Goal: Contribute content: Contribute content

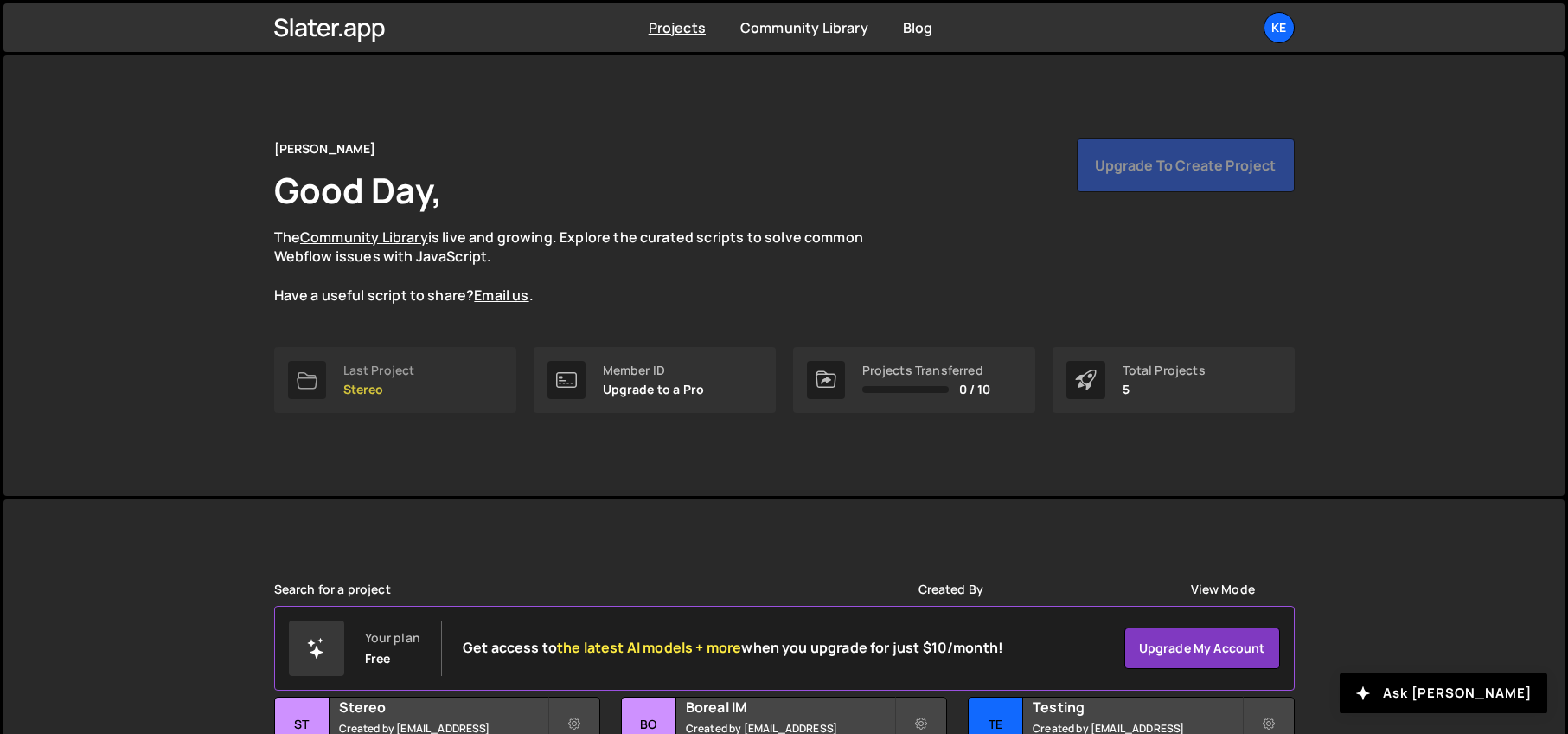
click at [365, 397] on link "Last Project Stereo" at bounding box center [395, 380] width 242 height 66
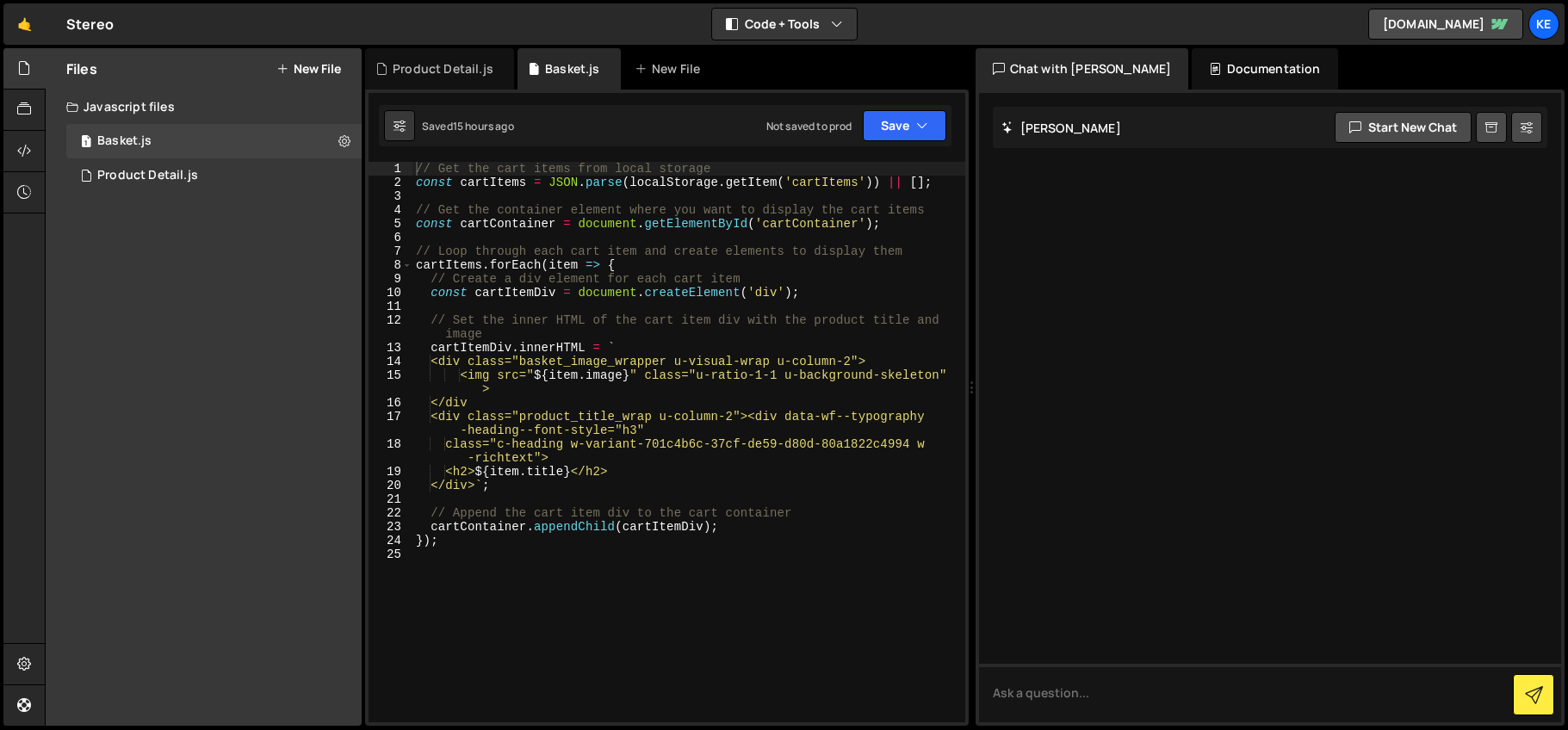
type textarea "const cartItemDiv = document.createElement('div');"
drag, startPoint x: 793, startPoint y: 296, endPoint x: 580, endPoint y: 290, distance: 213.1
click at [580, 290] on div "// Get the cart items from local storage const cartItems = JSON . parse ( local…" at bounding box center [689, 456] width 553 height 588
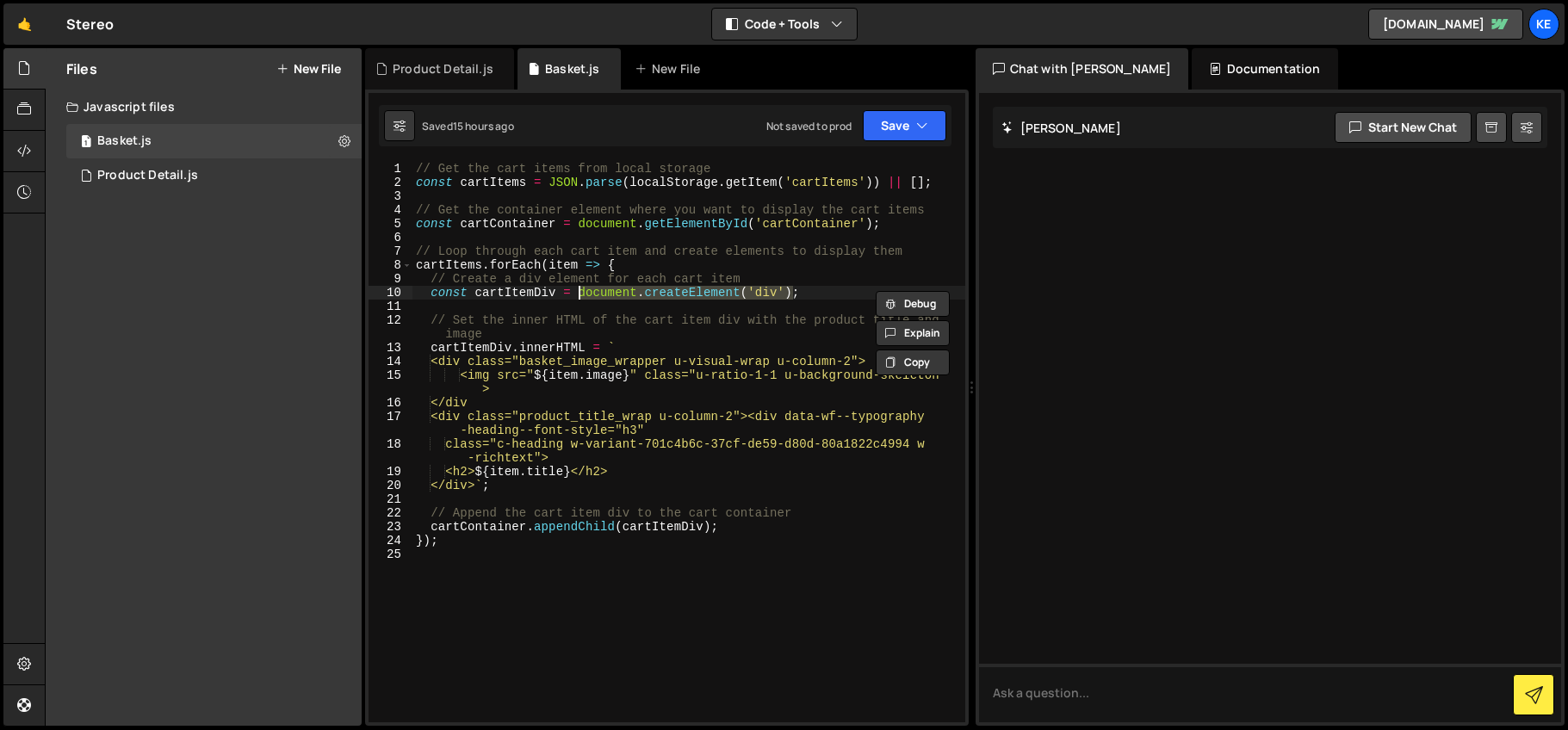
click at [1196, 195] on div at bounding box center [1270, 407] width 583 height 629
click at [1059, 184] on div at bounding box center [1270, 407] width 583 height 629
click at [1412, 136] on button "Start new chat" at bounding box center [1403, 127] width 137 height 31
paste textarea "document.createElement('div')"
drag, startPoint x: 1225, startPoint y: 697, endPoint x: 1420, endPoint y: 692, distance: 195.1
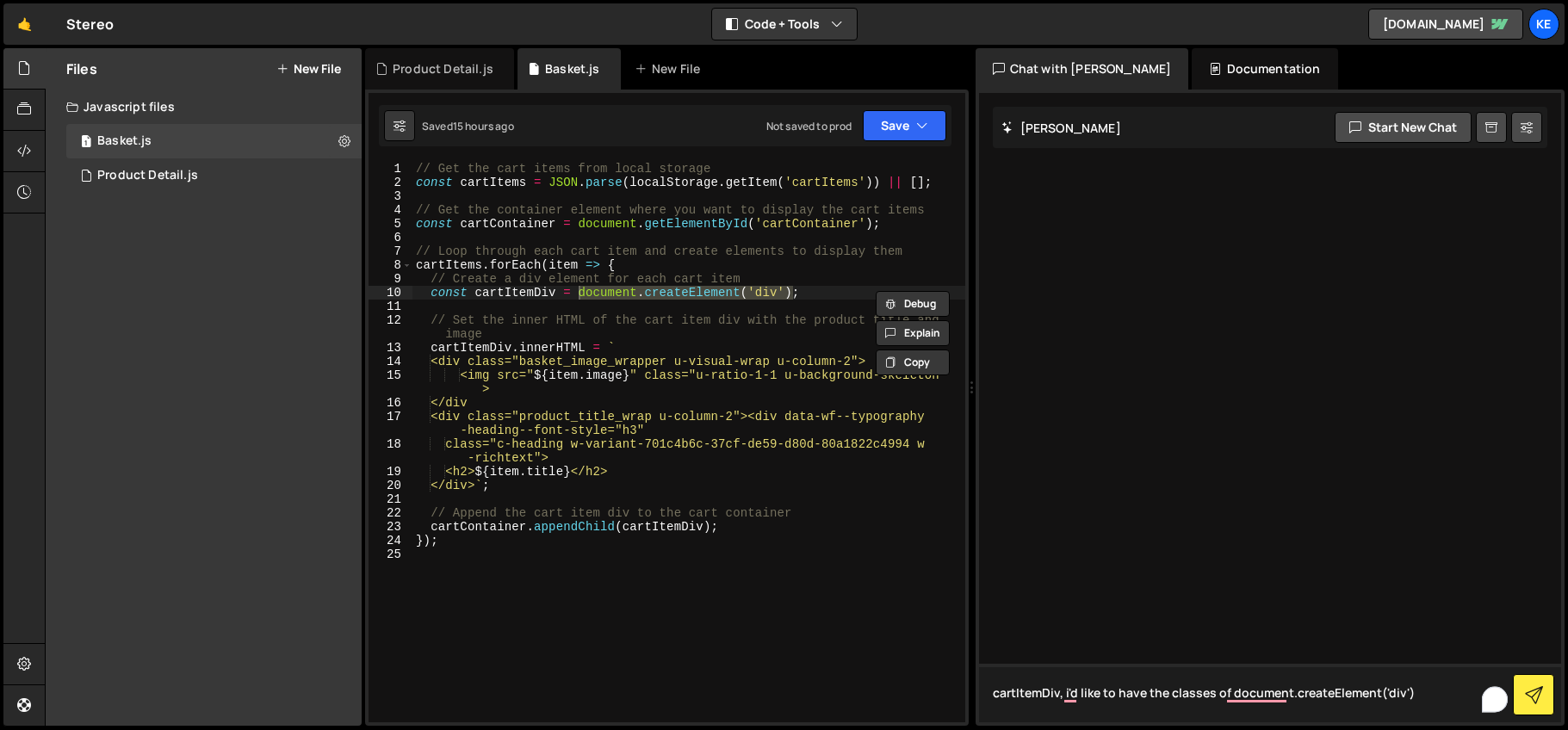
click at [1420, 692] on textarea "cartItemDiv, i'd like to have the classes of document.createElement('div')" at bounding box center [1270, 692] width 583 height 58
type textarea "cartItemDiv, i'd like to have the classes of"
click at [762, 342] on div "// Get the cart items from local storage const cartItems = JSON . parse ( local…" at bounding box center [689, 456] width 553 height 588
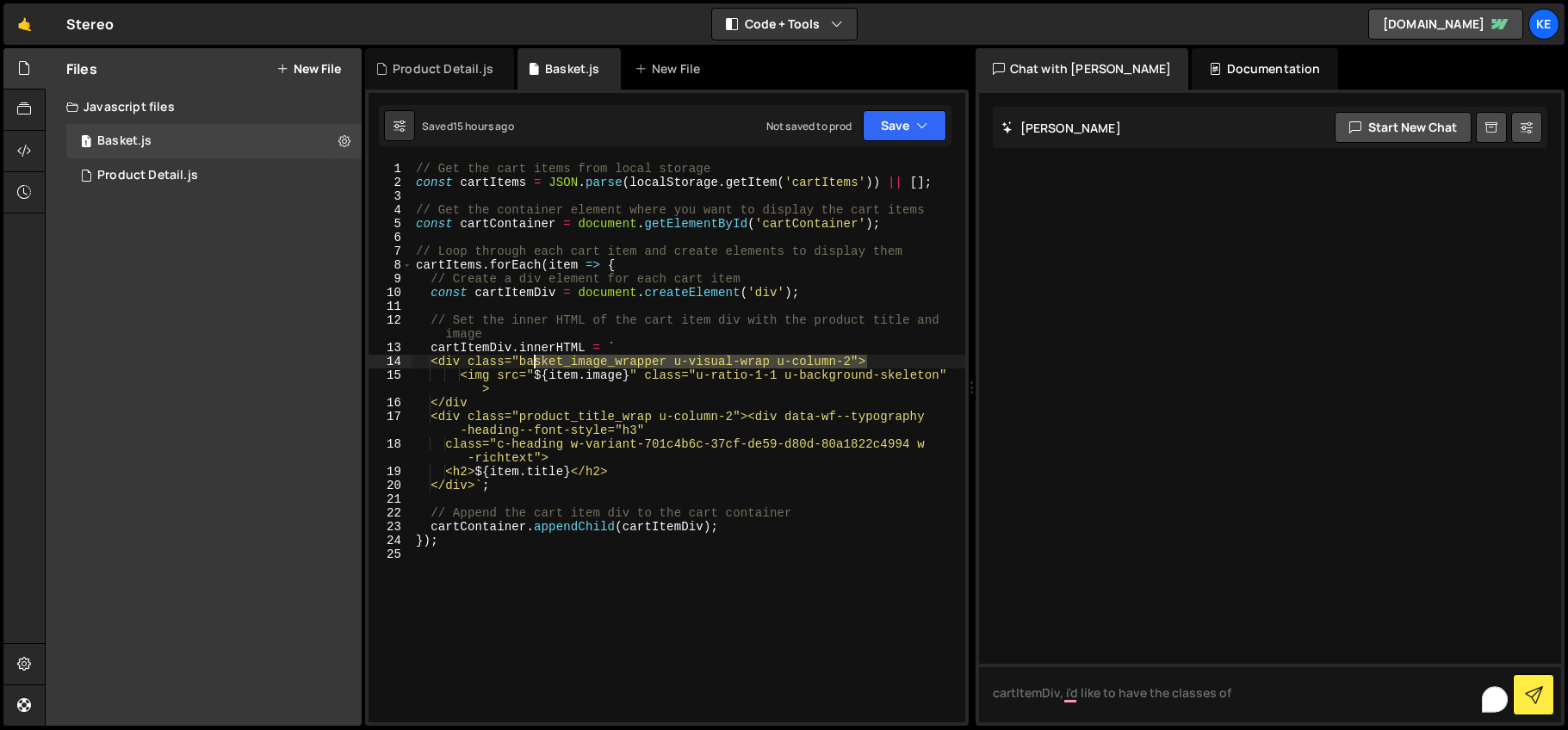
drag, startPoint x: 866, startPoint y: 363, endPoint x: 535, endPoint y: 366, distance: 331.0
click at [535, 367] on div "// Get the cart items from local storage const cartItems = JSON . parse ( local…" at bounding box center [689, 456] width 553 height 588
type textarea "<div class="basket_image_wrapper u-visual-wrap u-column-2">"
click at [1249, 699] on textarea "cartItemDiv, i'd like to have the classes of" at bounding box center [1270, 692] width 583 height 58
paste textarea "basket_products_wrapper"
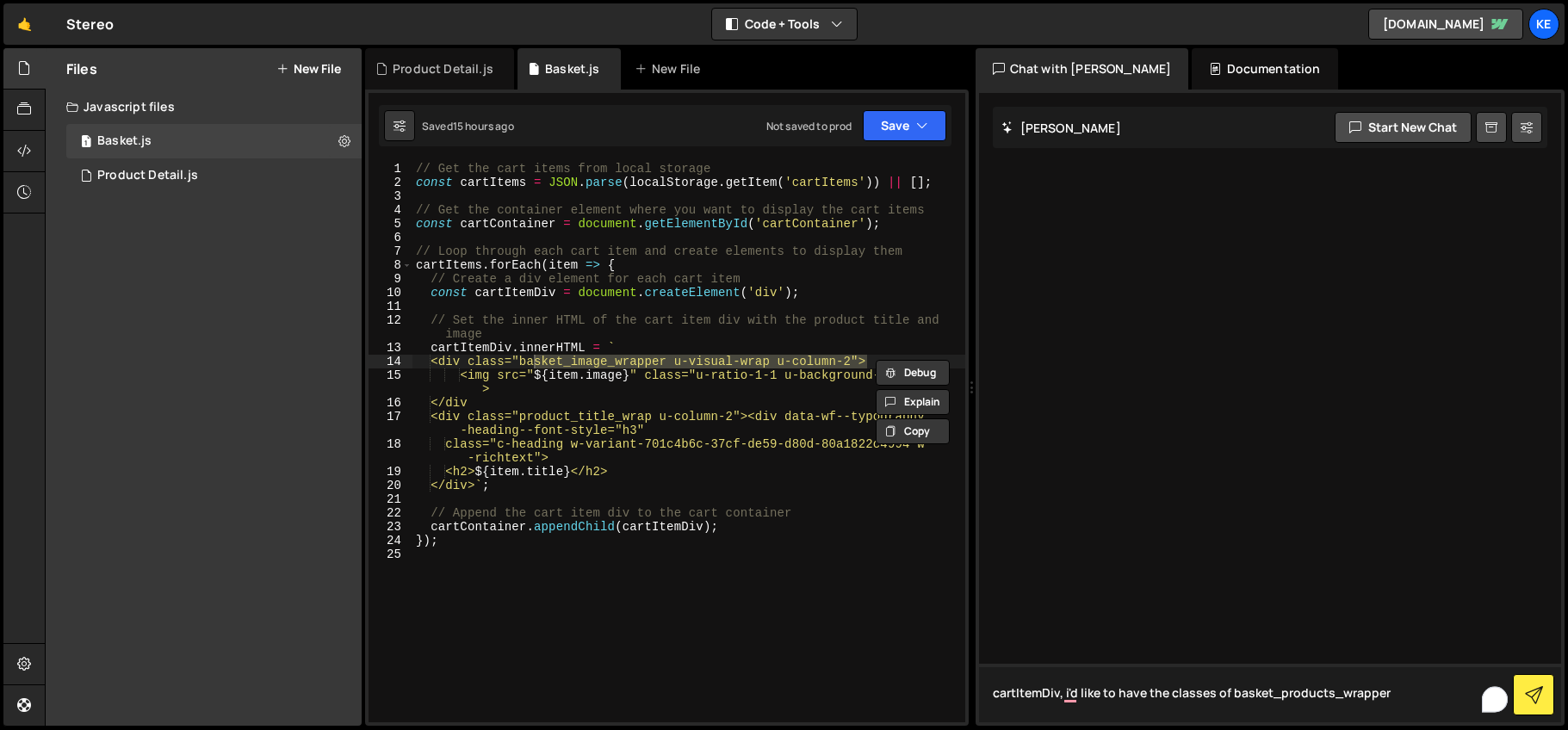
click at [1229, 698] on textarea "cartItemDiv, i'd like to have the classes of basket_products_wrapper" at bounding box center [1270, 692] width 583 height 58
click at [1387, 695] on textarea "cartItemDiv, i'd like to have the classes of "basket_products_wrapper" at bounding box center [1270, 692] width 583 height 58
paste textarea "u-grid-above"
click at [1421, 695] on textarea "cartItemDiv, i'd like to have the classes of "basket_products_wrapper" and u-gr…" at bounding box center [1270, 692] width 583 height 58
type textarea "cartItemDiv, i'd like to have the classes of "basket_products_wrapper" and "u-g…"
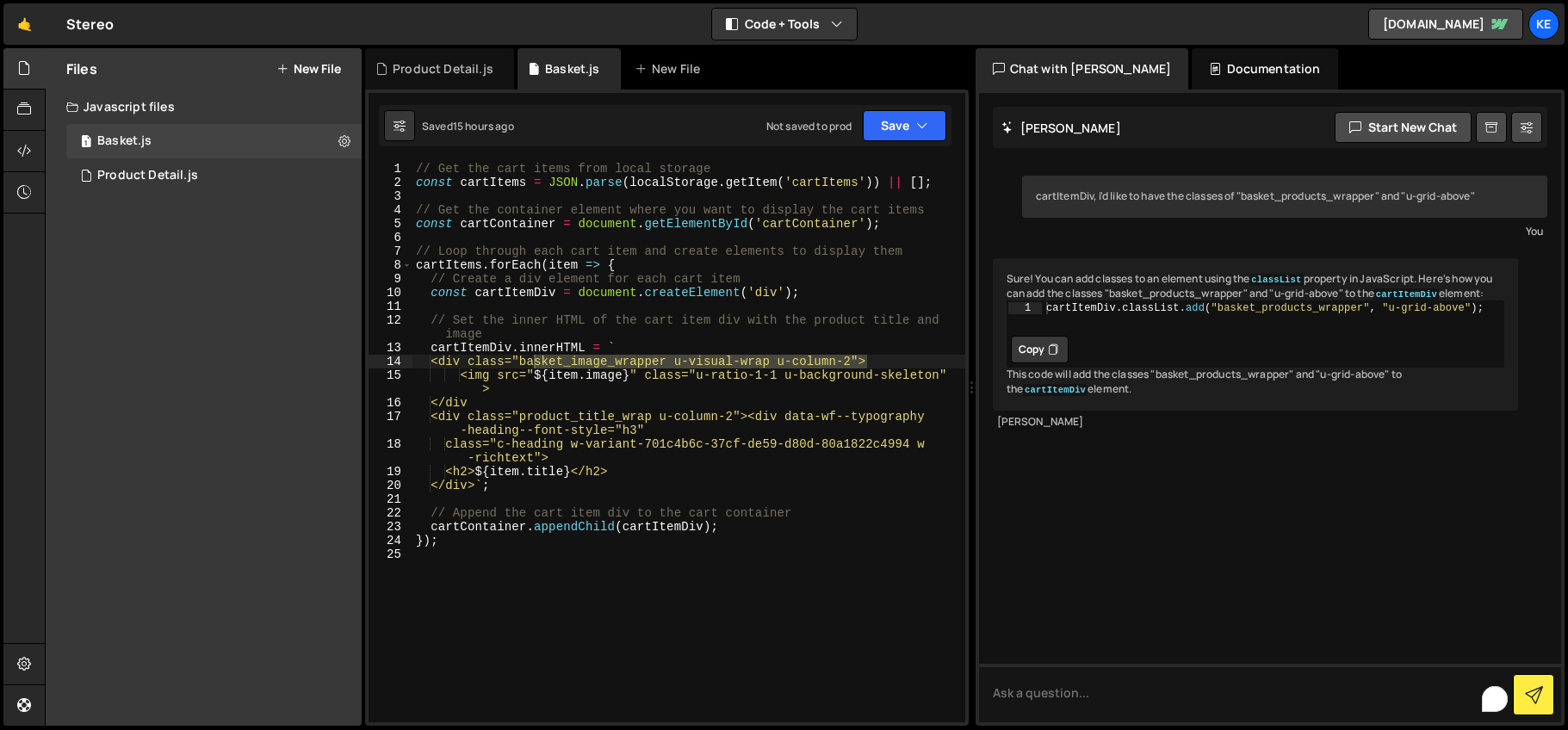
type textarea "cartItemDiv.classList.add("basket_products_wrapper", "u-grid-above");"
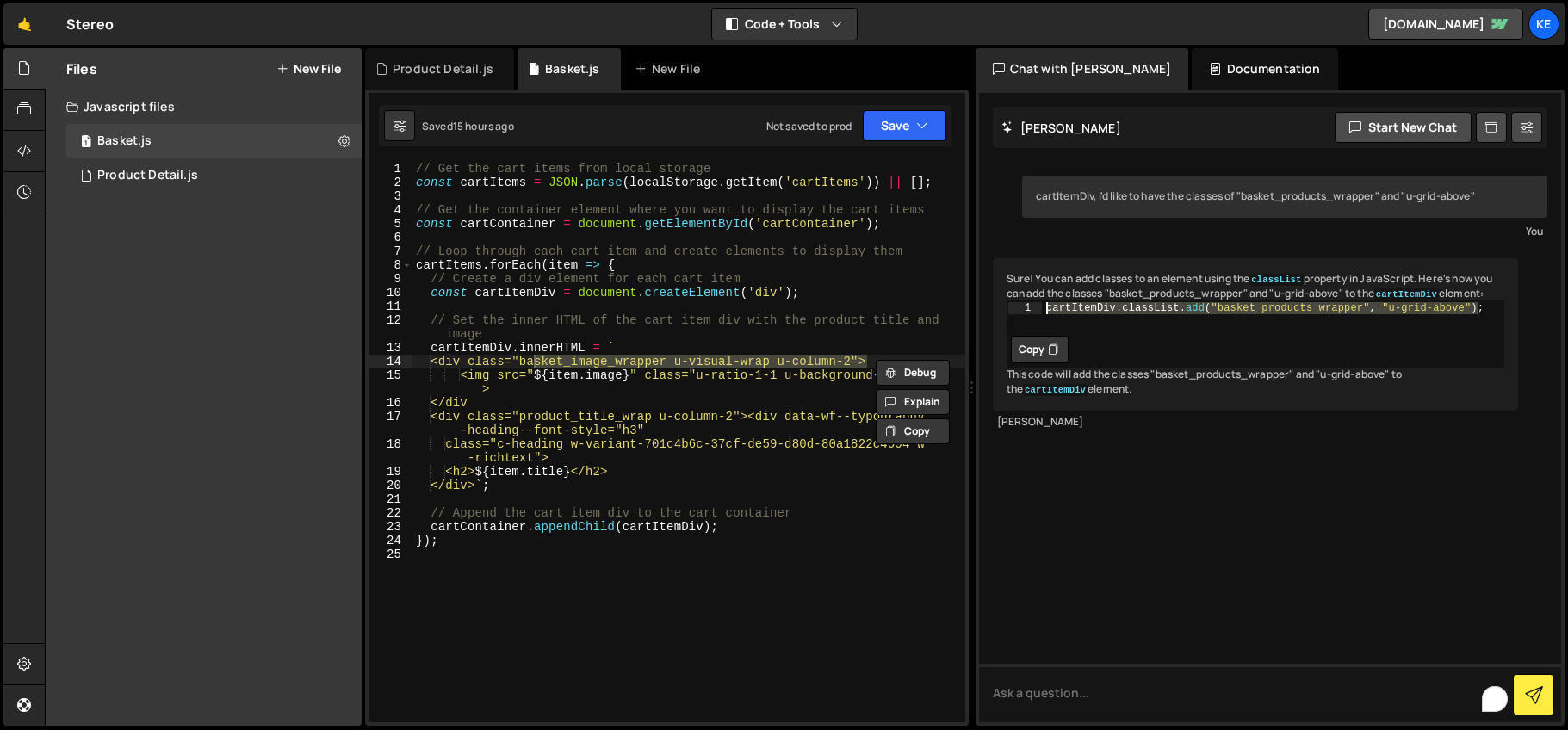
drag, startPoint x: 1478, startPoint y: 338, endPoint x: 1039, endPoint y: 338, distance: 439.0
click at [1039, 332] on div "cartItemDiv.classList.add("basket_products_wrapper", "u-grid-above"); 1 cartIte…" at bounding box center [1256, 317] width 496 height 31
type textarea "const cartItemDiv = document.createElement('div');"
click at [601, 288] on div "// Get the cart items from local storage const cartItems = JSON . parse ( local…" at bounding box center [689, 456] width 553 height 588
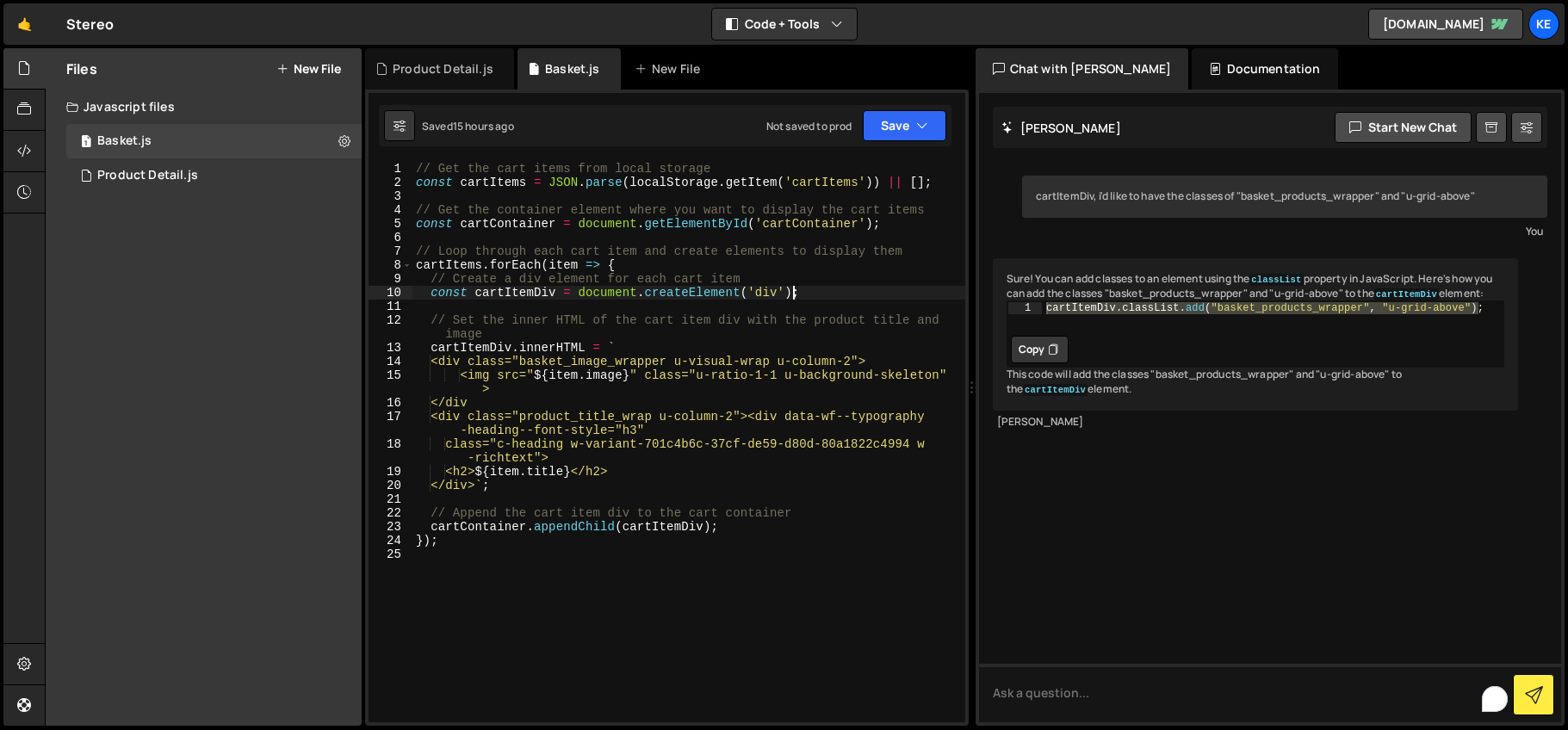
click at [796, 295] on div "// Get the cart items from local storage const cartItems = JSON . parse ( local…" at bounding box center [689, 456] width 553 height 588
click at [805, 298] on div "// Get the cart items from local storage const cartItems = JSON . parse ( local…" at bounding box center [689, 456] width 553 height 588
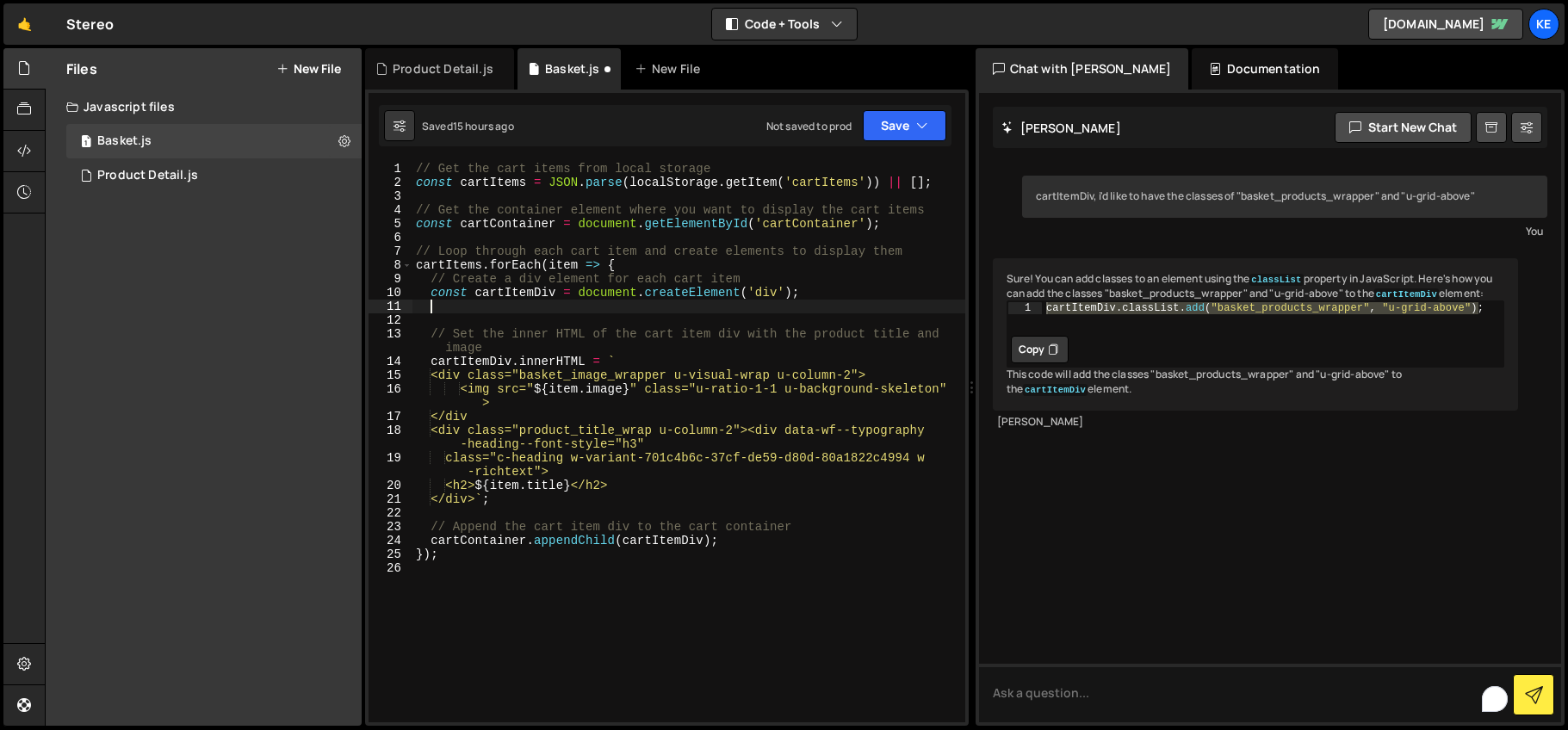
paste textarea "cartItemDiv.classList.add("basket_products_wrapper", "u-grid-above")"
click at [431, 308] on div "// Get the cart items from local storage const cartItems = JSON . parse ( local…" at bounding box center [689, 456] width 553 height 588
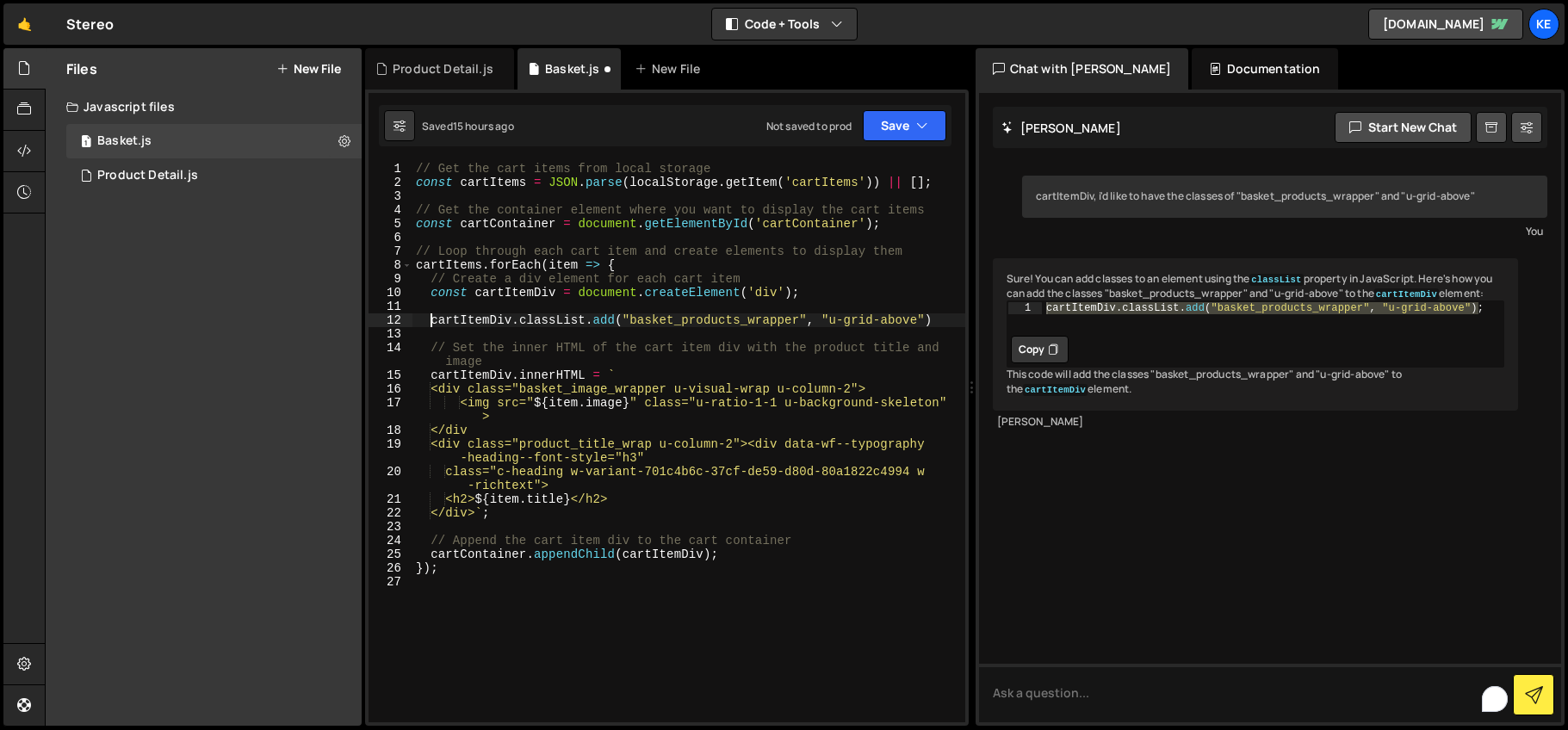
scroll to position [0, 1]
type textarea "cartItemDiv.classList.add("basket_products_wrapper", "u-grid-above")"
click at [892, 119] on button "Save" at bounding box center [905, 126] width 84 height 31
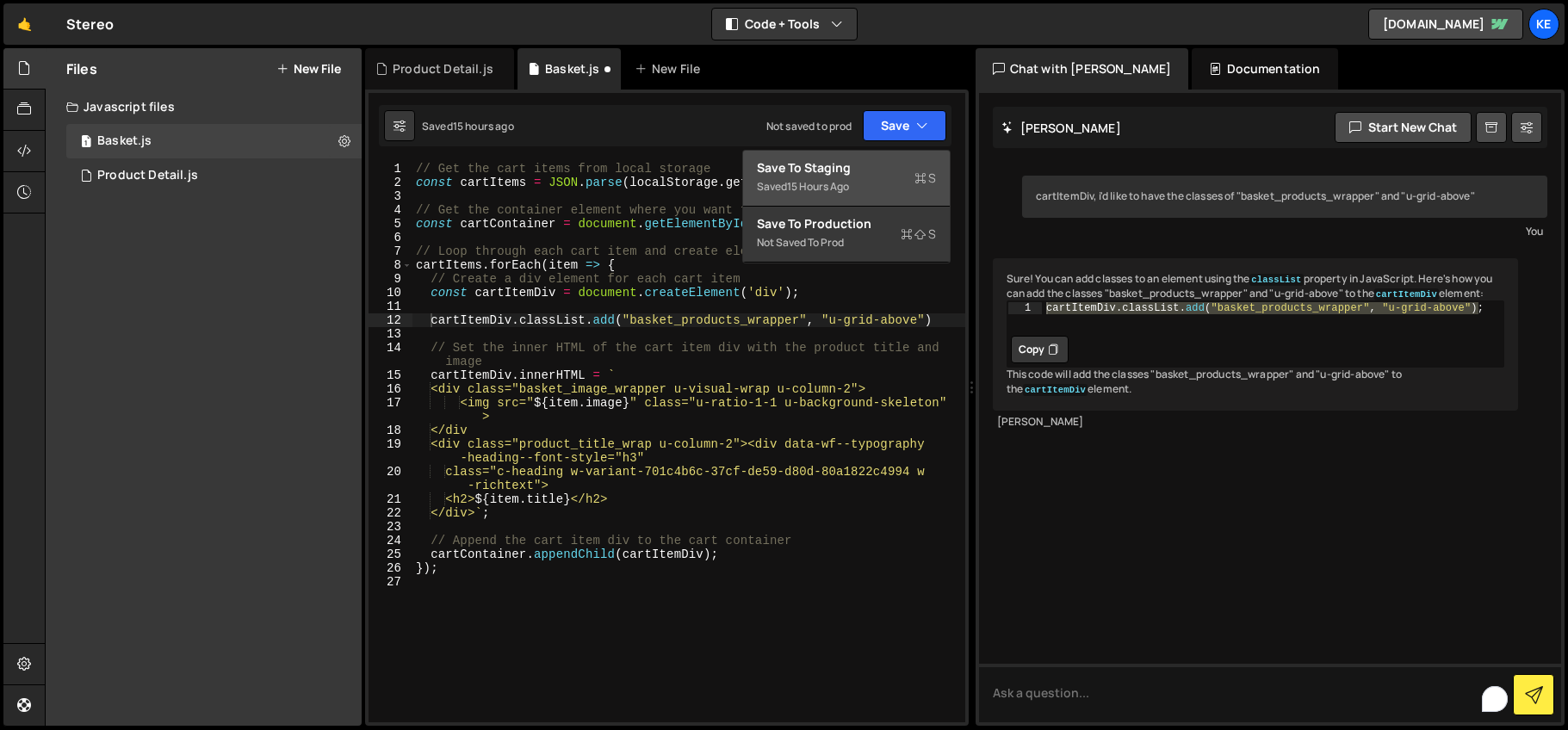
click at [875, 154] on button "Save to Staging S Saved 15 hours ago" at bounding box center [846, 179] width 207 height 56
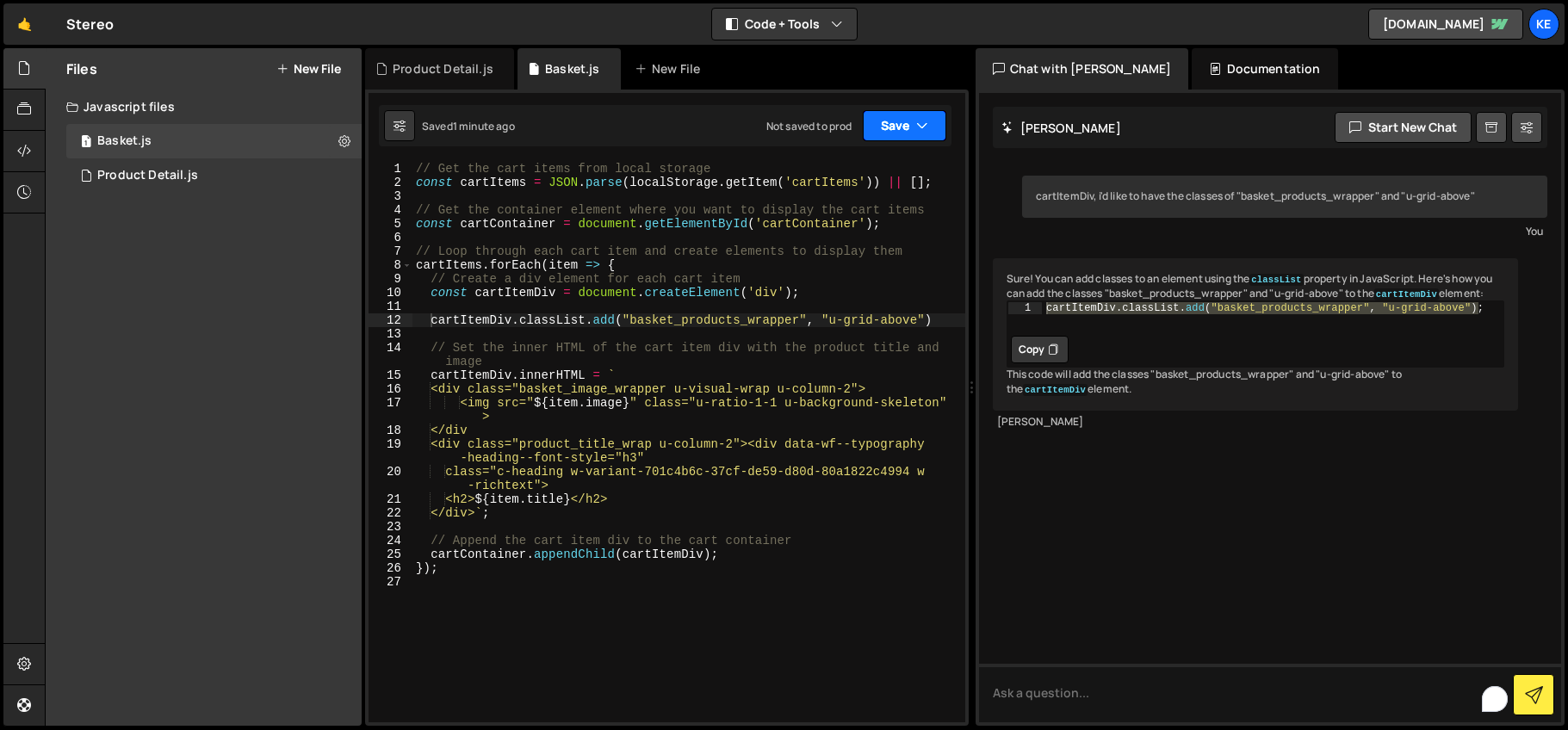
click at [920, 127] on icon "button" at bounding box center [922, 126] width 12 height 17
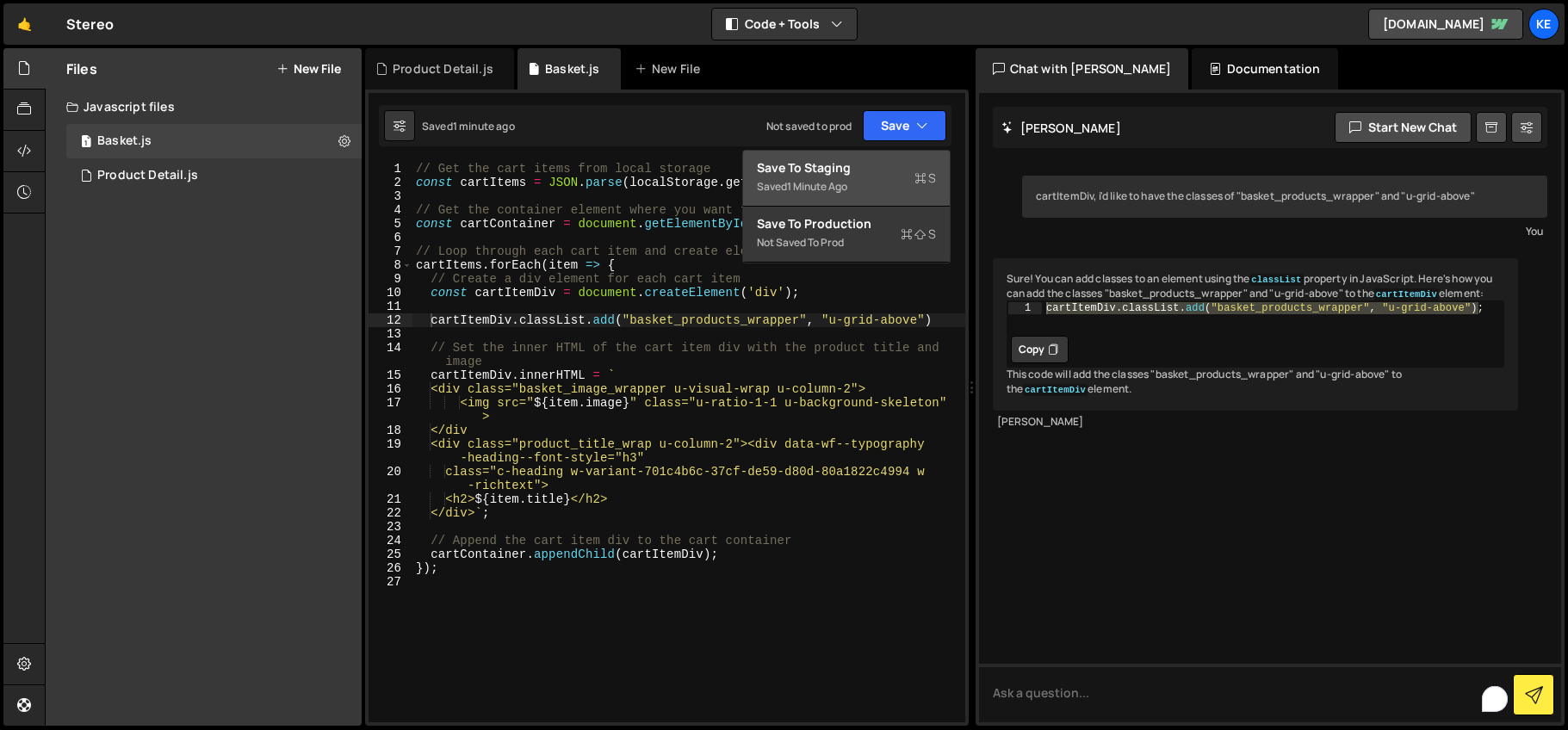
click at [864, 167] on div "Save to Staging S" at bounding box center [846, 168] width 179 height 17
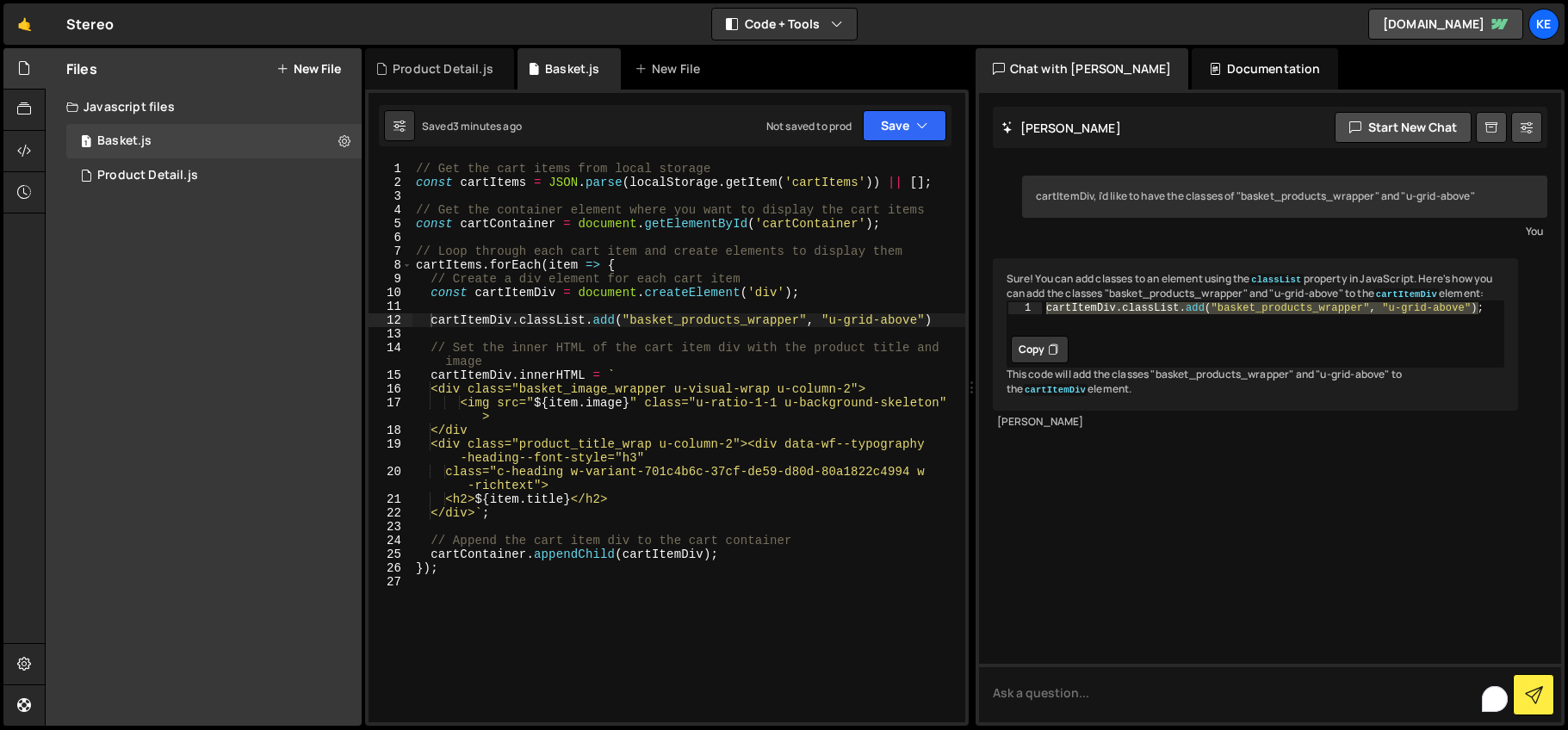
click at [934, 321] on div "// Get the cart items from local storage const cartItems = JSON . parse ( local…" at bounding box center [689, 456] width 553 height 588
drag, startPoint x: 936, startPoint y: 321, endPoint x: 431, endPoint y: 322, distance: 505.0
click at [431, 322] on div "// Get the cart items from local storage const cartItems = JSON . parse ( local…" at bounding box center [689, 456] width 553 height 588
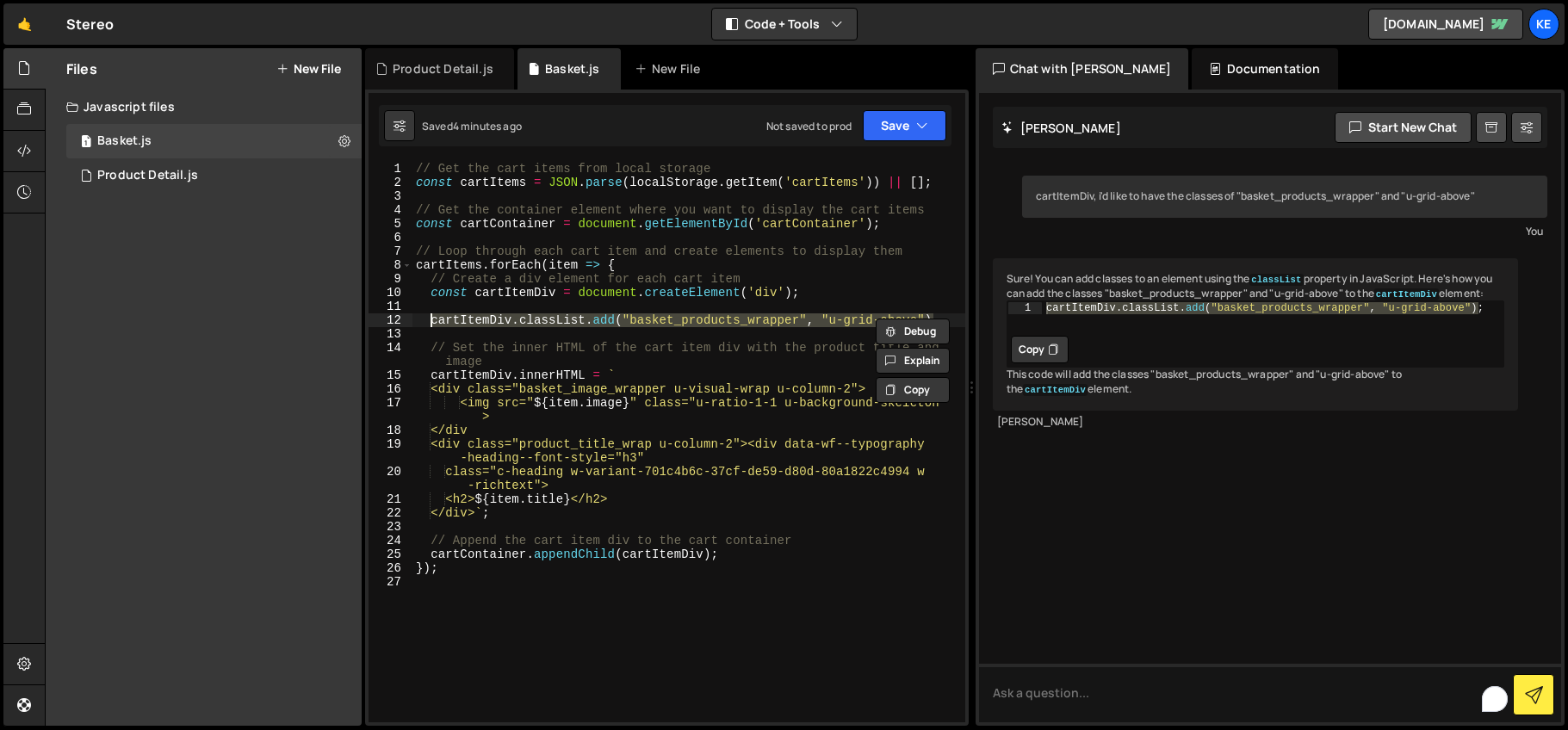
click at [454, 323] on div "// Get the cart items from local storage const cartItems = JSON . parse ( local…" at bounding box center [689, 442] width 553 height 560
drag, startPoint x: 433, startPoint y: 321, endPoint x: 937, endPoint y: 320, distance: 504.0
click at [937, 320] on div "// Get the cart items from local storage const cartItems = JSON . parse ( local…" at bounding box center [689, 456] width 553 height 588
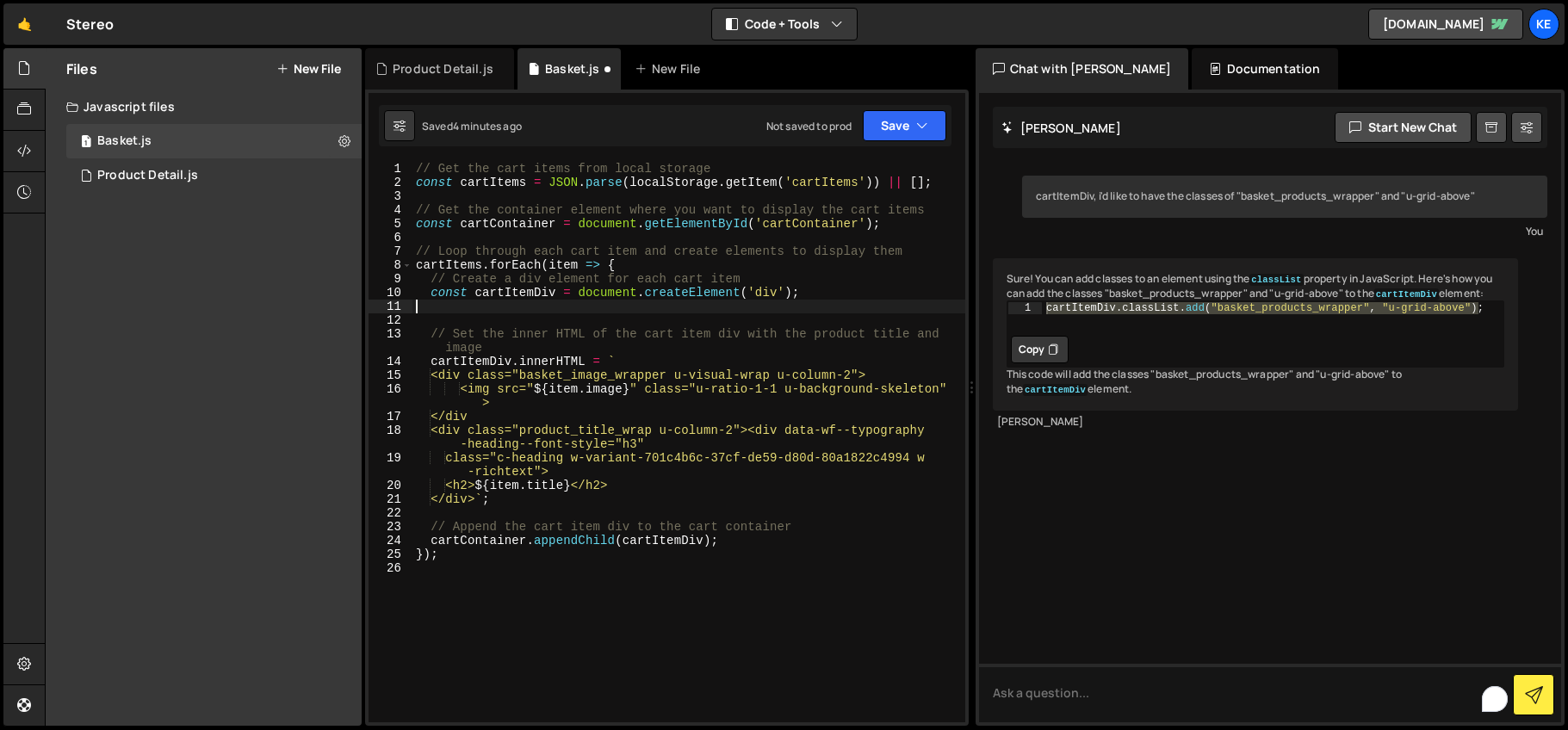
type textarea "const cartItemDiv = document.createElement('div');"
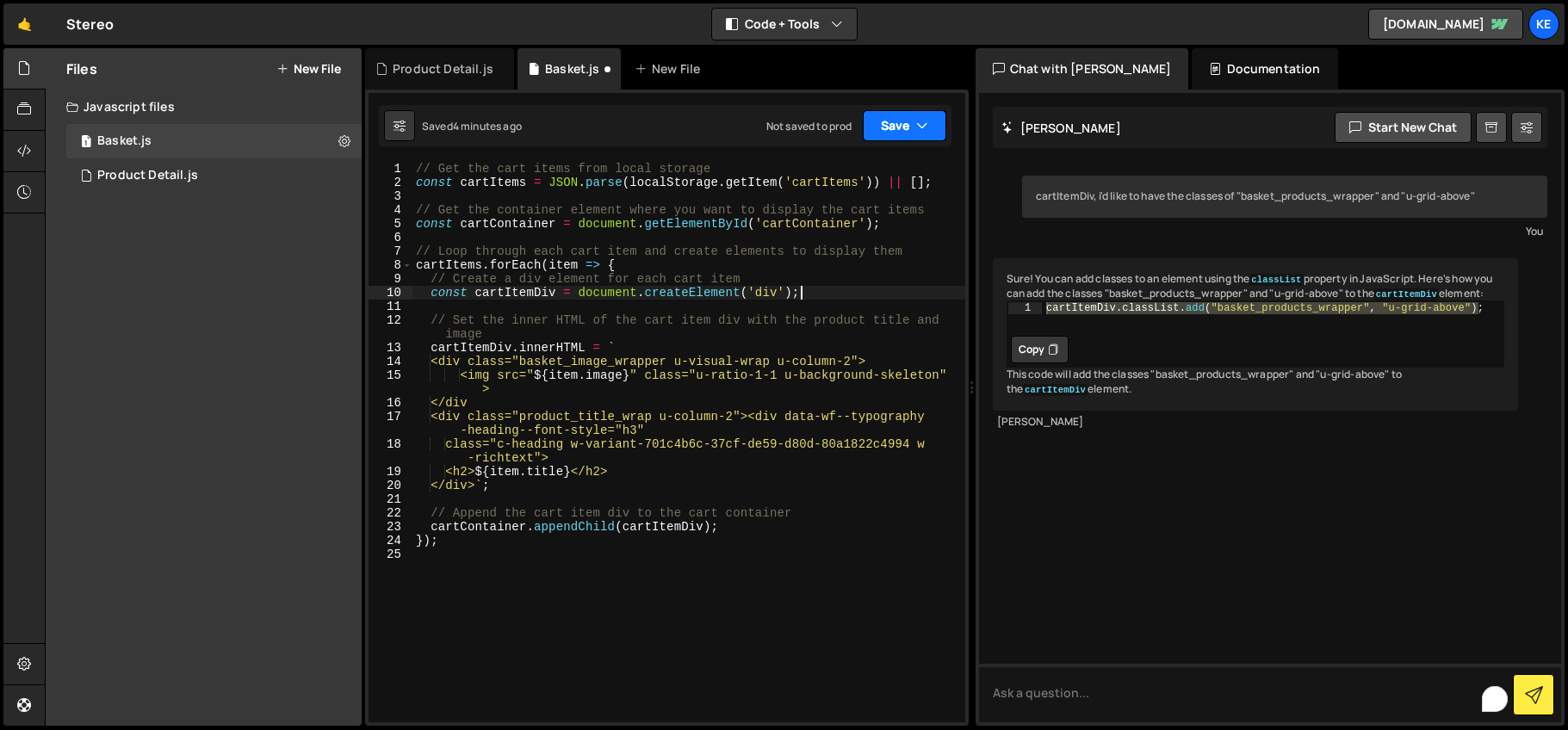
click at [896, 125] on button "Save" at bounding box center [905, 126] width 84 height 31
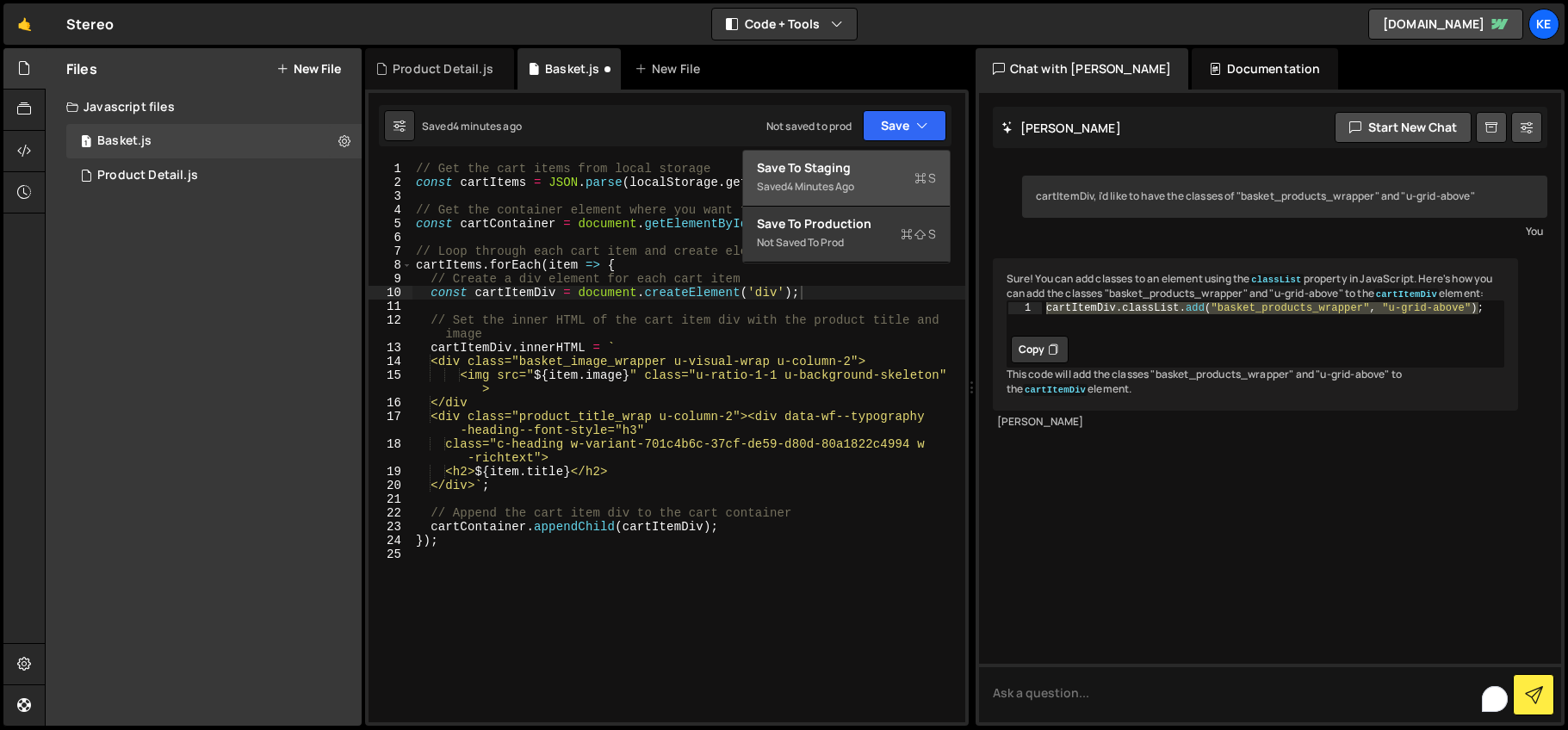
click at [892, 166] on div "Save to Staging S" at bounding box center [846, 168] width 179 height 17
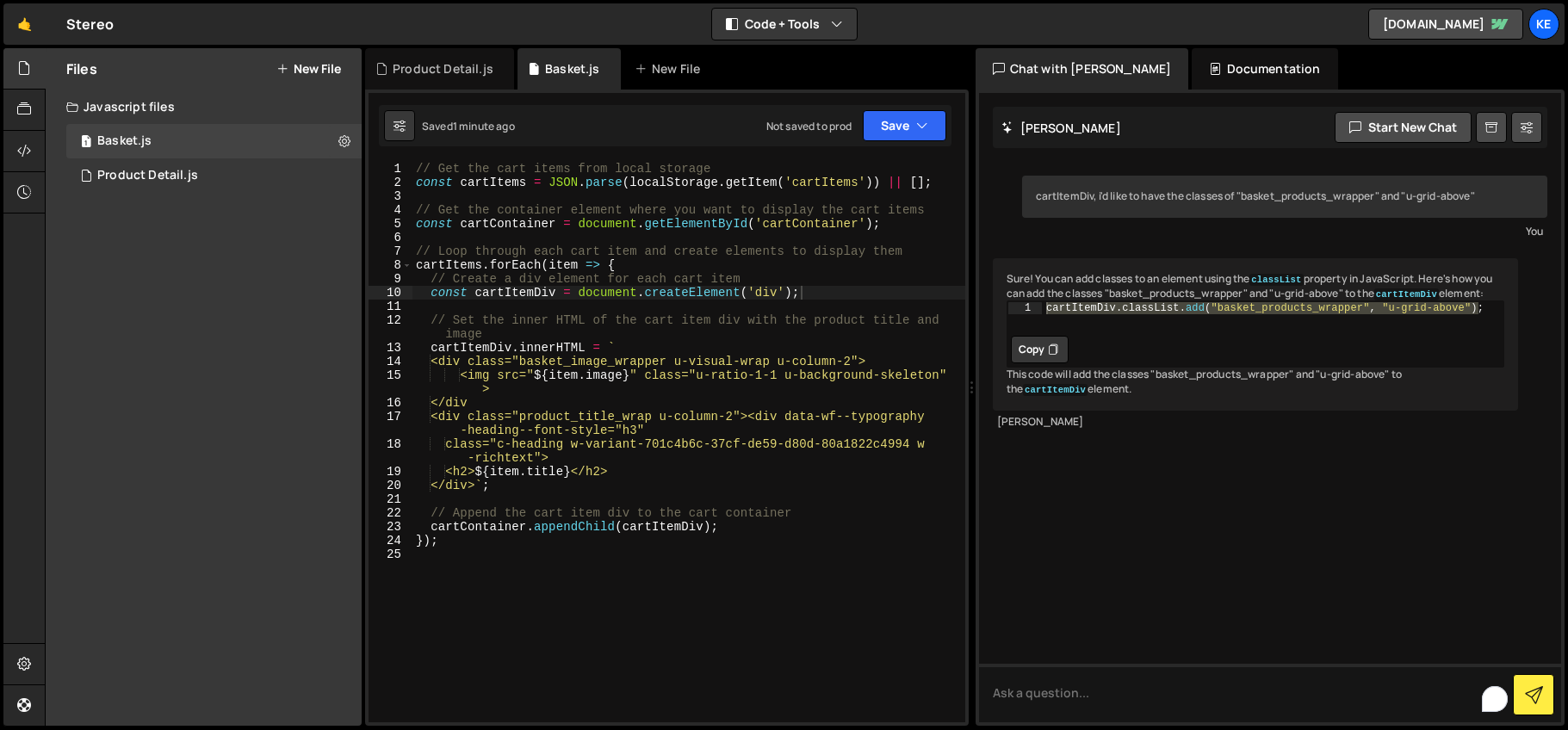
click at [1472, 338] on div "cartItemDiv . classList . add ( "basket_products_wrapper" , "u-grid-above" ) ;" at bounding box center [1273, 318] width 462 height 36
drag, startPoint x: 1496, startPoint y: 339, endPoint x: 1105, endPoint y: 328, distance: 391.2
click at [1105, 328] on div "Sure! You can add classes to an element using the classList property in JavaScr…" at bounding box center [1256, 334] width 526 height 153
click at [816, 297] on div "// Get the cart items from local storage const cartItems = JSON . parse ( local…" at bounding box center [689, 456] width 553 height 588
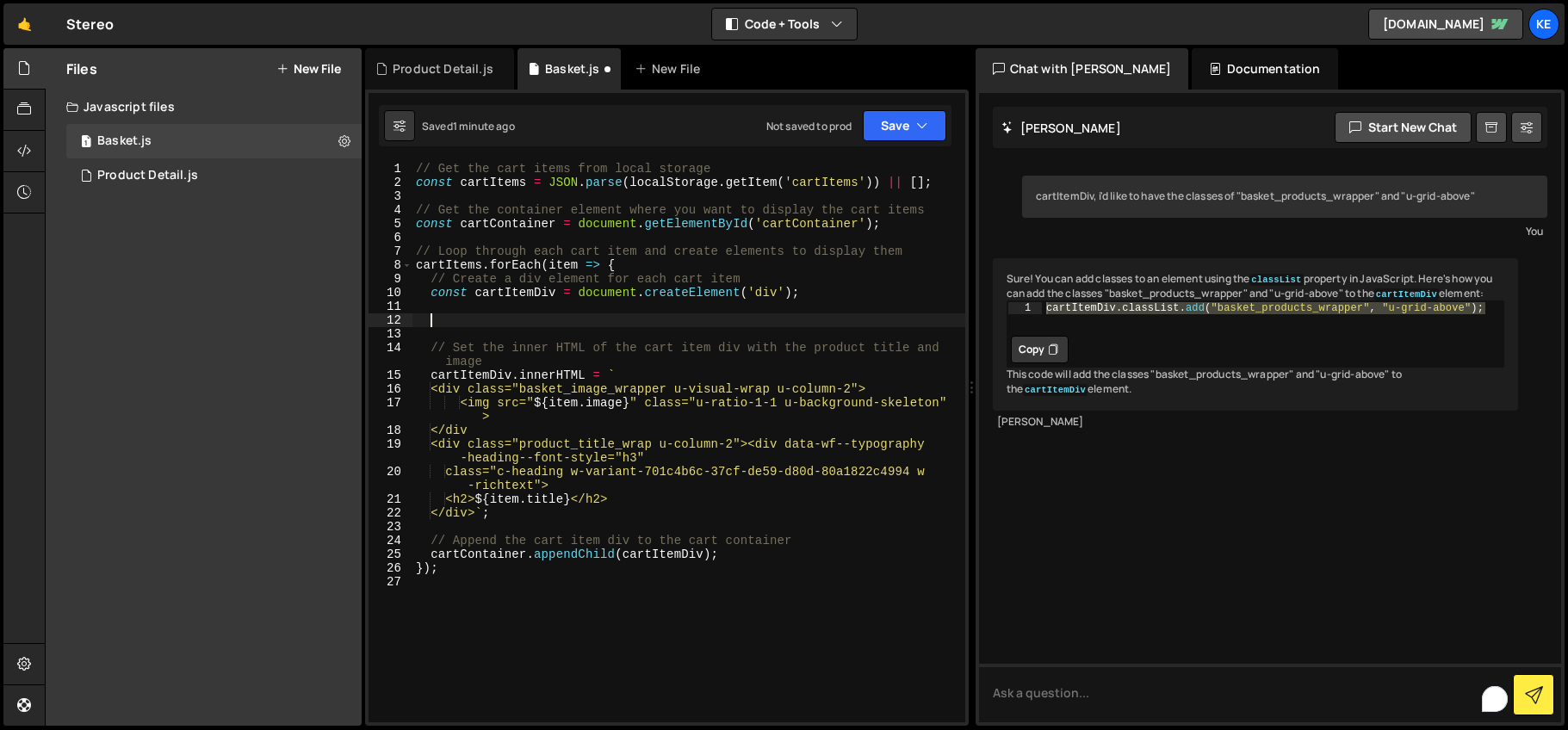
paste textarea "cartItemDiv.classList.add("basket_products_wrapper", "u-grid-above");"
click at [797, 319] on div "// Get the cart items from local storage const cartItems = JSON . parse ( local…" at bounding box center [689, 456] width 553 height 588
drag, startPoint x: 799, startPoint y: 321, endPoint x: 633, endPoint y: 317, distance: 166.0
click at [633, 317] on div "// Get the cart items from local storage const cartItems = JSON . parse ( local…" at bounding box center [689, 456] width 553 height 588
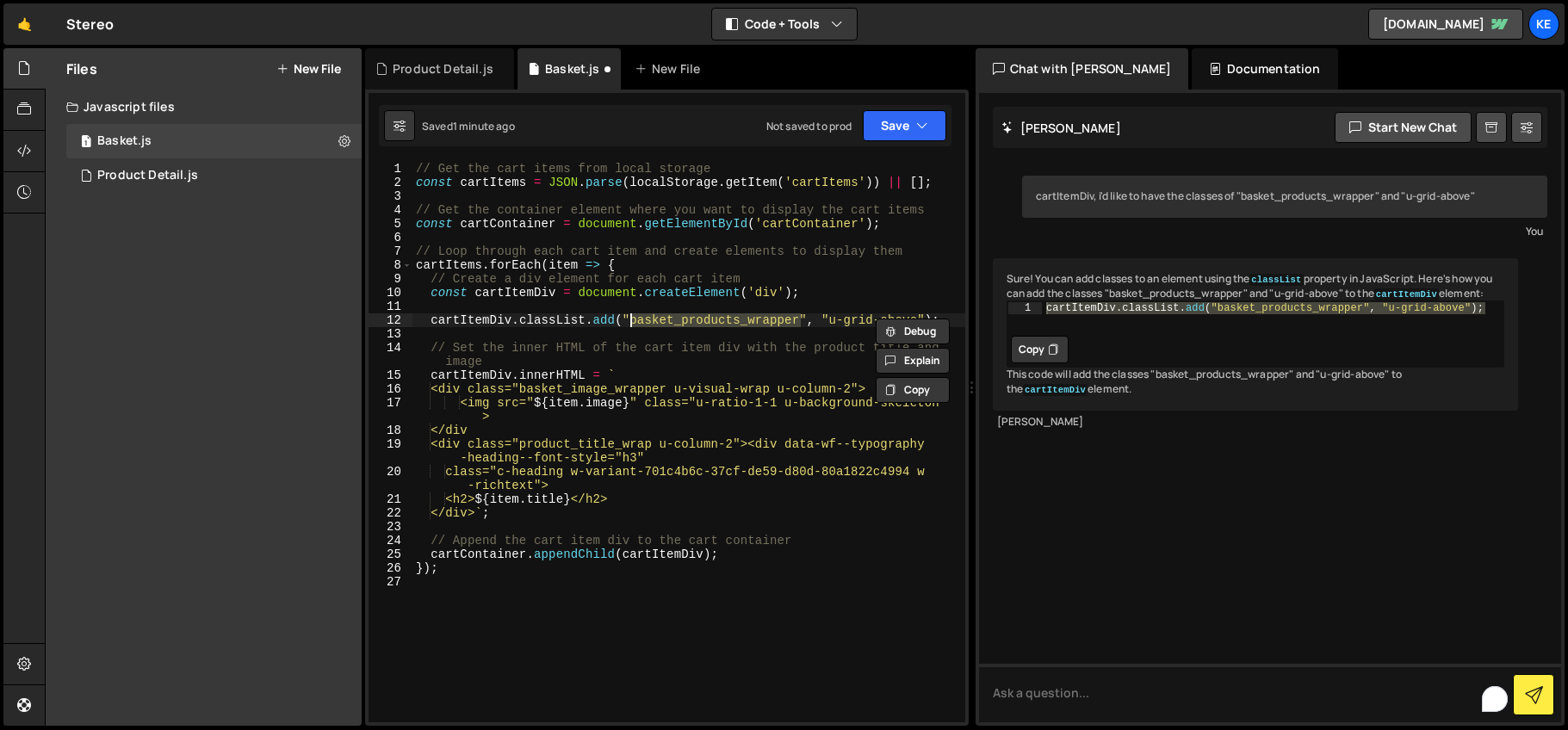
paste textarea "image"
drag, startPoint x: 807, startPoint y: 320, endPoint x: 894, endPoint y: 321, distance: 87.0
click at [894, 321] on div "// Get the cart items from local storage const cartItems = JSON . parse ( local…" at bounding box center [689, 456] width 553 height 588
paste textarea "visual-wrap u-column-2"
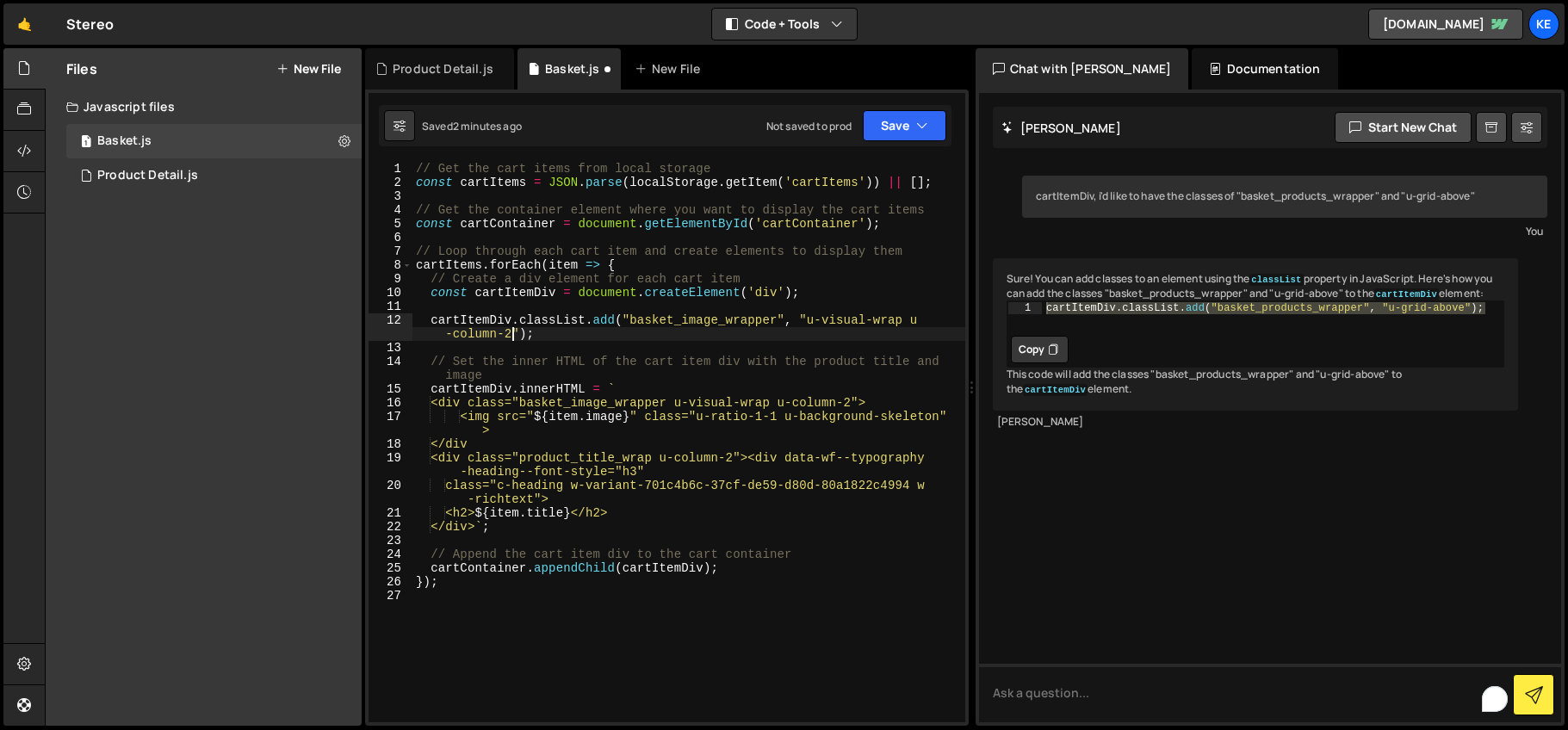
click at [900, 320] on div "// Get the cart items from local storage const cartItems = JSON . parse ( local…" at bounding box center [689, 456] width 553 height 588
click at [904, 319] on div "// Get the cart items from local storage const cartItems = JSON . parse ( local…" at bounding box center [689, 456] width 553 height 588
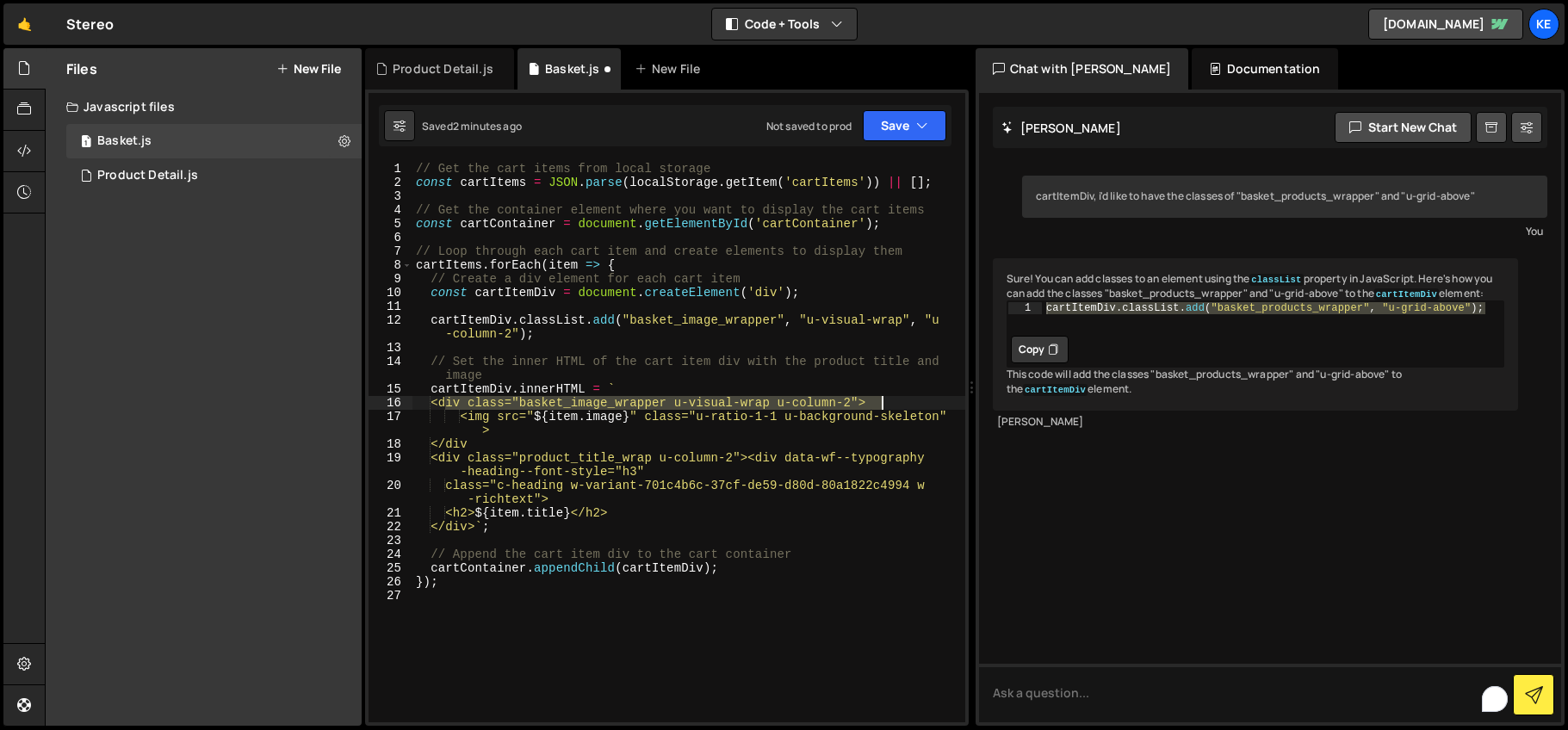
drag, startPoint x: 445, startPoint y: 405, endPoint x: 888, endPoint y: 405, distance: 443.0
click at [888, 405] on div "// Get the cart items from local storage const cartItems = JSON . parse ( local…" at bounding box center [689, 456] width 553 height 588
type textarea "<div class="basket_image_wrapper u-visual-wrap u-column-2">"
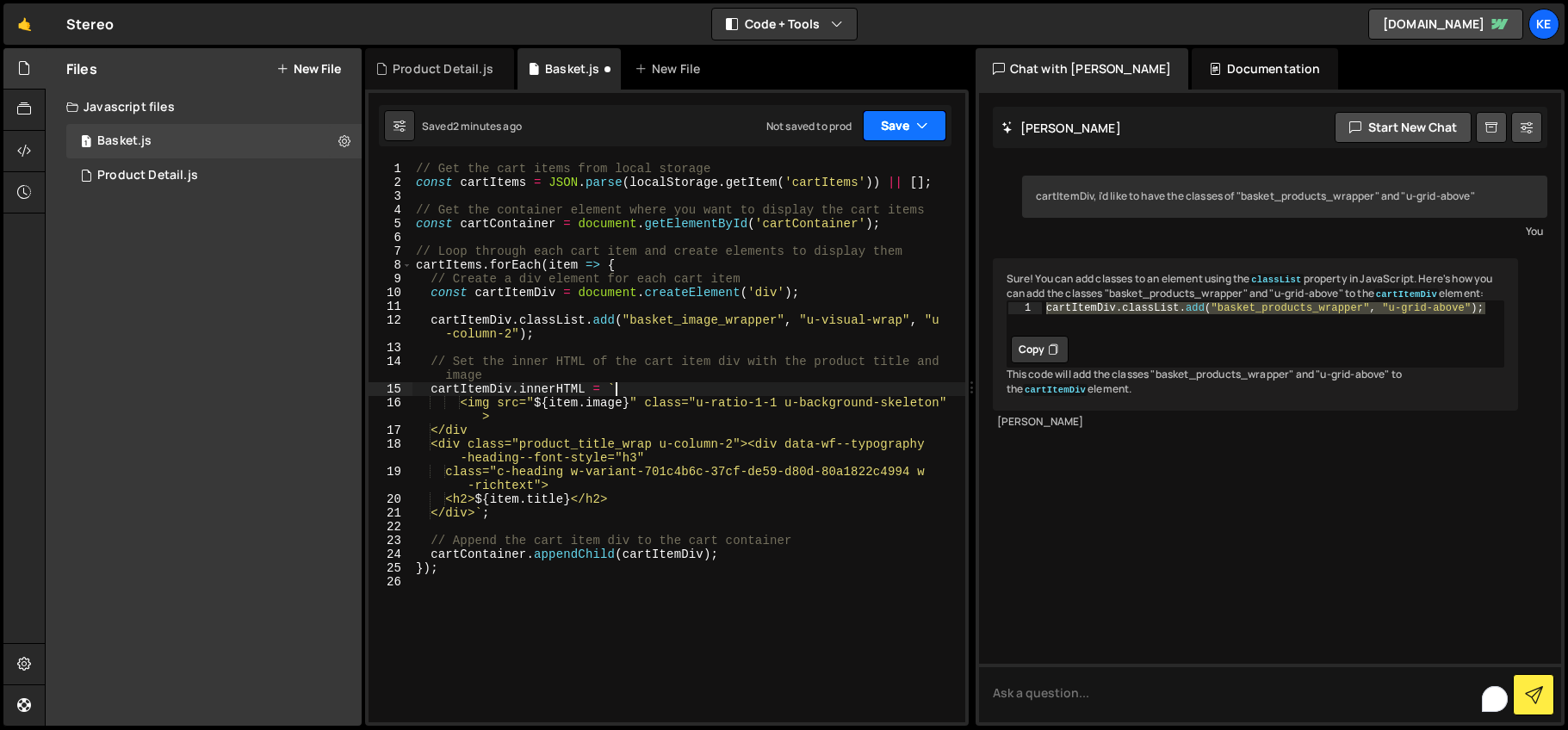
click at [891, 125] on button "Save" at bounding box center [905, 126] width 84 height 31
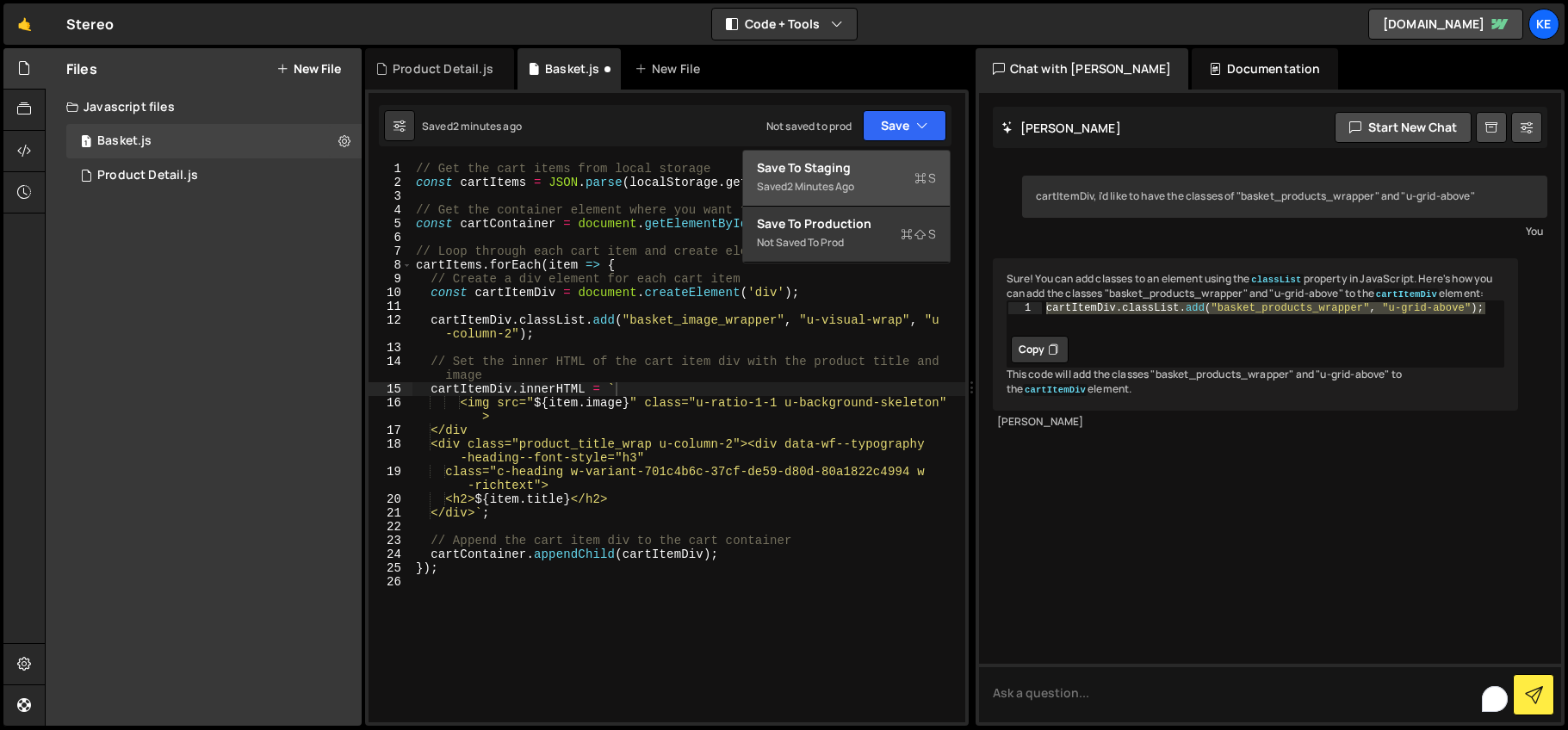
click at [829, 176] on div "Saved 2 minutes ago" at bounding box center [846, 187] width 179 height 21
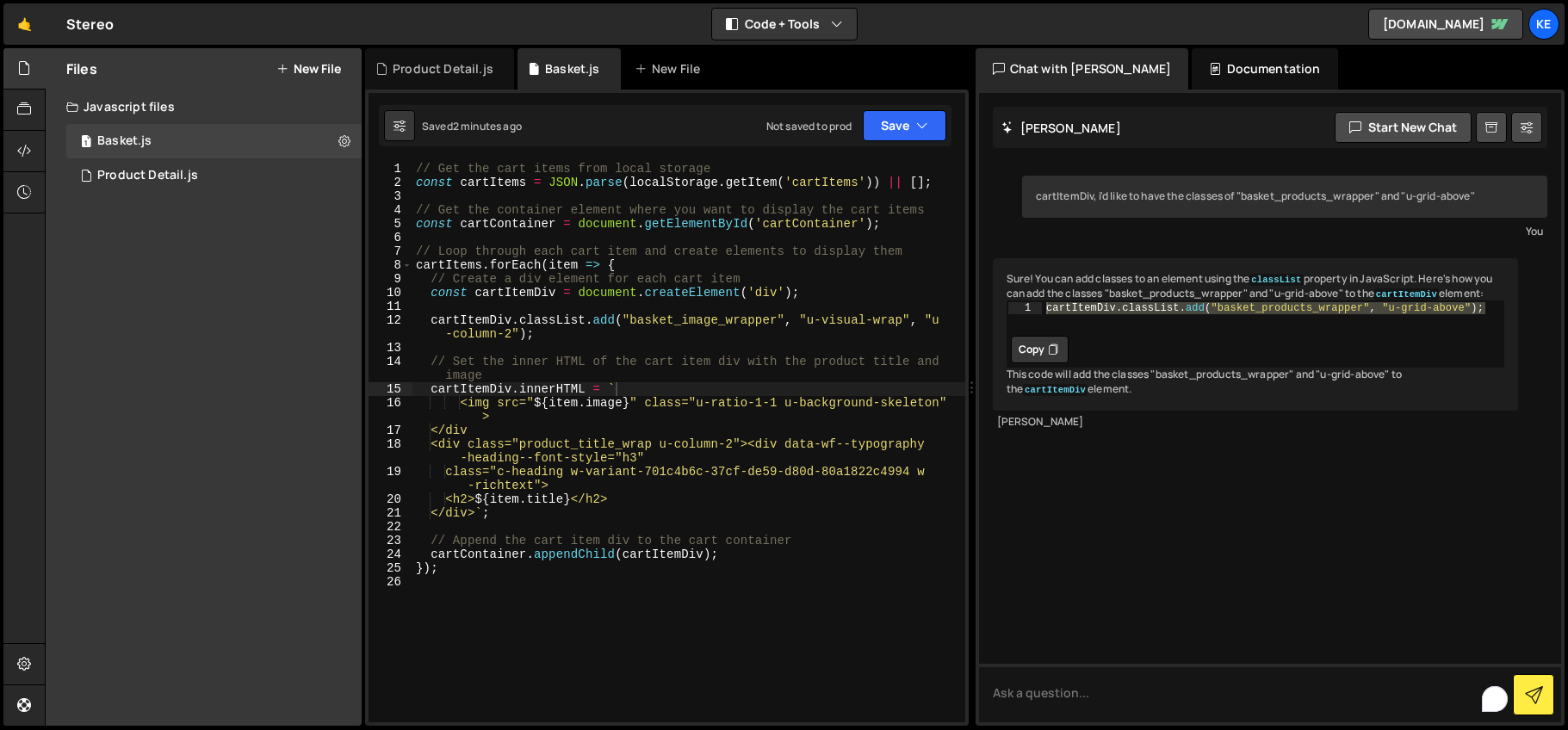
click at [494, 516] on div "// Get the cart items from local storage const cartItems = JSON . parse ( local…" at bounding box center [689, 456] width 553 height 588
click at [491, 513] on div "// Get the cart items from local storage const cartItems = JSON . parse ( local…" at bounding box center [689, 456] width 553 height 588
click at [449, 531] on div "// Get the cart items from local storage const cartItems = JSON . parse ( local…" at bounding box center [689, 456] width 553 height 588
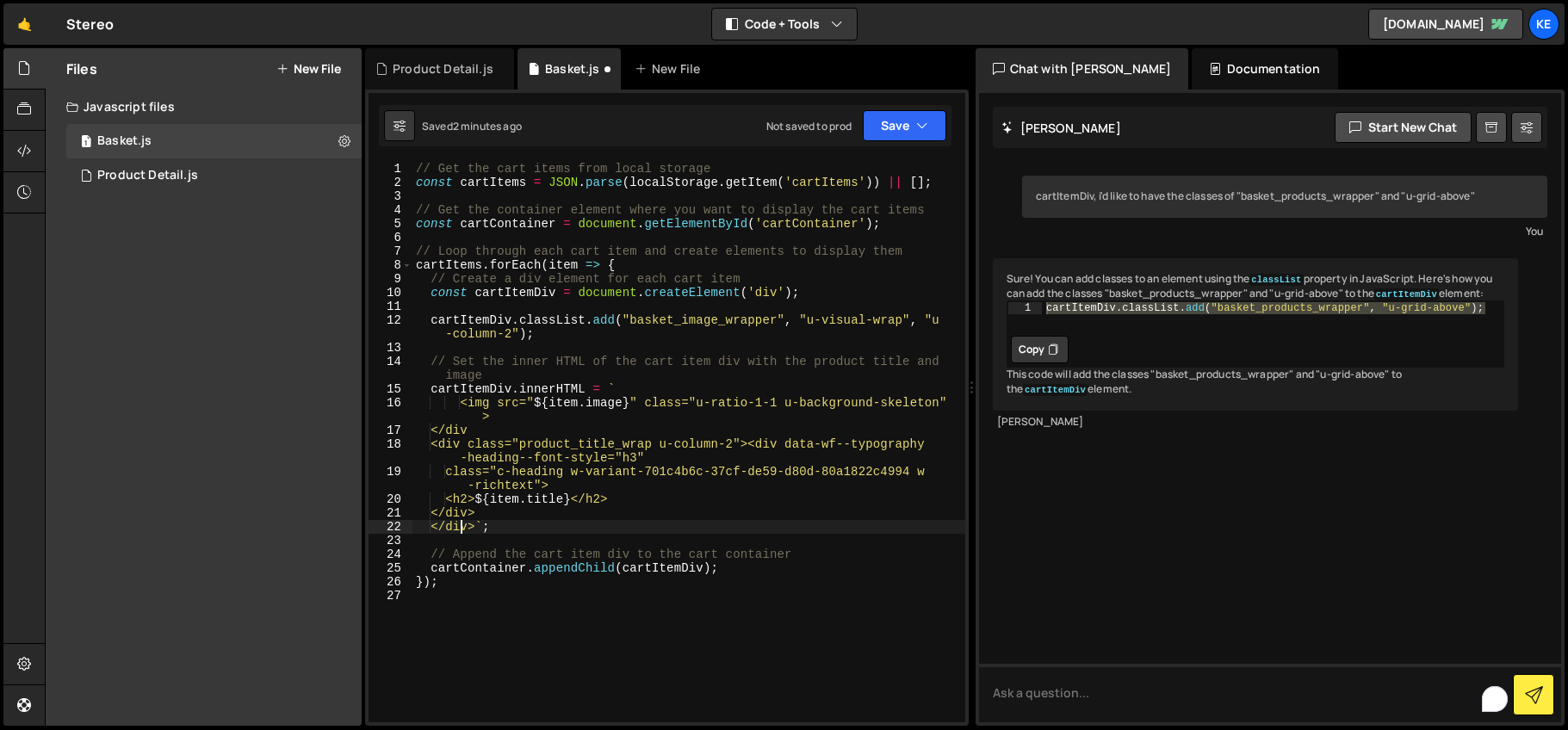
click at [769, 445] on div "// Get the cart items from local storage const cartItems = JSON . parse ( local…" at bounding box center [689, 456] width 553 height 588
click at [765, 446] on div "// Get the cart items from local storage const cartItems = JSON . parse ( local…" at bounding box center [689, 456] width 553 height 588
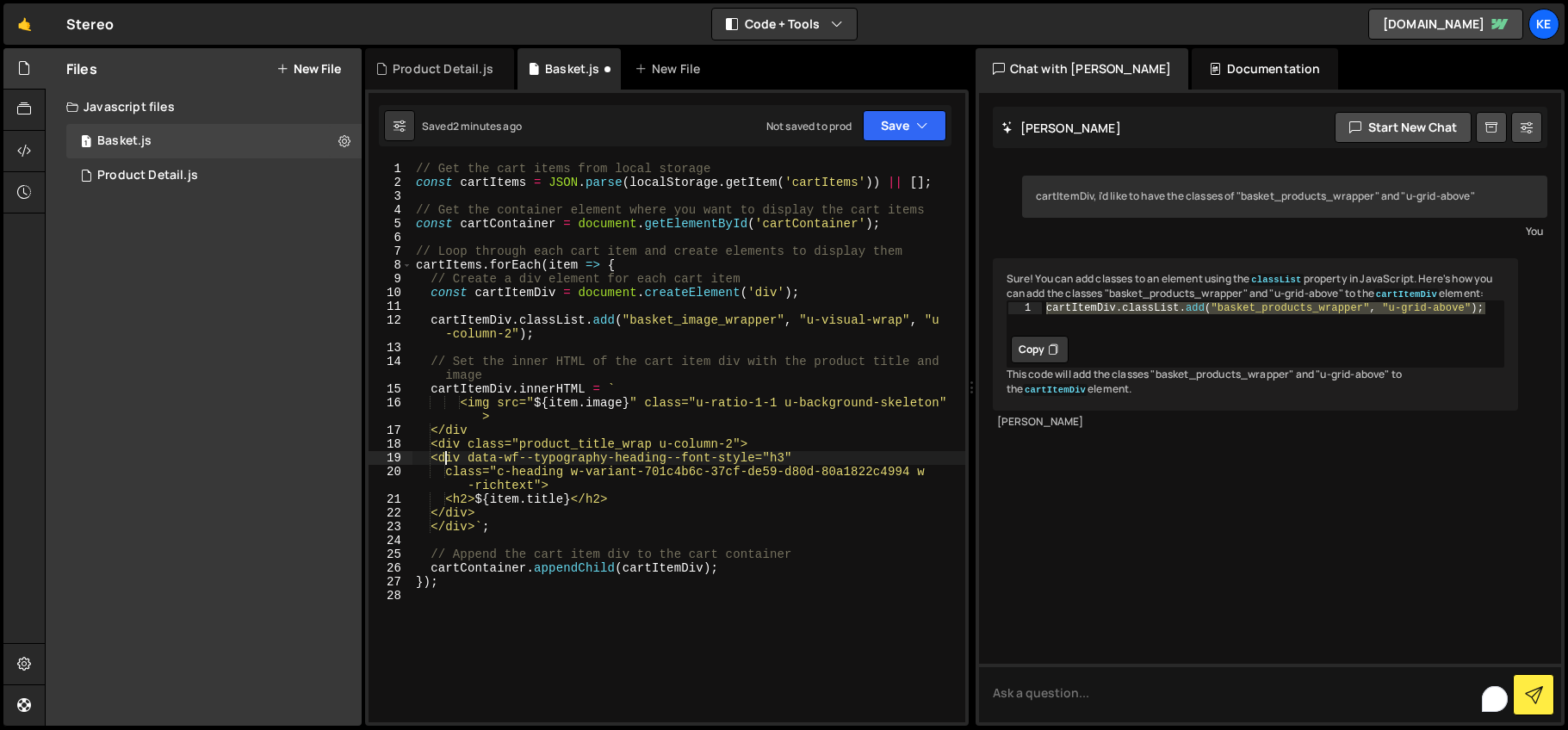
scroll to position [0, 3]
click at [451, 477] on div "// Get the cart items from local storage const cartItems = JSON . parse ( local…" at bounding box center [689, 456] width 553 height 588
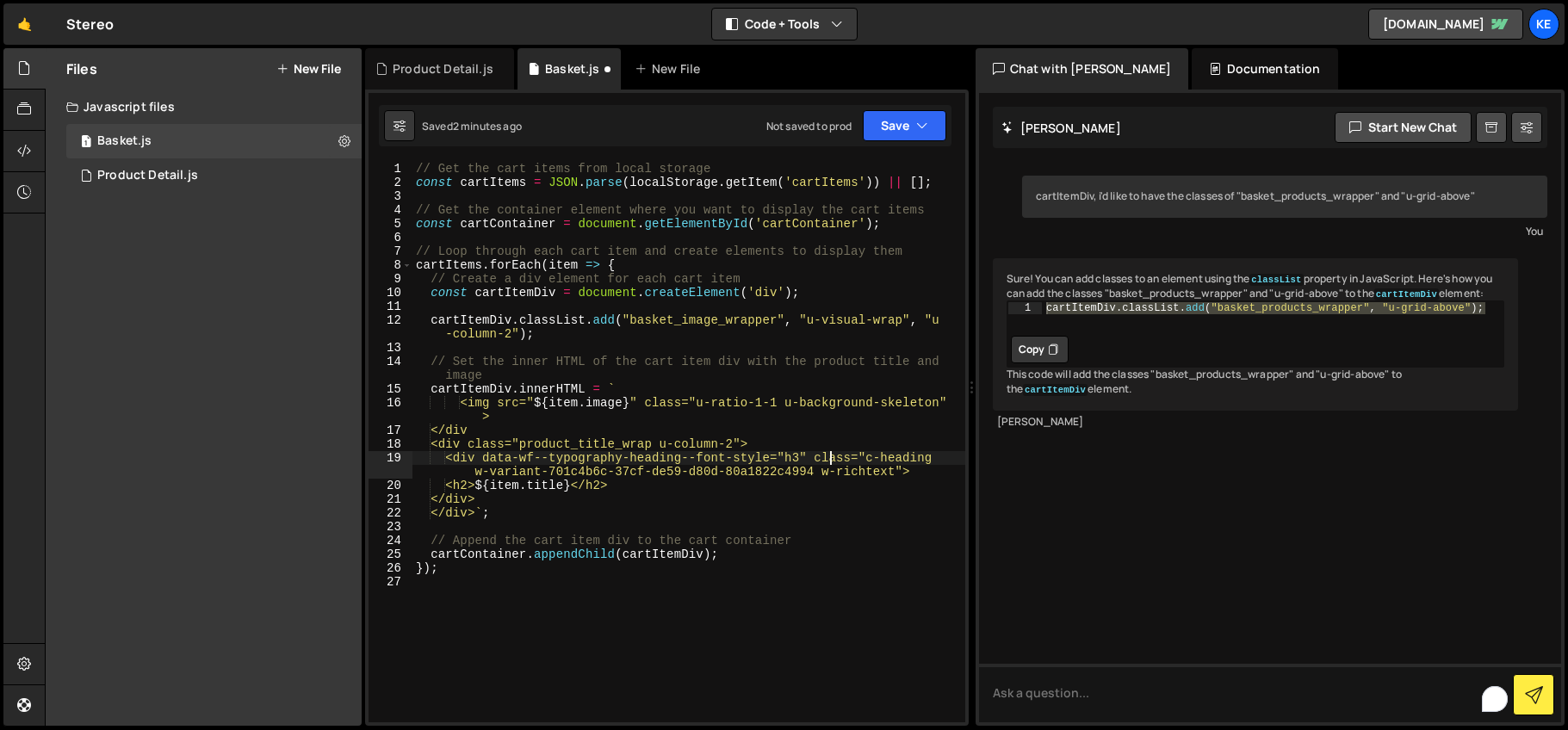
click at [441, 511] on div "// Get the cart items from local storage const cartItems = JSON . parse ( local…" at bounding box center [689, 456] width 553 height 588
click at [888, 127] on button "Save" at bounding box center [905, 126] width 84 height 31
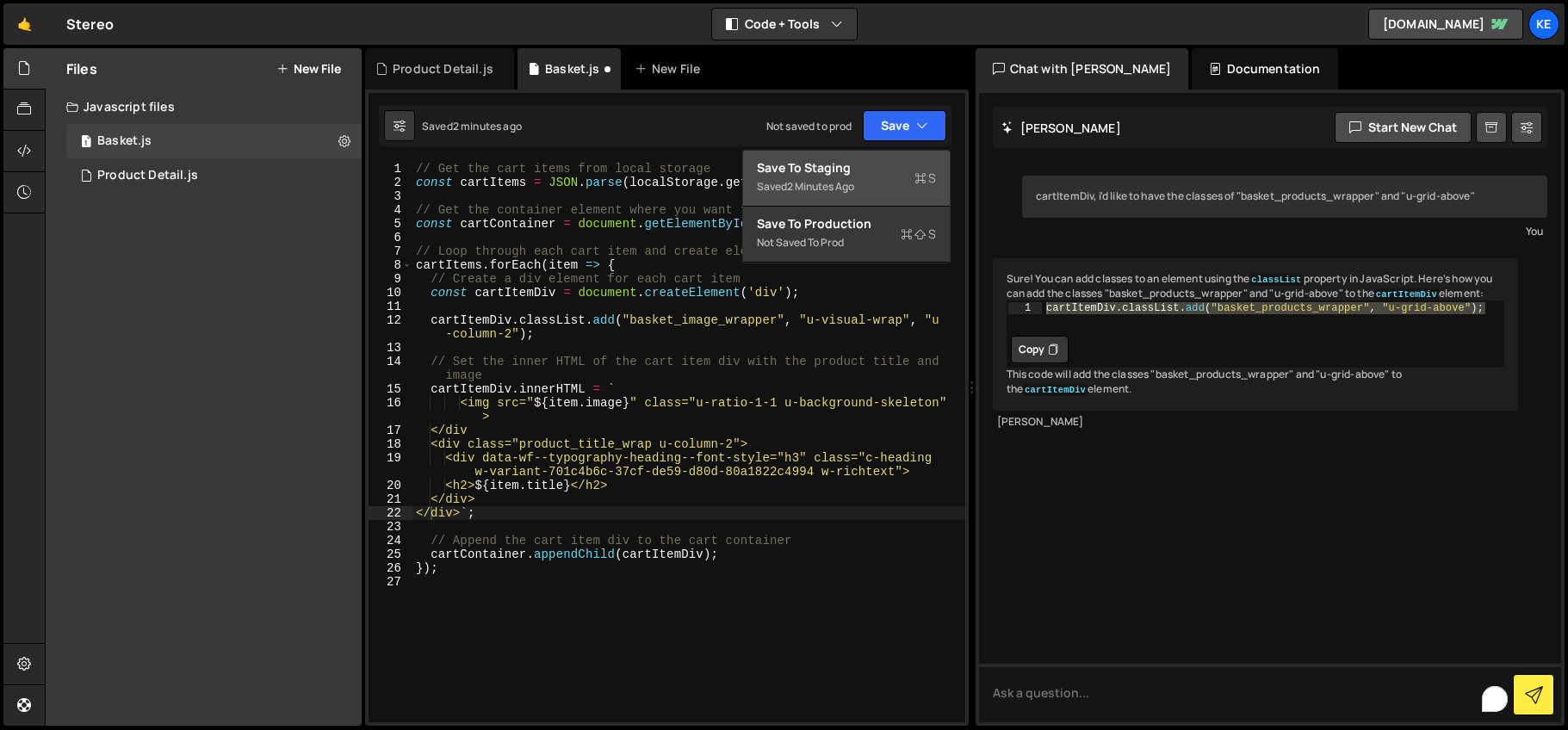
click at [840, 169] on div "Save to Staging S" at bounding box center [846, 168] width 179 height 17
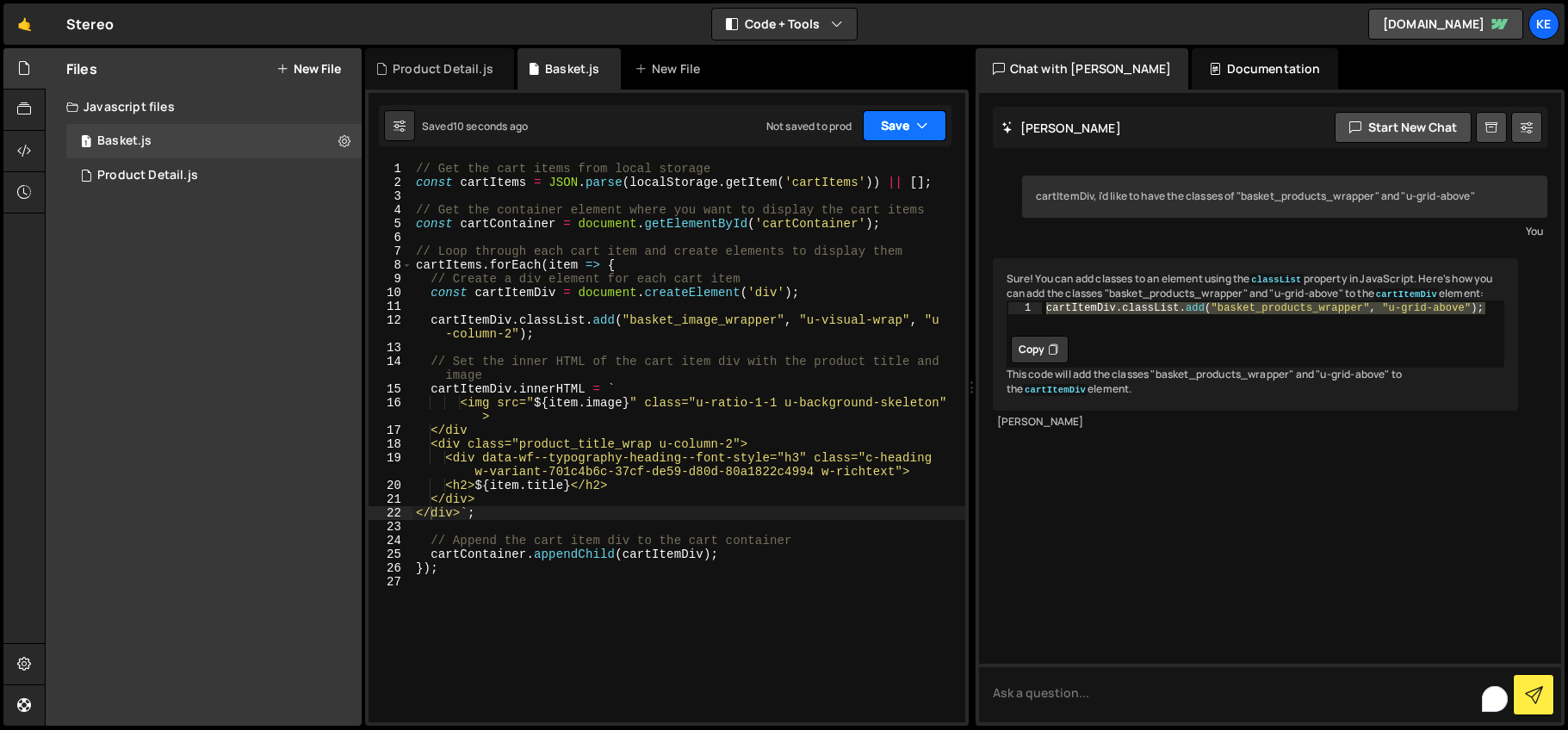
click at [887, 125] on button "Save" at bounding box center [905, 126] width 84 height 31
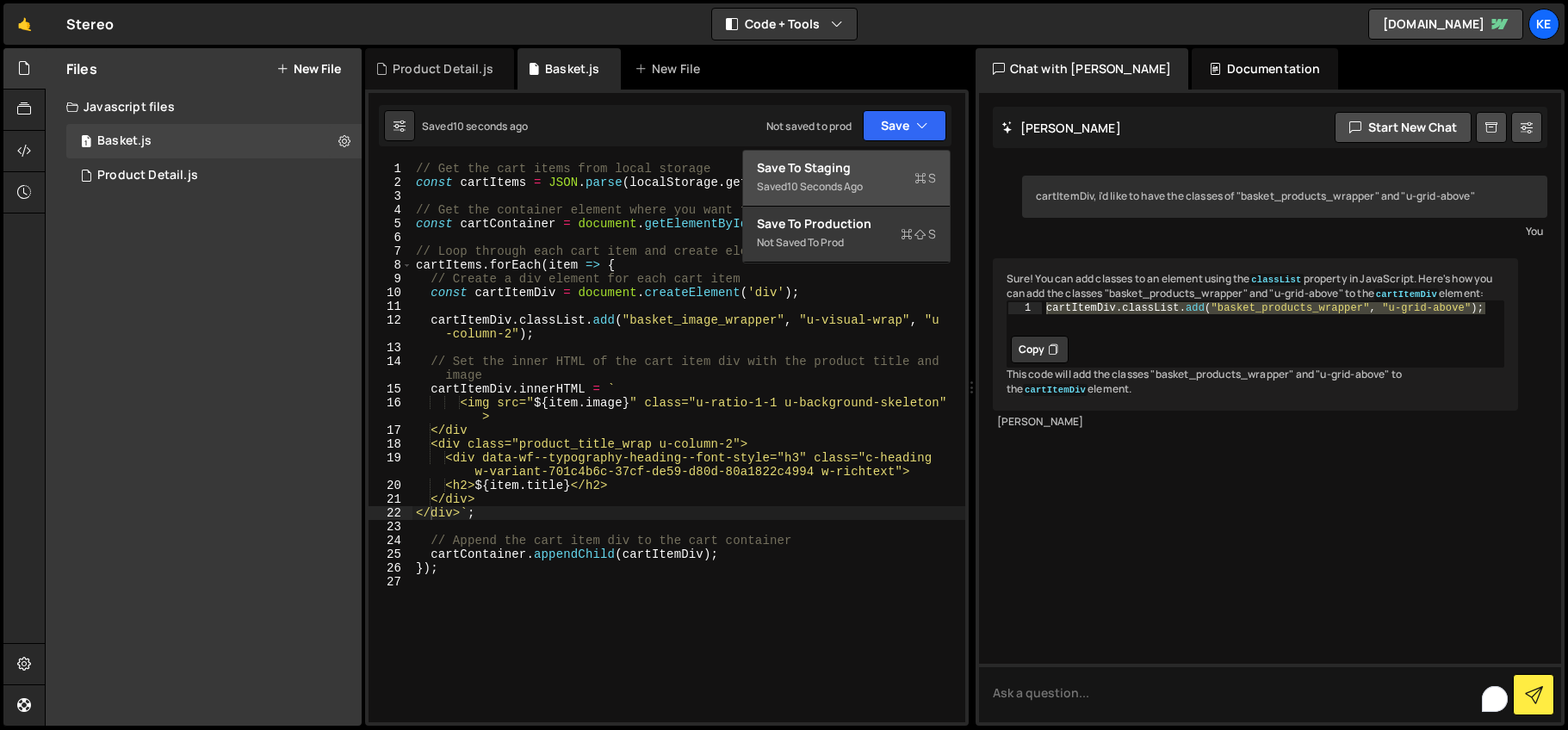
click at [832, 174] on div "Save to Staging S" at bounding box center [846, 168] width 179 height 17
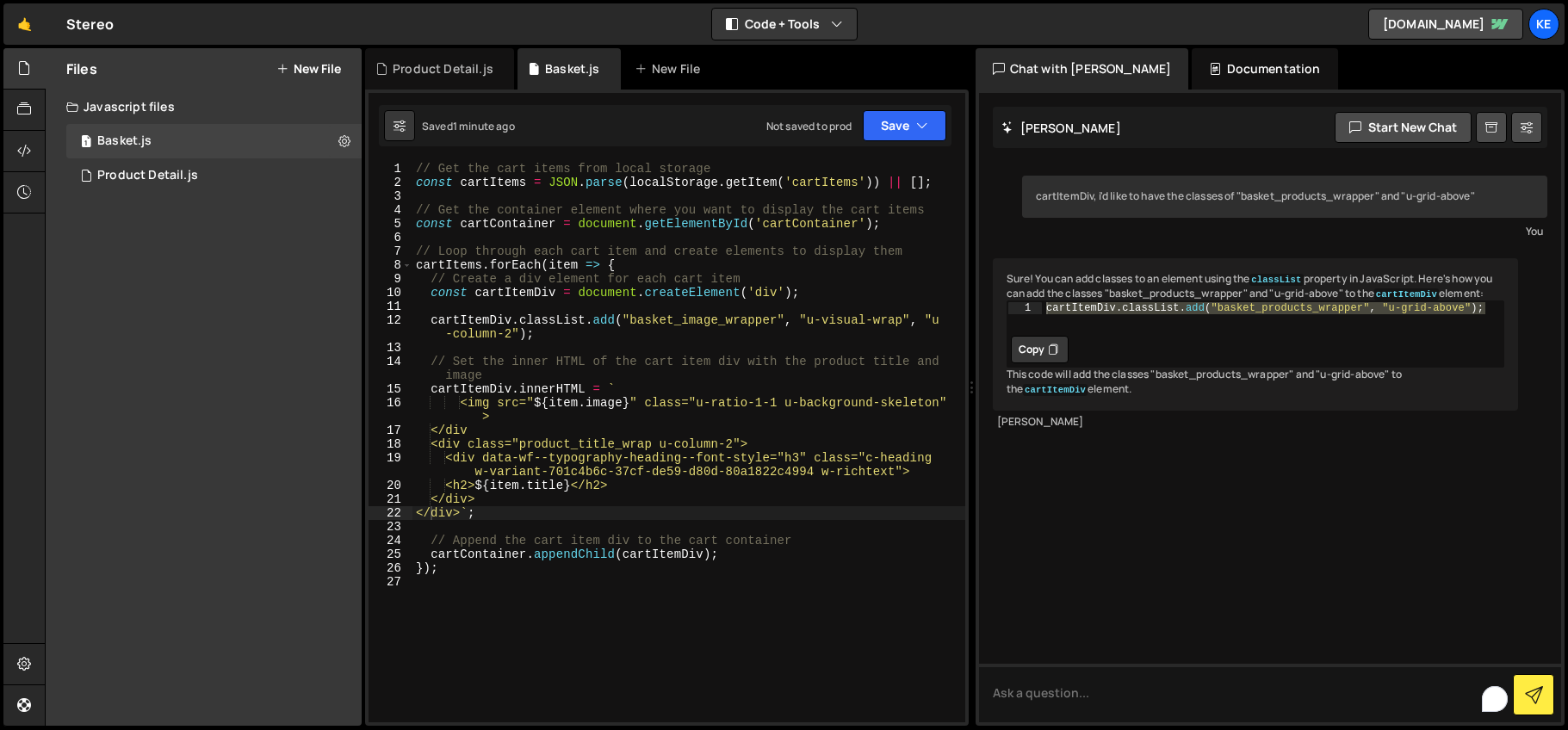
click at [504, 432] on div "// Get the cart items from local storage const cartItems = JSON . parse ( local…" at bounding box center [689, 456] width 553 height 588
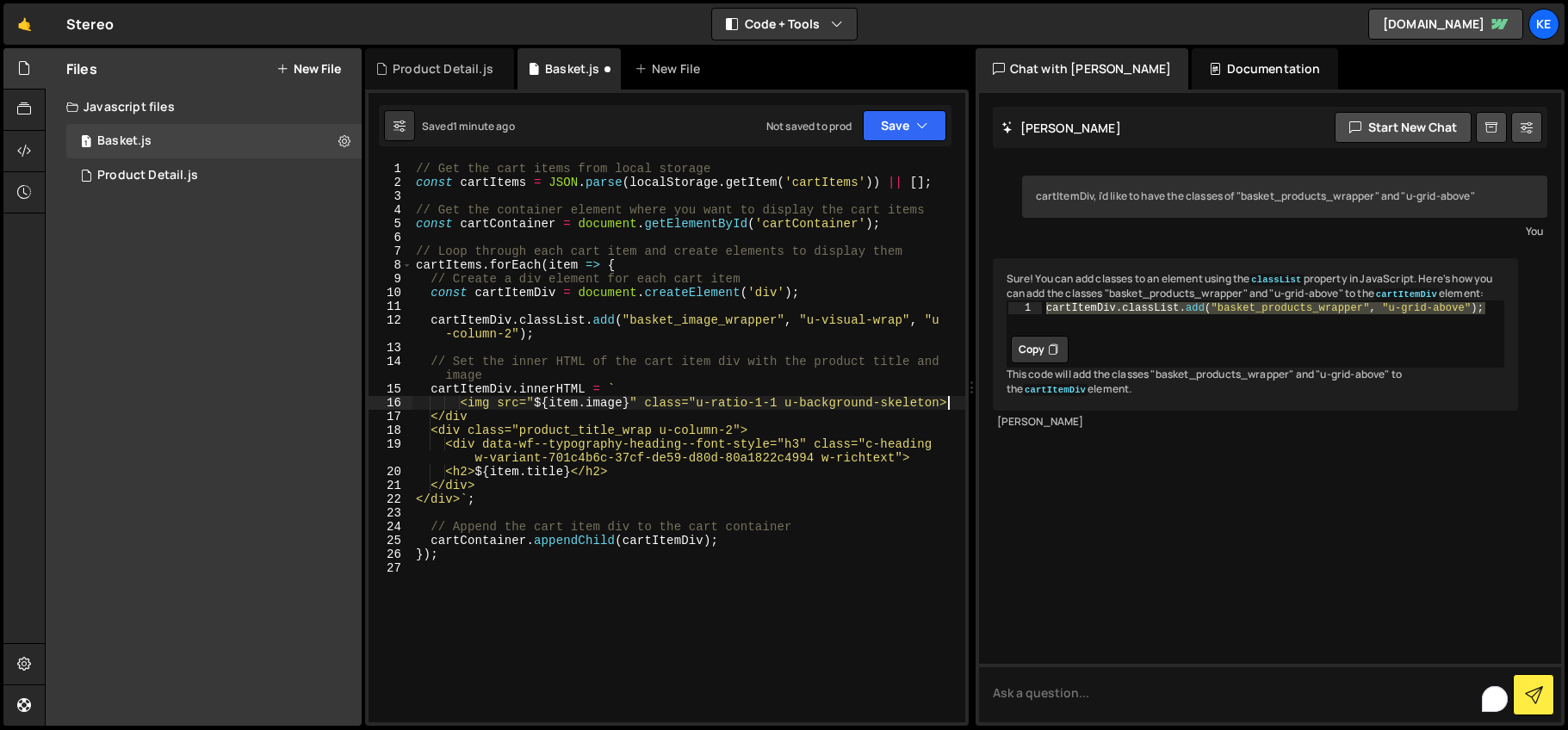
scroll to position [0, 37]
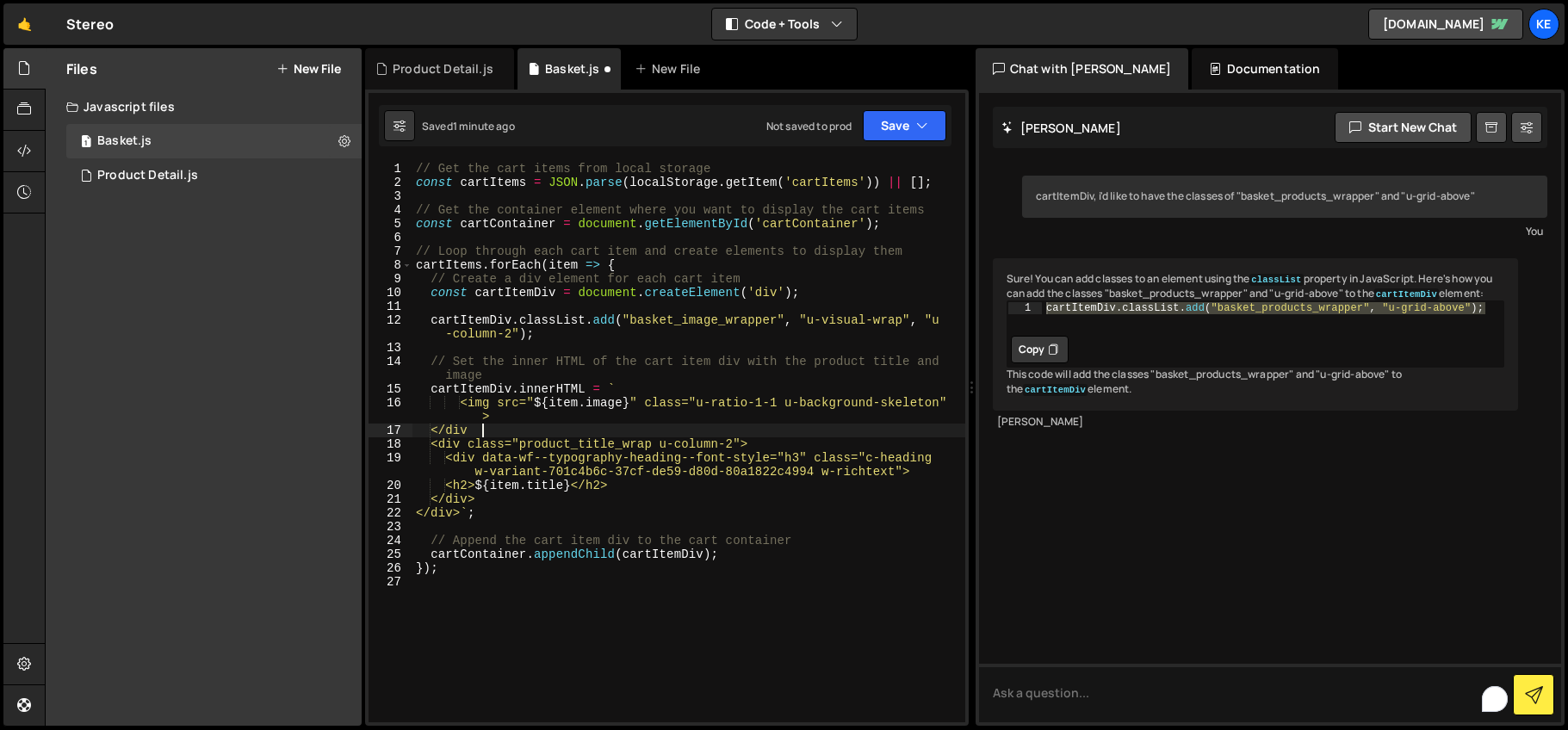
type textarea "</div>"
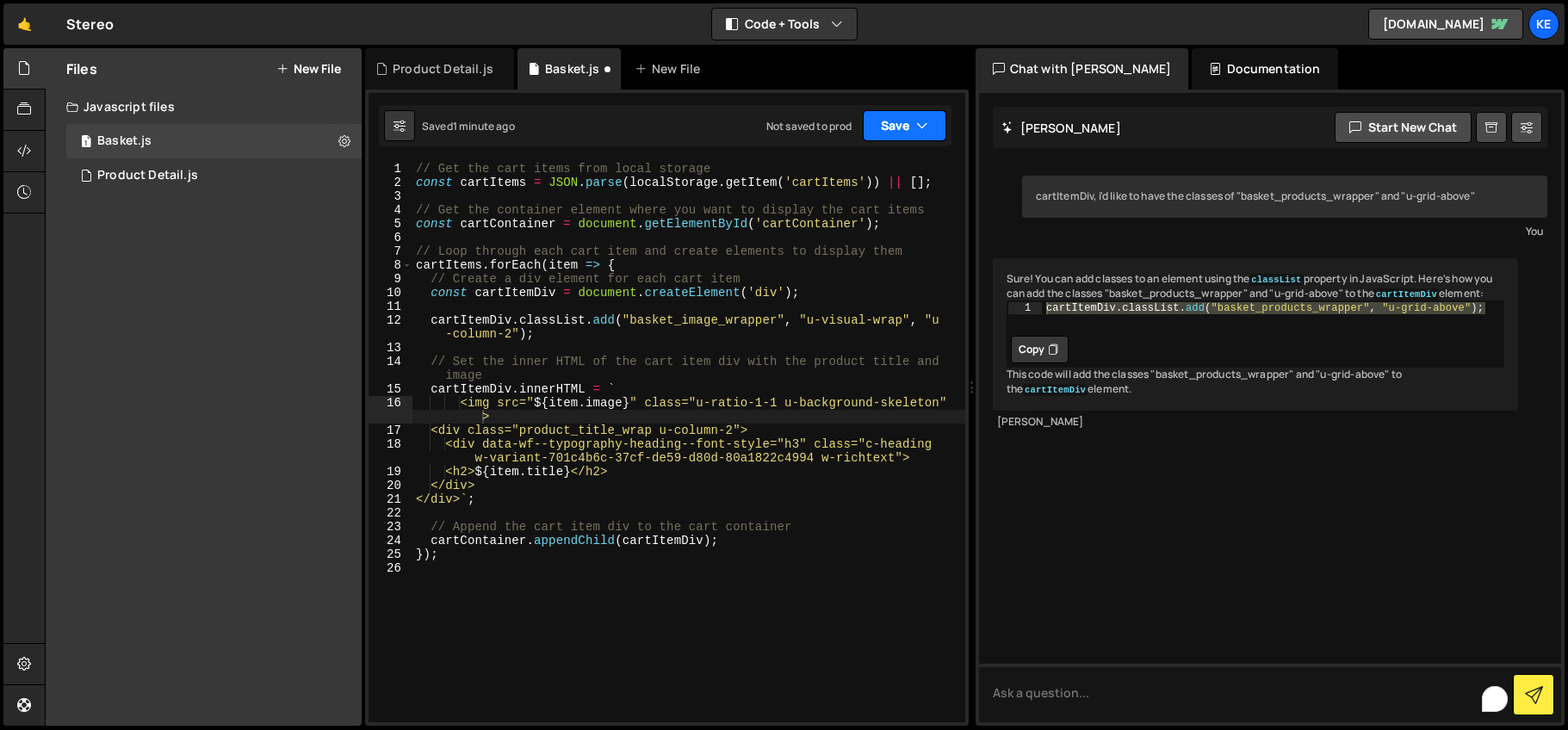
click at [877, 128] on button "Save" at bounding box center [905, 126] width 84 height 31
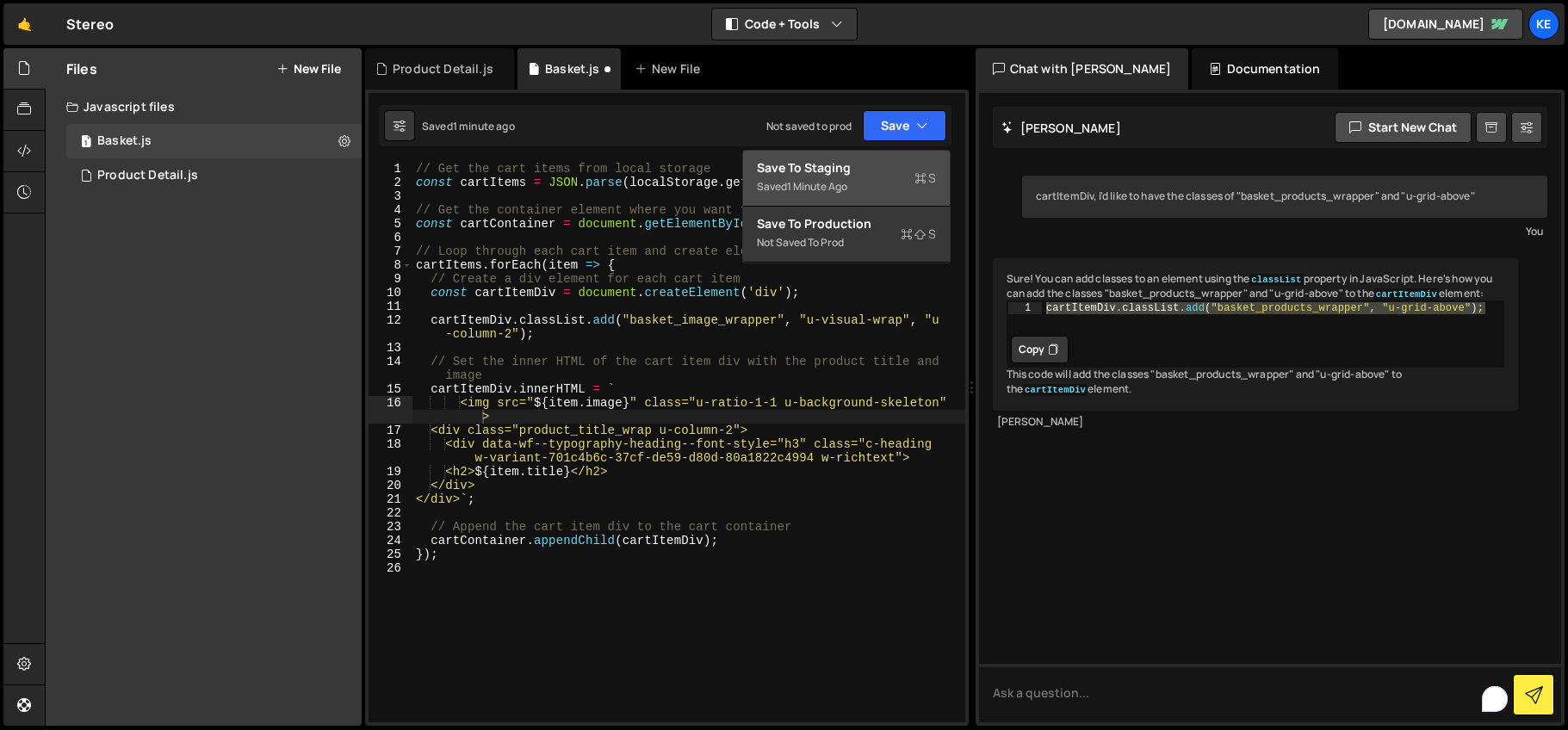
click at [837, 162] on div "Save to Staging S" at bounding box center [846, 168] width 179 height 17
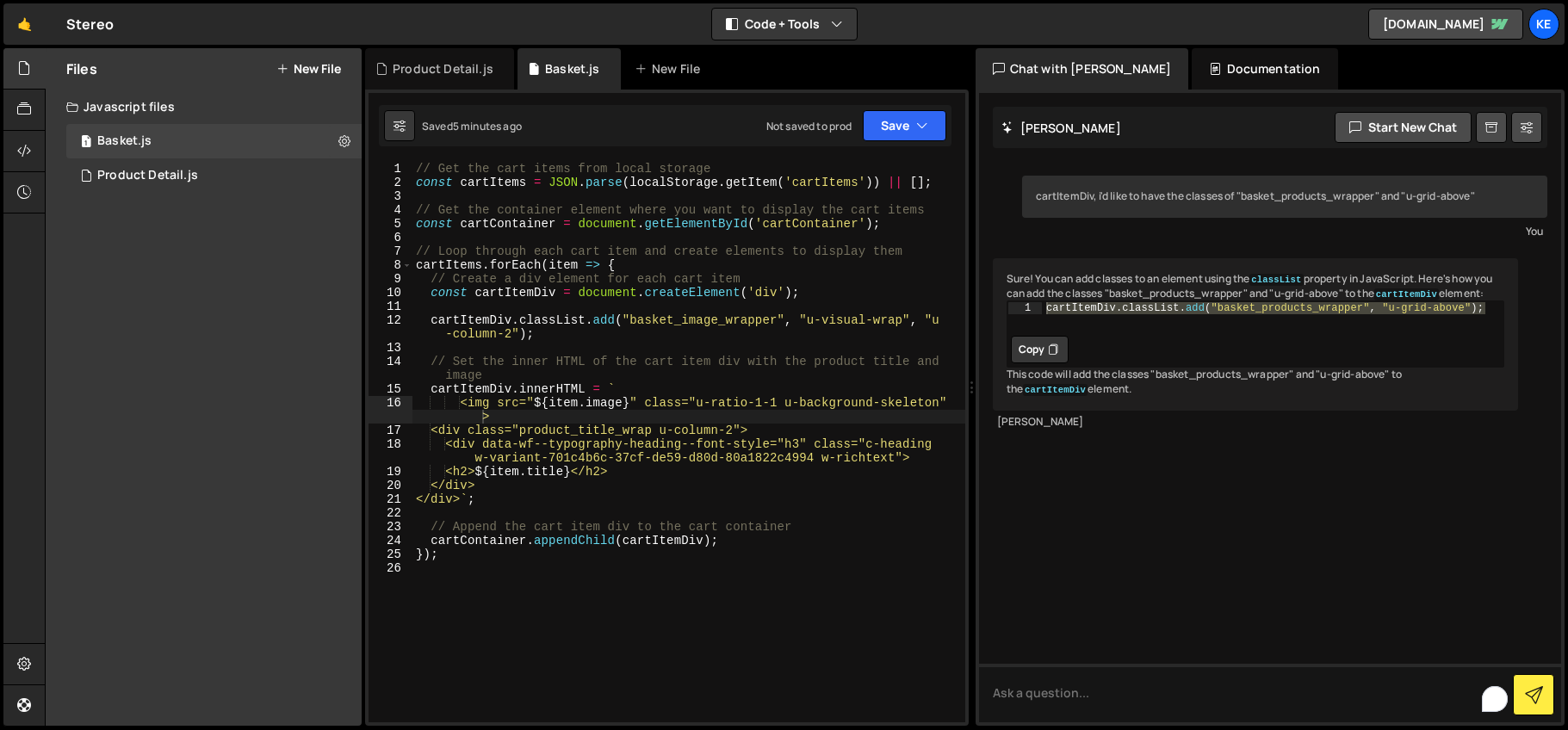
scroll to position [0, 4]
drag, startPoint x: 475, startPoint y: 499, endPoint x: 392, endPoint y: 498, distance: 83.0
click at [392, 498] on div "</div>`; 1 2 3 4 5 6 7 8 9 10 11 12 13 14 15 16 17 18 19 20 21 22 23 24 25 26 /…" at bounding box center [667, 442] width 597 height 560
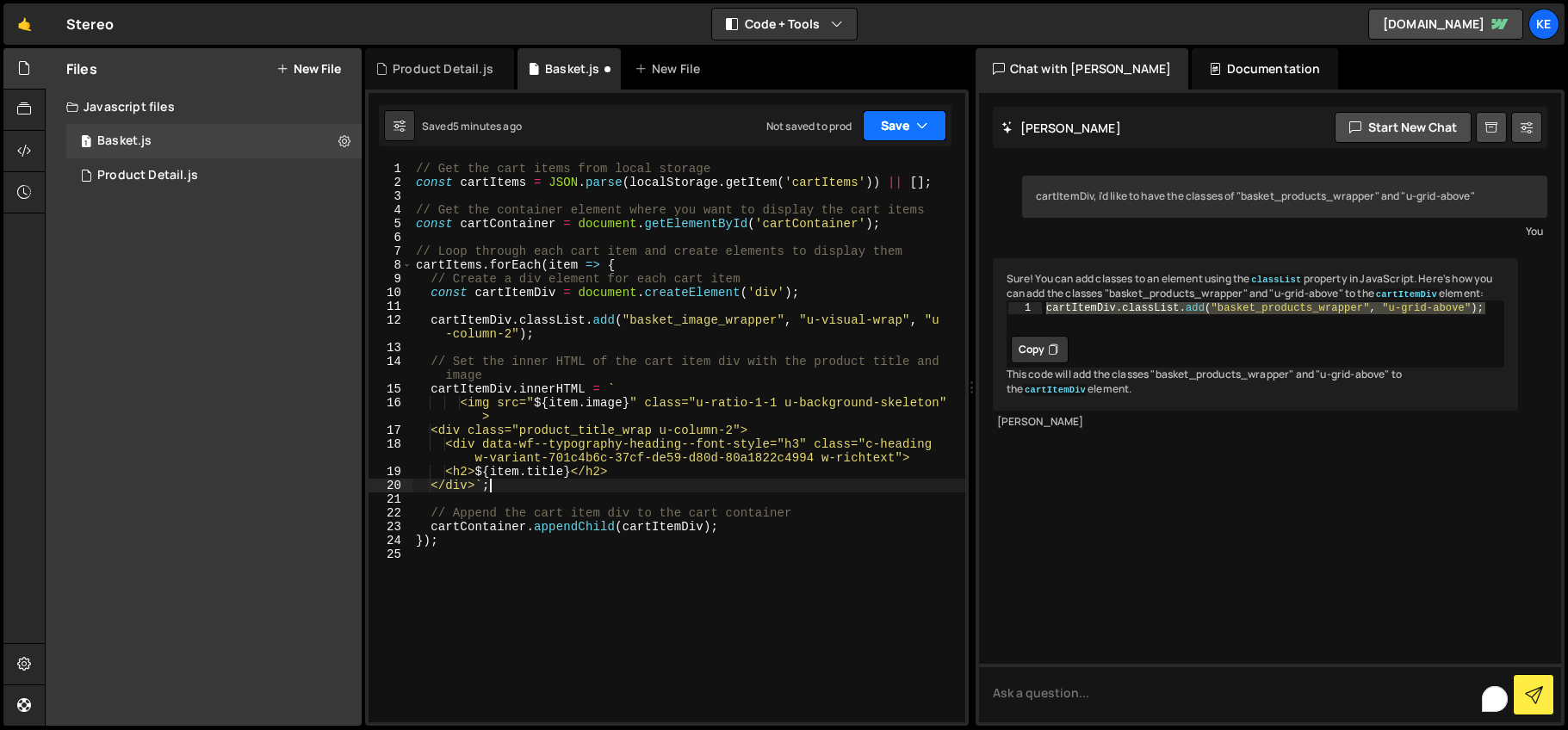
click at [890, 119] on button "Save" at bounding box center [905, 126] width 84 height 31
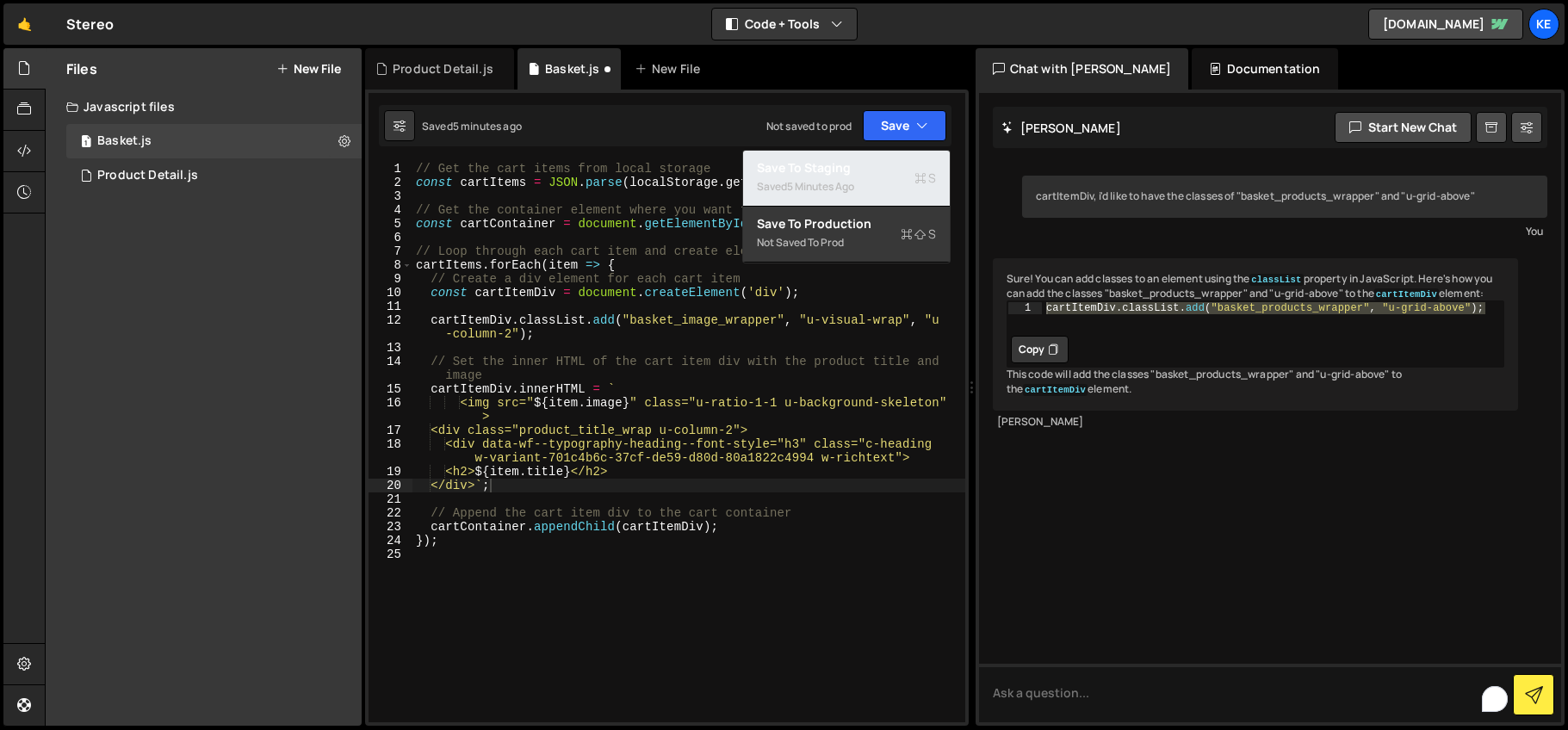
click at [862, 174] on div "Save to Staging S" at bounding box center [846, 168] width 179 height 17
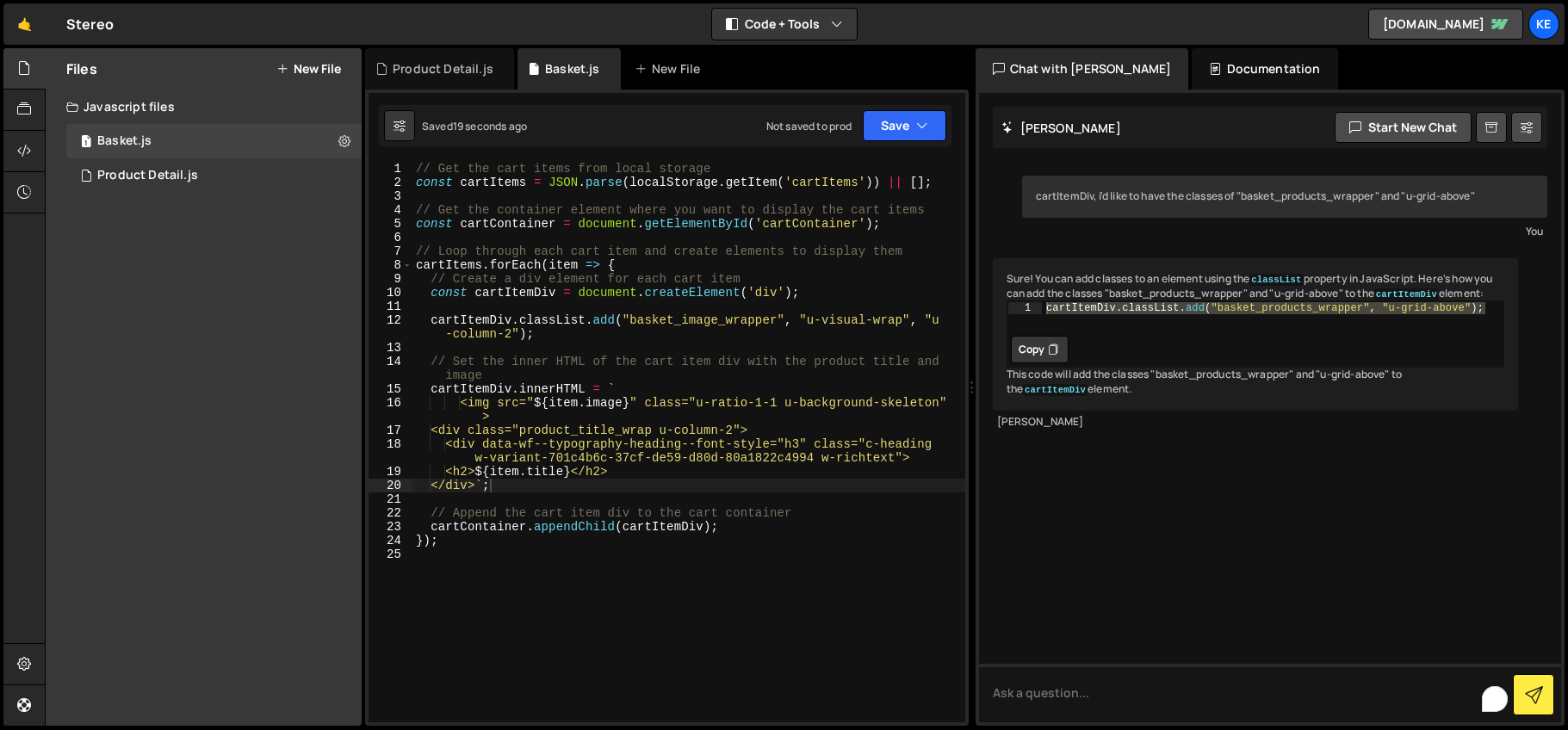
type textarea "cartItemDiv.classList.add("basket_image_wrapper", "u-visual-wrap", "u-column-2"…"
click at [740, 334] on div "// Get the cart items from local storage const cartItems = JSON . parse ( local…" at bounding box center [689, 456] width 553 height 588
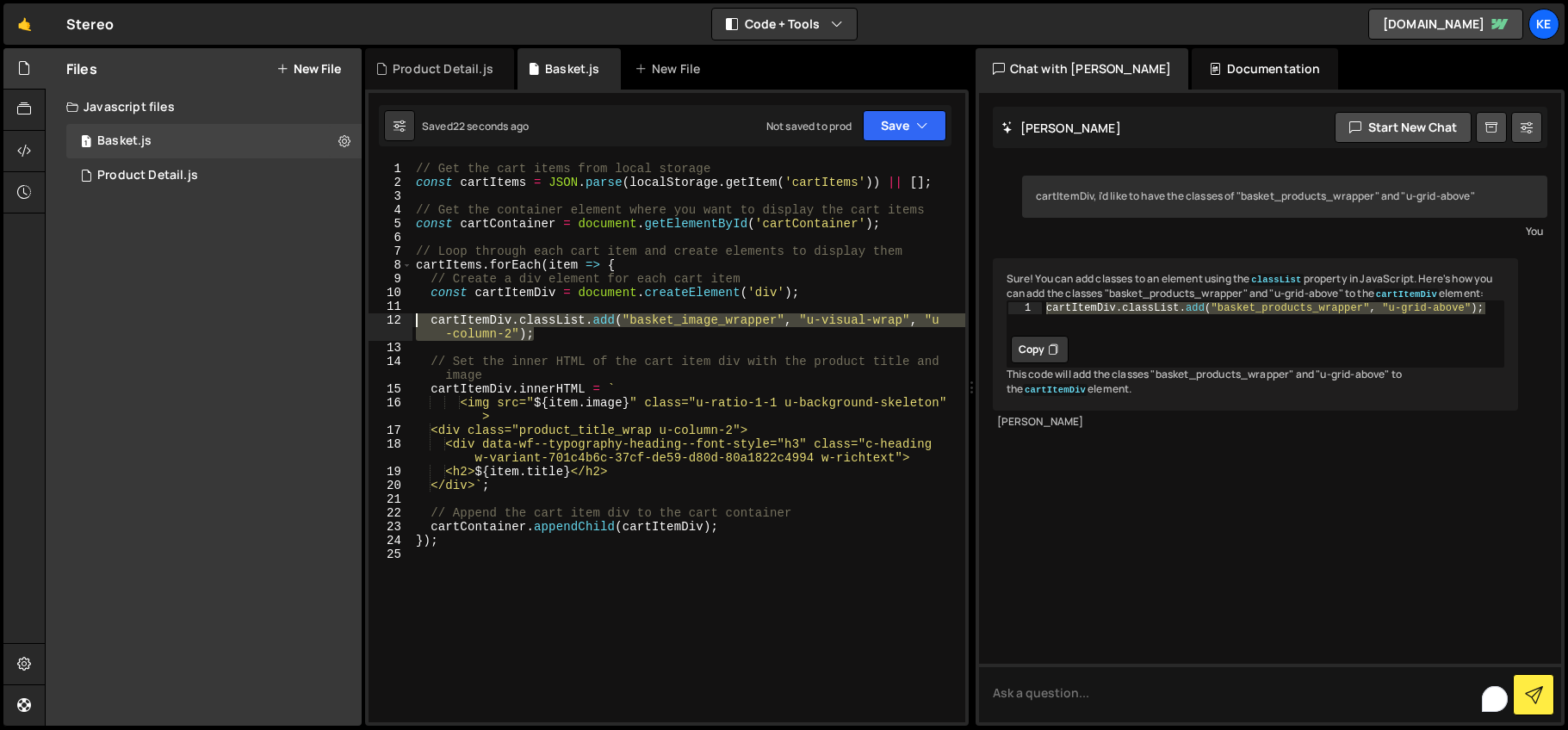
drag, startPoint x: 535, startPoint y: 338, endPoint x: 396, endPoint y: 319, distance: 140.3
click at [396, 319] on div "cartItemDiv.classList.add("basket_image_wrapper", "u-visual-wrap", "u-column-2"…" at bounding box center [667, 442] width 597 height 560
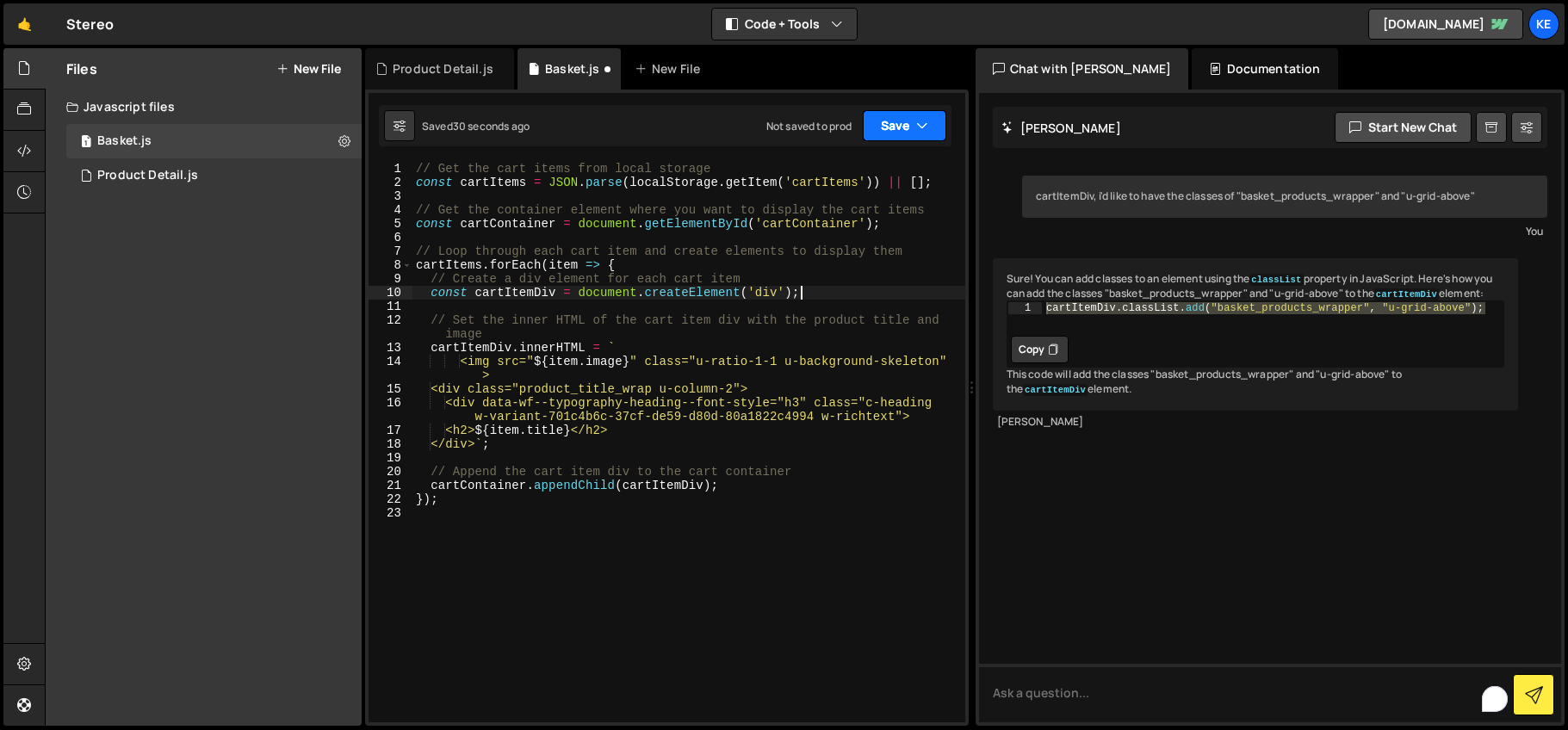
click at [895, 135] on button "Save" at bounding box center [905, 126] width 84 height 31
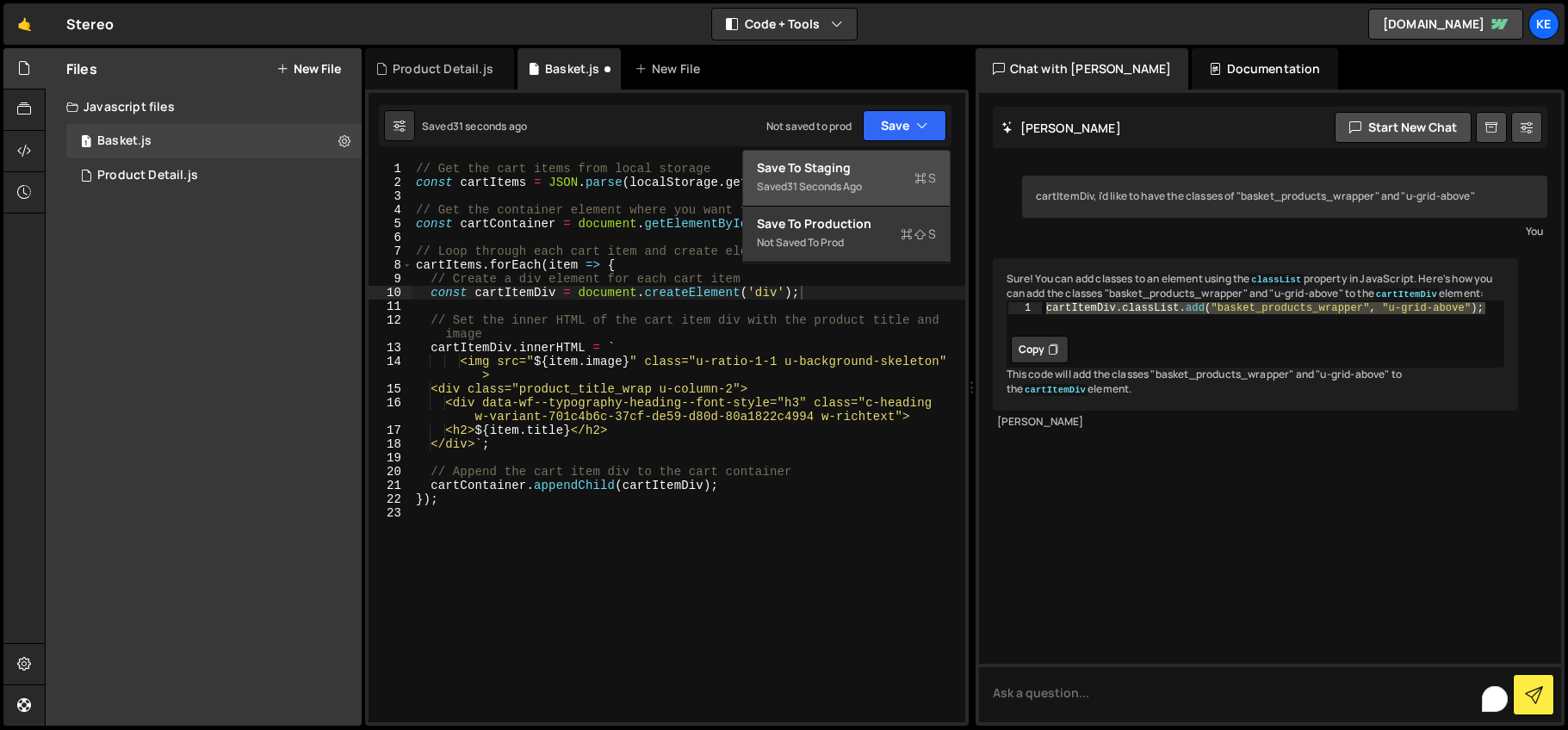
click at [836, 179] on div "31 seconds ago" at bounding box center [825, 186] width 75 height 15
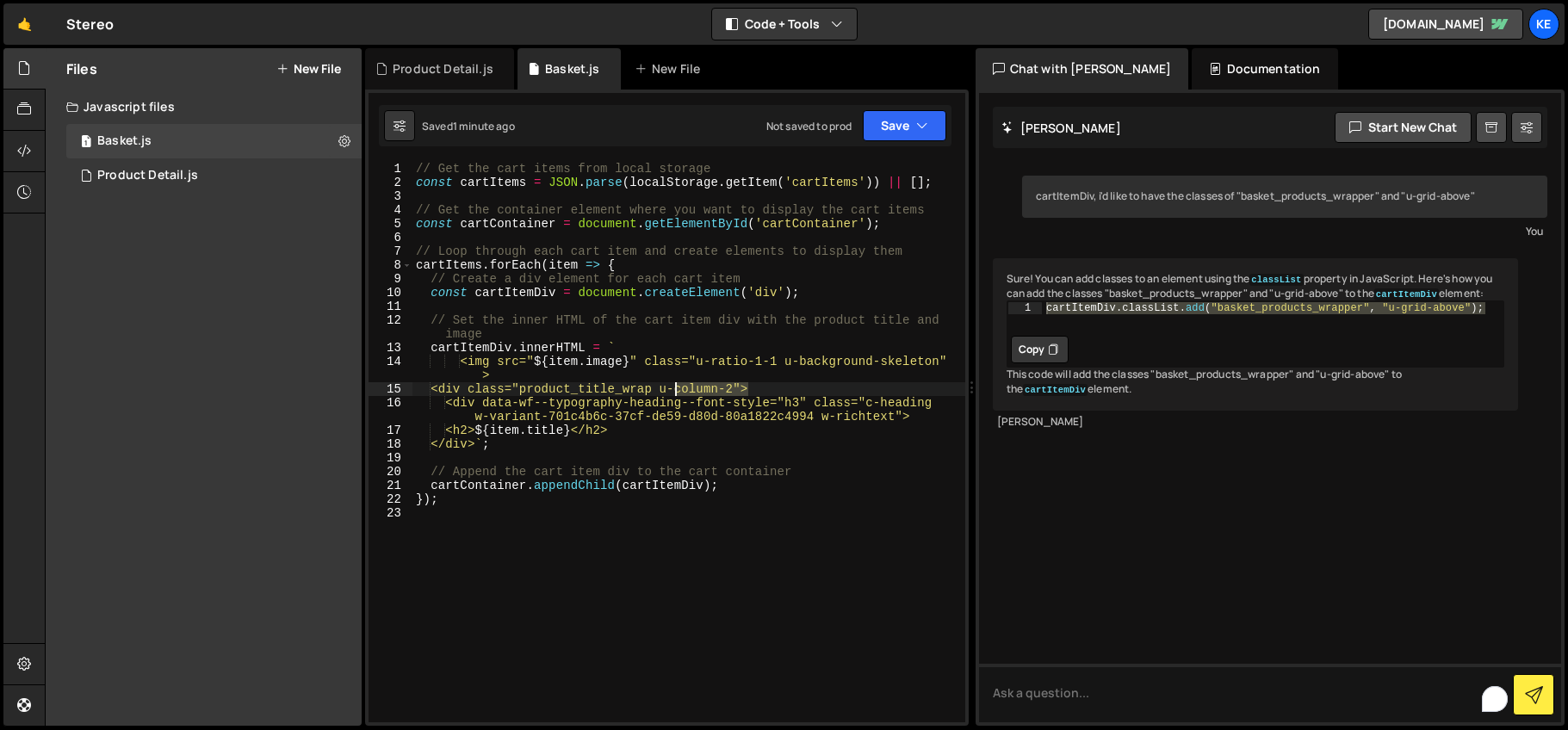
drag, startPoint x: 750, startPoint y: 391, endPoint x: 674, endPoint y: 394, distance: 76.1
click at [674, 394] on div "// Get the cart items from local storage const cartItems = JSON . parse ( local…" at bounding box center [689, 456] width 553 height 588
click at [680, 419] on div "// Get the cart items from local storage const cartItems = JSON . parse ( local…" at bounding box center [689, 456] width 553 height 588
click at [628, 348] on div "// Get the cart items from local storage const cartItems = JSON . parse ( local…" at bounding box center [689, 456] width 553 height 588
type textarea "cartItemDiv.innerHTML = `"
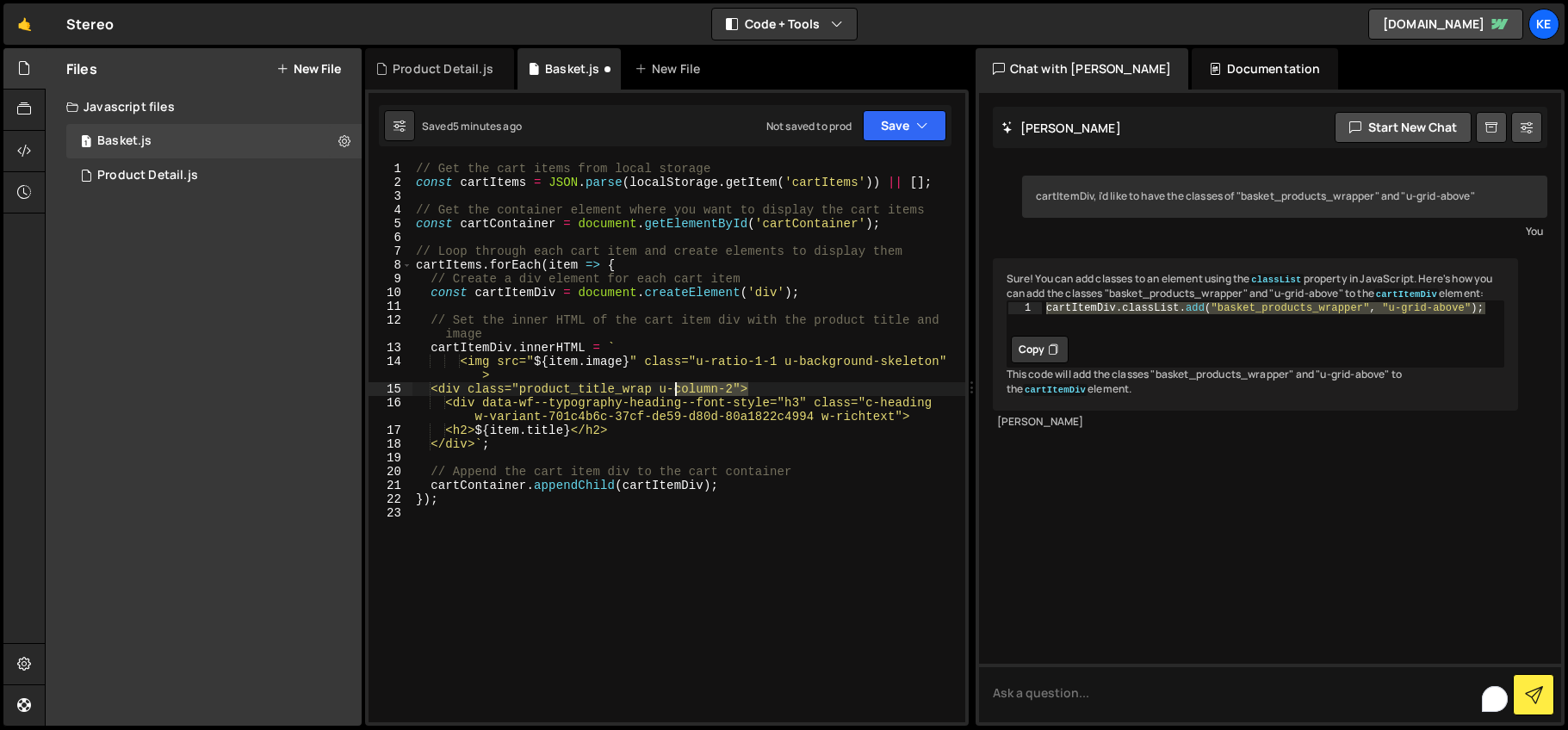
drag, startPoint x: 750, startPoint y: 389, endPoint x: 674, endPoint y: 393, distance: 76.1
click at [674, 393] on div "// Get the cart items from local storage const cartItems = JSON . parse ( local…" at bounding box center [689, 456] width 553 height 588
click at [887, 126] on button "Save" at bounding box center [905, 126] width 84 height 31
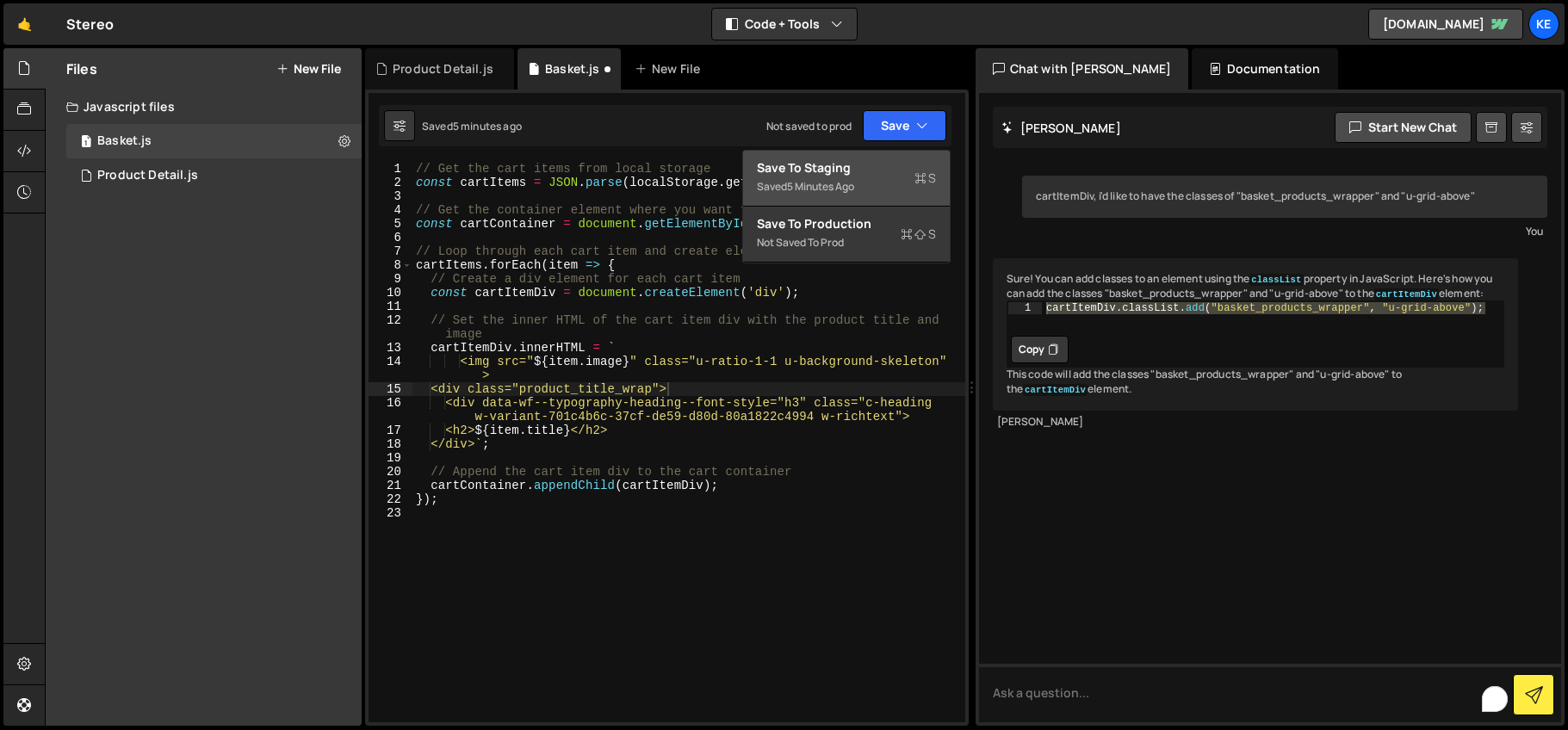
click at [862, 166] on div "Save to Staging S" at bounding box center [846, 168] width 179 height 17
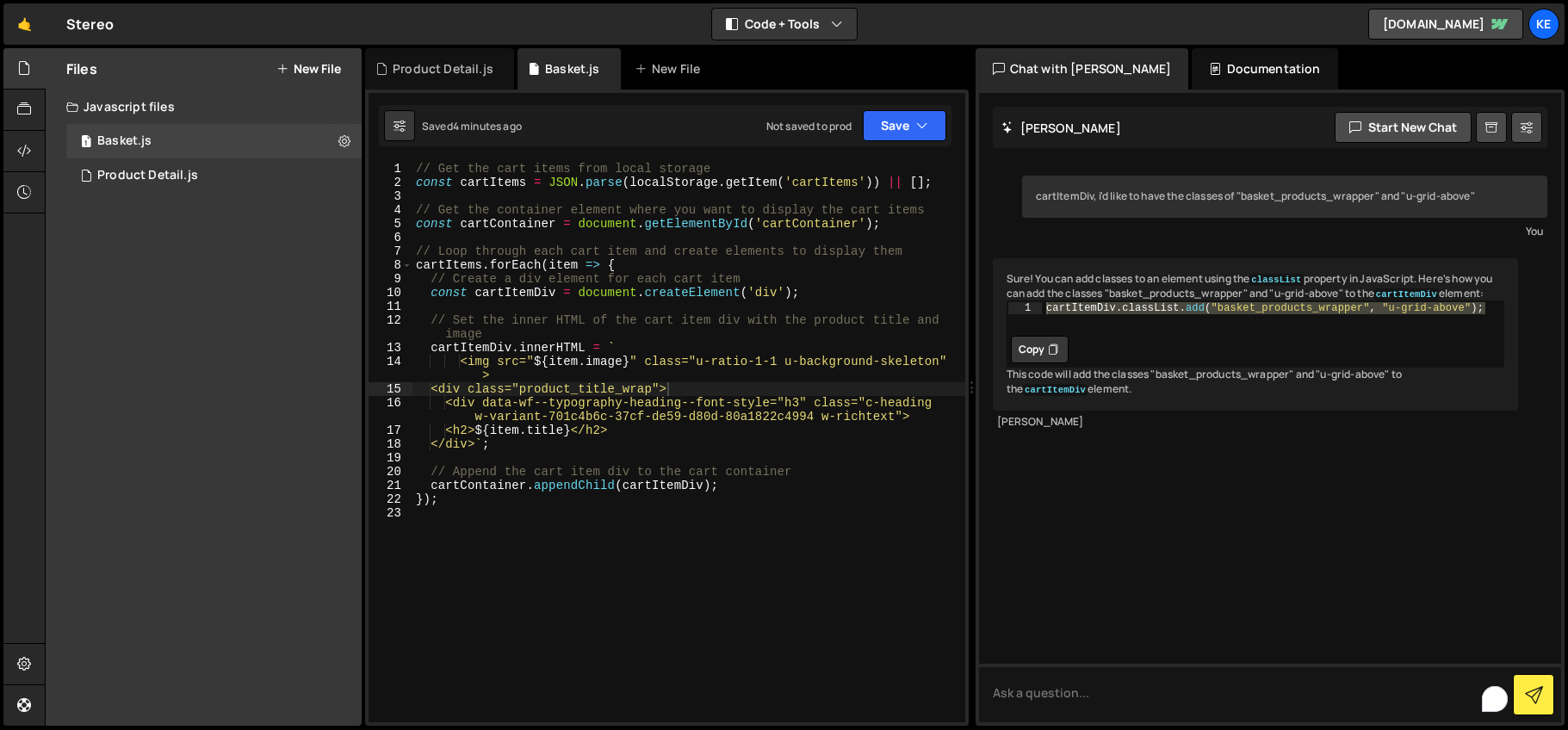
click at [728, 374] on div "// Get the cart items from local storage const cartItems = JSON . parse ( local…" at bounding box center [689, 456] width 553 height 588
click at [654, 351] on div "// Get the cart items from local storage const cartItems = JSON . parse ( local…" at bounding box center [689, 456] width 553 height 588
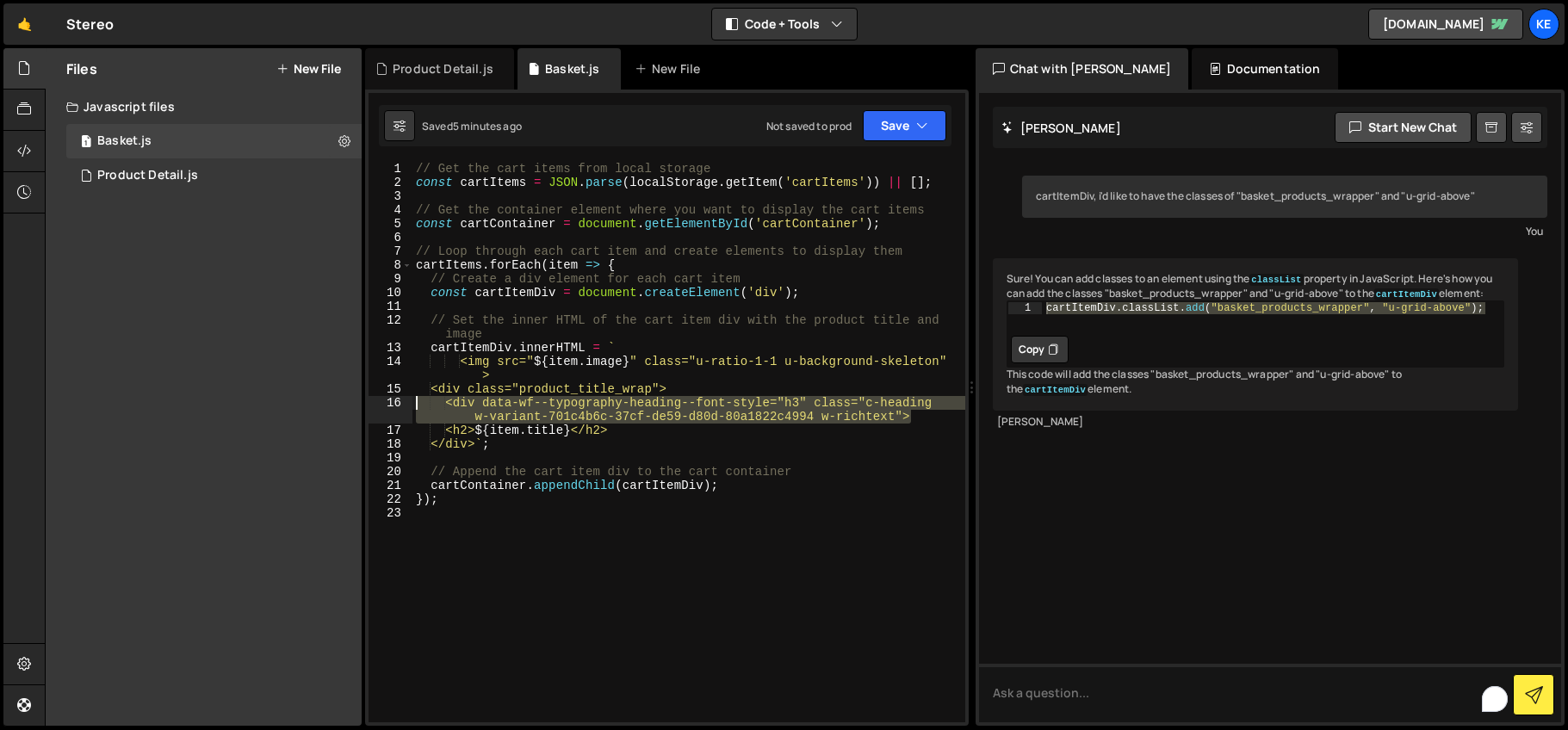
drag, startPoint x: 920, startPoint y: 419, endPoint x: 378, endPoint y: 405, distance: 542.2
click at [378, 405] on div "cartItemDiv.innerHTML = ` 1 2 3 4 5 6 7 8 9 10 11 12 13 14 15 16 17 18 19 20 21…" at bounding box center [667, 442] width 597 height 560
type textarea "<div data-wf--typography-heading--font-style="h3" class="c-heading w-variant-70…"
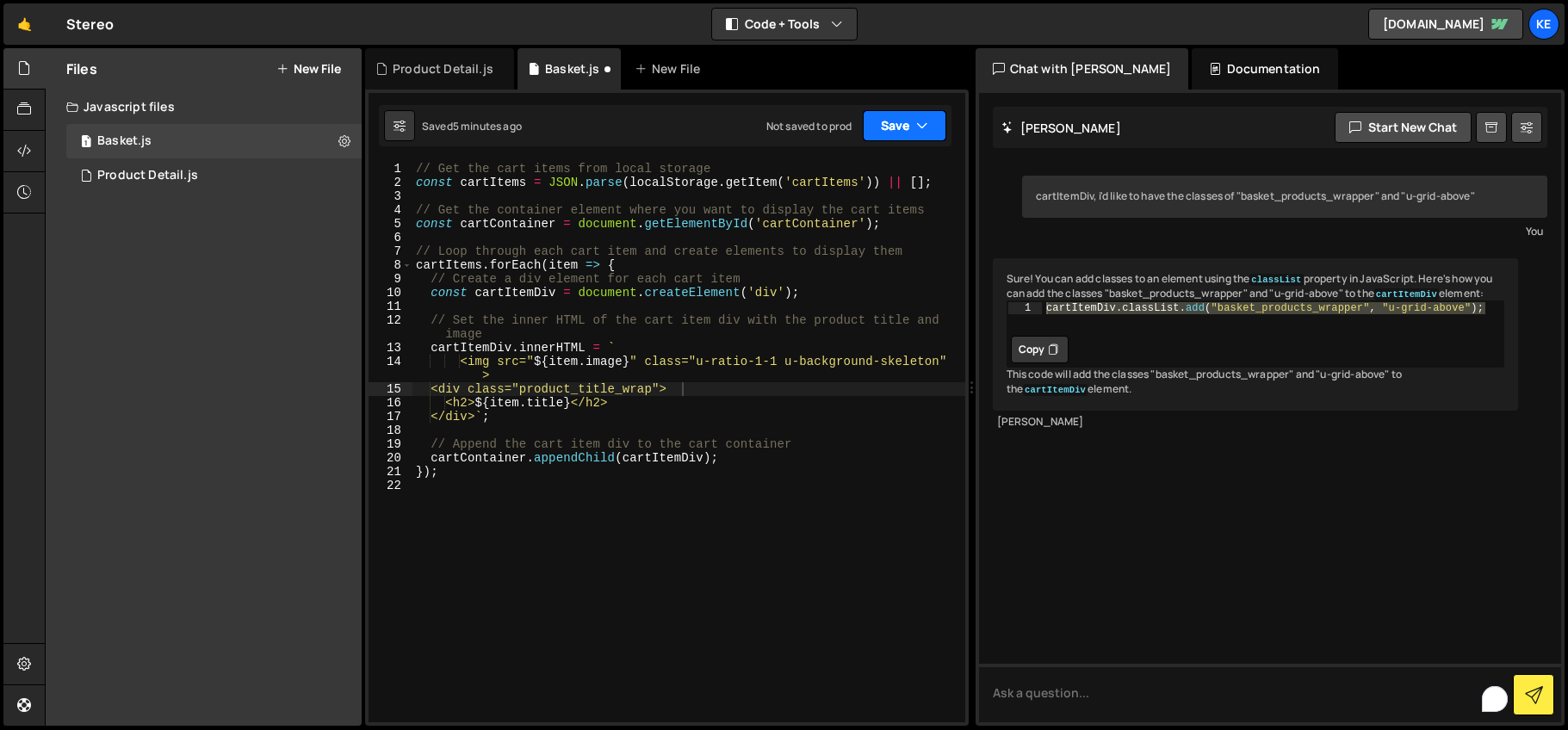
click at [895, 124] on button "Save" at bounding box center [905, 126] width 84 height 31
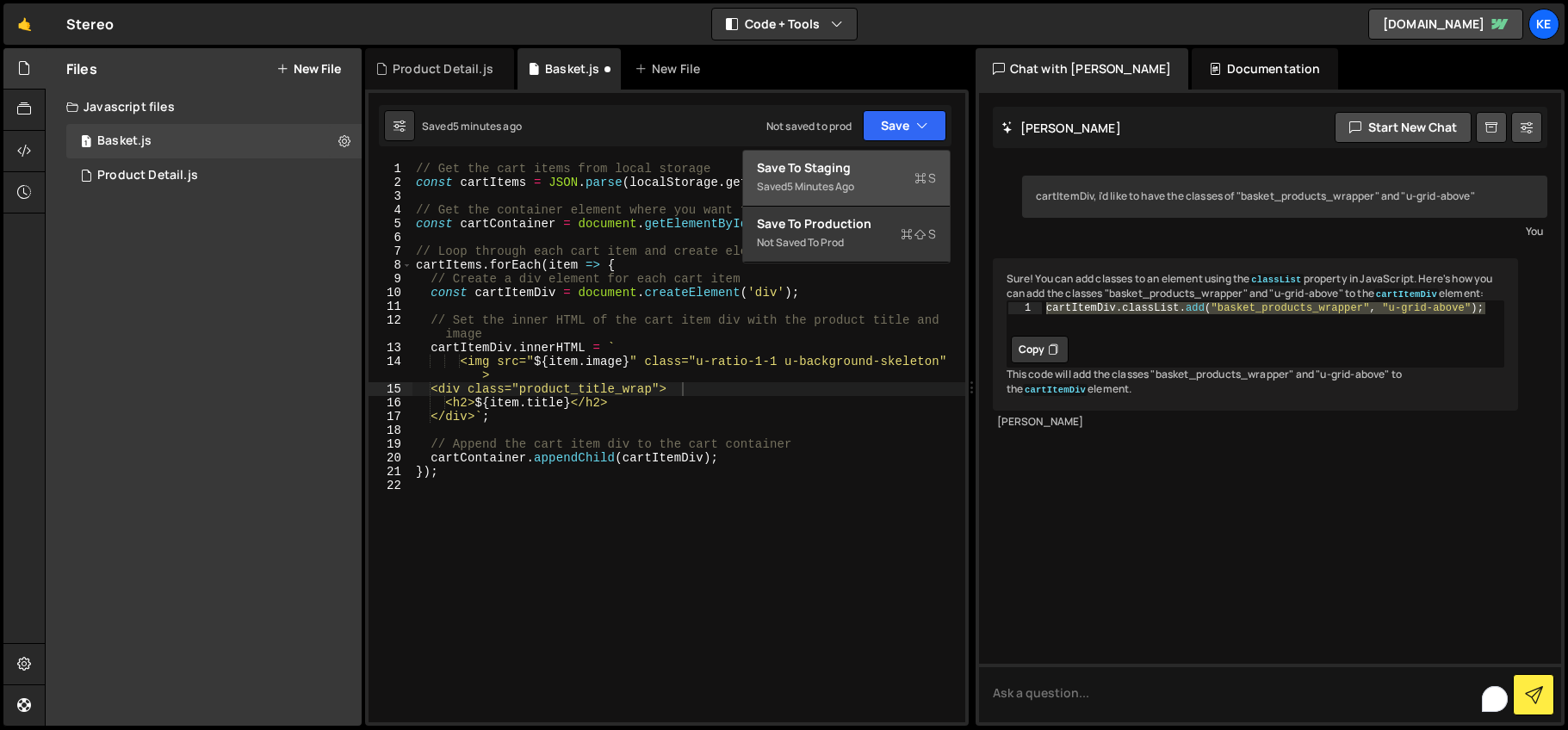
click at [857, 171] on div "Save to Staging S" at bounding box center [846, 168] width 179 height 17
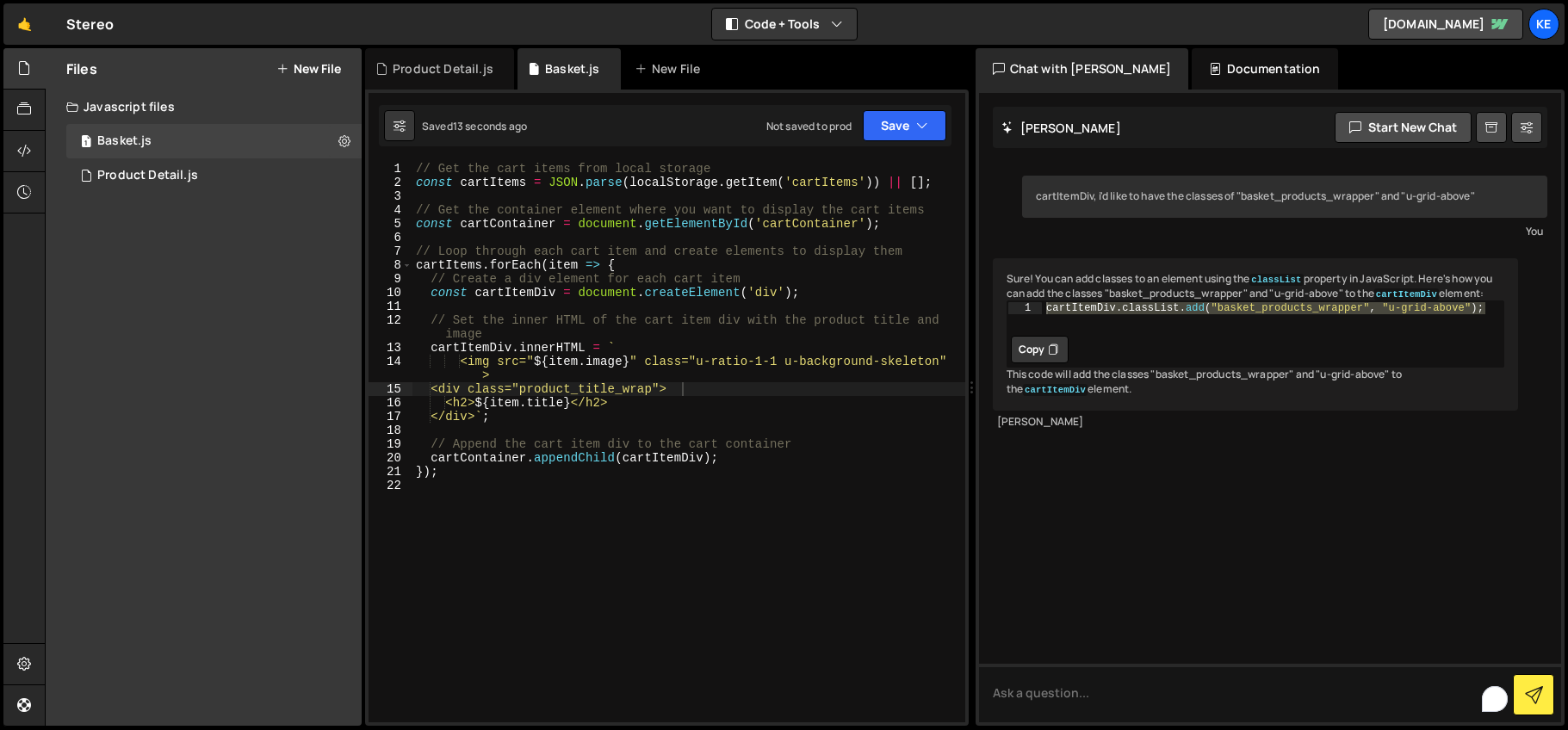
click at [1099, 367] on div "cartItemDiv.classList.add("basket_products_wrapper", "u-grid-above"); 1 cartIte…" at bounding box center [1256, 333] width 498 height 67
click at [1130, 558] on div "cartItemDiv, i'd like to have the classes of "basket_products_wrapper" and "u-g…" at bounding box center [1270, 407] width 583 height 629
click at [1088, 232] on div "You" at bounding box center [1284, 231] width 517 height 18
click at [1119, 685] on textarea "To enrich screen reader interactions, please activate Accessibility in Grammarl…" at bounding box center [1270, 692] width 583 height 58
type textarea "cartItemDiv.innerHTML = `"
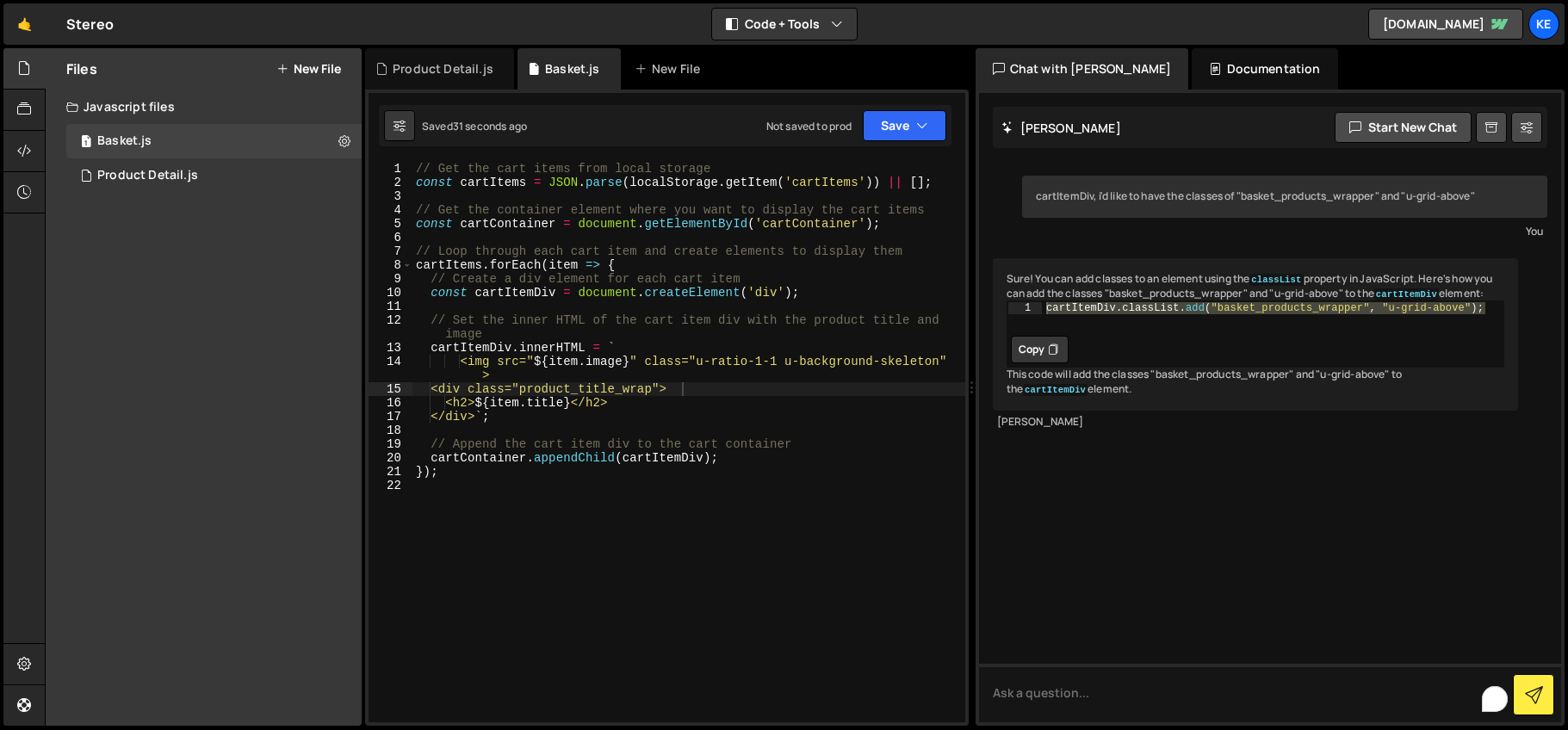
click at [626, 350] on div "// Get the cart items from local storage const cartItems = JSON . parse ( local…" at bounding box center [689, 456] width 553 height 588
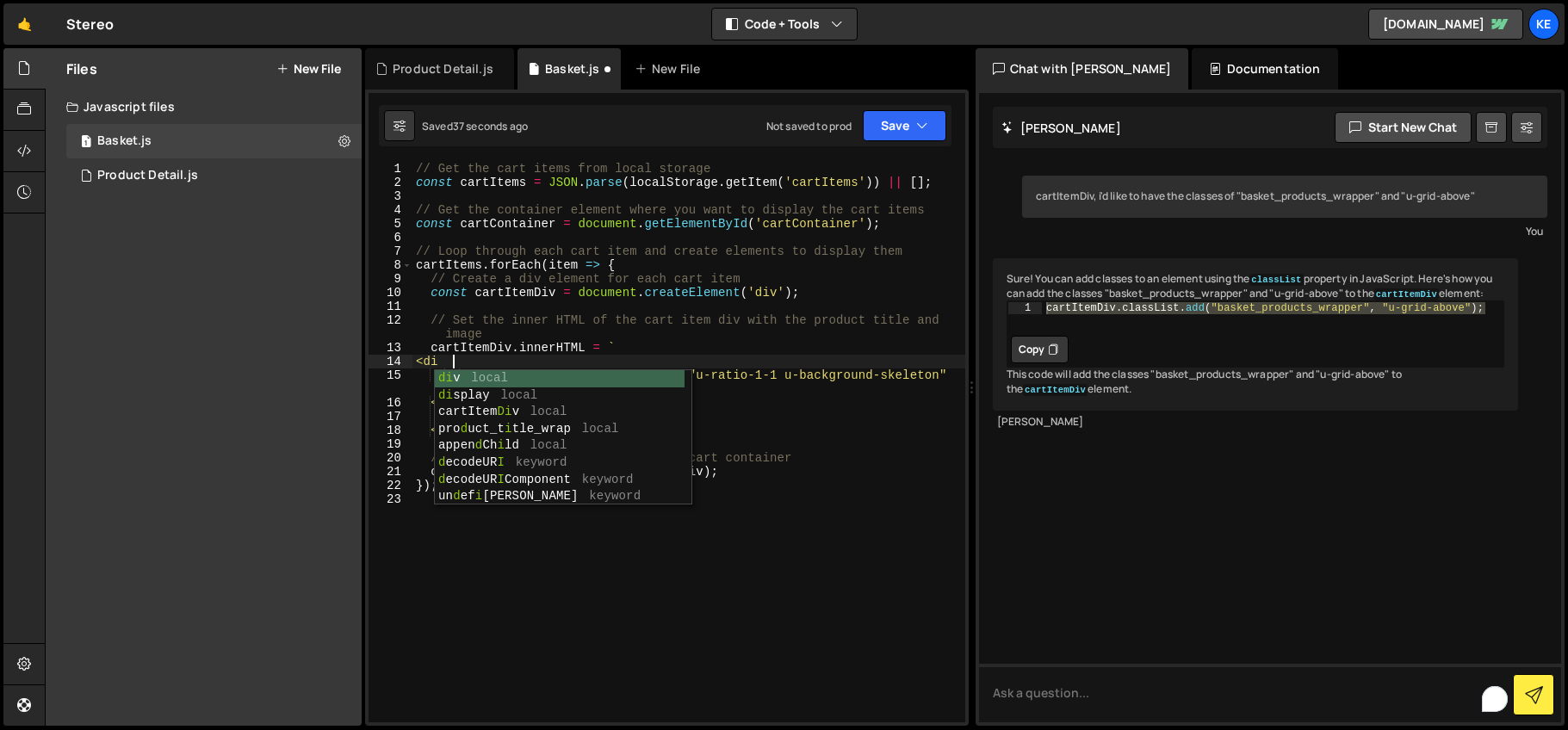
scroll to position [0, 1]
type textarea "<"
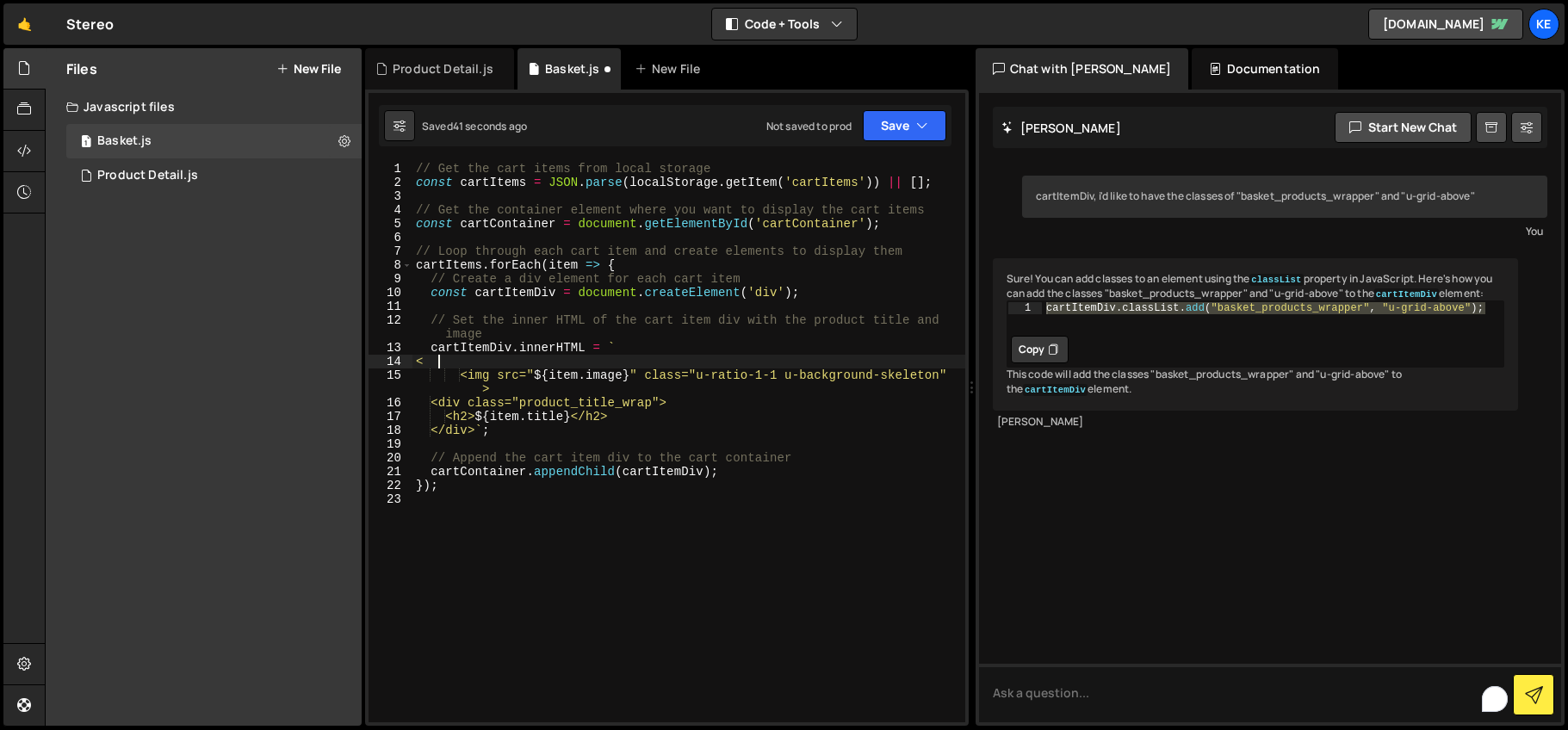
scroll to position [0, 0]
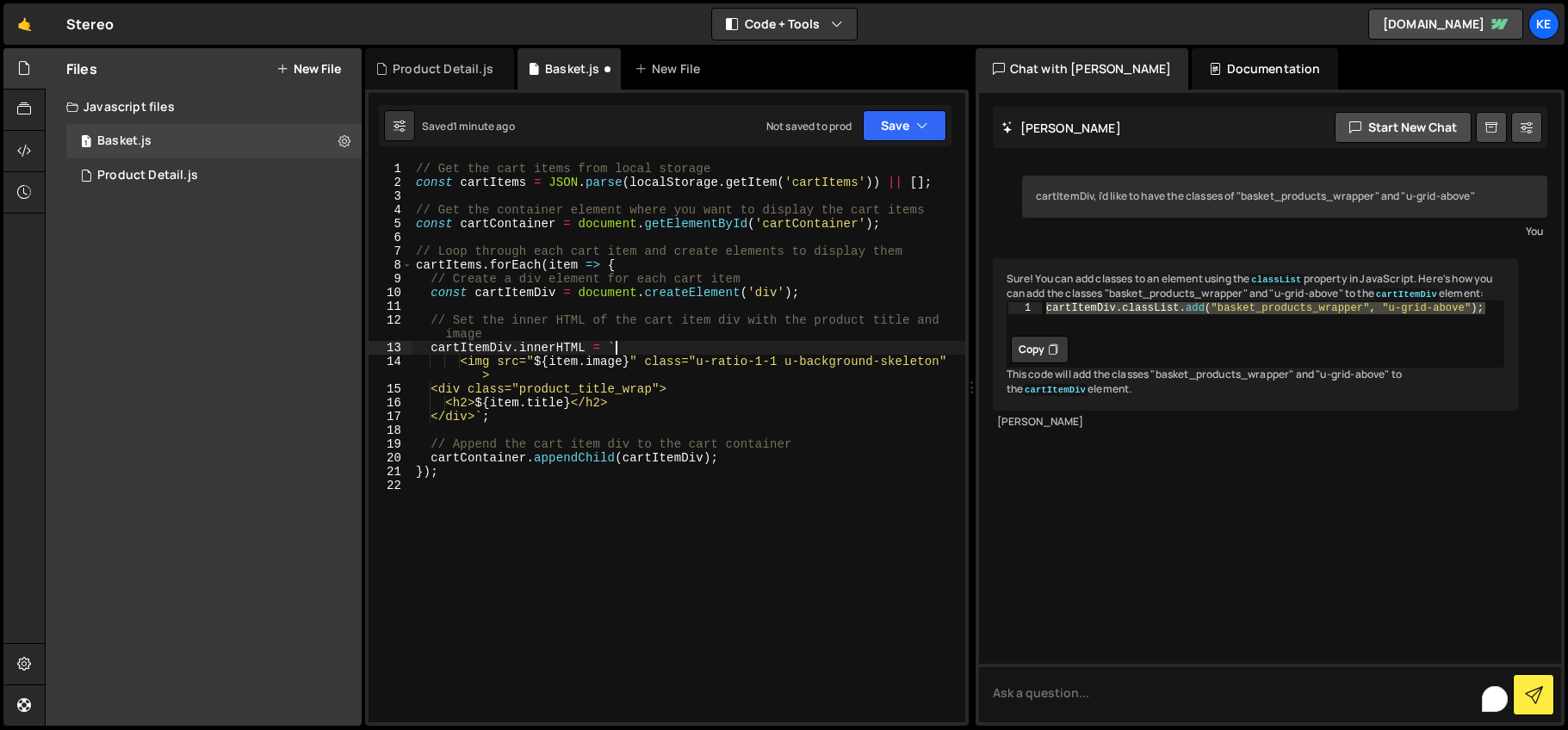
click at [1323, 332] on div "cartItemDiv . classList . add ( "basket_products_wrapper" , "u-grid-above" ) ;" at bounding box center [1272, 317] width 462 height 31
drag, startPoint x: 1488, startPoint y: 339, endPoint x: 1044, endPoint y: 337, distance: 444.0
click at [1044, 337] on div "cartItemDiv . classList . add ( "basket_products_wrapper" , "u-grid-above" ) ;" at bounding box center [1273, 318] width 462 height 36
type textarea "const cartItemDiv = document.createElement('div');"
click at [819, 288] on div "// Get the cart items from local storage const cartItems = JSON . parse ( local…" at bounding box center [689, 456] width 553 height 588
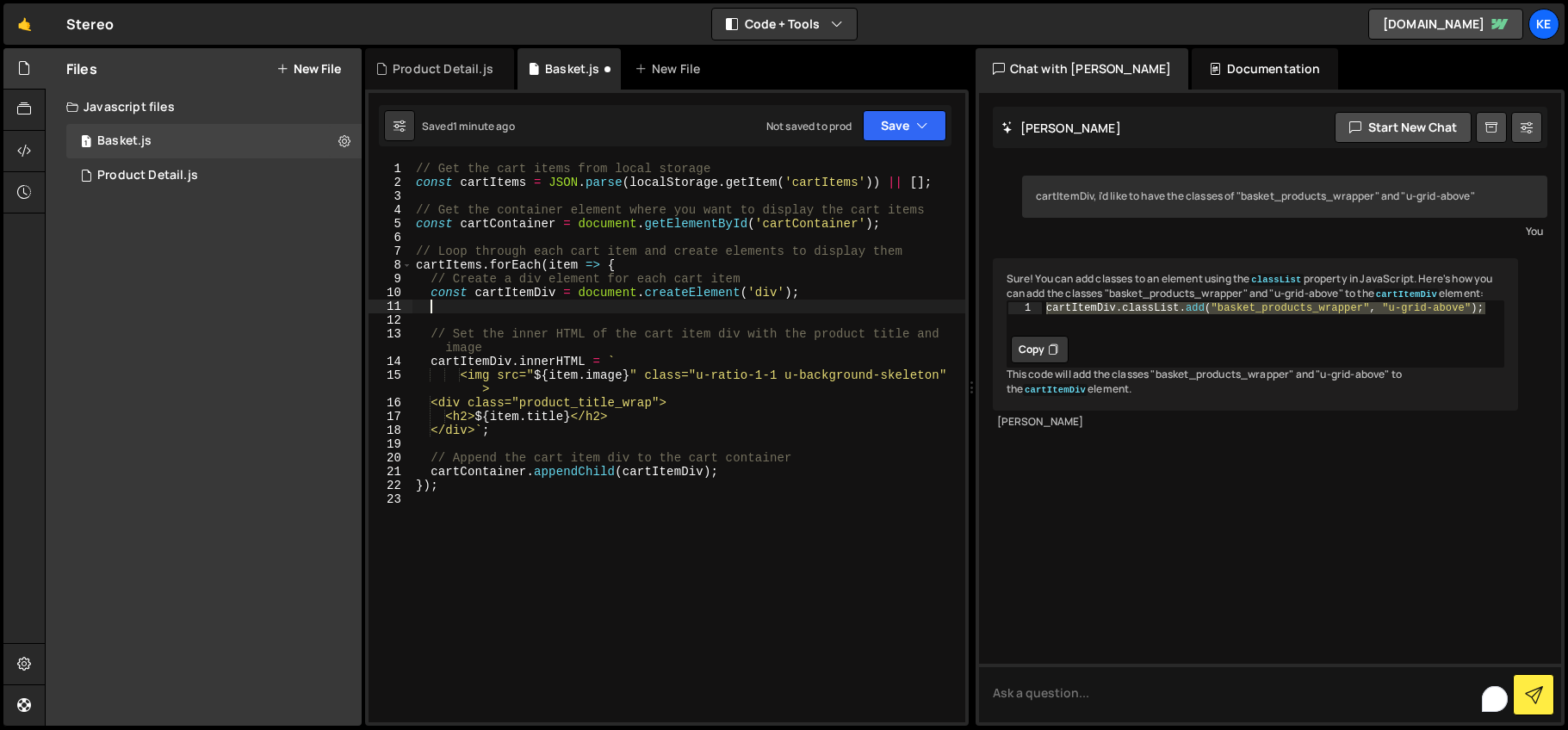
paste textarea "cartItemDiv.classList.add("basket_products_wrapper", "u-grid-above");"
drag, startPoint x: 927, startPoint y: 305, endPoint x: 822, endPoint y: 305, distance: 105.0
click at [822, 305] on div "// Get the cart items from local storage const cartItems = JSON . parse ( local…" at bounding box center [689, 456] width 553 height 588
click at [856, 341] on div "// Get the cart items from local storage const cartItems = JSON . parse ( local…" at bounding box center [689, 456] width 553 height 588
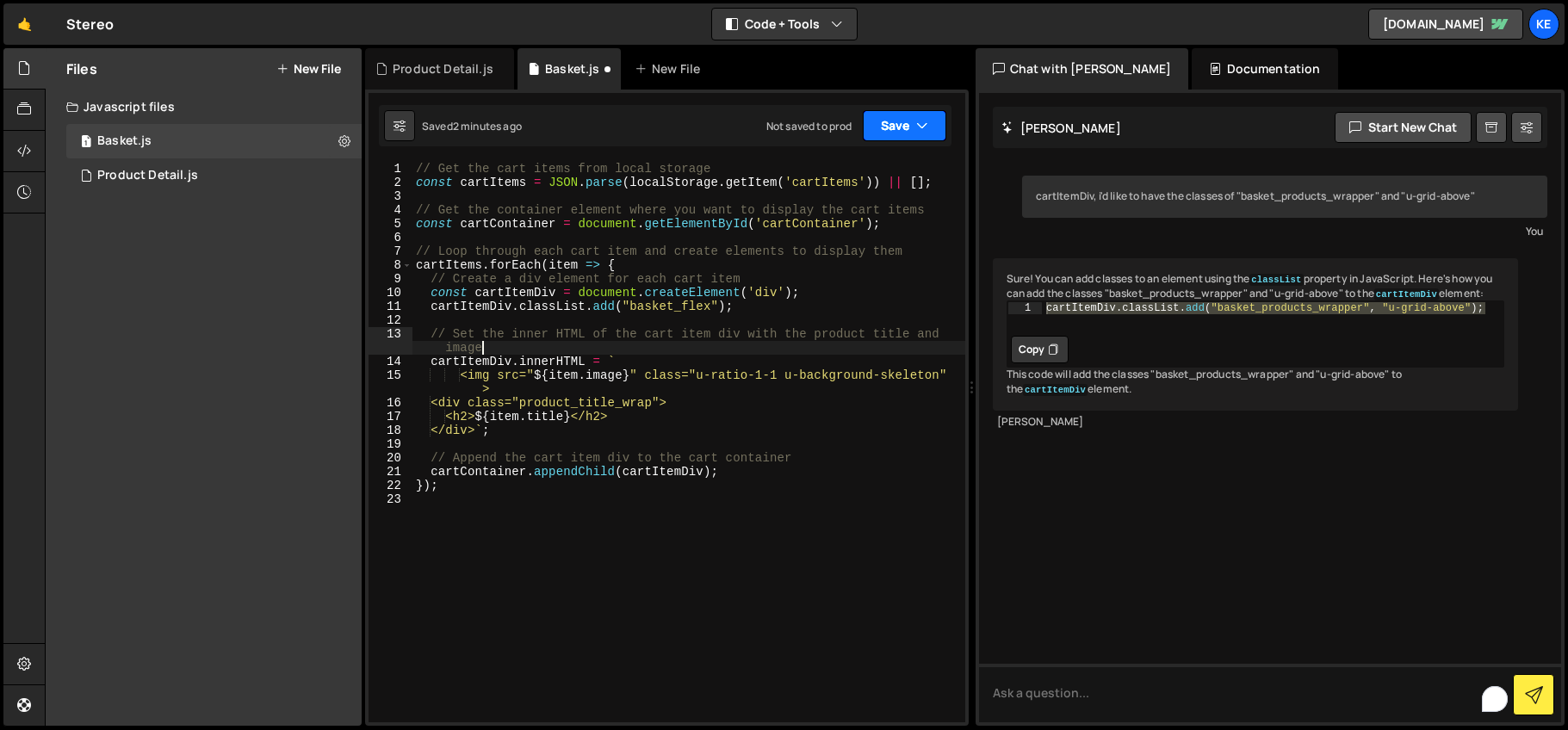
click at [928, 133] on icon "button" at bounding box center [922, 126] width 12 height 17
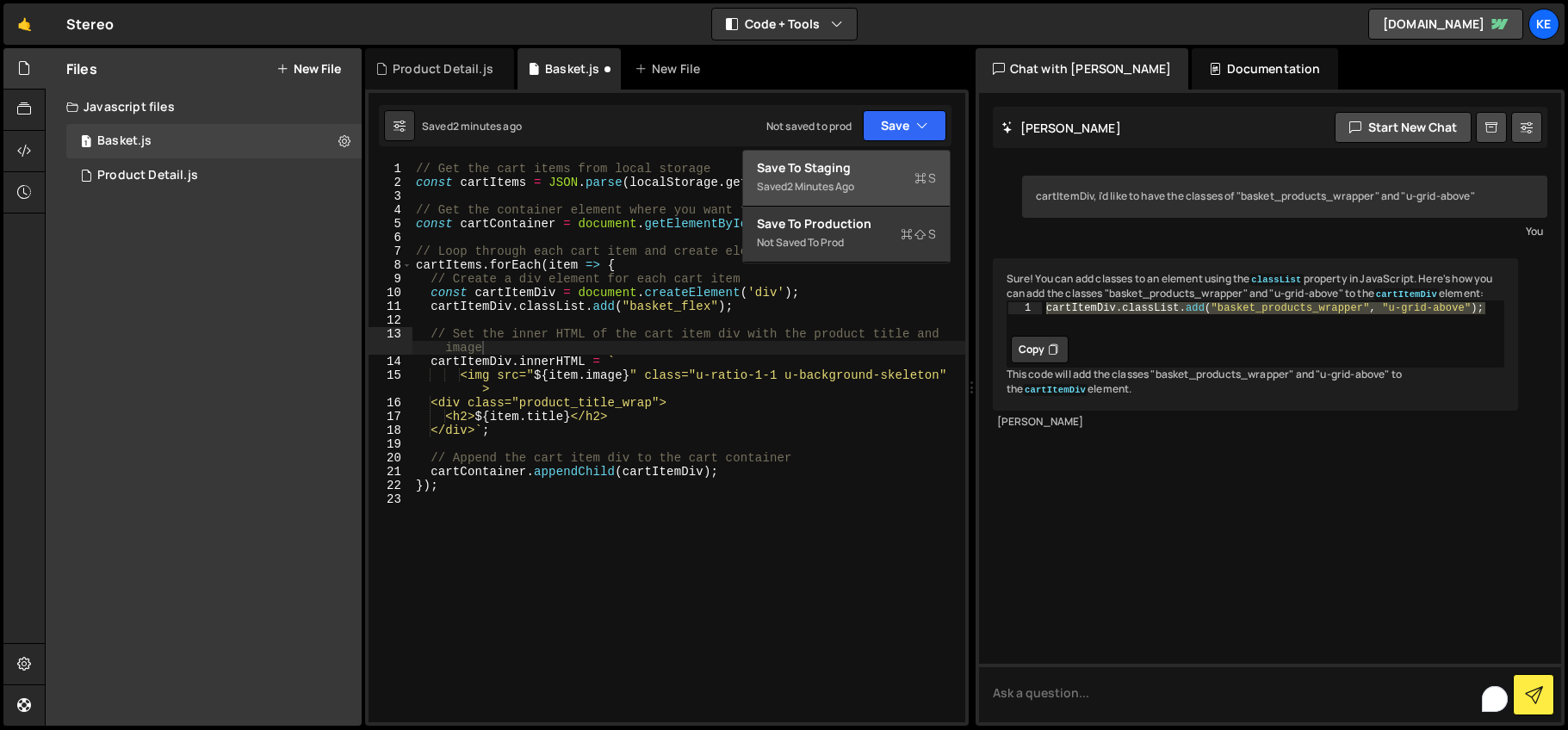
click at [887, 163] on div "Save to Staging S" at bounding box center [846, 168] width 179 height 17
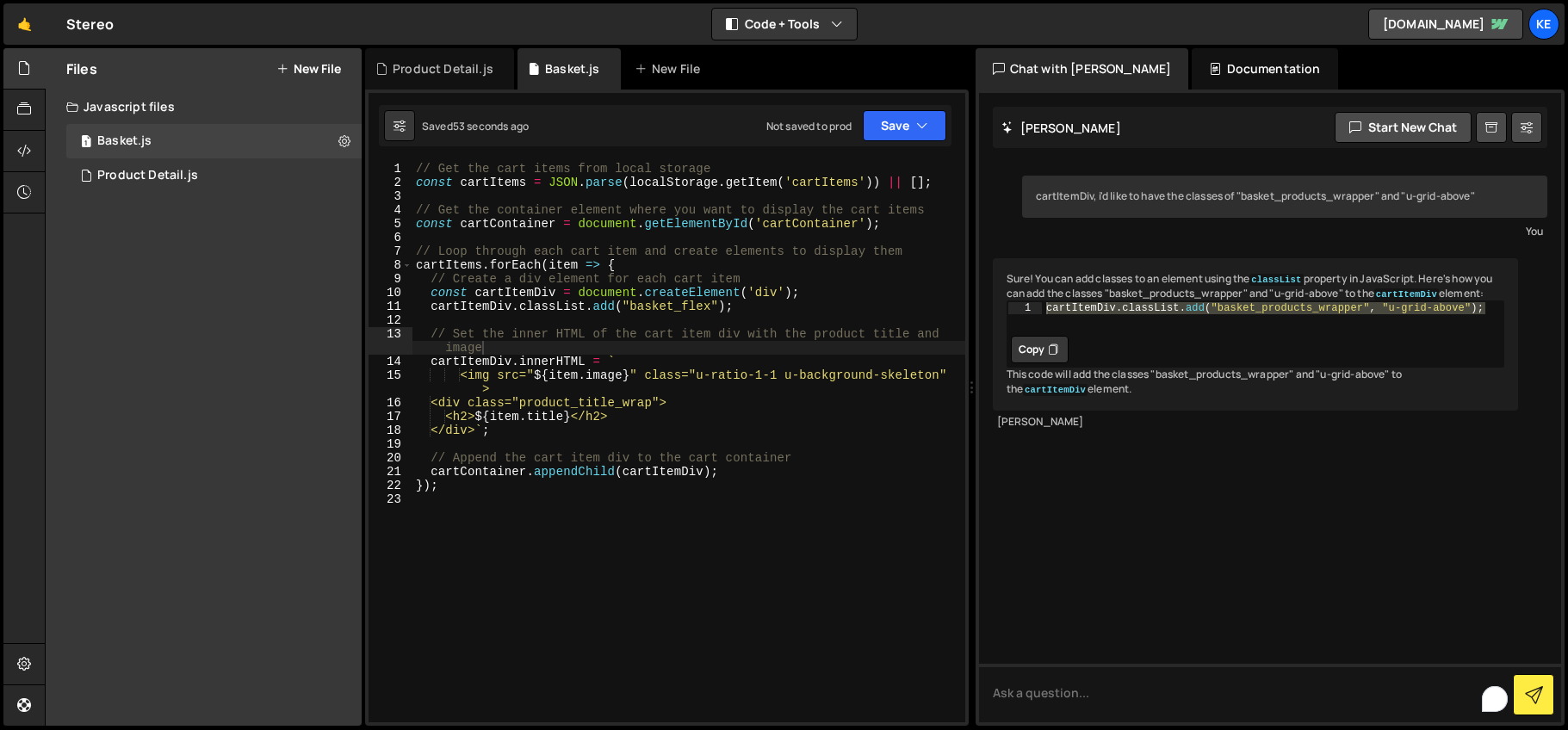
click at [761, 380] on div "// Get the cart items from local storage const cartItems = JSON . parse ( local…" at bounding box center [689, 456] width 553 height 588
click at [769, 378] on div "// Get the cart items from local storage const cartItems = JSON . parse ( local…" at bounding box center [689, 456] width 553 height 588
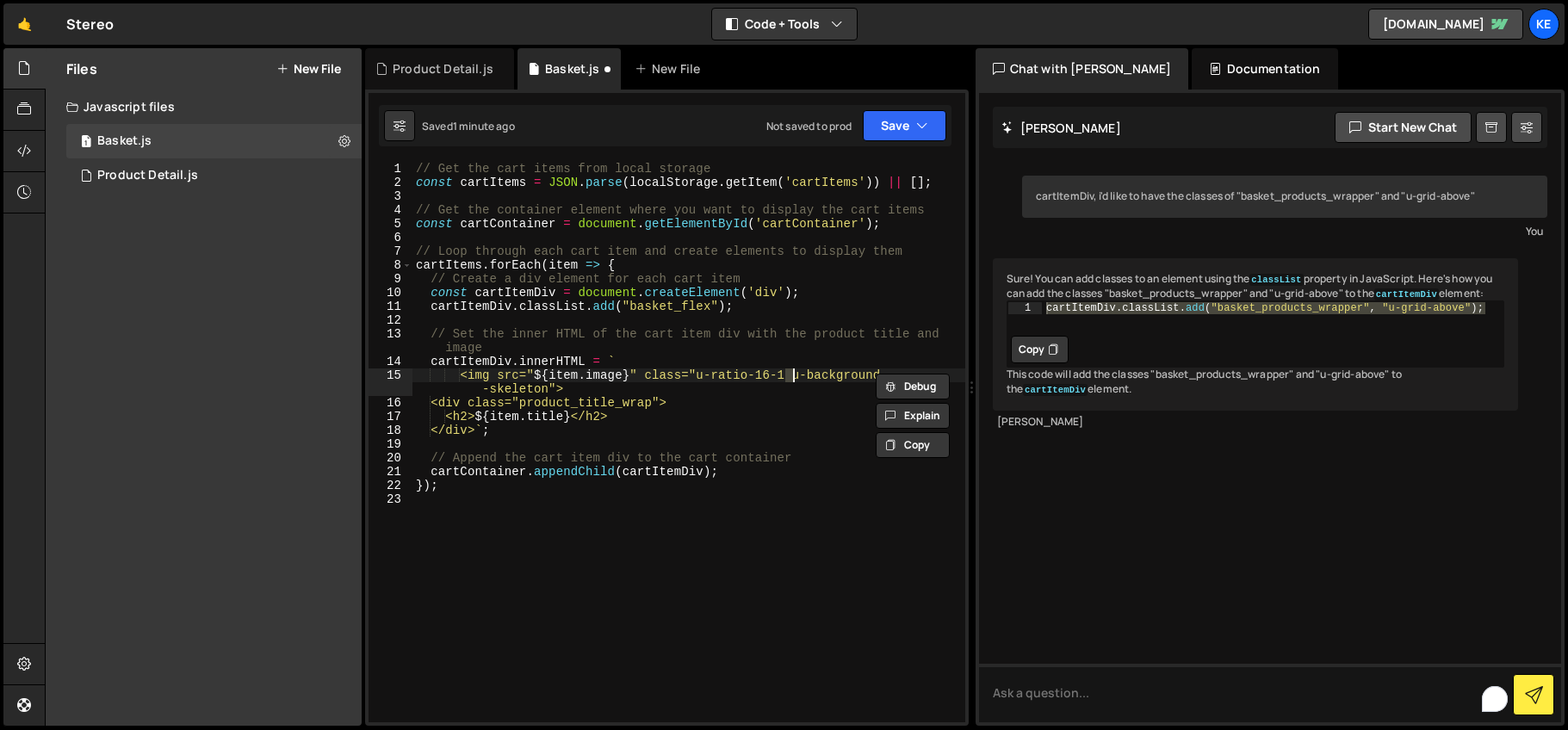
scroll to position [0, 26]
click at [931, 129] on button "Save" at bounding box center [905, 126] width 84 height 31
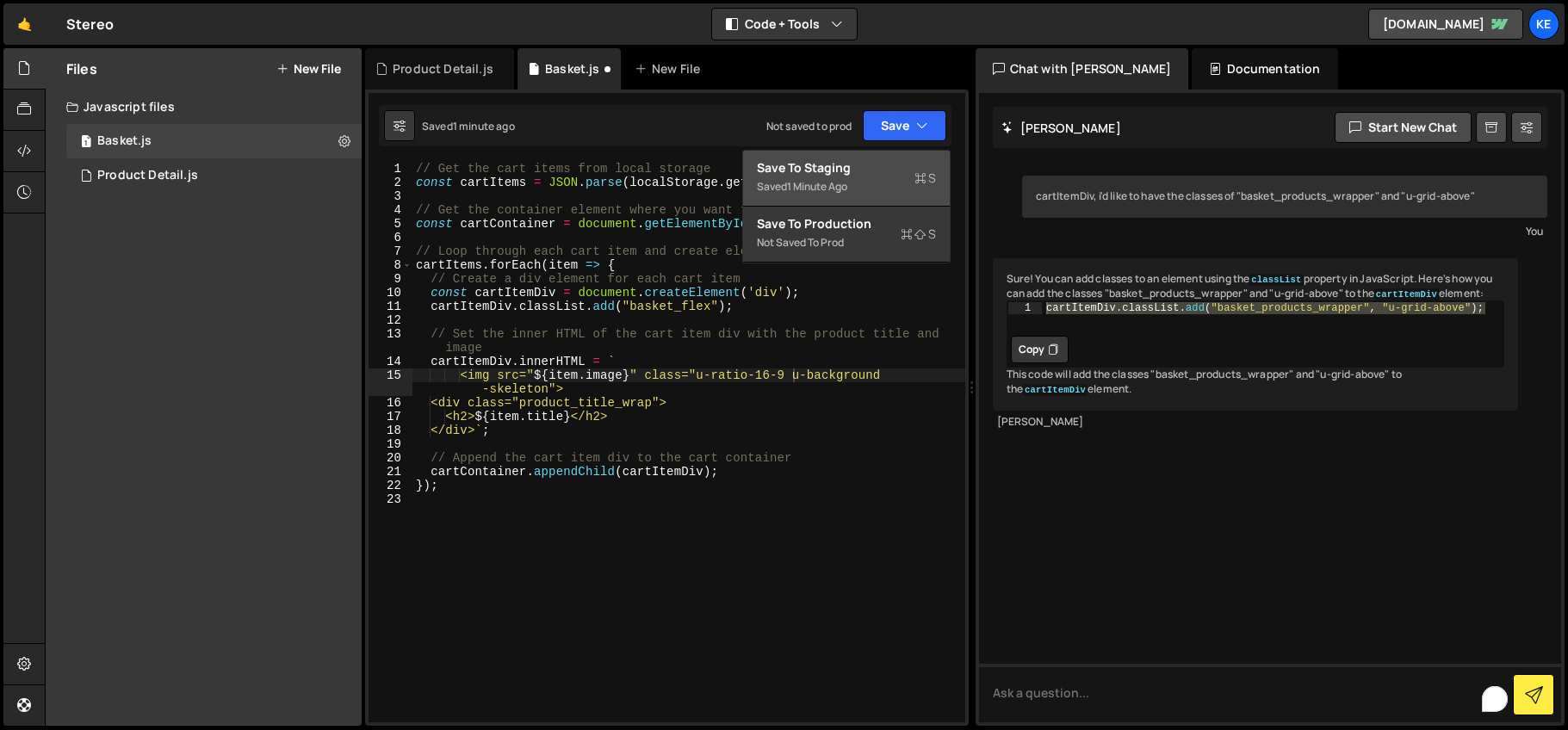
click at [874, 167] on div "Save to Staging S" at bounding box center [846, 168] width 179 height 17
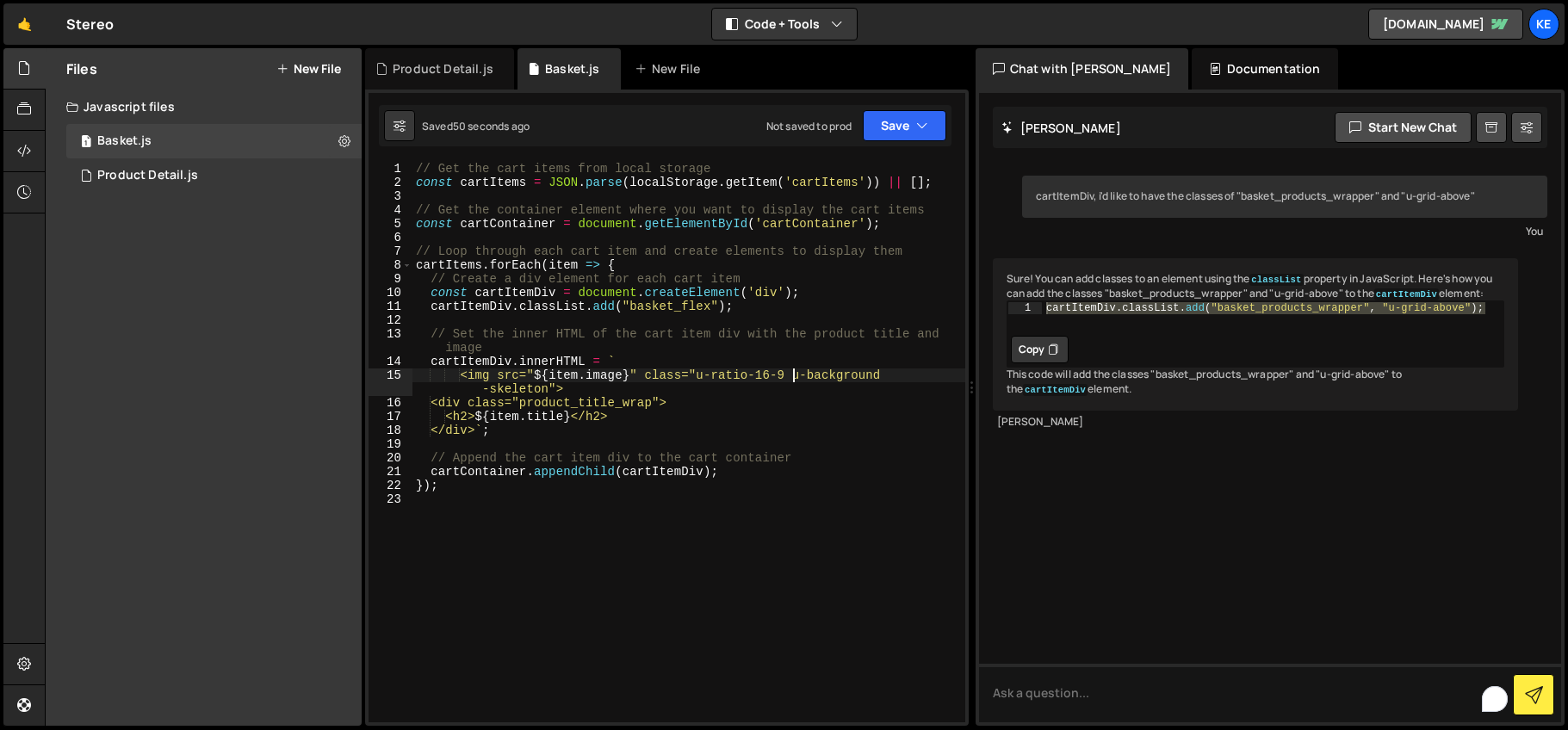
click at [795, 378] on div "// Get the cart items from local storage const cartItems = JSON . parse ( local…" at bounding box center [689, 456] width 553 height 588
drag, startPoint x: 791, startPoint y: 378, endPoint x: 704, endPoint y: 377, distance: 87.0
click at [704, 377] on div "// Get the cart items from local storage const cartItems = JSON . parse ( local…" at bounding box center [689, 456] width 553 height 588
click at [927, 122] on icon "button" at bounding box center [922, 126] width 12 height 17
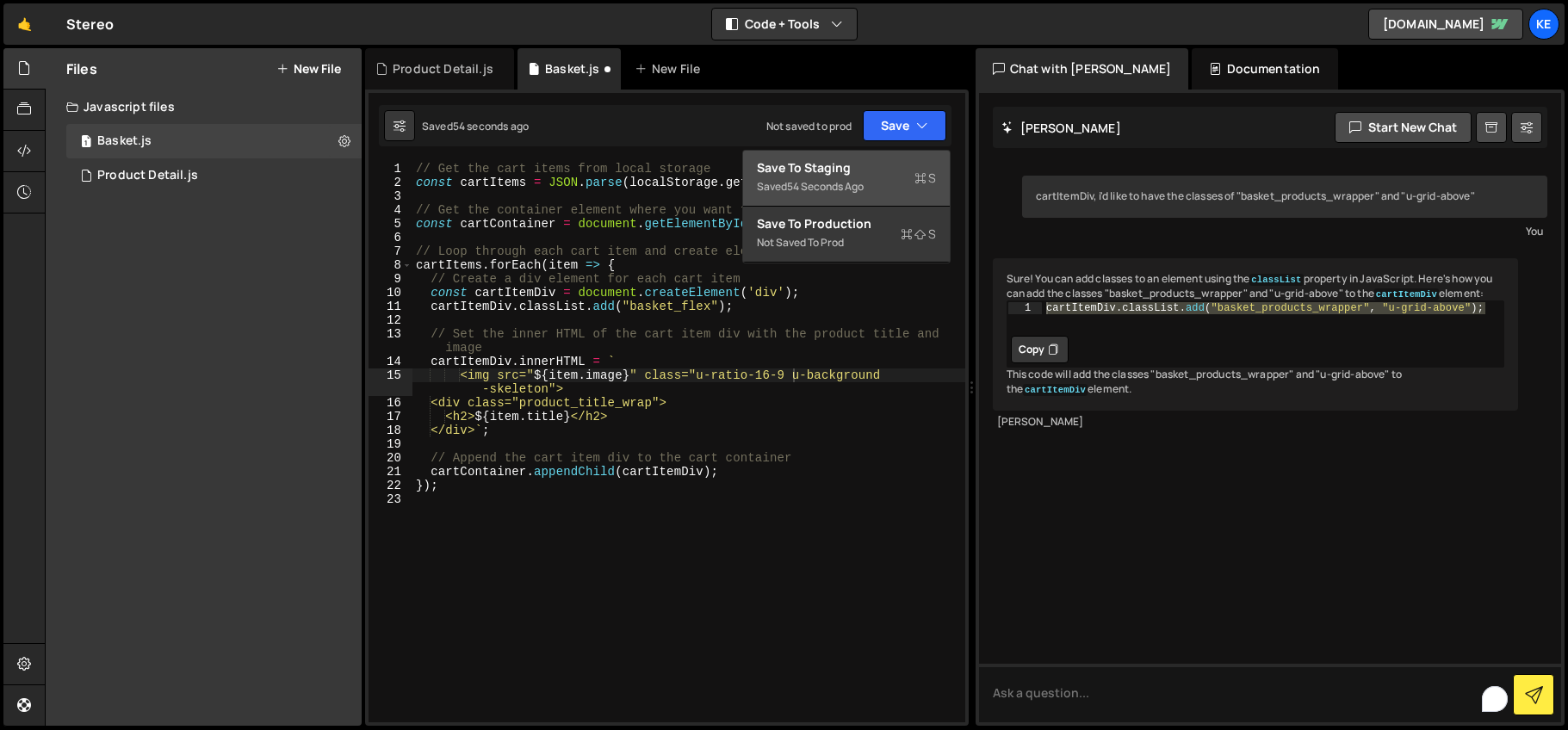
click at [864, 164] on div "Save to Staging S" at bounding box center [846, 168] width 179 height 17
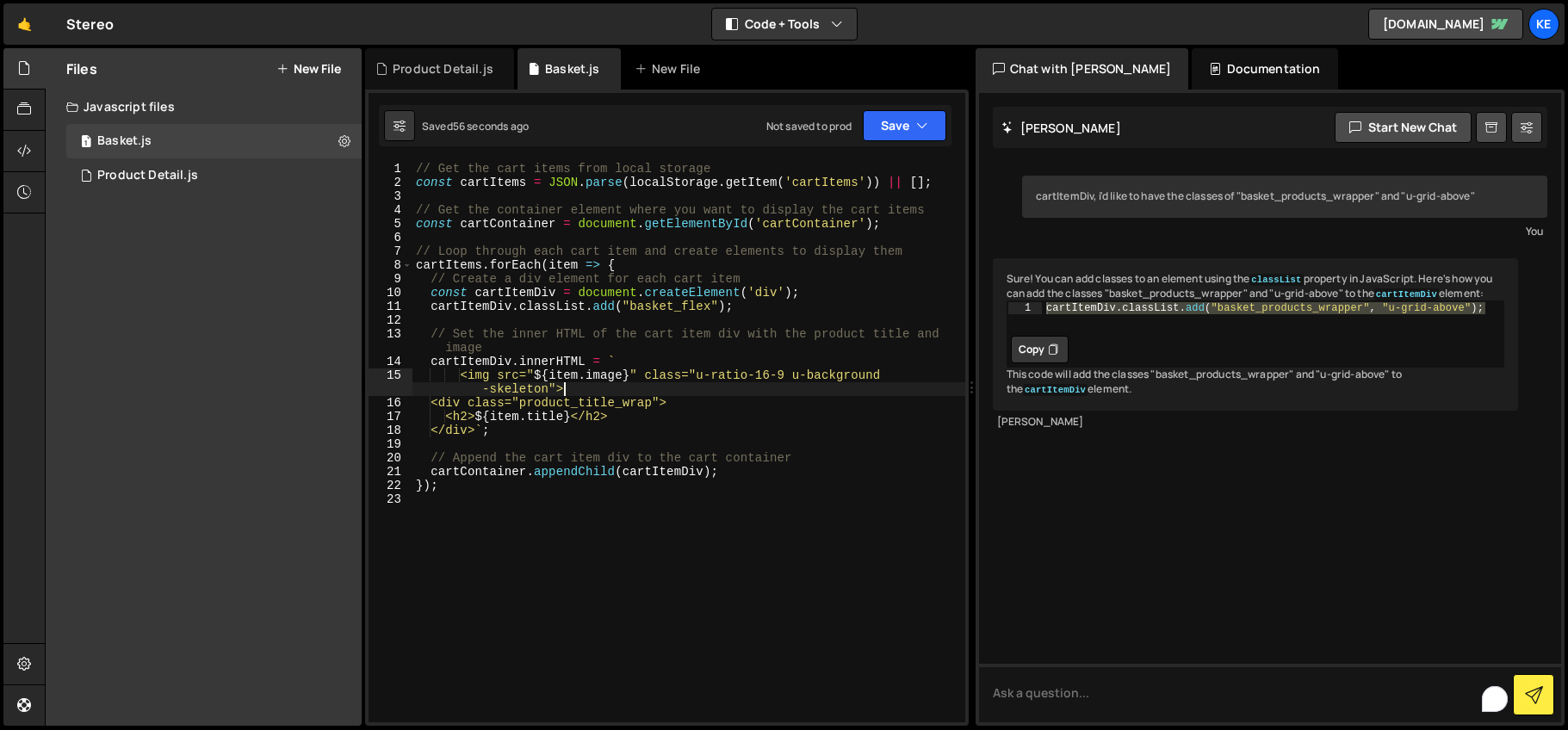
click at [813, 387] on div "// Get the cart items from local storage const cartItems = JSON . parse ( local…" at bounding box center [689, 456] width 553 height 588
drag, startPoint x: 802, startPoint y: 372, endPoint x: 548, endPoint y: 393, distance: 254.9
click at [548, 393] on div "// Get the cart items from local storage const cartItems = JSON . parse ( local…" at bounding box center [689, 456] width 553 height 588
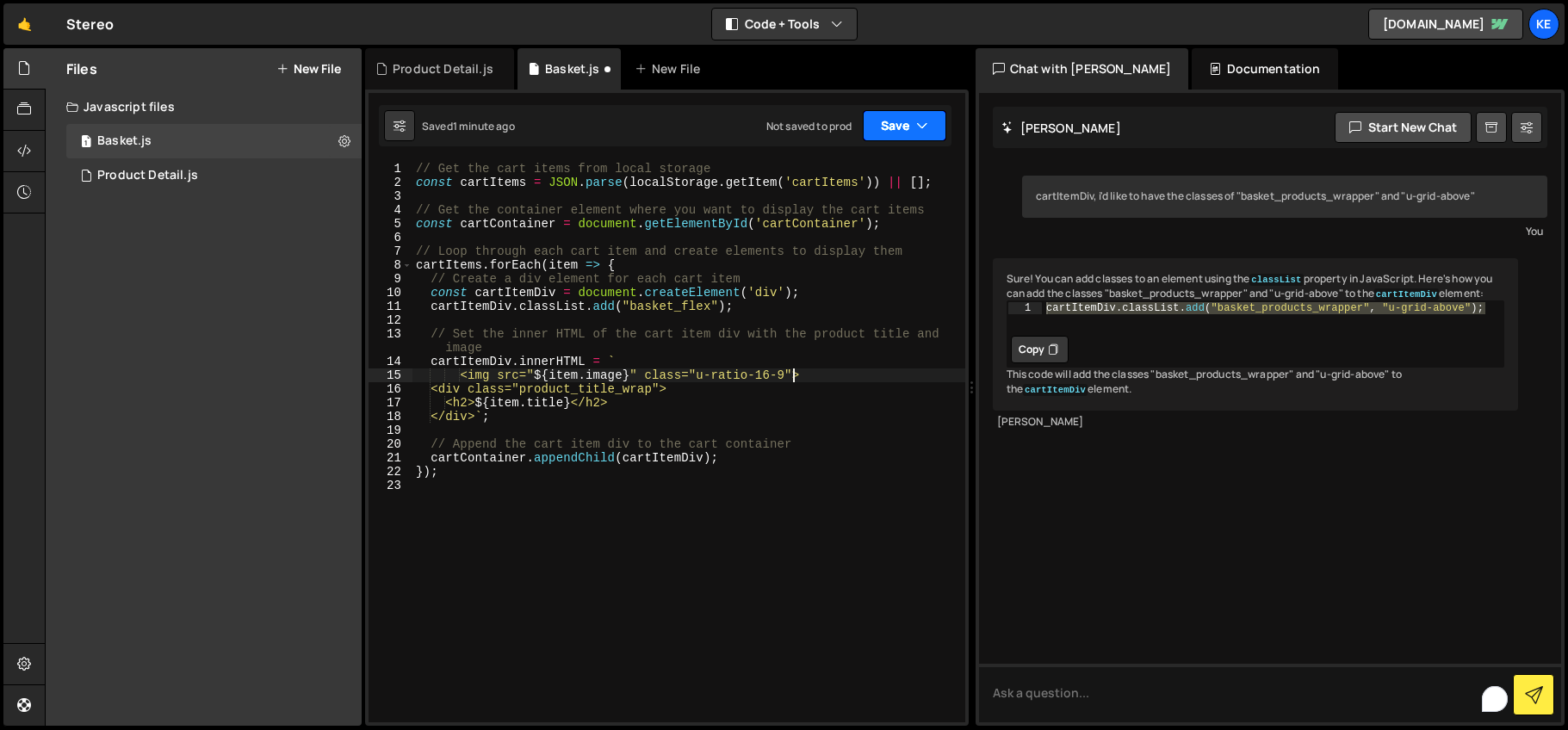
click at [909, 136] on button "Save" at bounding box center [905, 126] width 84 height 31
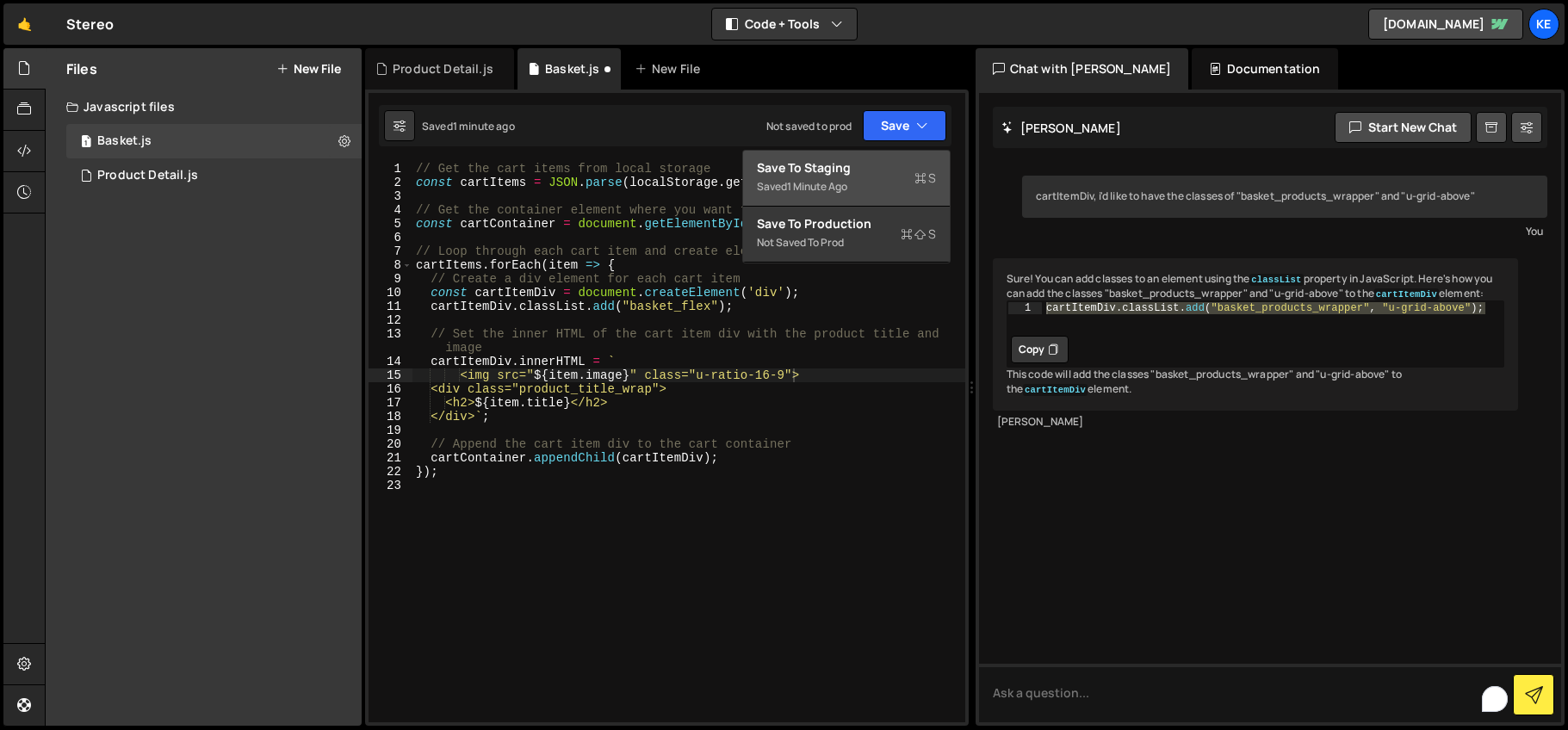
click at [861, 160] on div "Save to Staging S" at bounding box center [846, 168] width 179 height 17
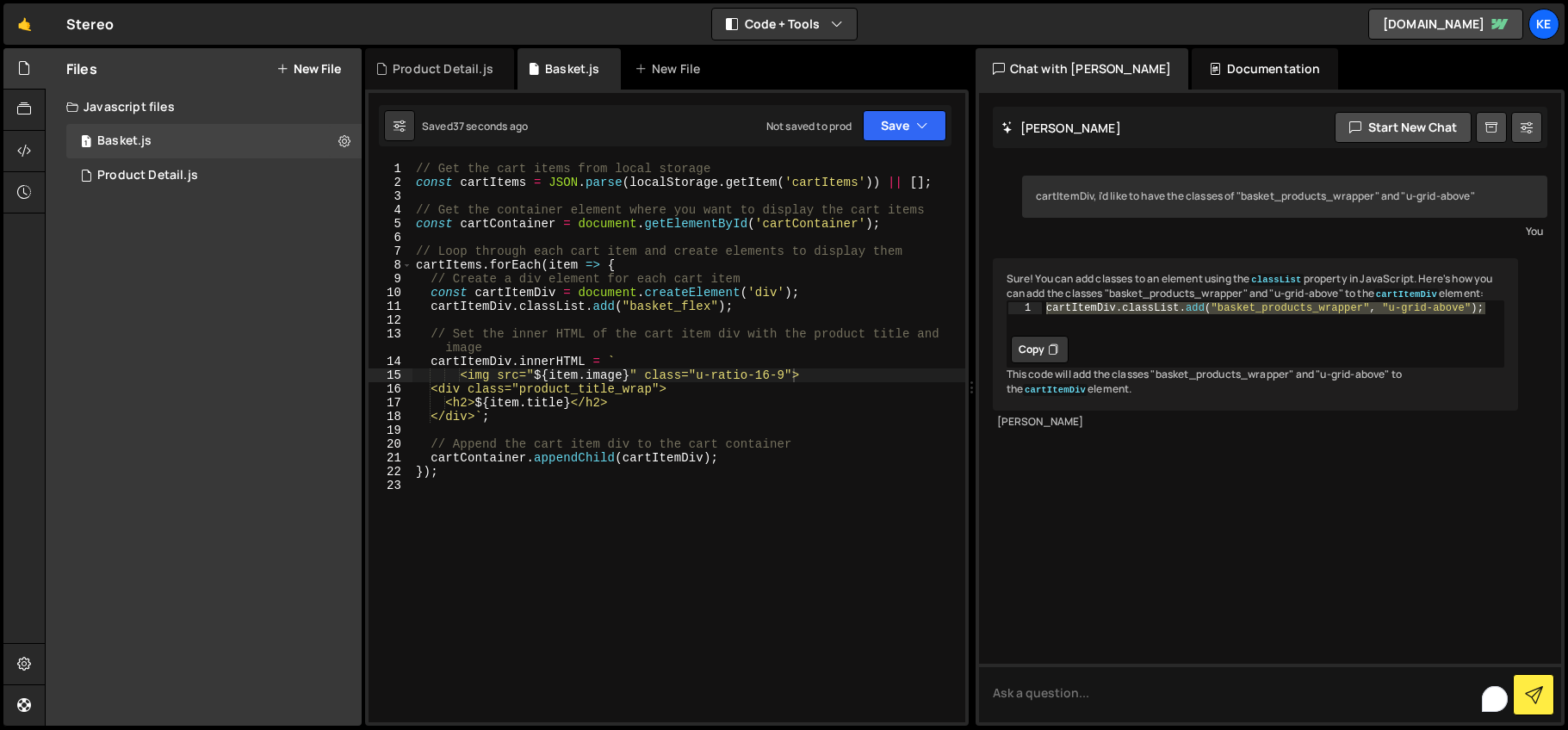
type textarea "cartItemDiv.innerHTML = `"
click at [653, 365] on div "// Get the cart items from local storage const cartItems = JSON . parse ( local…" at bounding box center [689, 456] width 553 height 588
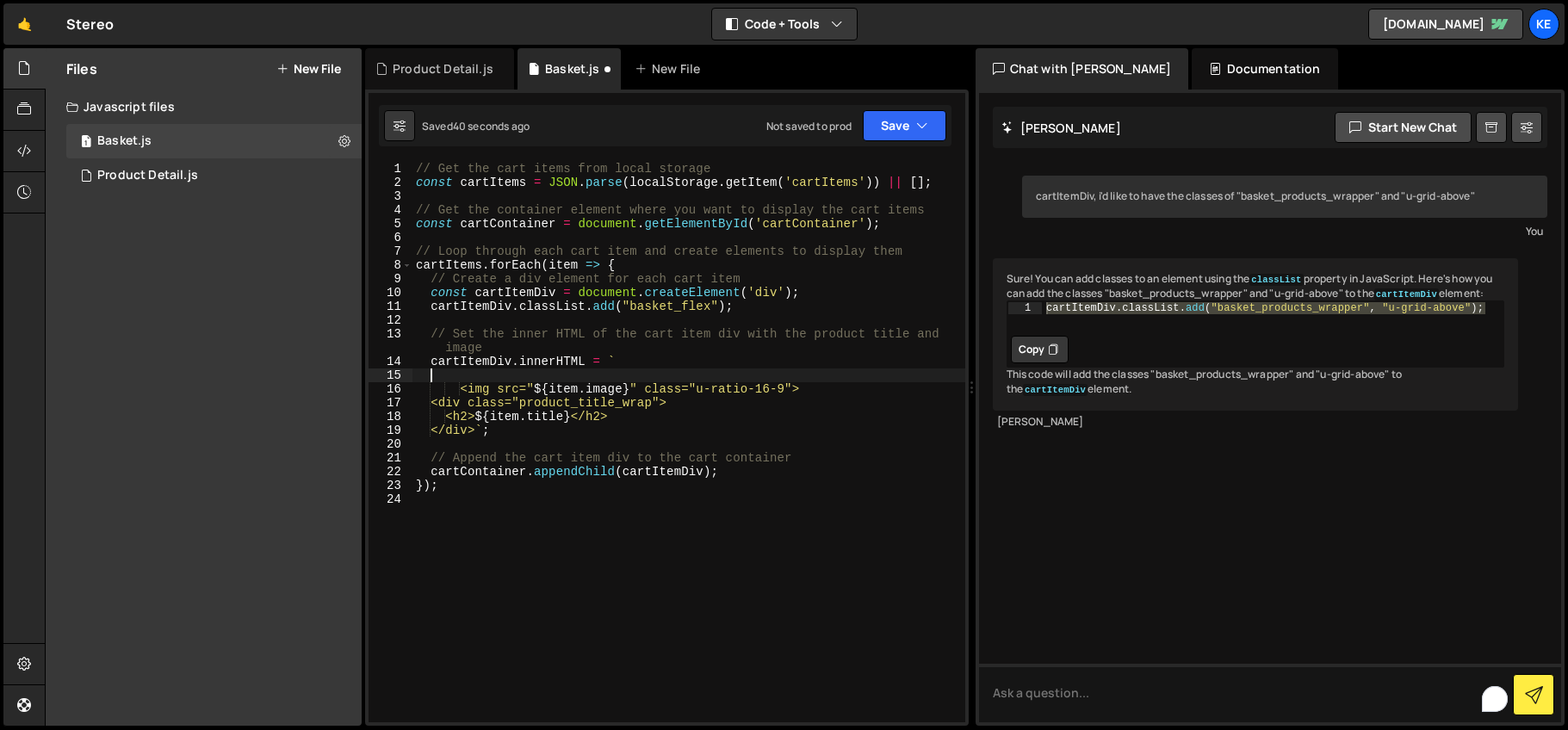
type textarea "<img src="${item.image}" class="u-ratio-16-9">"
type textarea "cartItemDiv.innerHTML = `"
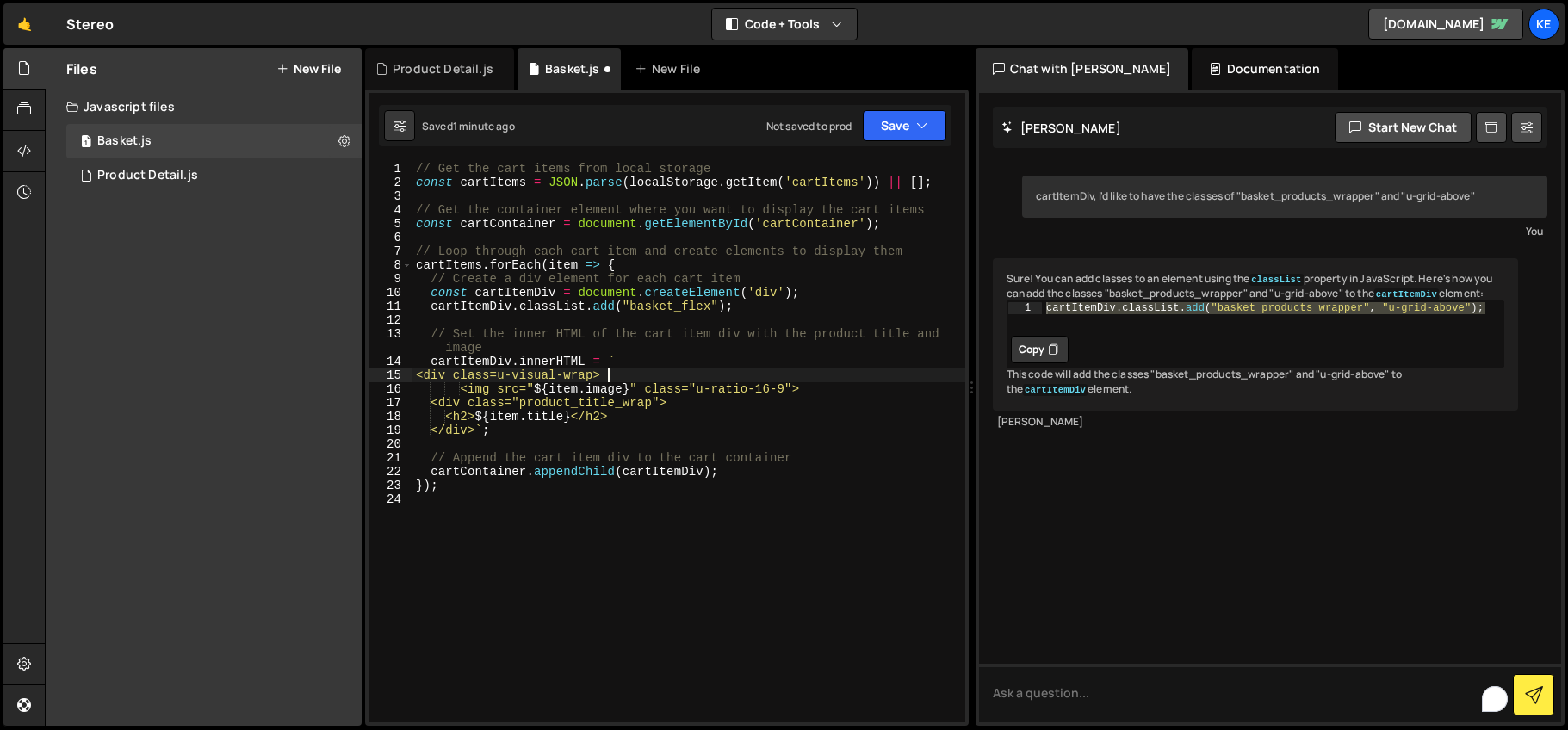
click at [513, 379] on div "// Get the cart items from local storage const cartItems = JSON . parse ( local…" at bounding box center [689, 456] width 553 height 588
click at [615, 376] on div "// Get the cart items from local storage const cartItems = JSON . parse ( local…" at bounding box center [689, 456] width 553 height 588
click at [842, 389] on div "// Get the cart items from local storage const cartItems = JSON . parse ( local…" at bounding box center [689, 456] width 553 height 588
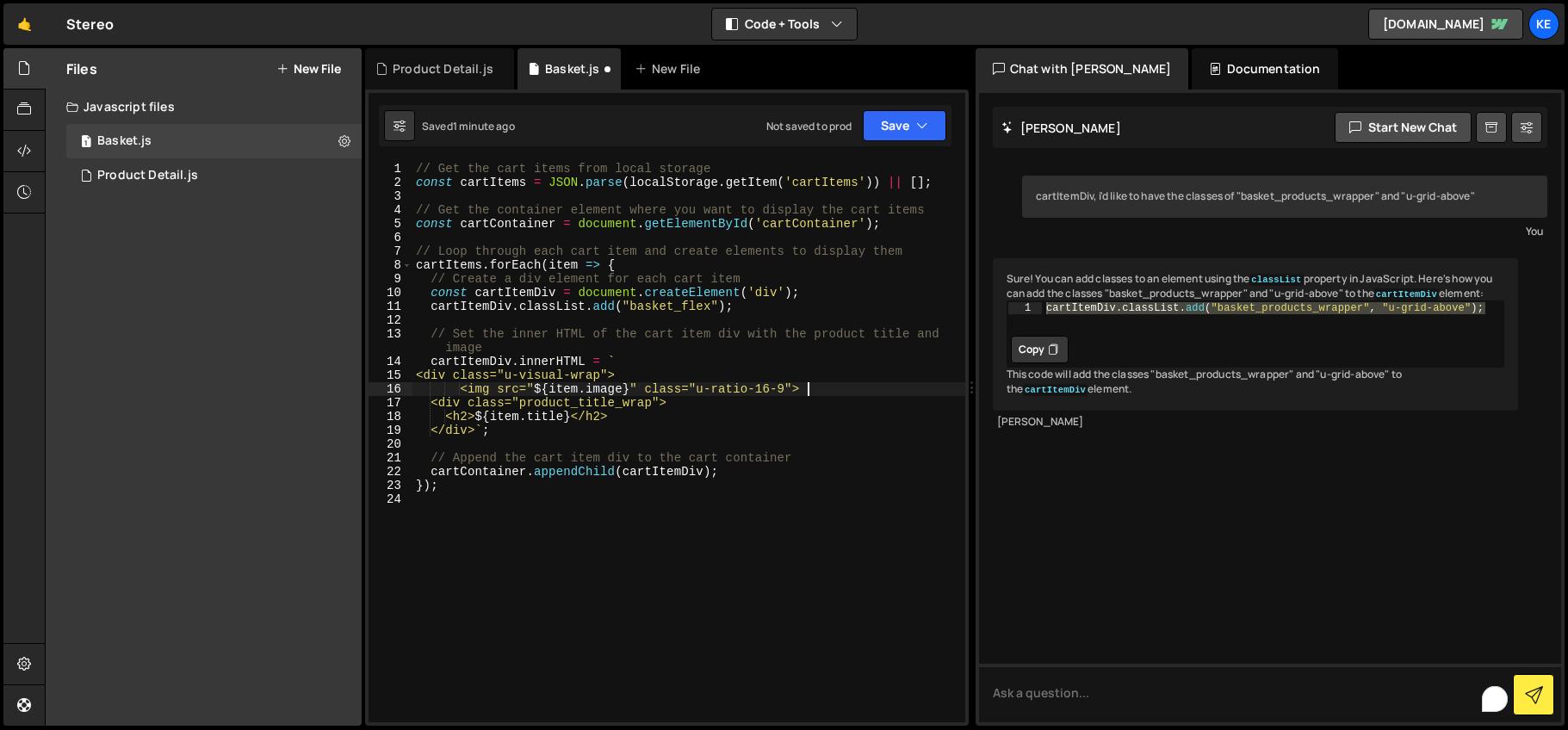
type textarea "<img src="${item.image}" class="u-ratio-16-9">"
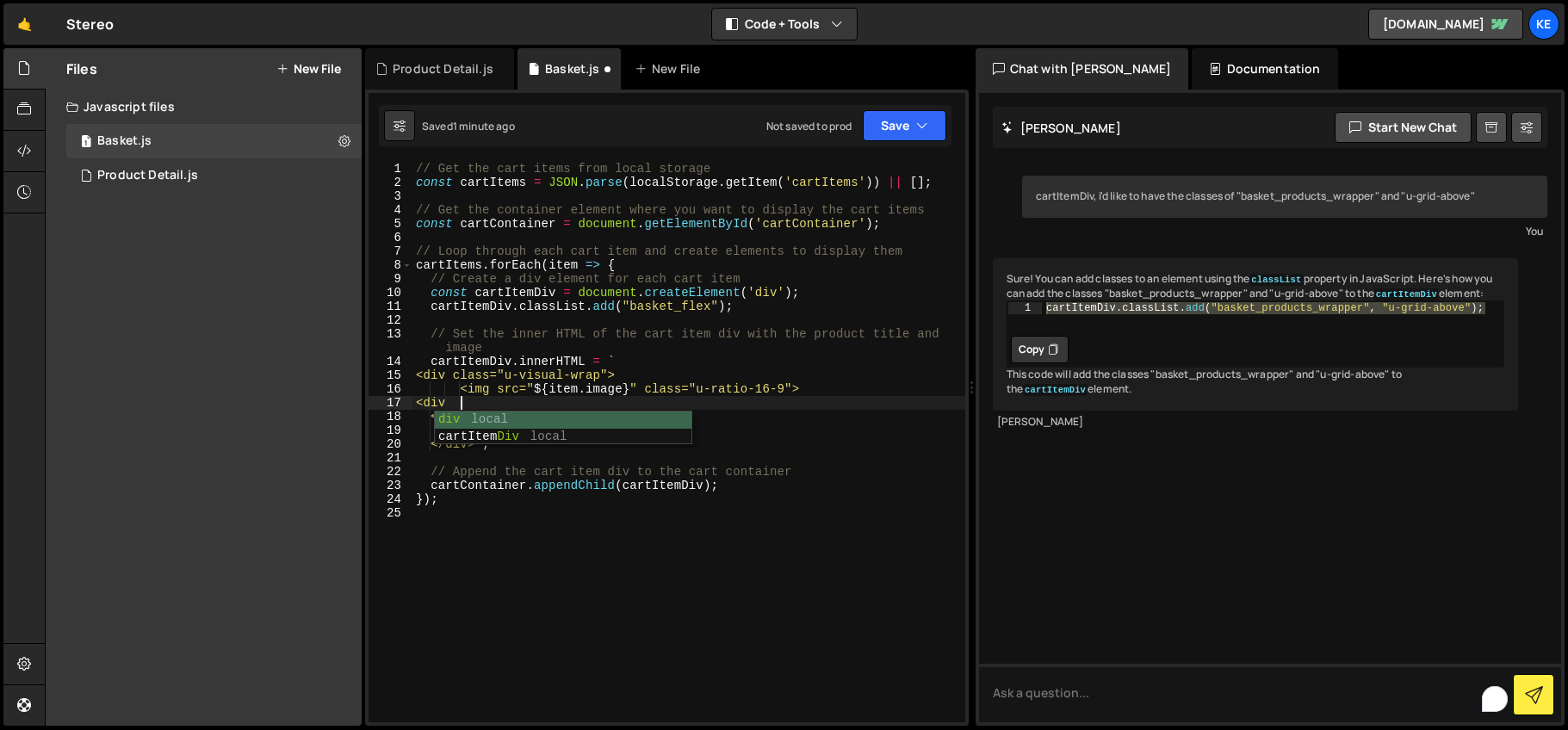
scroll to position [0, 3]
click at [439, 402] on div "// Get the cart items from local storage const cartItems = JSON . parse ( local…" at bounding box center [689, 456] width 553 height 588
click at [895, 126] on button "Save" at bounding box center [905, 126] width 84 height 31
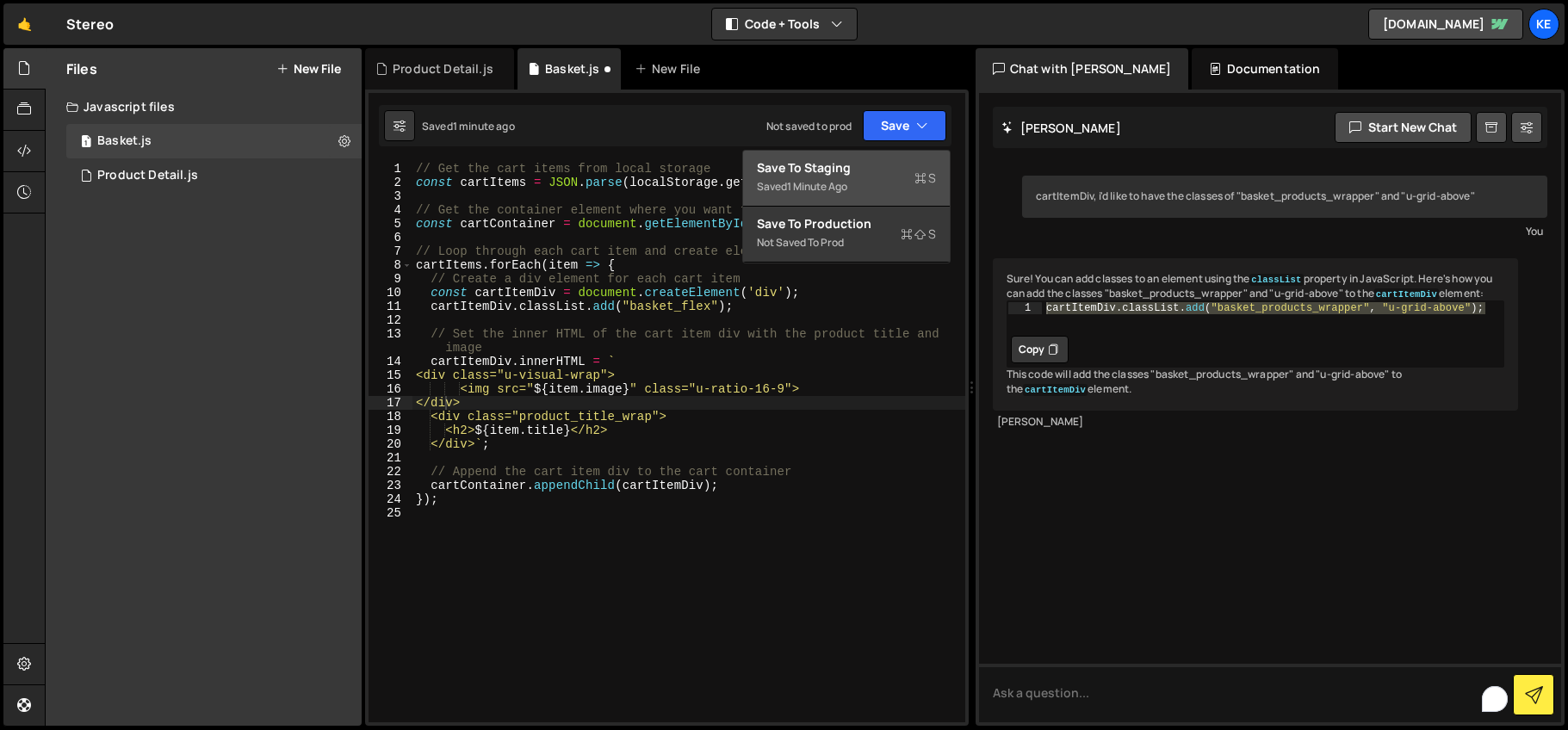
click at [879, 169] on div "Save to Staging S" at bounding box center [846, 168] width 179 height 17
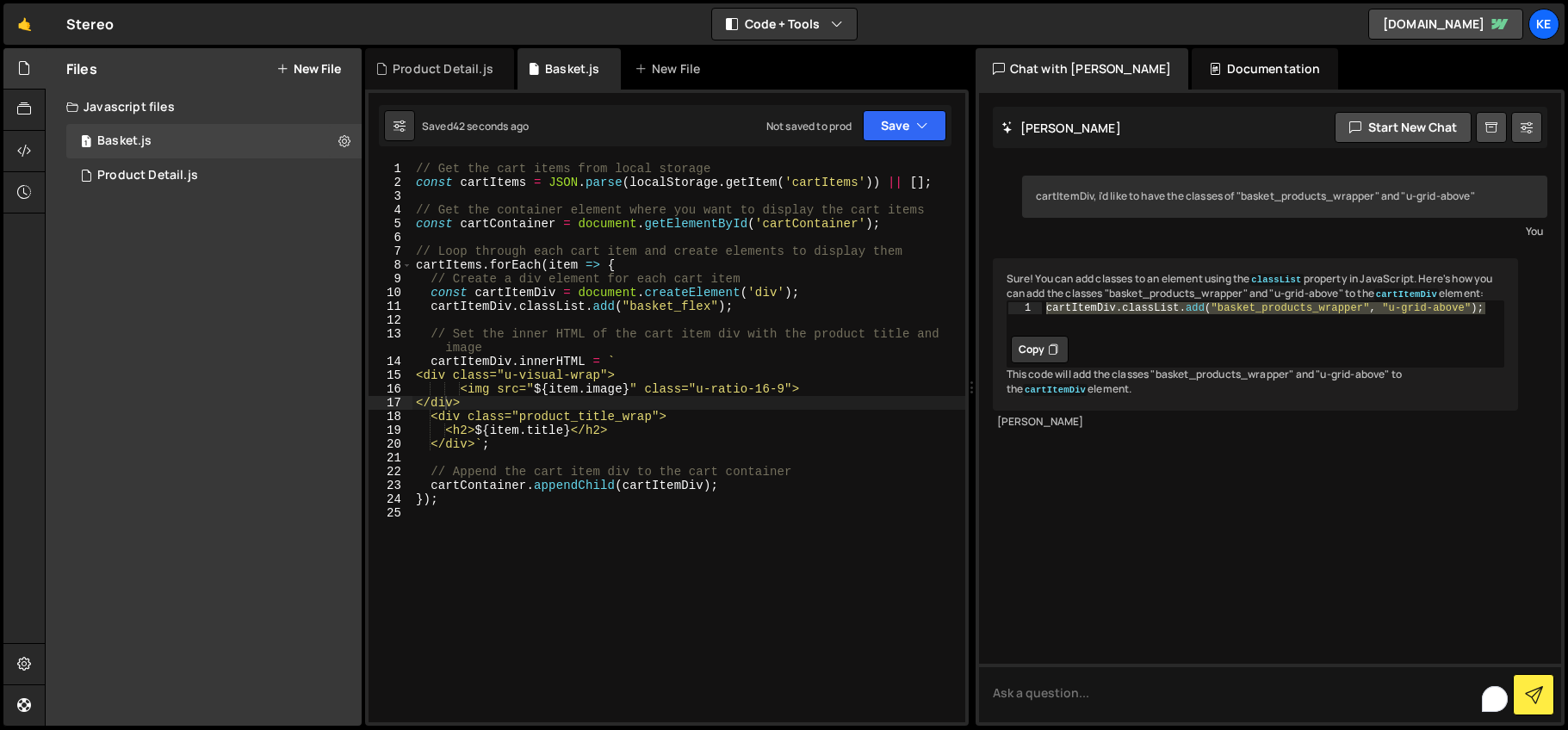
click at [741, 385] on div "// Get the cart items from local storage const cartItems = JSON . parse ( local…" at bounding box center [689, 456] width 553 height 588
drag, startPoint x: 801, startPoint y: 389, endPoint x: 723, endPoint y: 389, distance: 78.0
click at [723, 389] on div "// Get the cart items from local storage const cartItems = JSON . parse ( local…" at bounding box center [689, 456] width 553 height 588
click at [708, 387] on div "// Get the cart items from local storage const cartItems = JSON . parse ( local…" at bounding box center [689, 456] width 553 height 588
drag, startPoint x: 707, startPoint y: 391, endPoint x: 791, endPoint y: 389, distance: 84.0
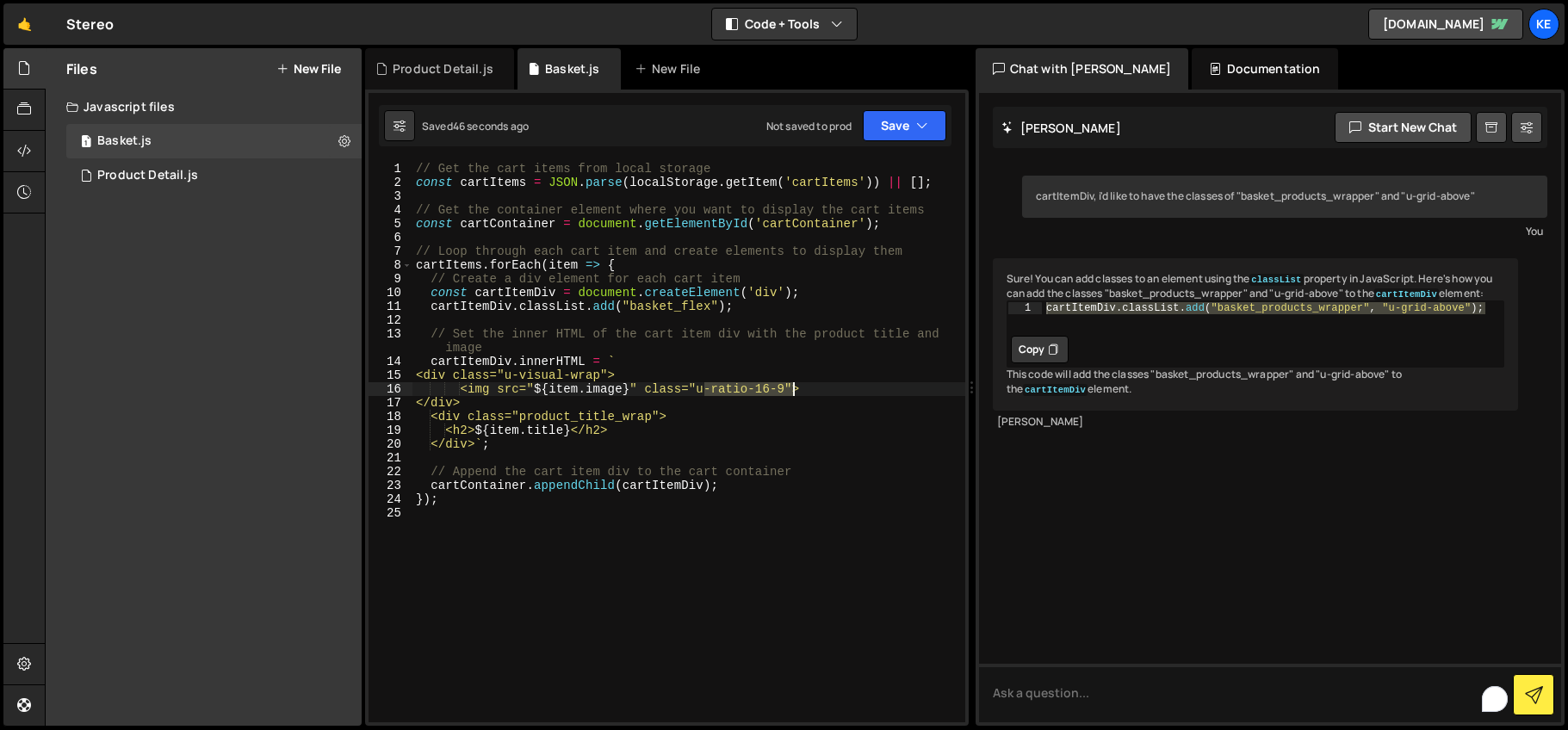
click at [791, 389] on div "// Get the cart items from local storage const cartItems = JSON . parse ( local…" at bounding box center [689, 456] width 553 height 588
click at [611, 375] on div "// Get the cart items from local storage const cartItems = JSON . parse ( local…" at bounding box center [689, 456] width 553 height 588
click at [616, 378] on div "// Get the cart items from local storage const cartItems = JSON . parse ( local…" at bounding box center [689, 456] width 553 height 588
paste textarea "u-ratio-16-9"
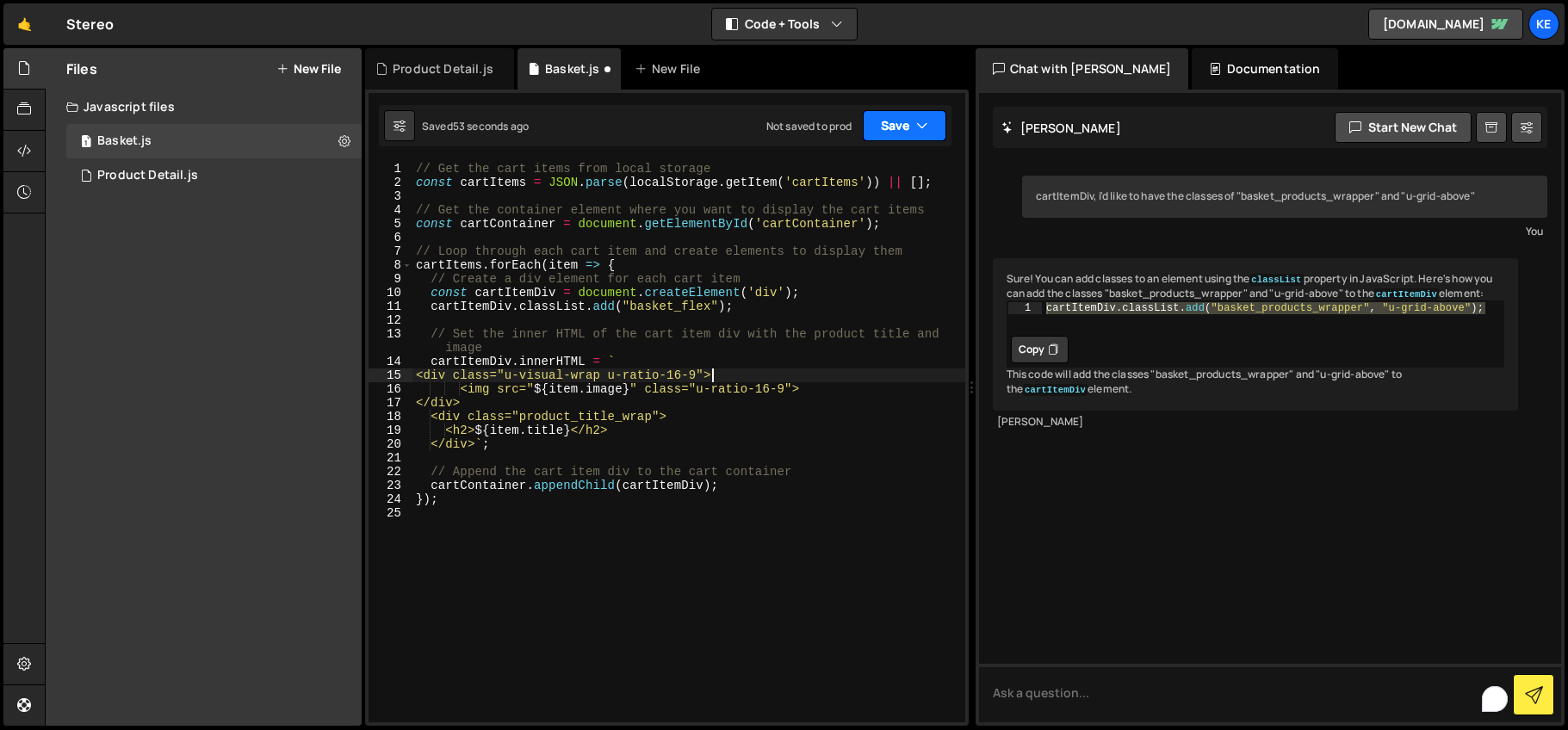
click at [884, 128] on button "Save" at bounding box center [905, 126] width 84 height 31
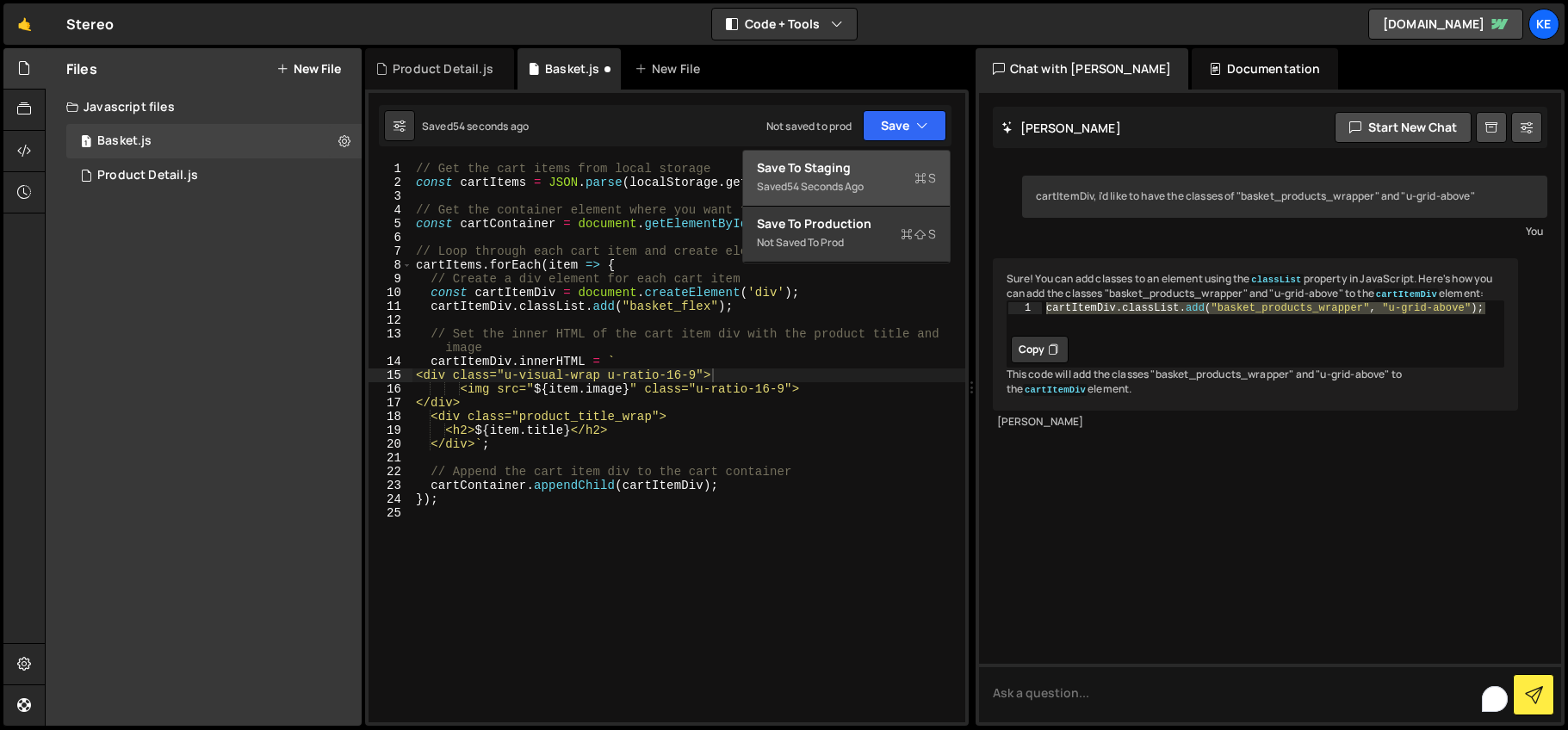
click at [847, 166] on div "Save to Staging S" at bounding box center [846, 168] width 179 height 17
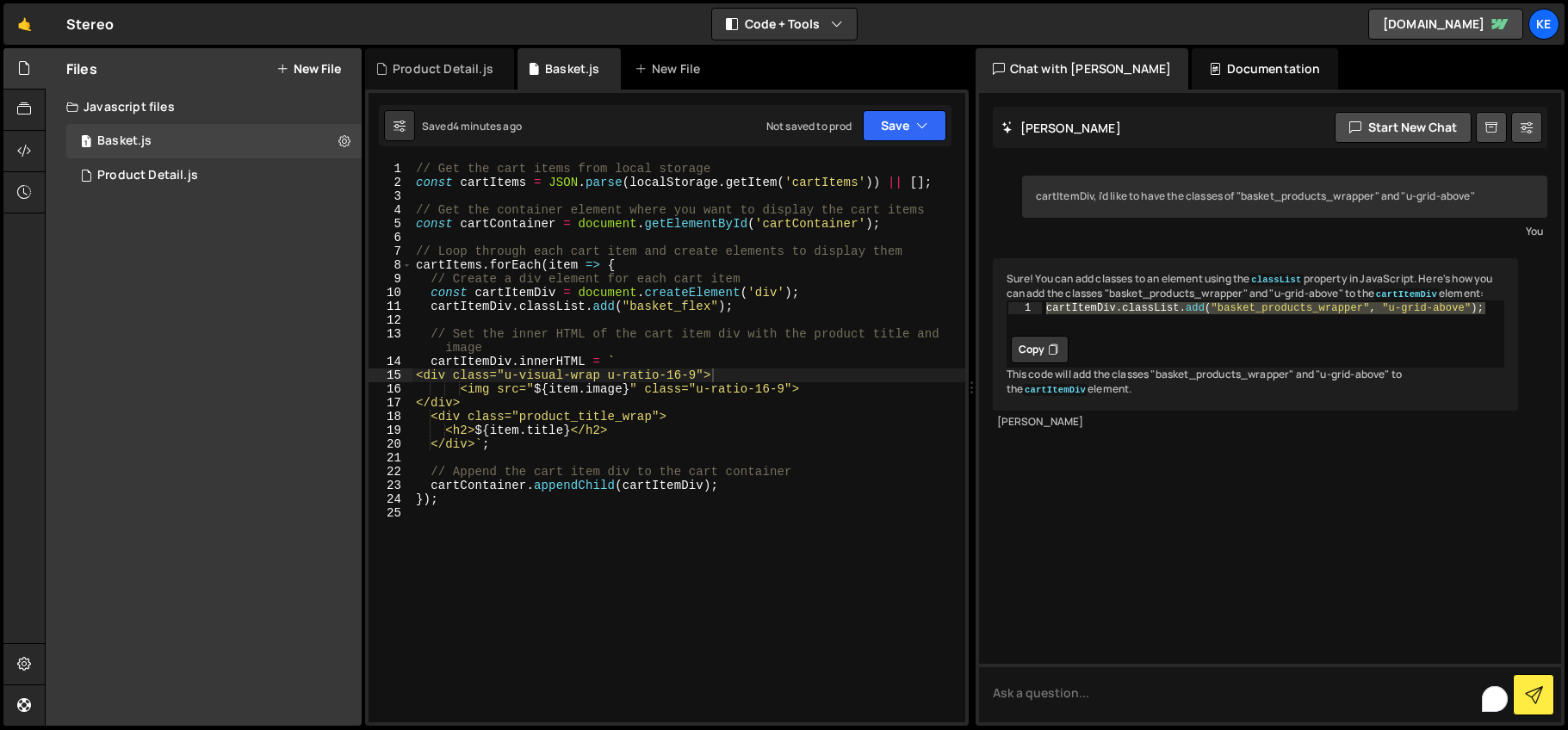
click at [679, 363] on div "// Get the cart items from local storage const cartItems = JSON . parse ( local…" at bounding box center [689, 456] width 553 height 588
drag, startPoint x: 710, startPoint y: 379, endPoint x: 622, endPoint y: 379, distance: 88.0
click at [622, 379] on div "// Get the cart items from local storage const cartItems = JSON . parse ( local…" at bounding box center [689, 456] width 553 height 588
click at [622, 379] on div "// Get the cart items from local storage const cartItems = JSON . parse ( local…" at bounding box center [689, 442] width 553 height 560
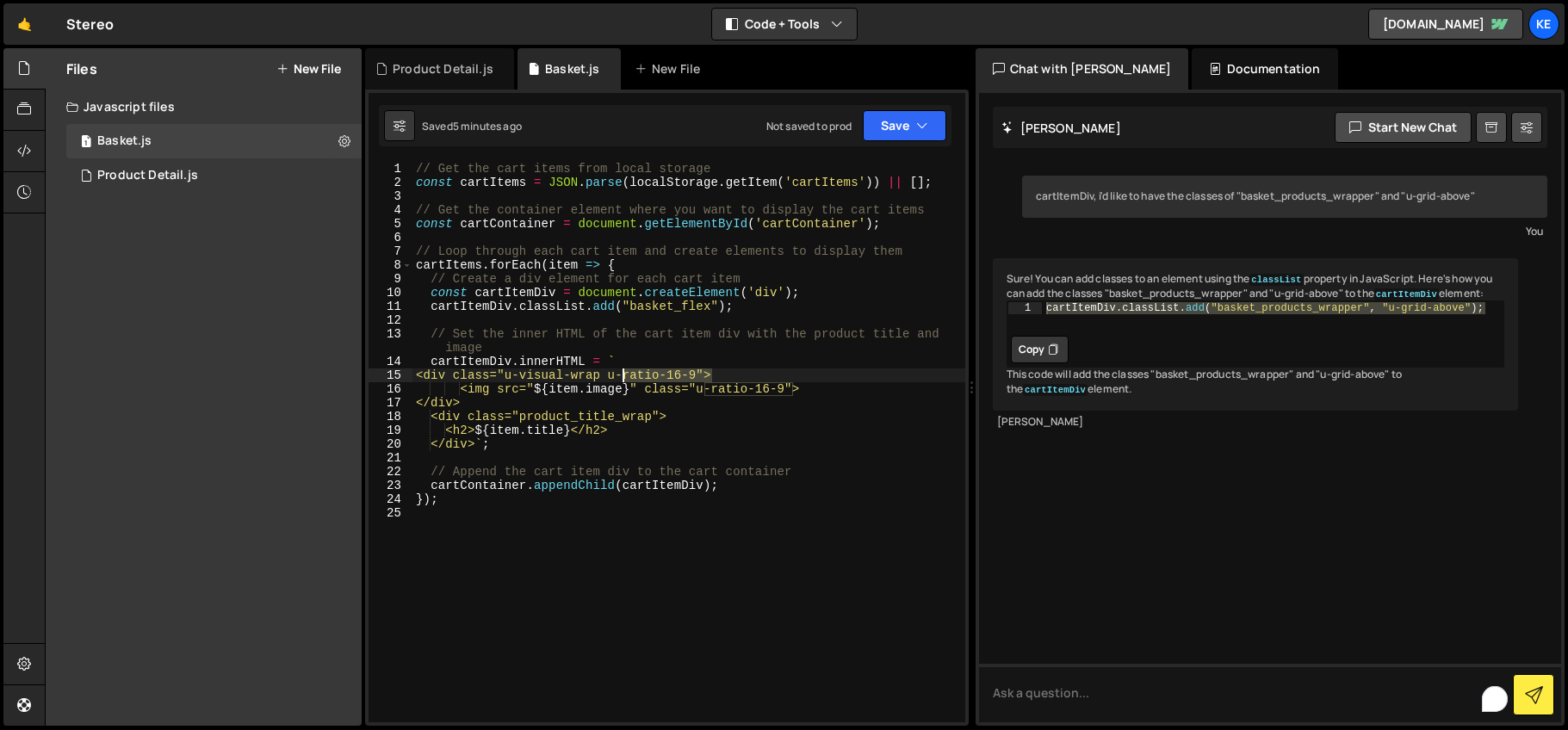
drag, startPoint x: 710, startPoint y: 373, endPoint x: 623, endPoint y: 373, distance: 87.0
click at [623, 373] on div "// Get the cart items from local storage const cartItems = JSON . parse ( local…" at bounding box center [689, 456] width 553 height 588
paste textarea "max-width-12rem"
click at [916, 120] on icon "button" at bounding box center [922, 126] width 12 height 17
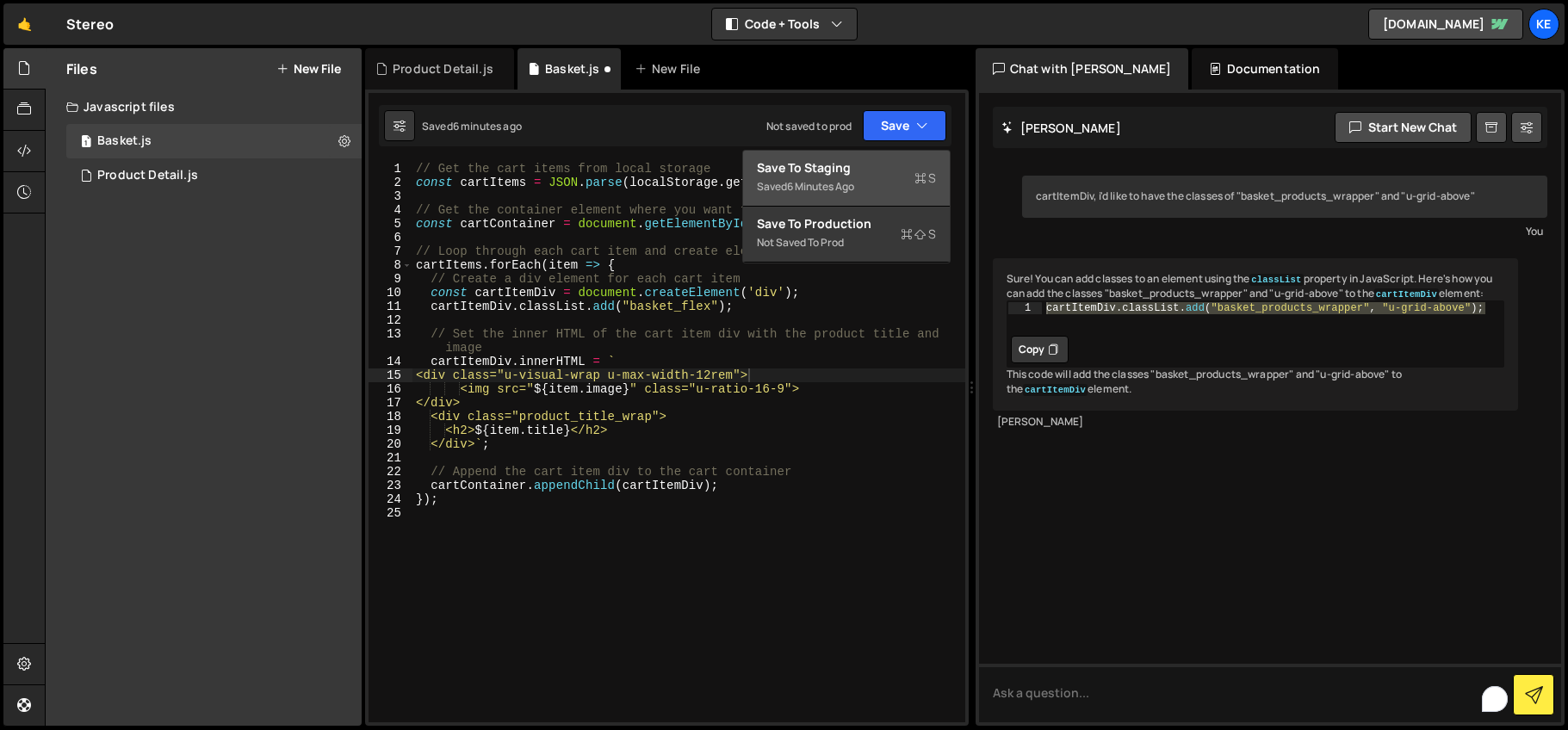
click at [874, 163] on div "Save to Staging S" at bounding box center [846, 168] width 179 height 17
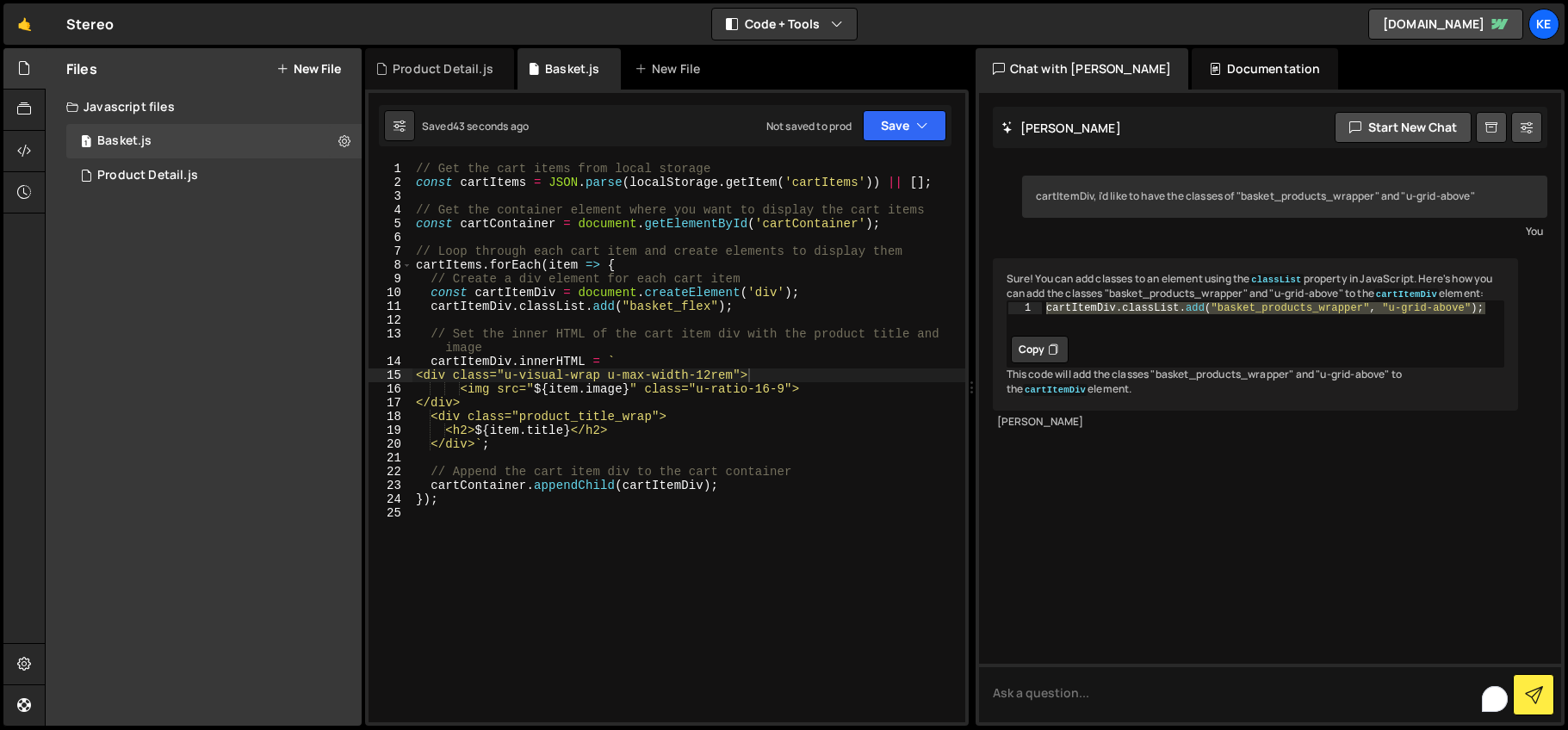
click at [805, 383] on div "// Get the cart items from local storage const cartItems = JSON . parse ( local…" at bounding box center [689, 456] width 553 height 588
click at [775, 376] on div "// Get the cart items from local storage const cartItems = JSON . parse ( local…" at bounding box center [689, 456] width 553 height 588
click at [898, 123] on button "Save" at bounding box center [905, 126] width 84 height 31
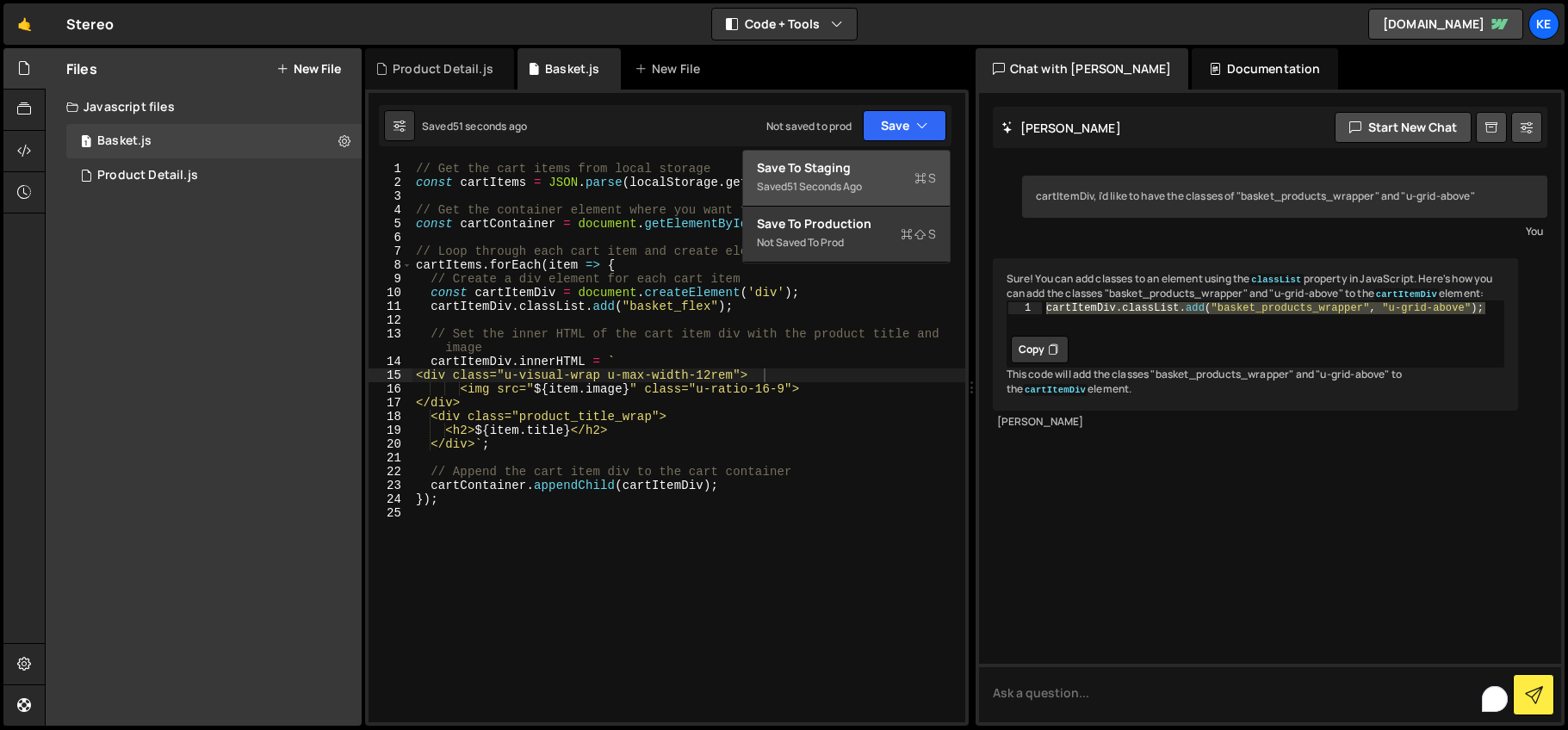
click at [888, 162] on div "Save to Staging S" at bounding box center [846, 168] width 179 height 17
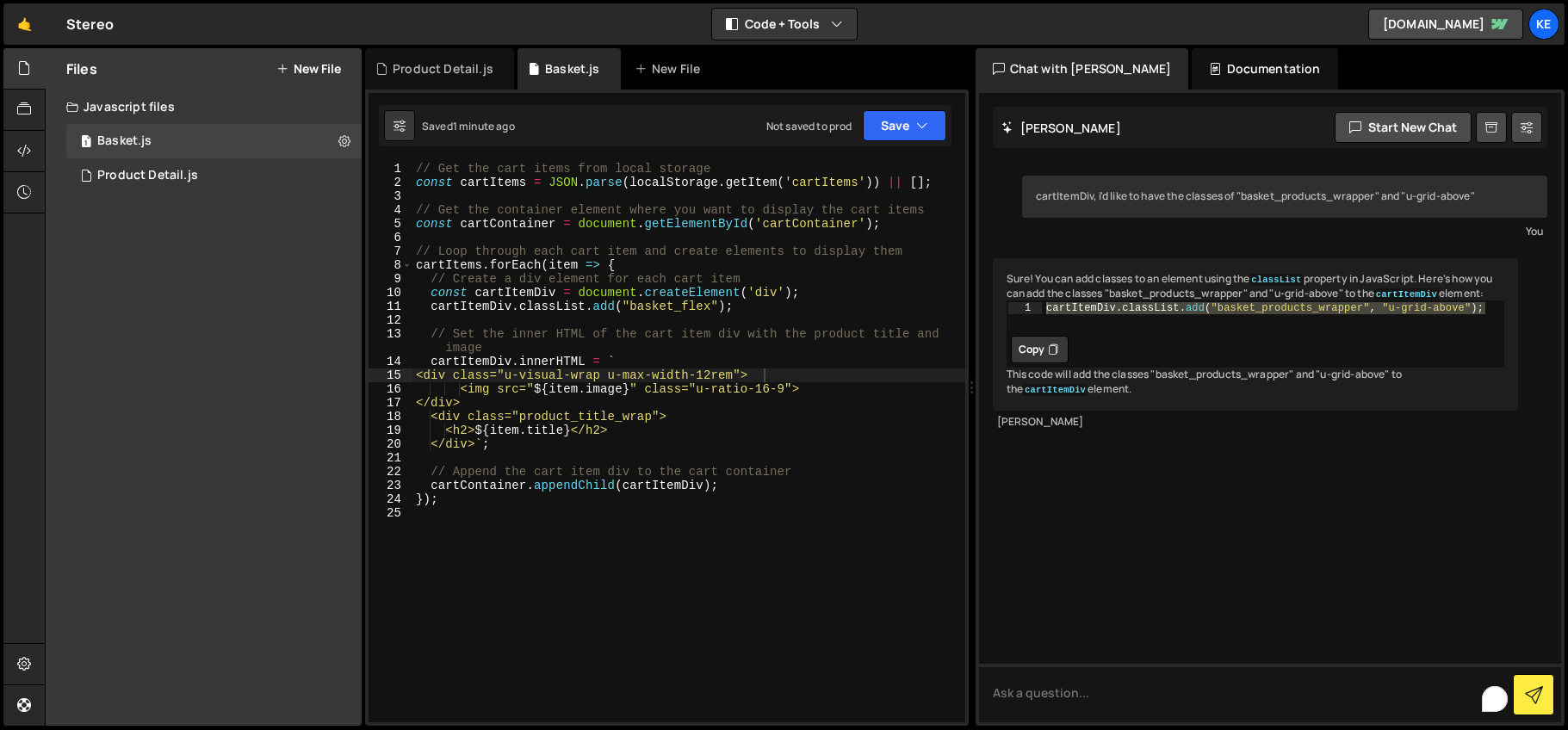
click at [652, 380] on div "// Get the cart items from local storage const cartItems = JSON . parse ( local…" at bounding box center [689, 456] width 553 height 588
drag, startPoint x: 614, startPoint y: 380, endPoint x: 523, endPoint y: 379, distance: 91.0
click at [523, 379] on div "// Get the cart items from local storage const cartItems = JSON . parse ( local…" at bounding box center [689, 456] width 553 height 588
type textarea "<div class="u-max-width-12rem">"
click at [907, 132] on button "Save" at bounding box center [905, 126] width 84 height 31
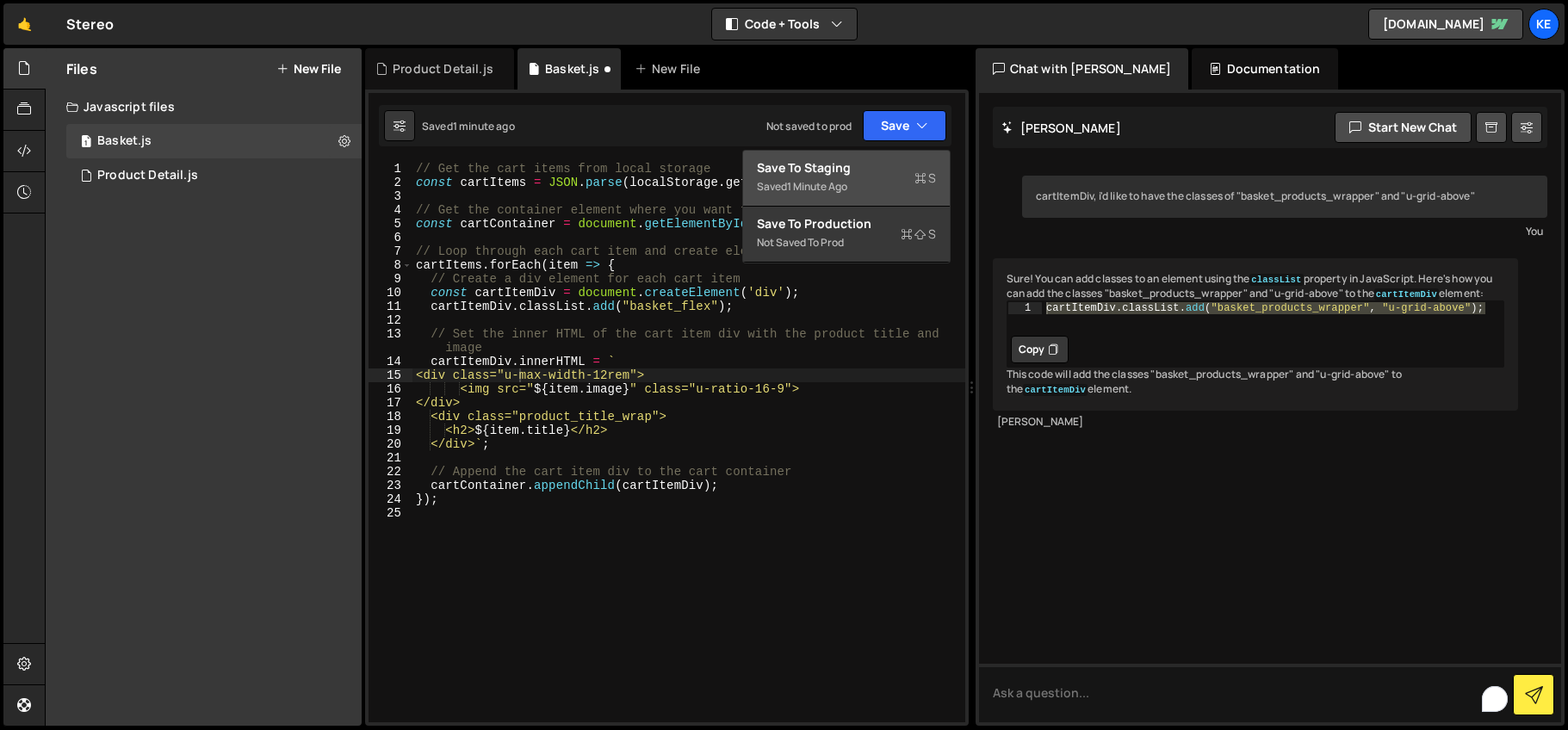
click at [852, 167] on div "Save to Staging S" at bounding box center [846, 168] width 179 height 17
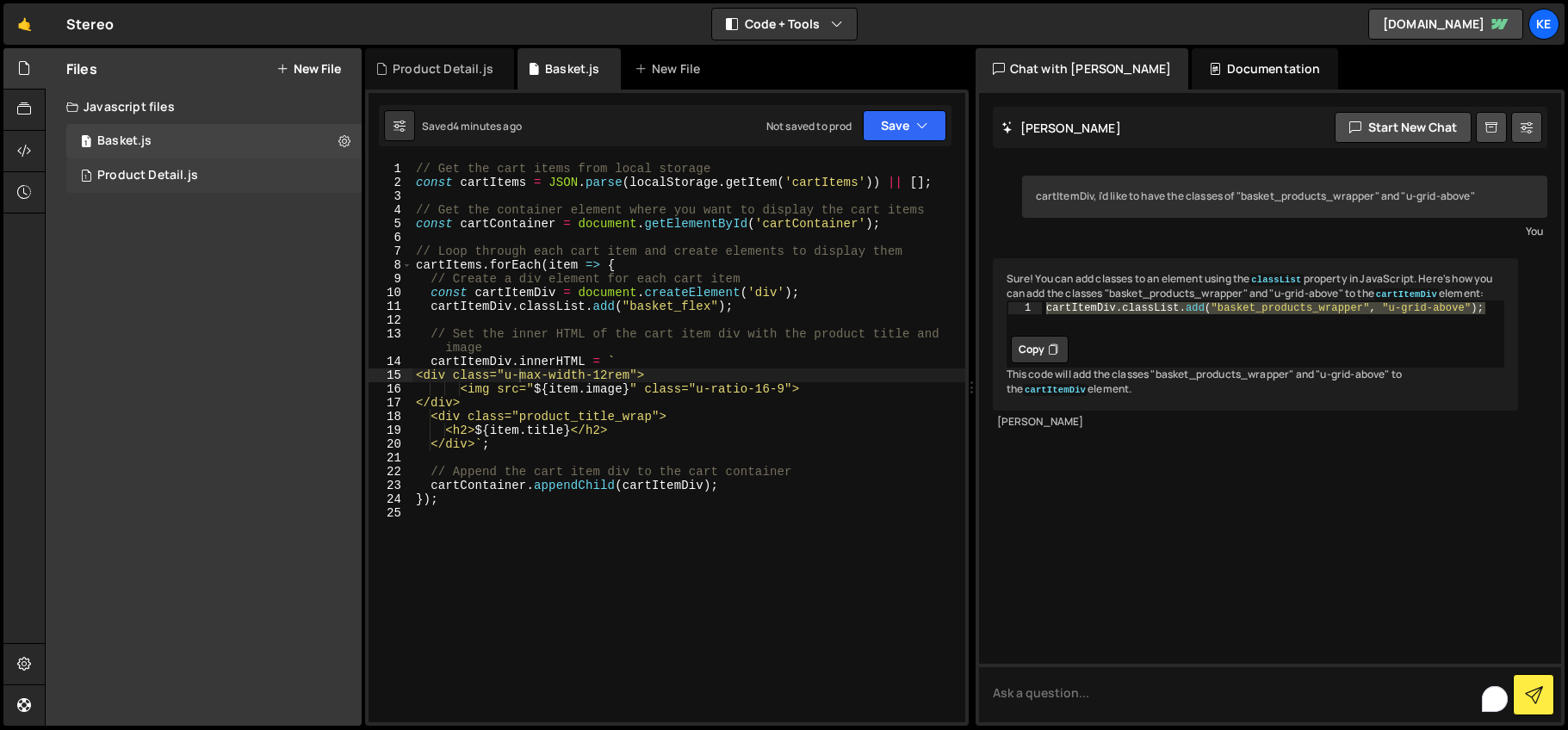
click at [133, 180] on div "Product Detail.js" at bounding box center [147, 175] width 100 height 16
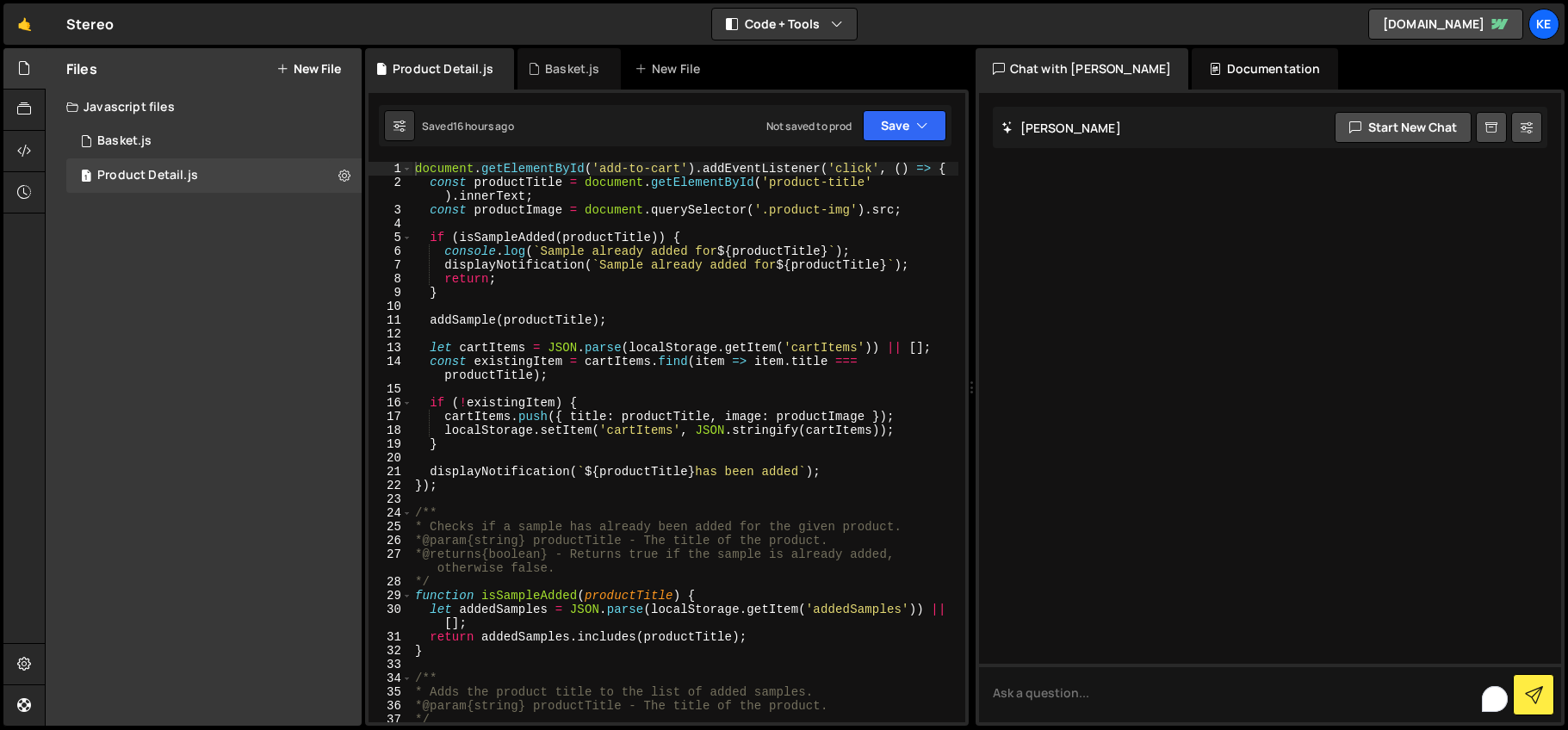
scroll to position [0, 0]
drag, startPoint x: 489, startPoint y: 192, endPoint x: 441, endPoint y: 174, distance: 51.3
click at [489, 192] on div "document . getElementById ( 'add-to-cart' ) . addEventListener ( 'click' , ( ) …" at bounding box center [685, 456] width 547 height 588
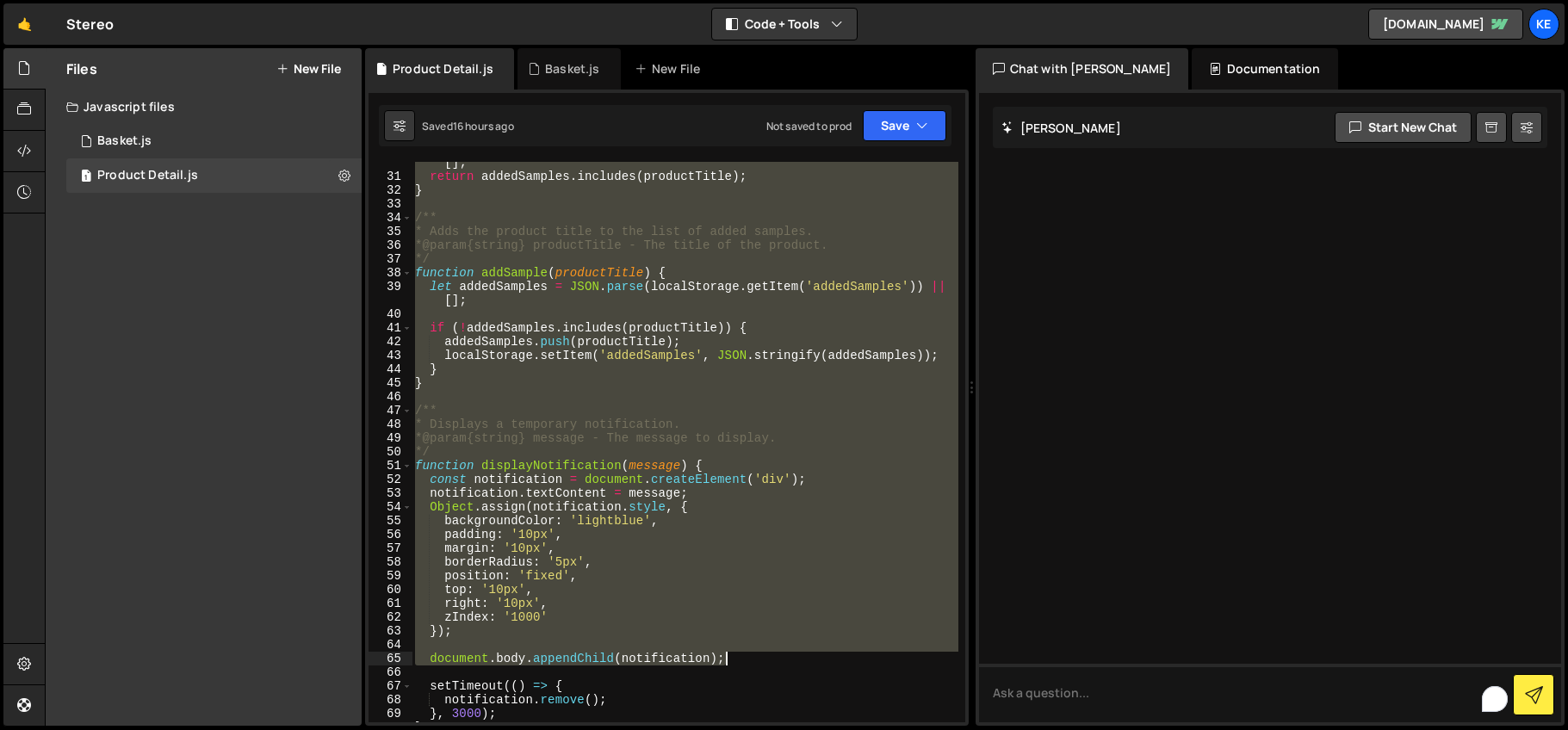
scroll to position [760, 0]
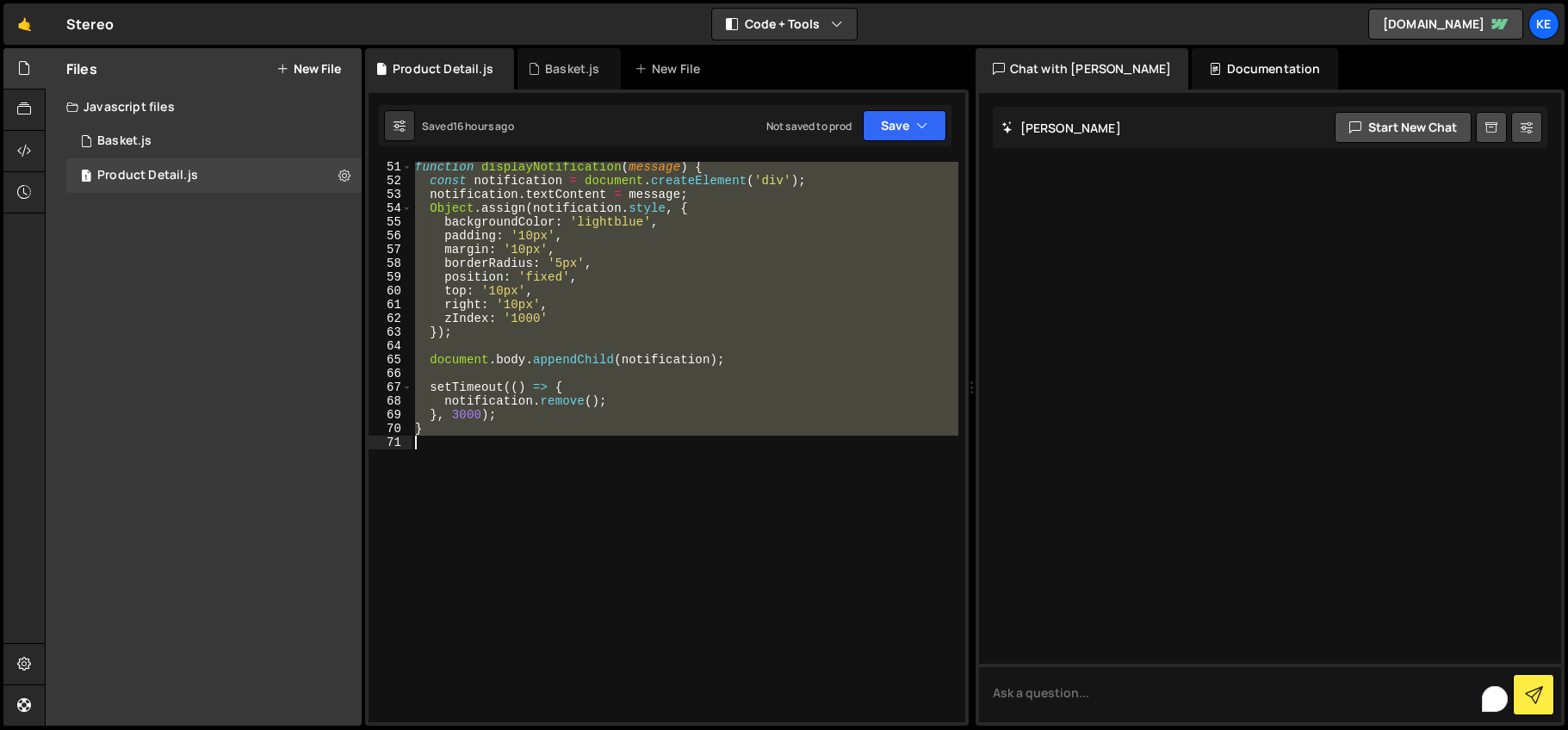
drag, startPoint x: 418, startPoint y: 168, endPoint x: 734, endPoint y: 552, distance: 497.3
click at [734, 552] on div "function displayNotification ( message ) { const notification = document . crea…" at bounding box center [685, 454] width 547 height 588
type textarea "}"
click at [736, 486] on div "function displayNotification ( message ) { const notification = document . crea…" at bounding box center [685, 442] width 546 height 560
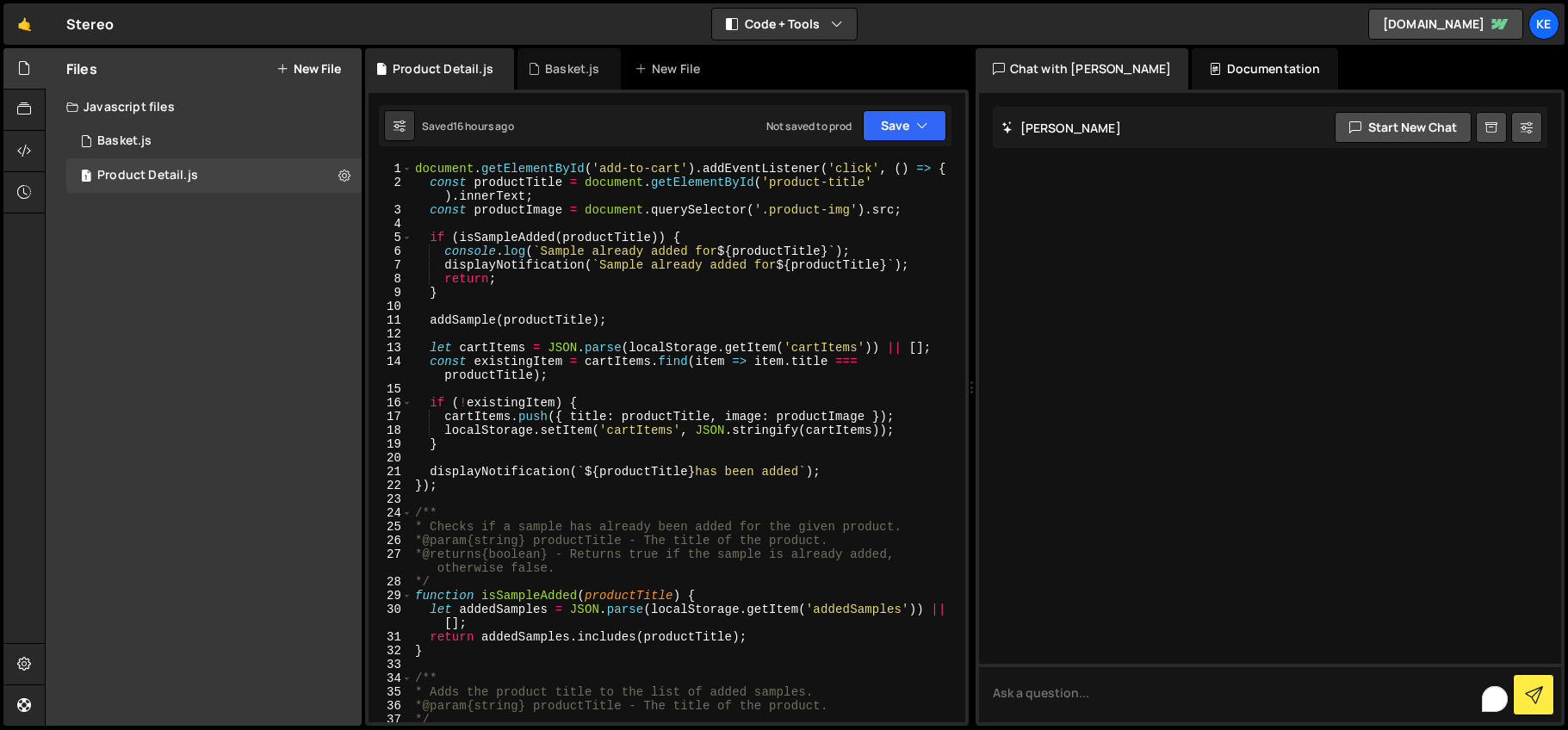
scroll to position [0, 0]
click at [924, 131] on icon "button" at bounding box center [922, 126] width 12 height 17
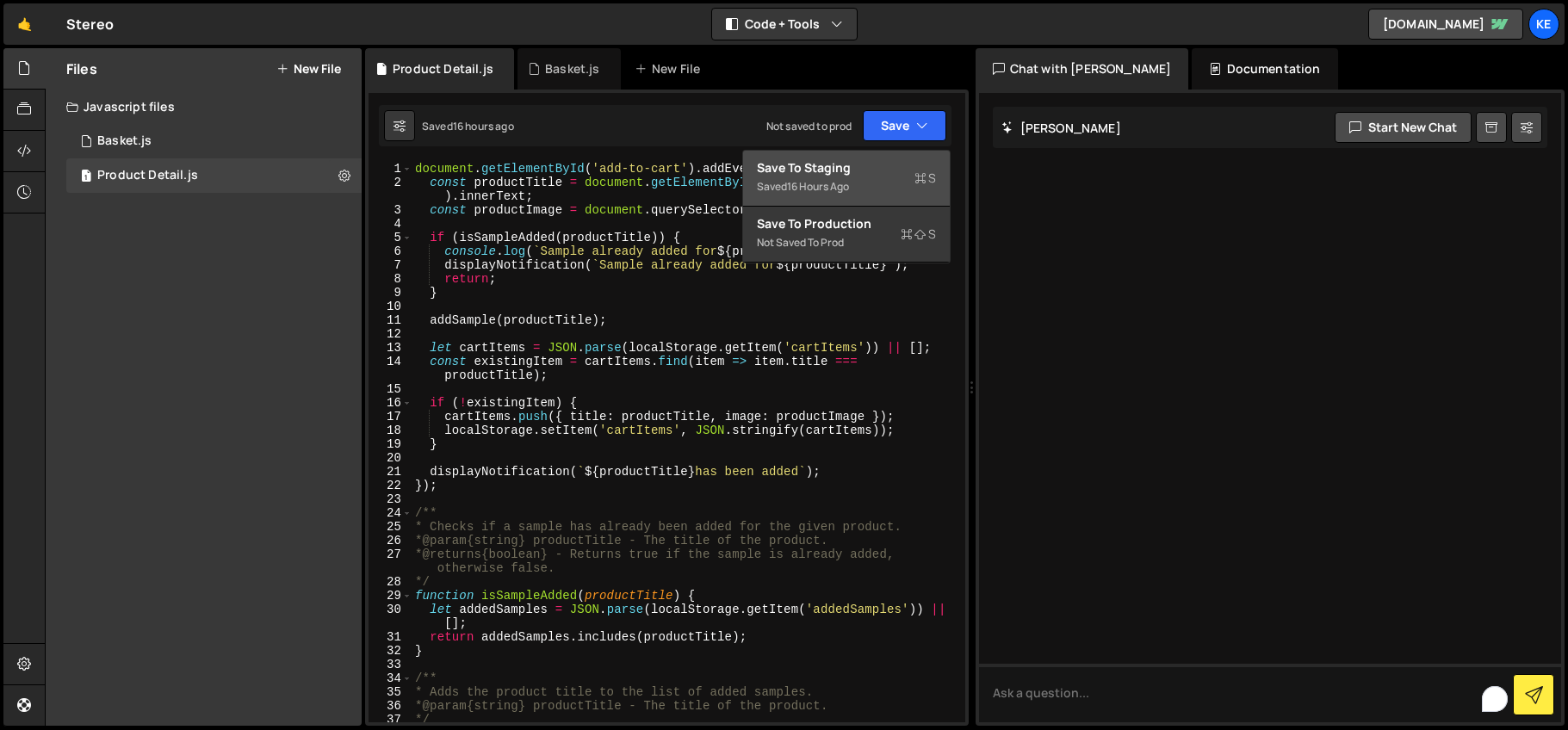
click at [841, 167] on div "Save to Staging S" at bounding box center [846, 168] width 179 height 17
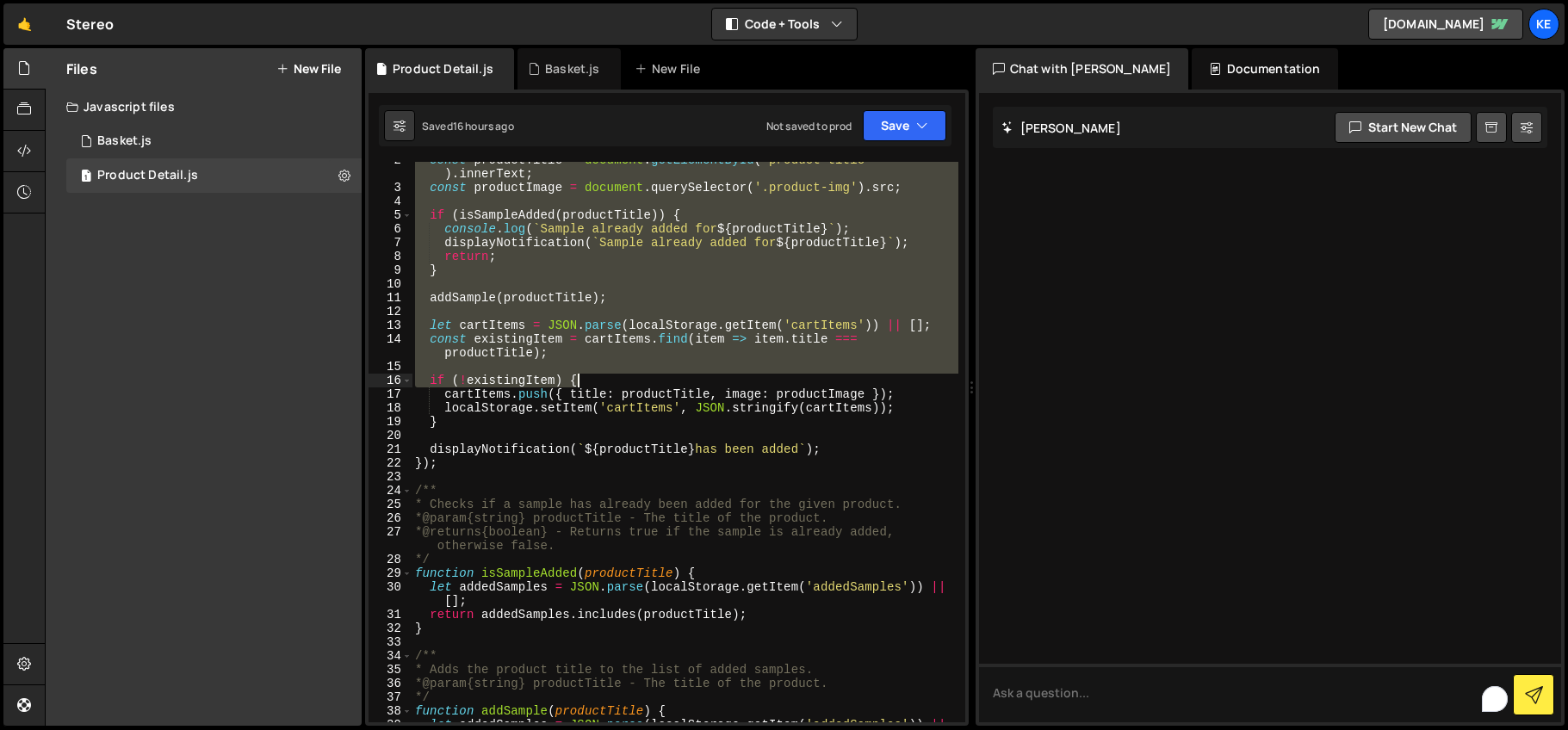
scroll to position [686, 0]
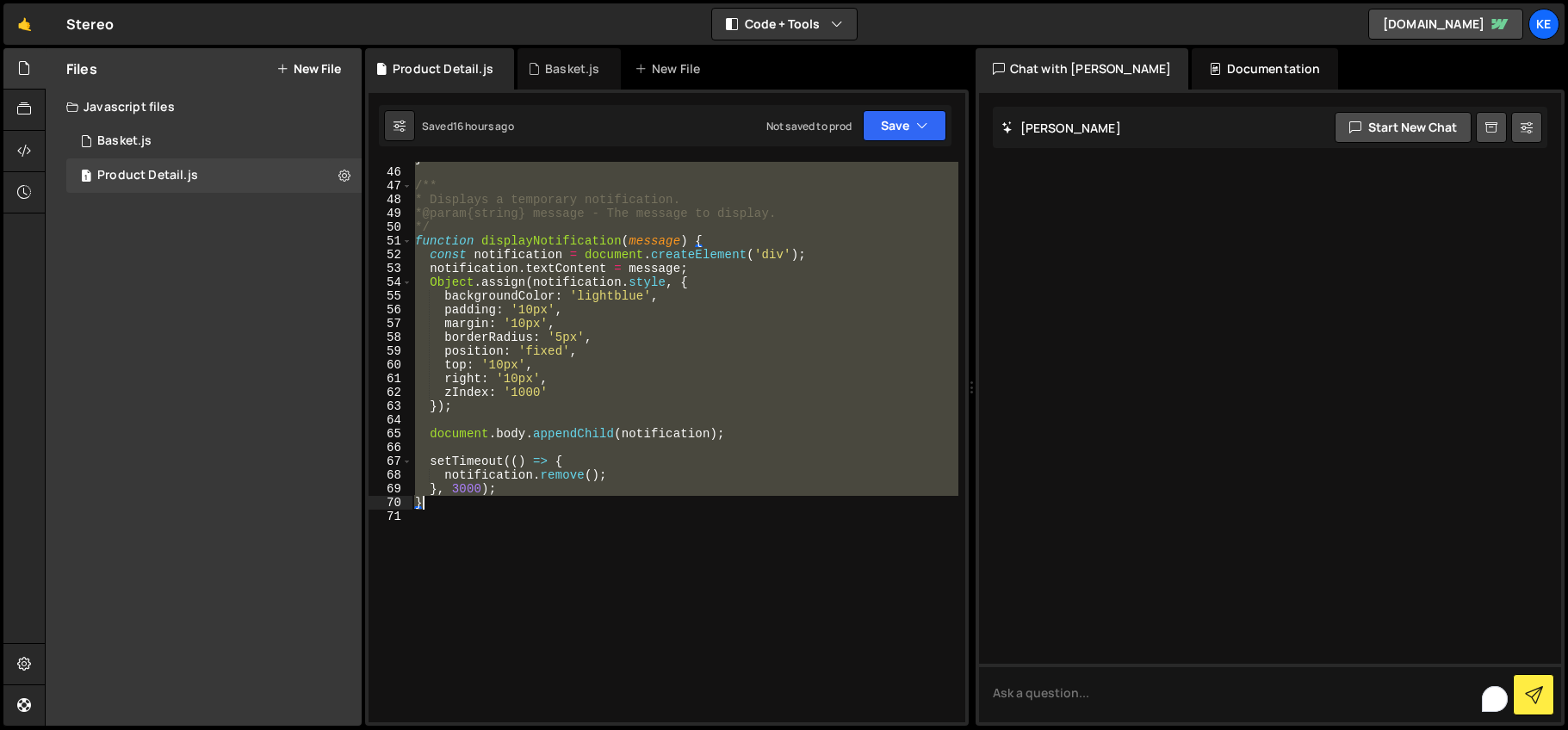
drag, startPoint x: 417, startPoint y: 169, endPoint x: 766, endPoint y: 508, distance: 486.5
click at [766, 508] on div "} /** * Displays a temporary notification. * @param {string} message - The mess…" at bounding box center [685, 446] width 547 height 588
paste textarea
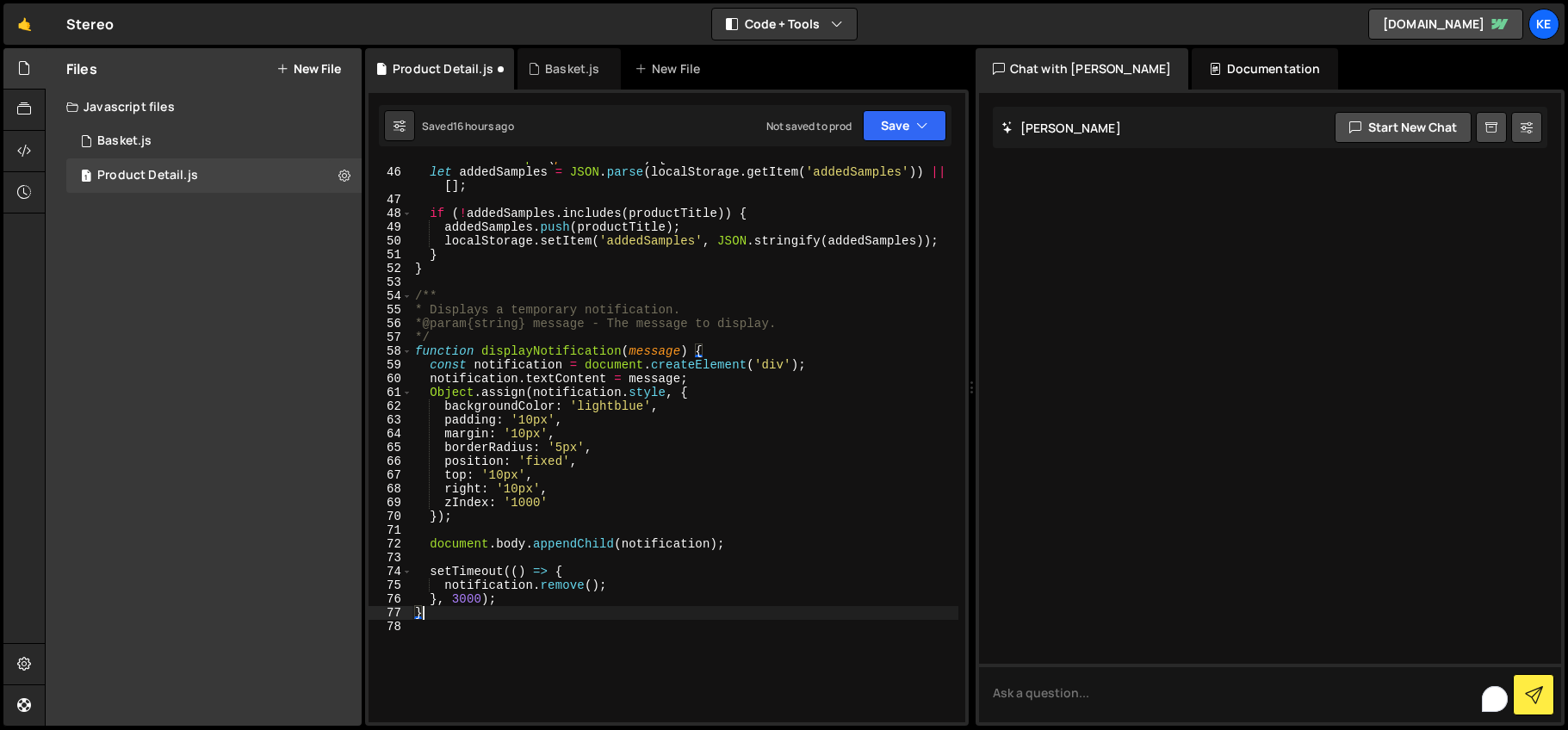
scroll to position [0, 0]
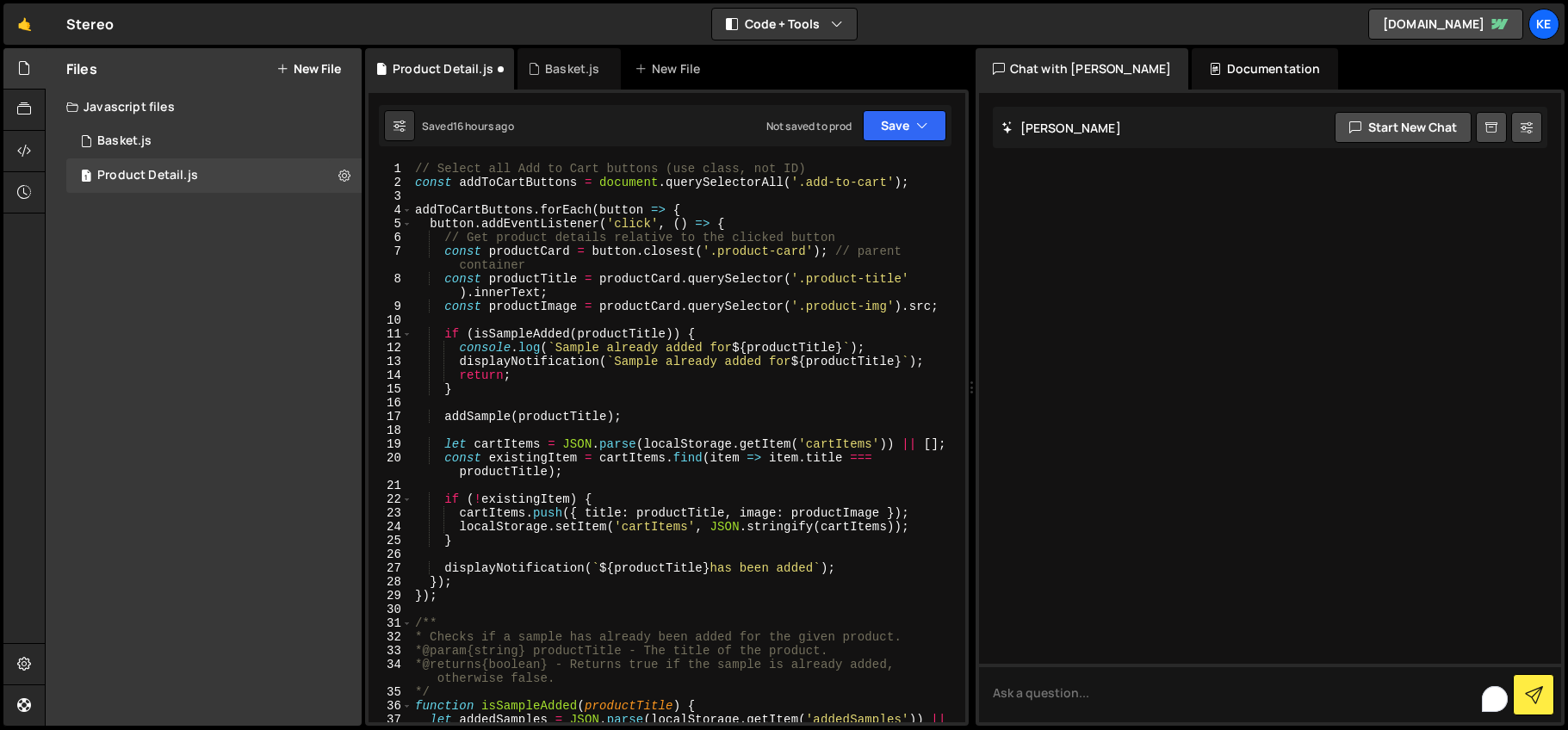
click at [852, 181] on div "// Select all Add to Cart buttons (use class, not ID) const addToCartButtons = …" at bounding box center [685, 463] width 547 height 602
drag, startPoint x: 887, startPoint y: 186, endPoint x: 809, endPoint y: 183, distance: 78.1
click at [809, 183] on div "// Select all Add to Cart buttons (use class, not ID) const addToCartButtons = …" at bounding box center [685, 463] width 547 height 602
paste textarea "_to_"
click at [823, 205] on div "// Select all Add to Cart buttons (use class, not ID) const addToCartButtons = …" at bounding box center [685, 463] width 547 height 602
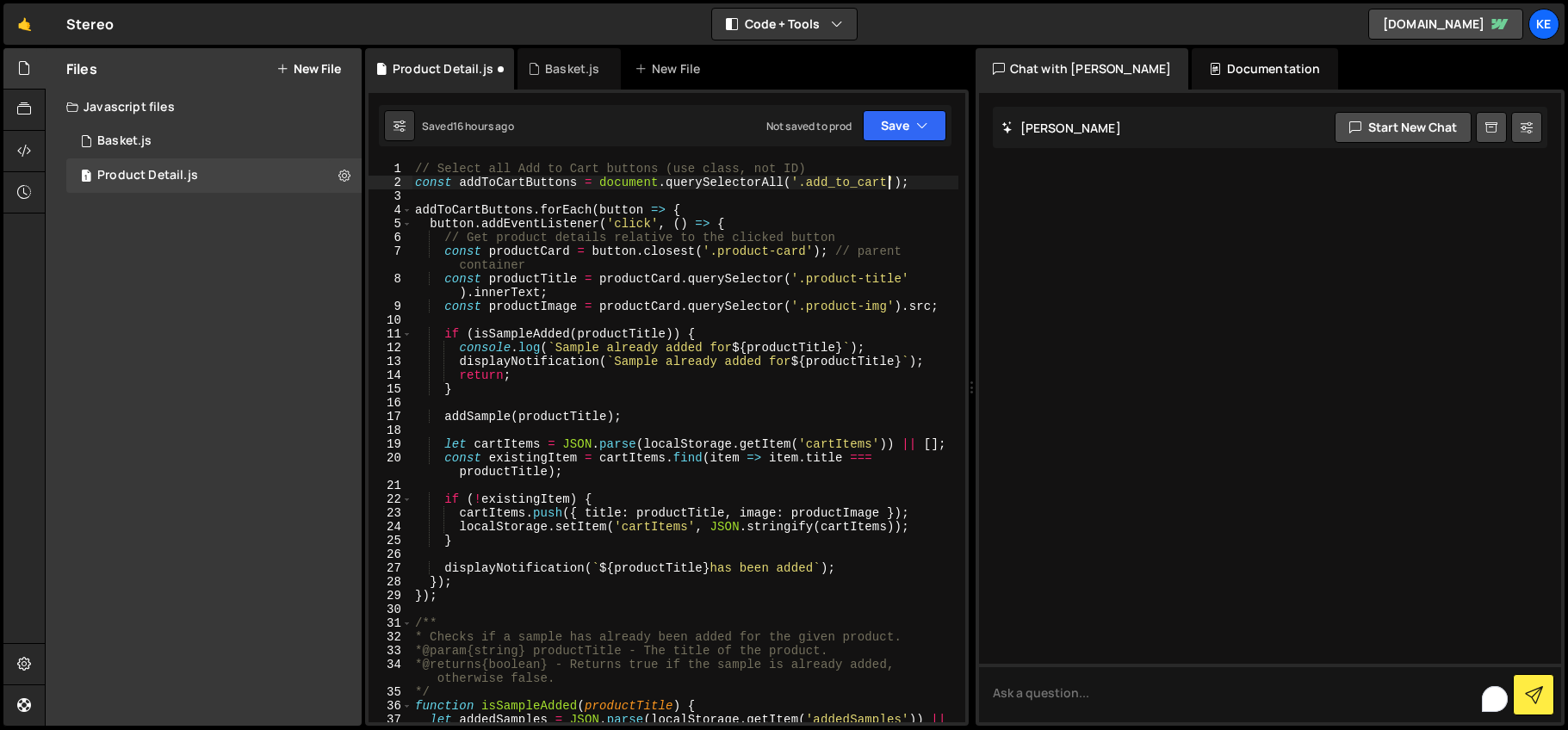
type textarea "addToCartButtons.forEach(button => {"
click at [894, 123] on button "Save" at bounding box center [905, 126] width 84 height 31
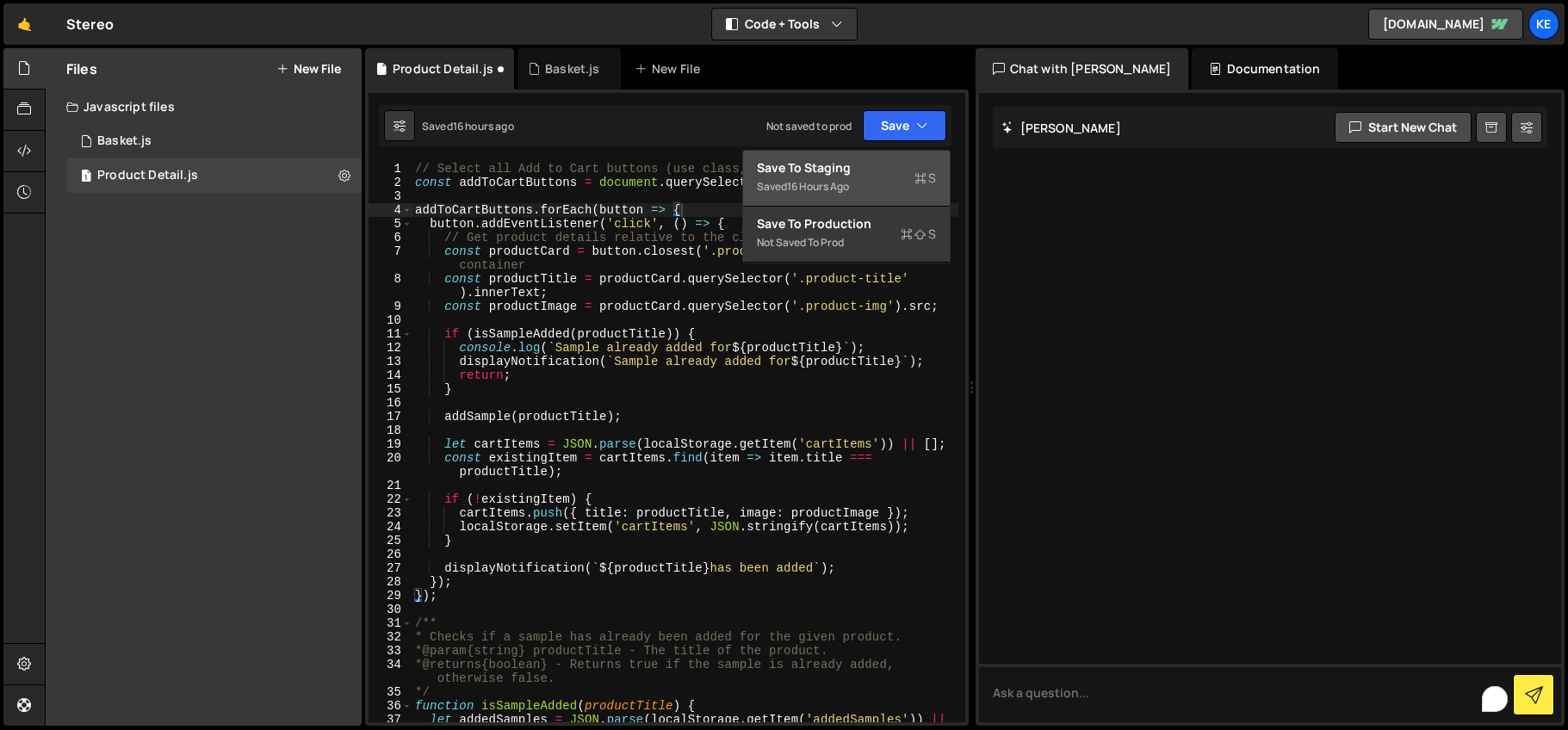
click at [890, 168] on div "Save to Staging S" at bounding box center [846, 168] width 179 height 17
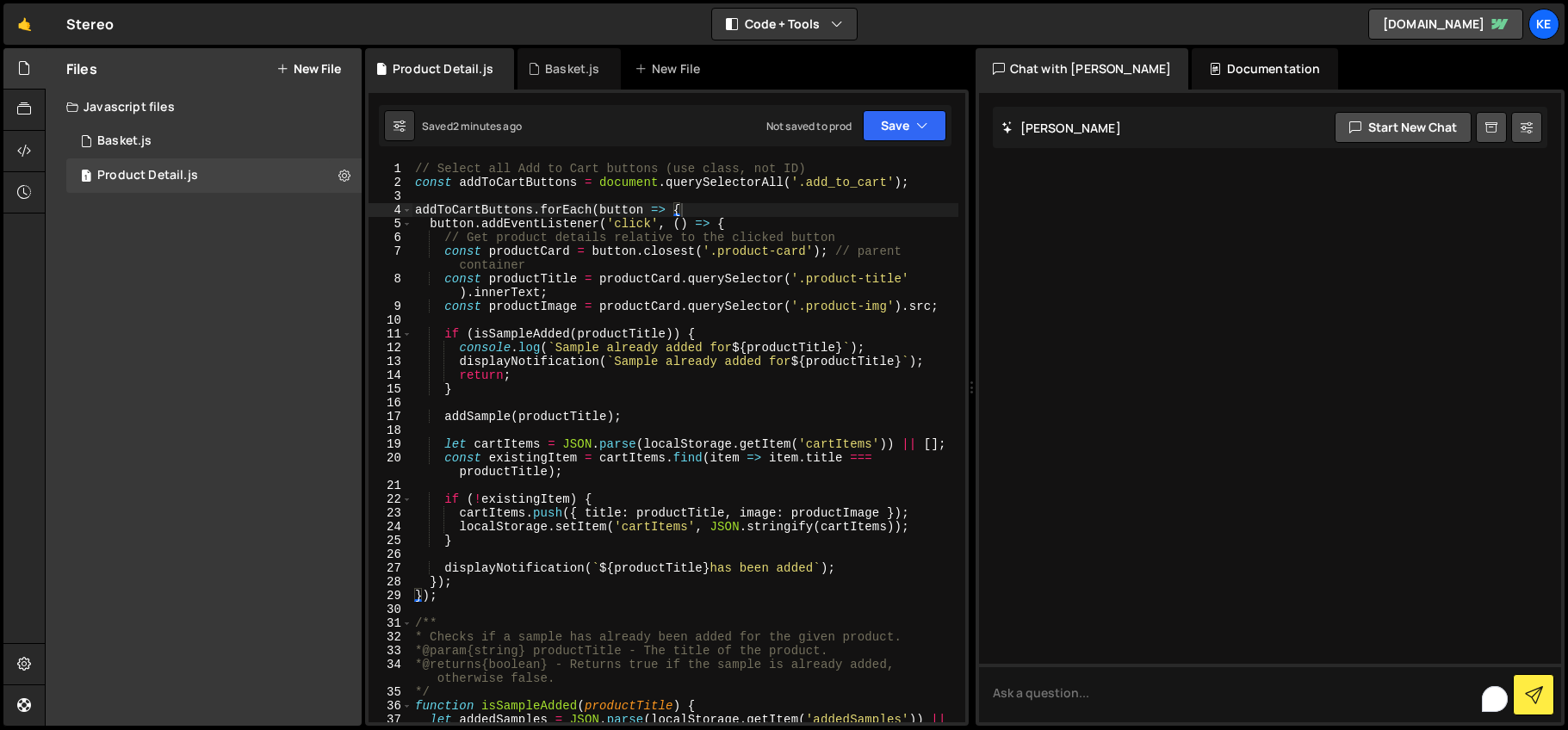
click at [689, 197] on div "// Select all Add to Cart buttons (use class, not ID) const addToCartButtons = …" at bounding box center [685, 463] width 547 height 602
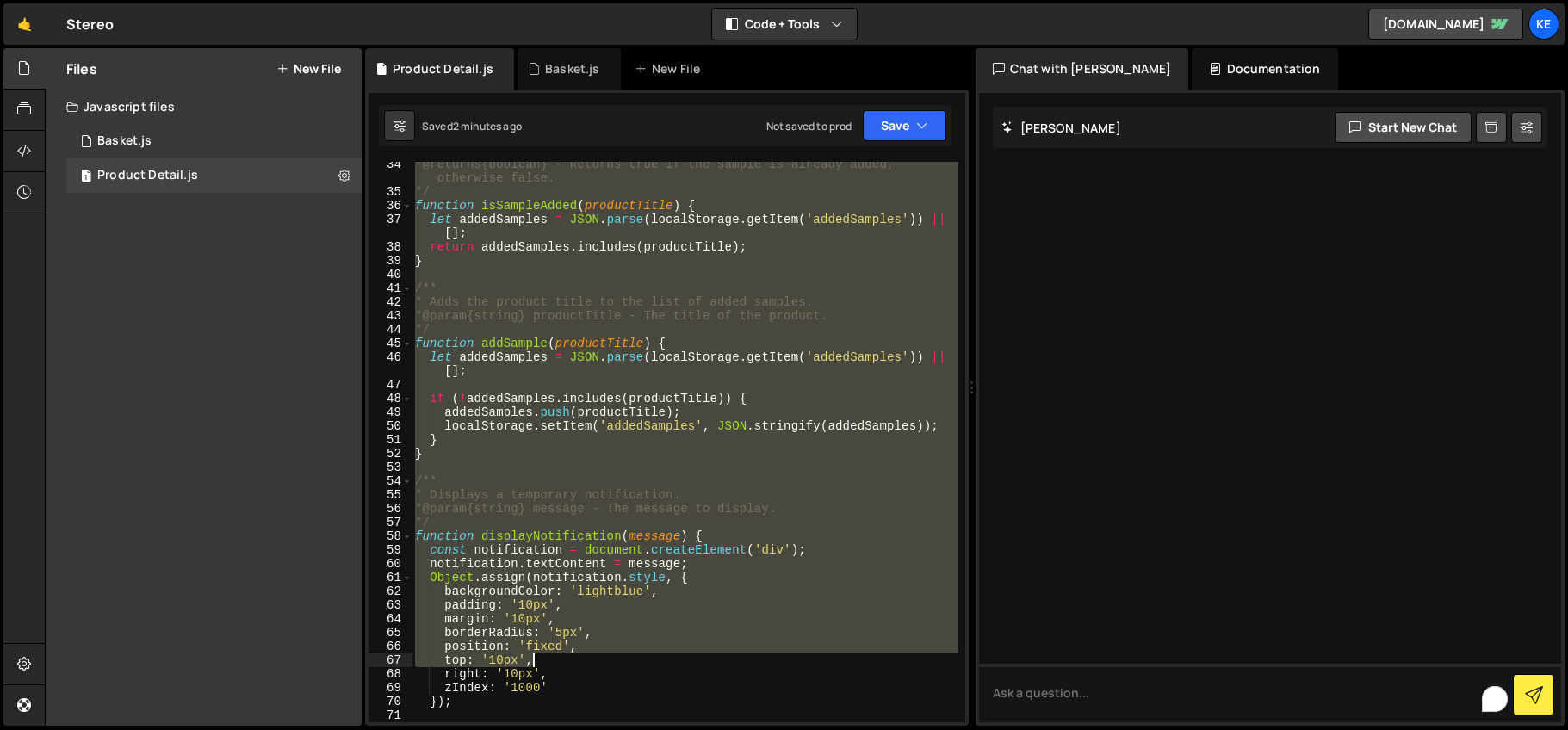
scroll to position [870, 0]
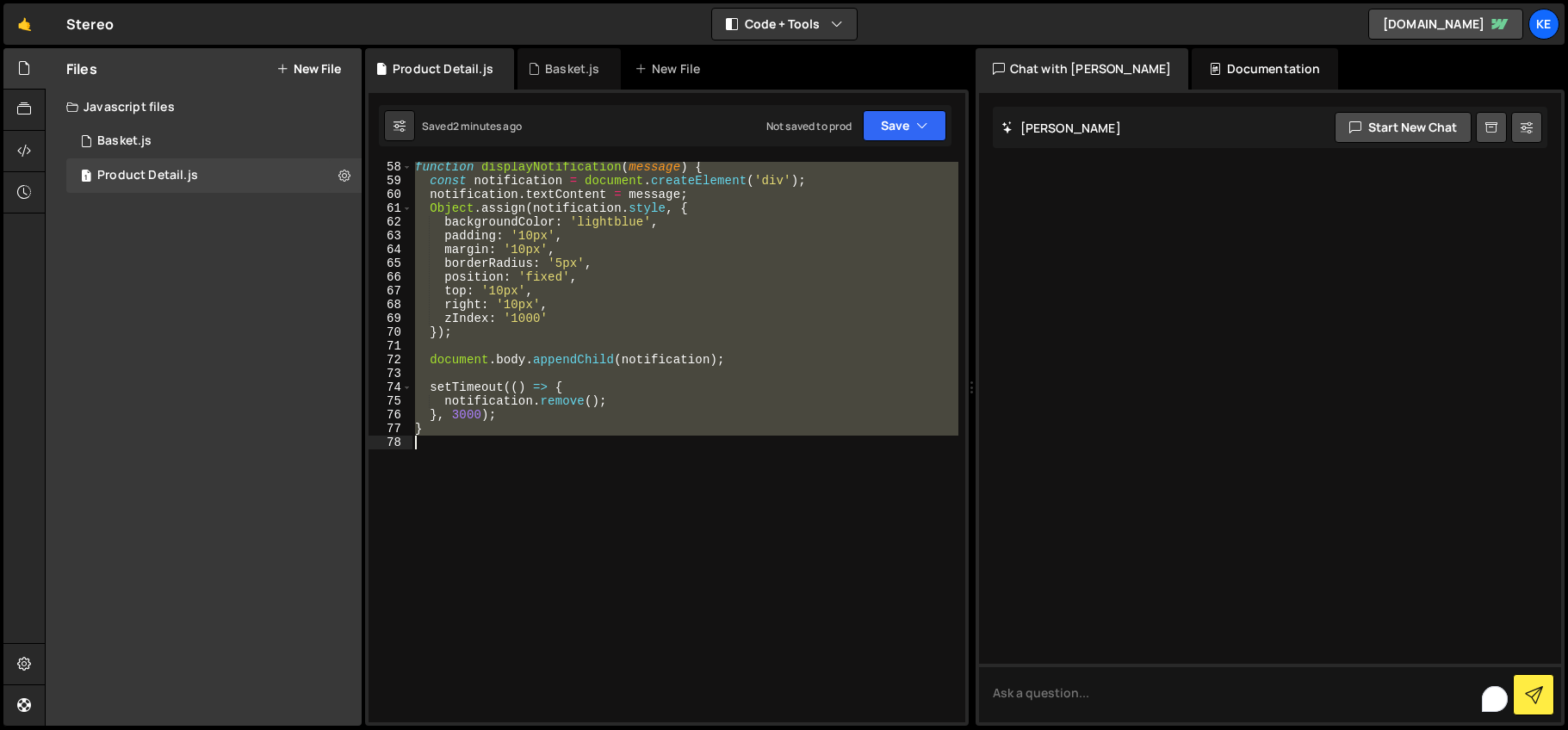
drag, startPoint x: 413, startPoint y: 164, endPoint x: 864, endPoint y: 659, distance: 669.6
click at [864, 659] on div "function displayNotification ( message ) { const notification = document . crea…" at bounding box center [685, 454] width 547 height 588
paste textarea ");"
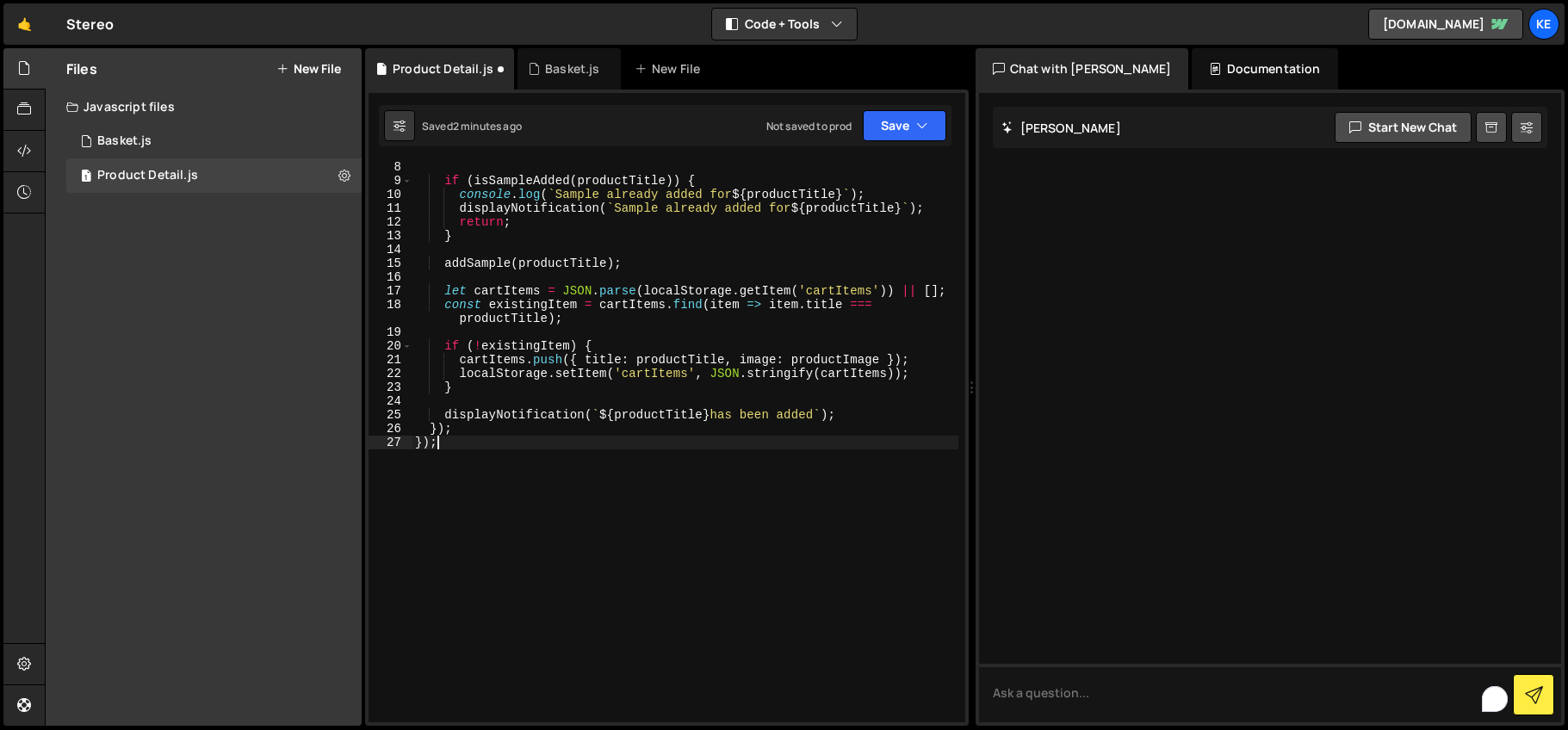
scroll to position [0, 0]
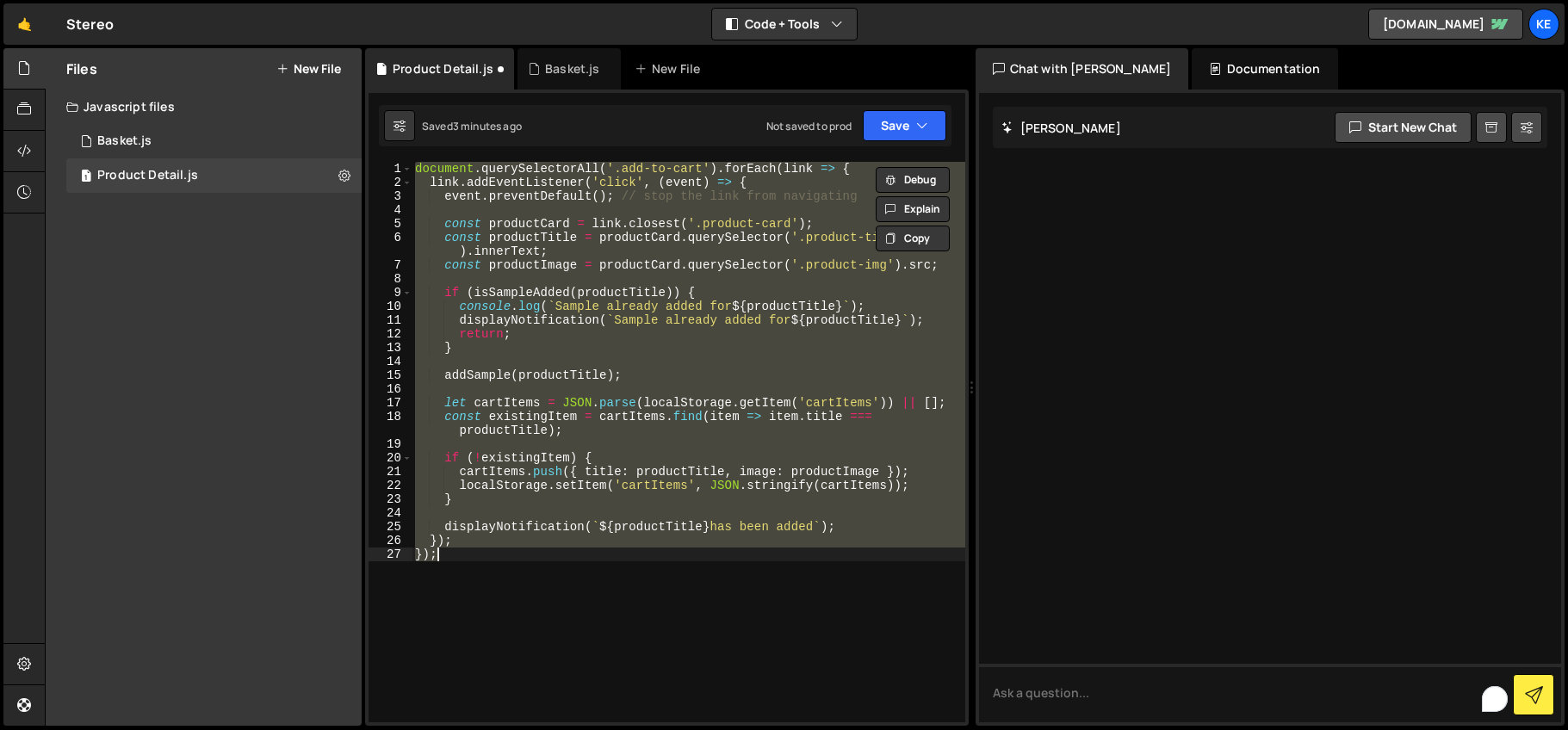
paste textarea "}"
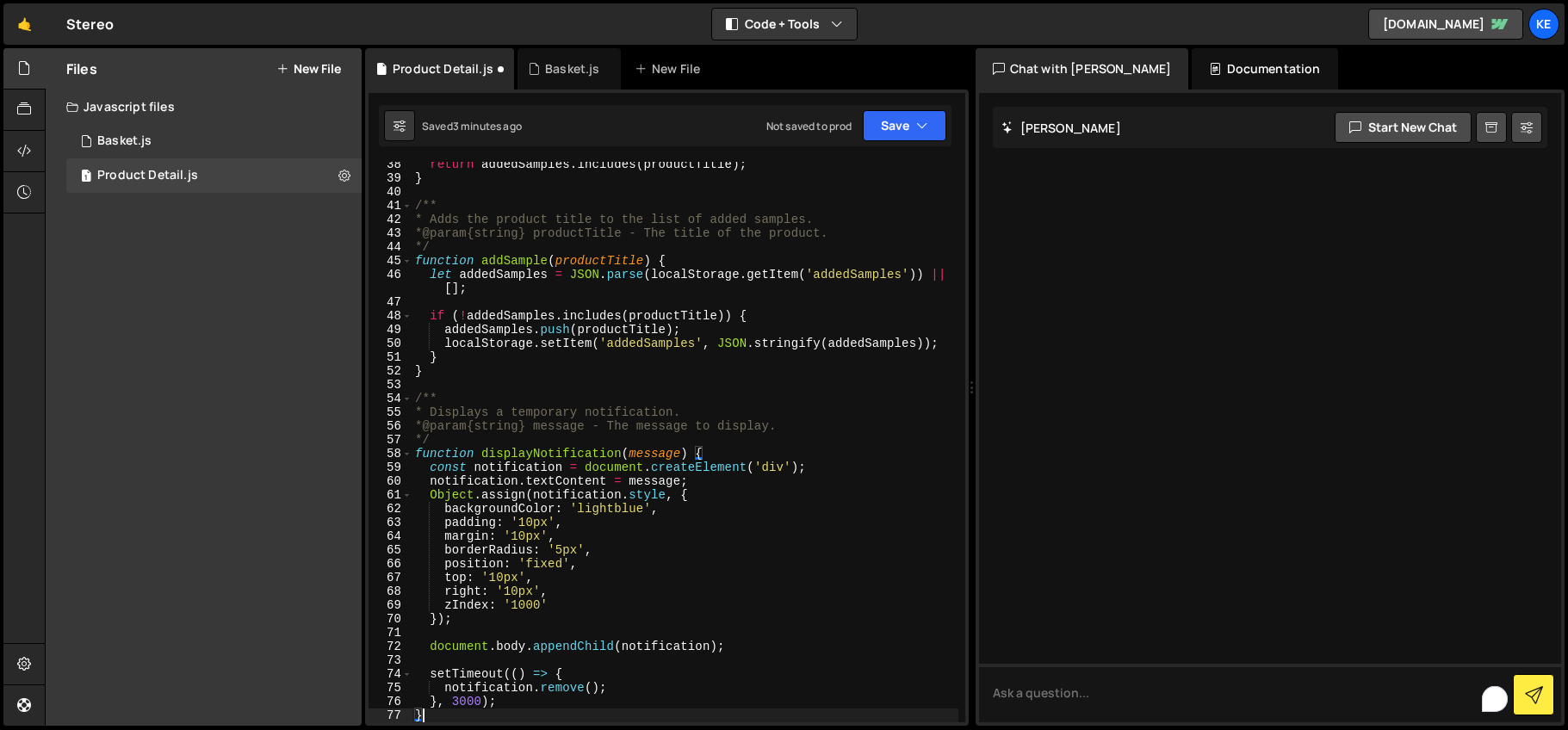
scroll to position [583, 0]
click at [921, 127] on icon "button" at bounding box center [922, 126] width 12 height 17
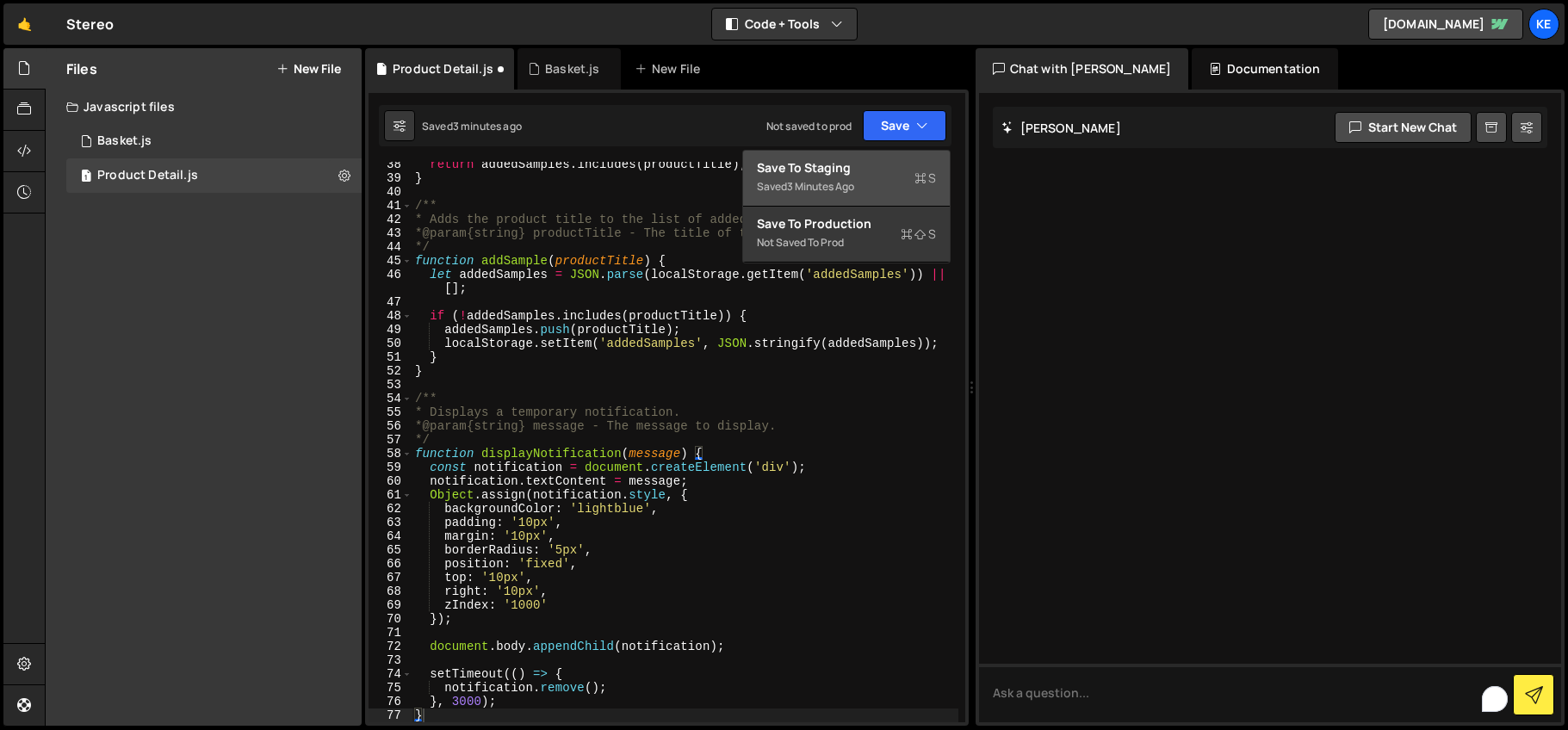
click at [901, 160] on div "Save to Staging S" at bounding box center [846, 168] width 179 height 17
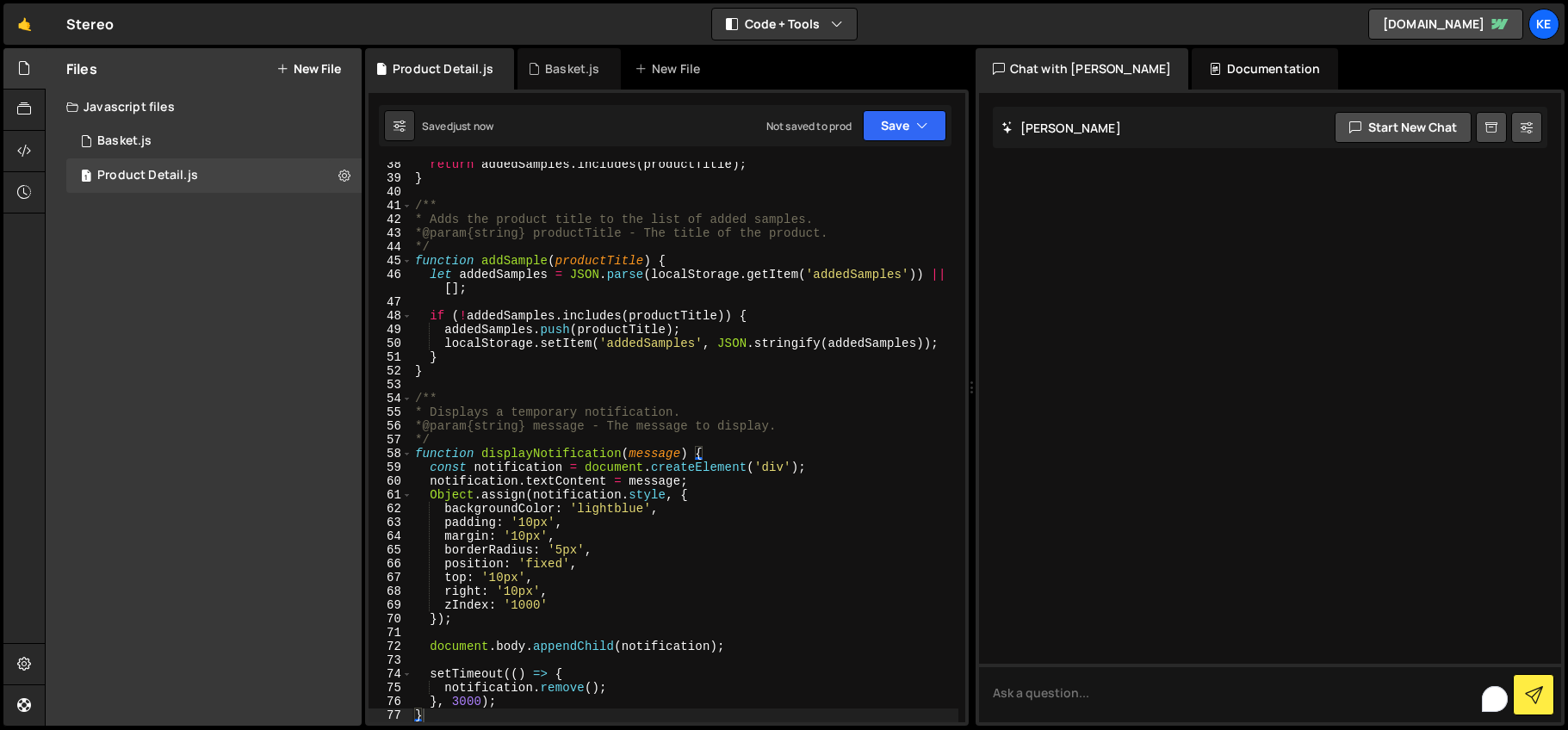
scroll to position [0, 0]
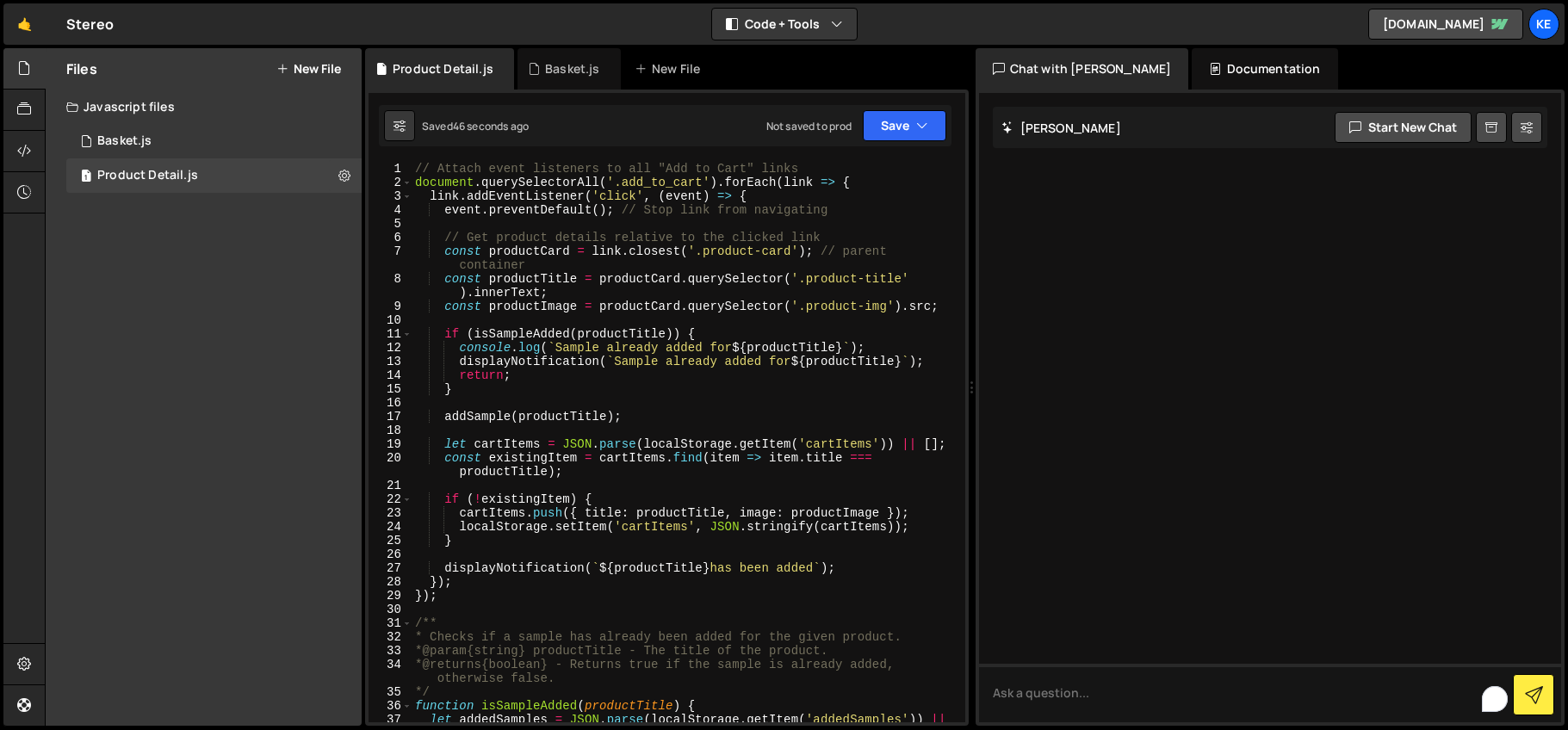
click at [788, 252] on div "// Attach event listeners to all "Add to Cart" links document . querySelectorAl…" at bounding box center [685, 463] width 547 height 602
click at [793, 255] on div "// Attach event listeners to all "Add to Cart" links document . querySelectorAl…" at bounding box center [685, 463] width 547 height 602
drag, startPoint x: 793, startPoint y: 255, endPoint x: 721, endPoint y: 254, distance: 72.0
click at [721, 254] on div "// Attach event listeners to all "Add to Cart" links document . querySelectorAl…" at bounding box center [685, 463] width 547 height 602
paste textarea "_card_wrap"
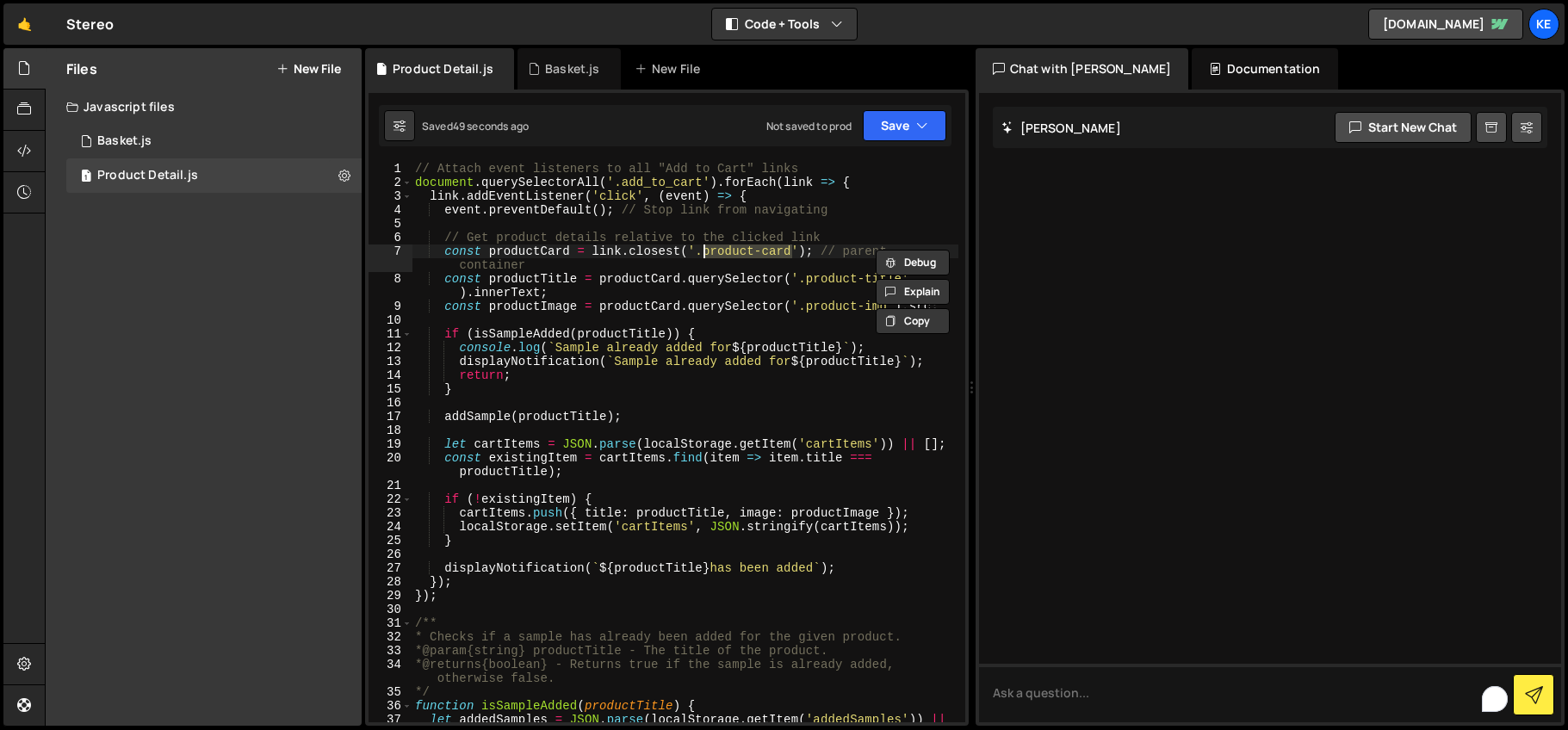
type textarea "const productCard = link.closest('.product_card_wrap'); // parent container"
click at [886, 135] on button "Save" at bounding box center [905, 126] width 84 height 31
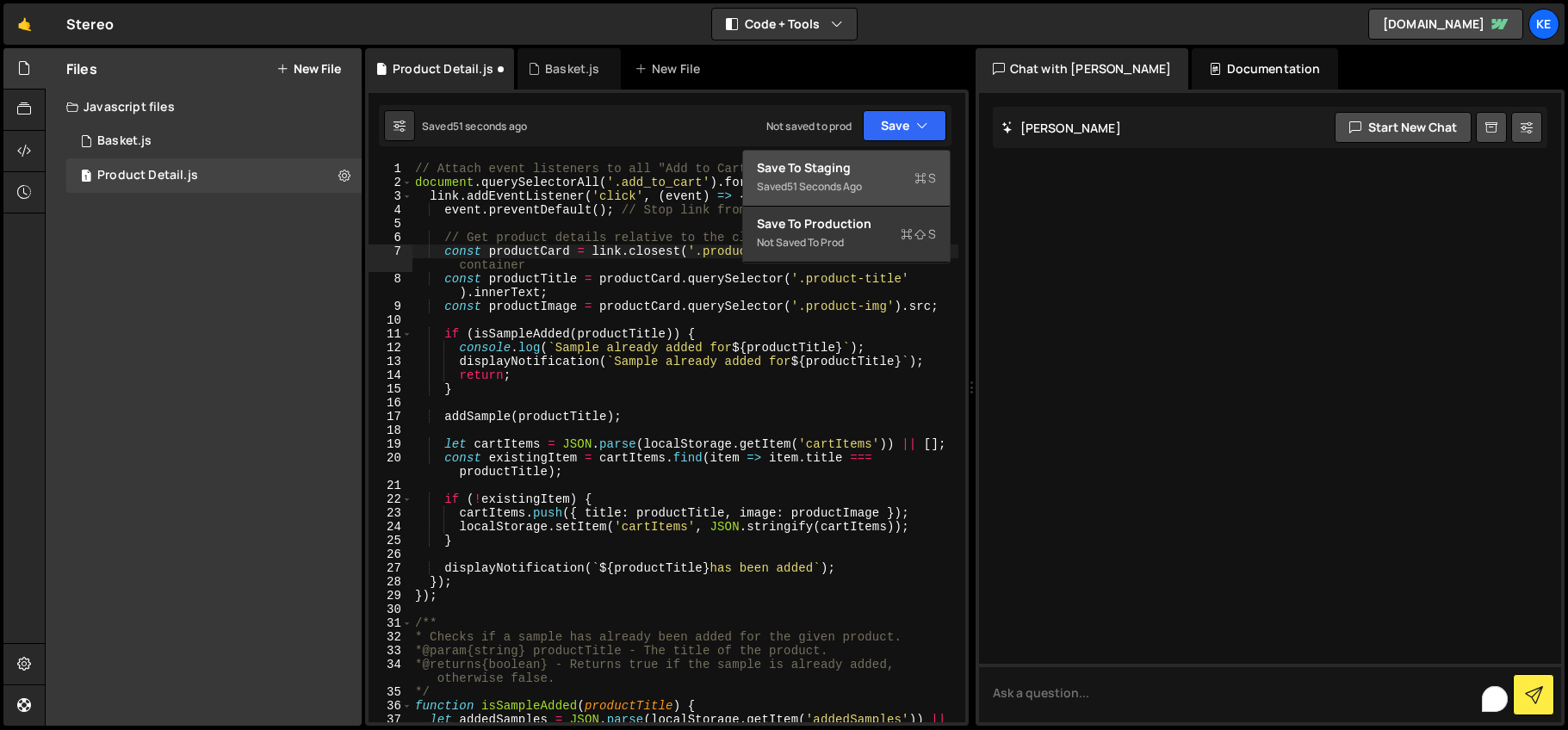
click at [880, 167] on div "Save to Staging S" at bounding box center [846, 168] width 179 height 17
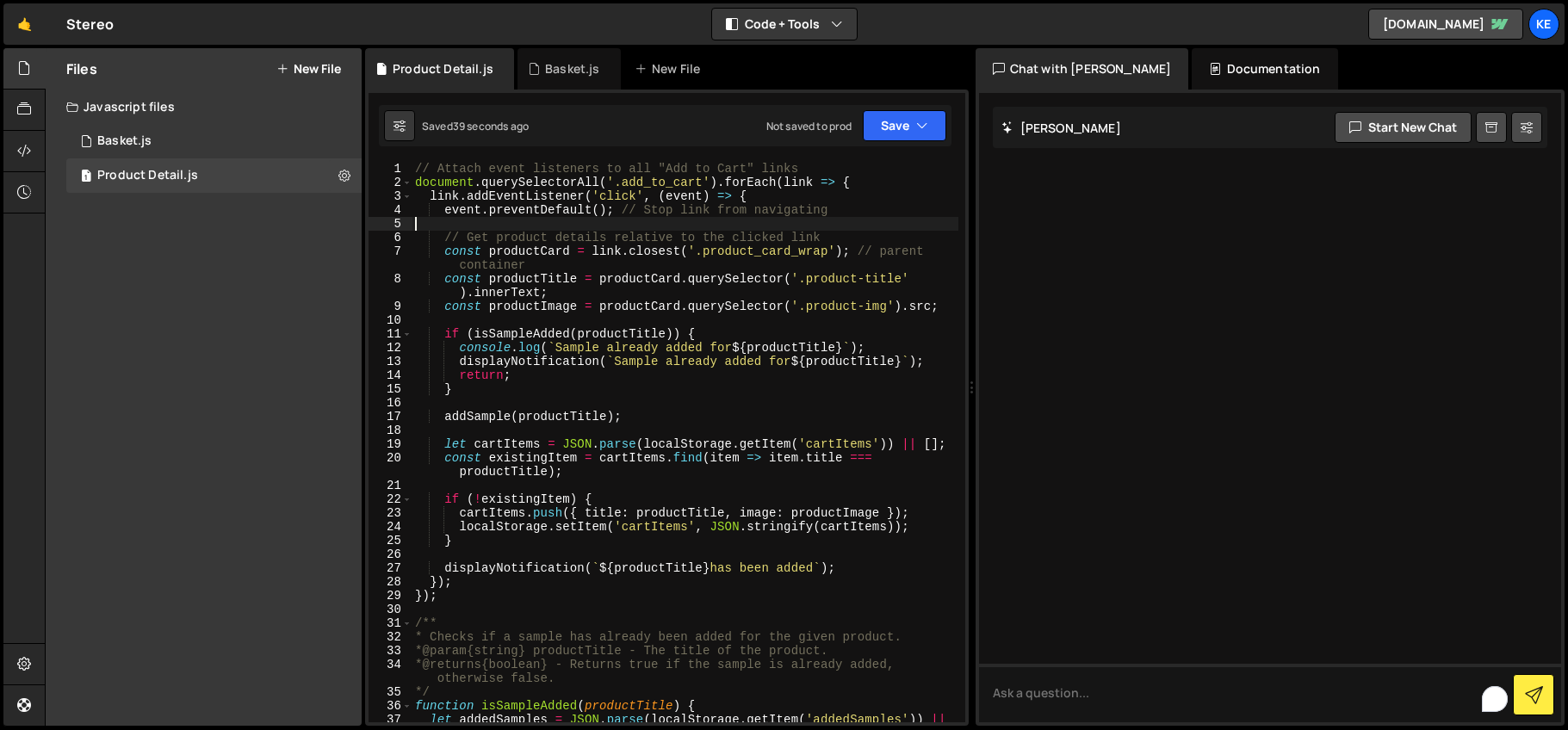
click at [695, 219] on div "// Attach event listeners to all "Add to Cart" links document . querySelectorAl…" at bounding box center [685, 463] width 547 height 602
drag, startPoint x: 846, startPoint y: 254, endPoint x: 595, endPoint y: 256, distance: 251.0
click at [595, 256] on div "// Attach event listeners to all "Add to Cart" links document . querySelectorAl…" at bounding box center [685, 463] width 547 height 602
click at [716, 184] on div "// Attach event listeners to all "Add to Cart" links document . querySelectorAl…" at bounding box center [685, 463] width 547 height 602
drag, startPoint x: 717, startPoint y: 187, endPoint x: 413, endPoint y: 182, distance: 304.0
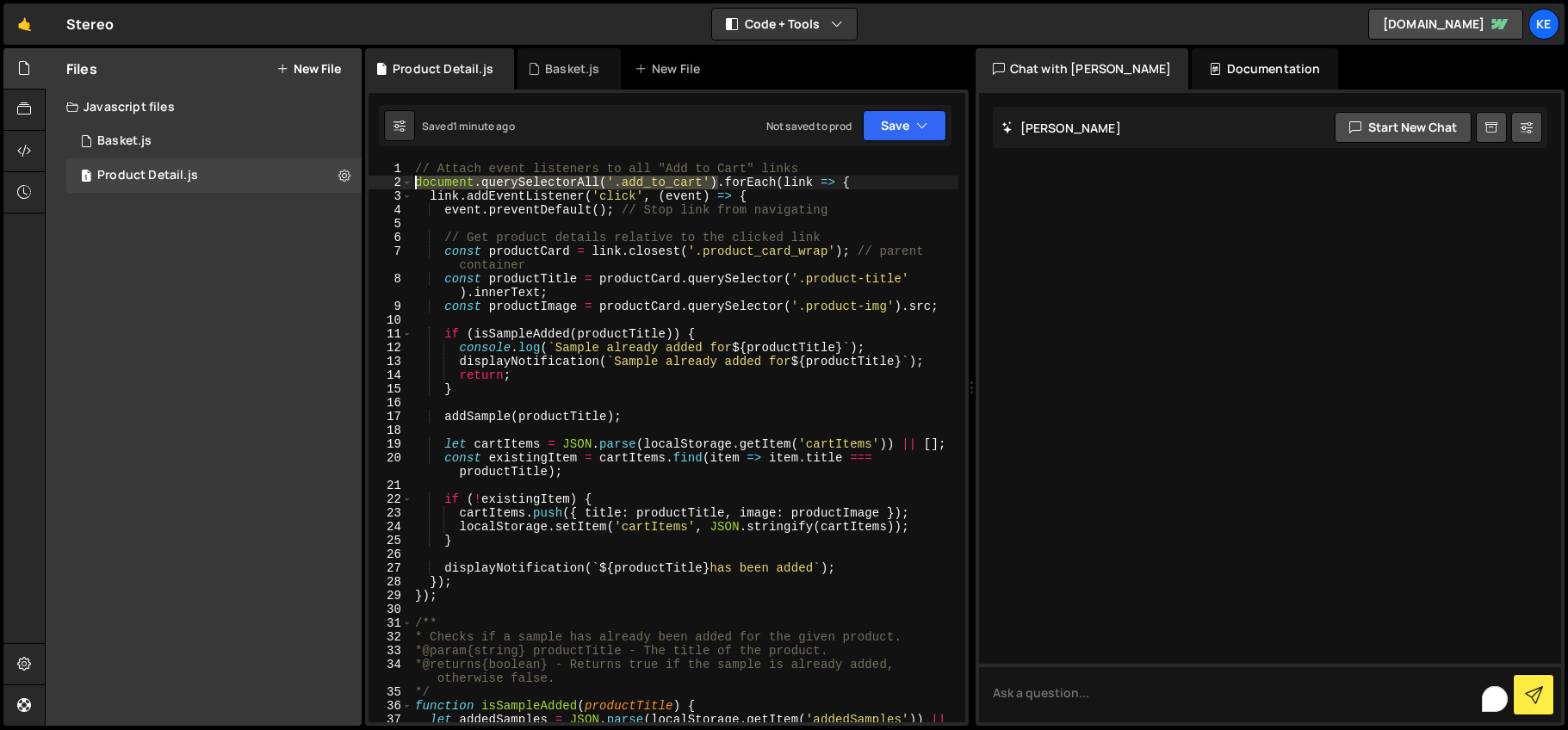
click at [413, 182] on div "// Attach event listeners to all "Add to Cart" links document . querySelectorAl…" at bounding box center [685, 463] width 547 height 602
click at [743, 270] on div "// Attach event listeners to all "Add to Cart" links document . querySelectorAl…" at bounding box center [685, 463] width 547 height 602
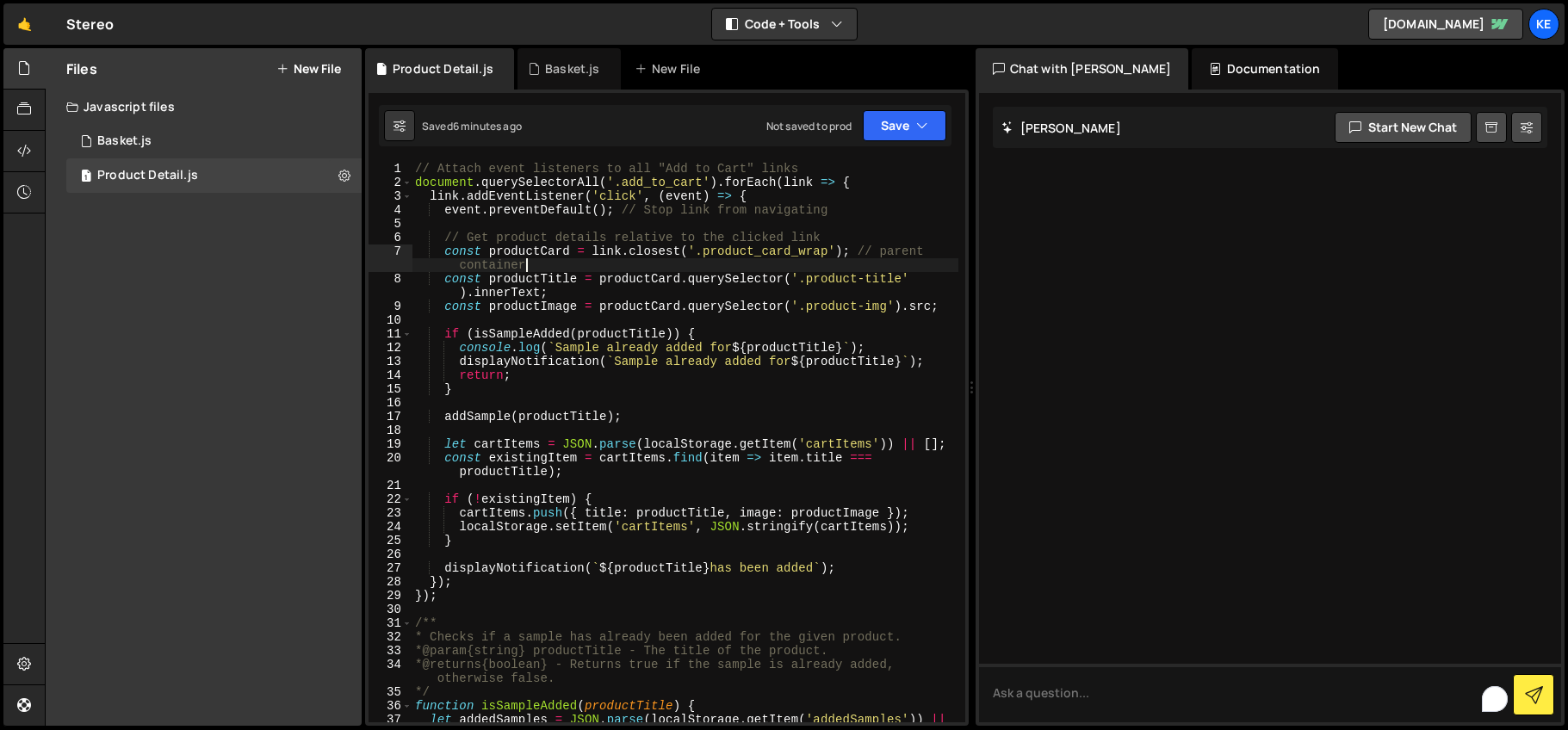
click at [743, 270] on div "// Attach event listeners to all "Add to Cart" links document . querySelectorAl…" at bounding box center [685, 463] width 547 height 602
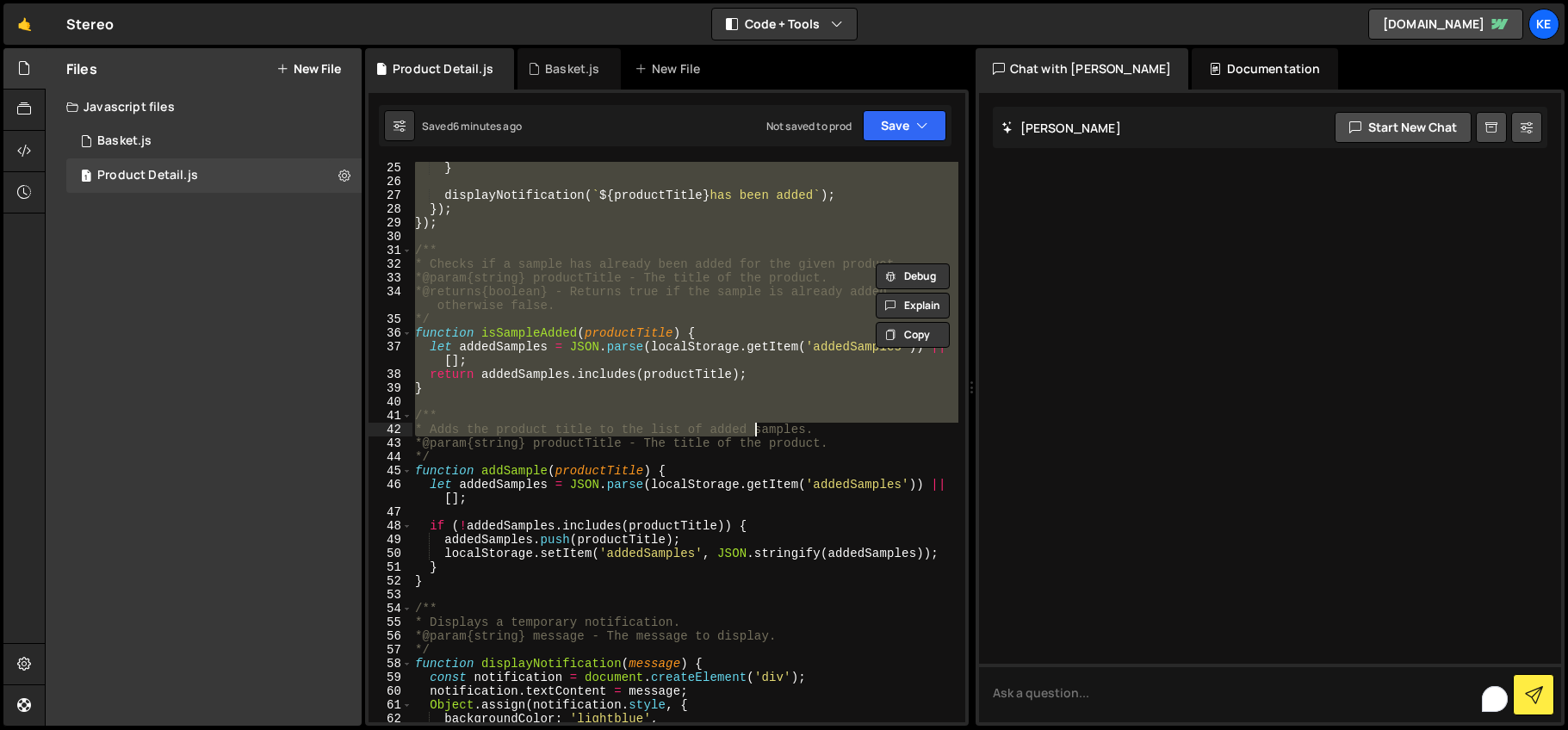
scroll to position [870, 0]
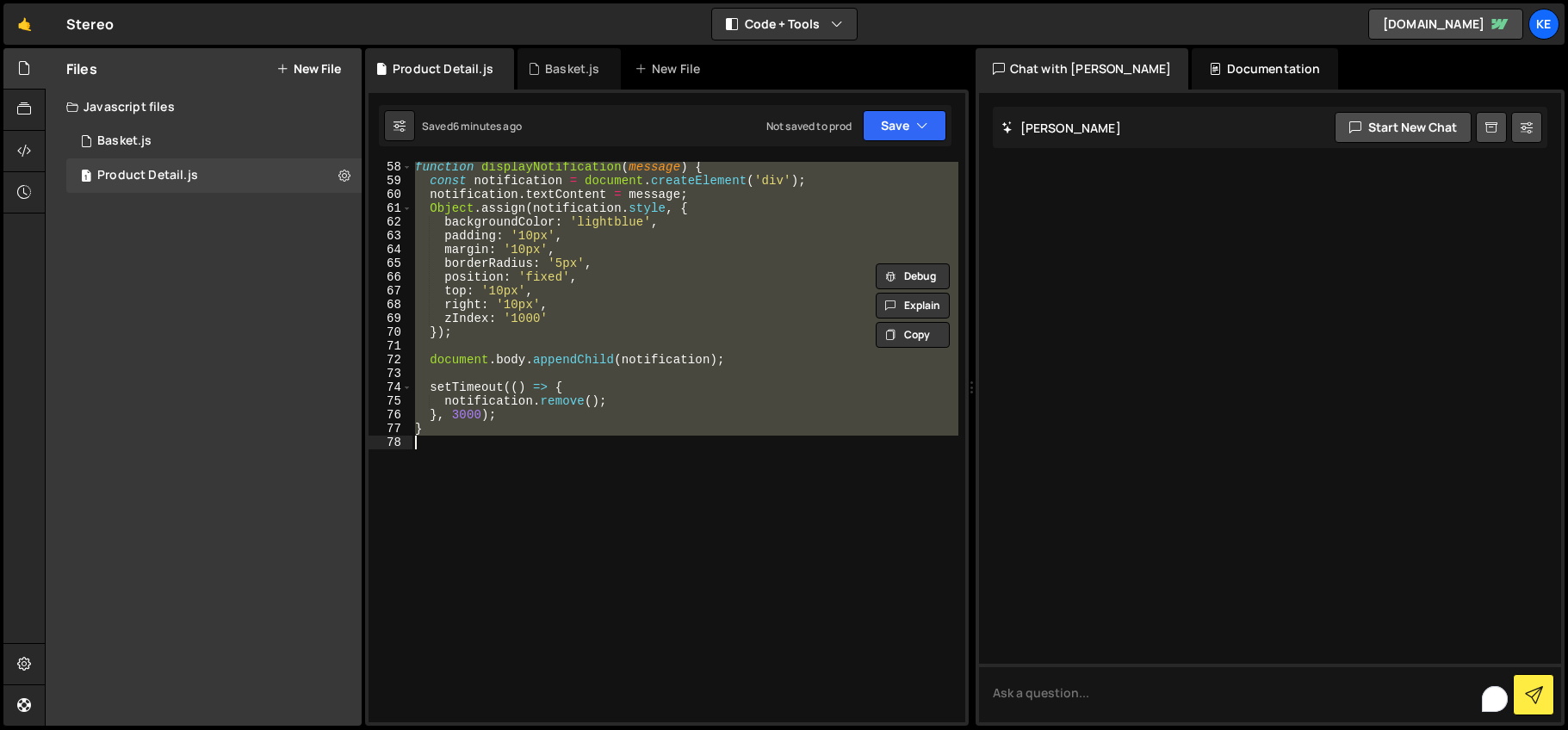
drag, startPoint x: 418, startPoint y: 166, endPoint x: 765, endPoint y: 525, distance: 499.3
click at [765, 525] on div "function displayNotification ( message ) { const notification = document . crea…" at bounding box center [685, 454] width 547 height 588
paste textarea "</script>"
type textarea "</script>"
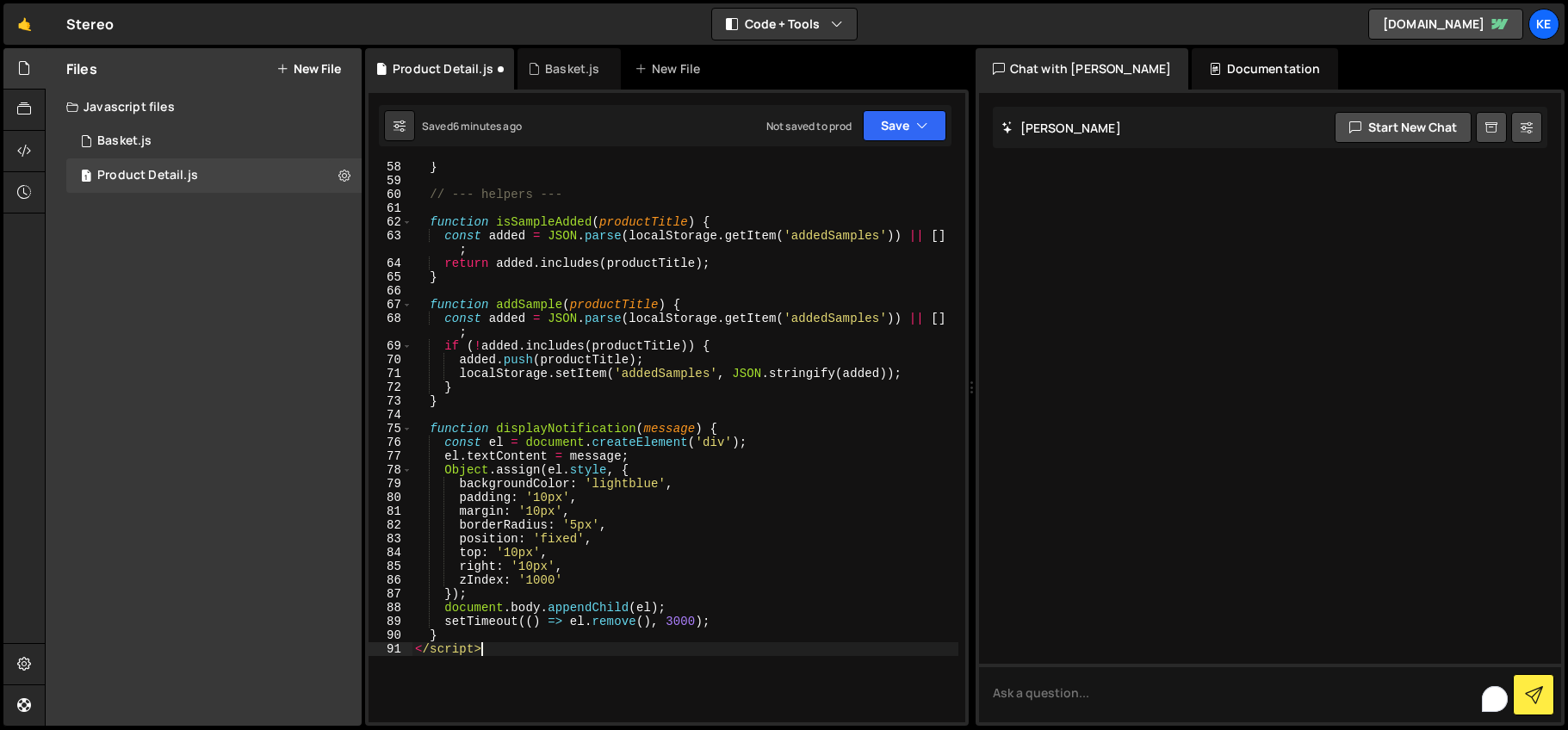
scroll to position [856, 0]
click at [470, 175] on div "} // --- helpers --- function isSampleAdded(productTitle) { const added = JSON …" at bounding box center [685, 454] width 547 height 588
drag, startPoint x: 526, startPoint y: 653, endPoint x: 510, endPoint y: 652, distance: 16.0
click at [521, 652] on div "} // --- helpers --- function isSampleAdded(productTitle) { const added = JSON …" at bounding box center [685, 454] width 547 height 588
click at [433, 652] on div "} // --- helpers --- function isSampleAdded(productTitle) { const added = JSON …" at bounding box center [685, 454] width 547 height 588
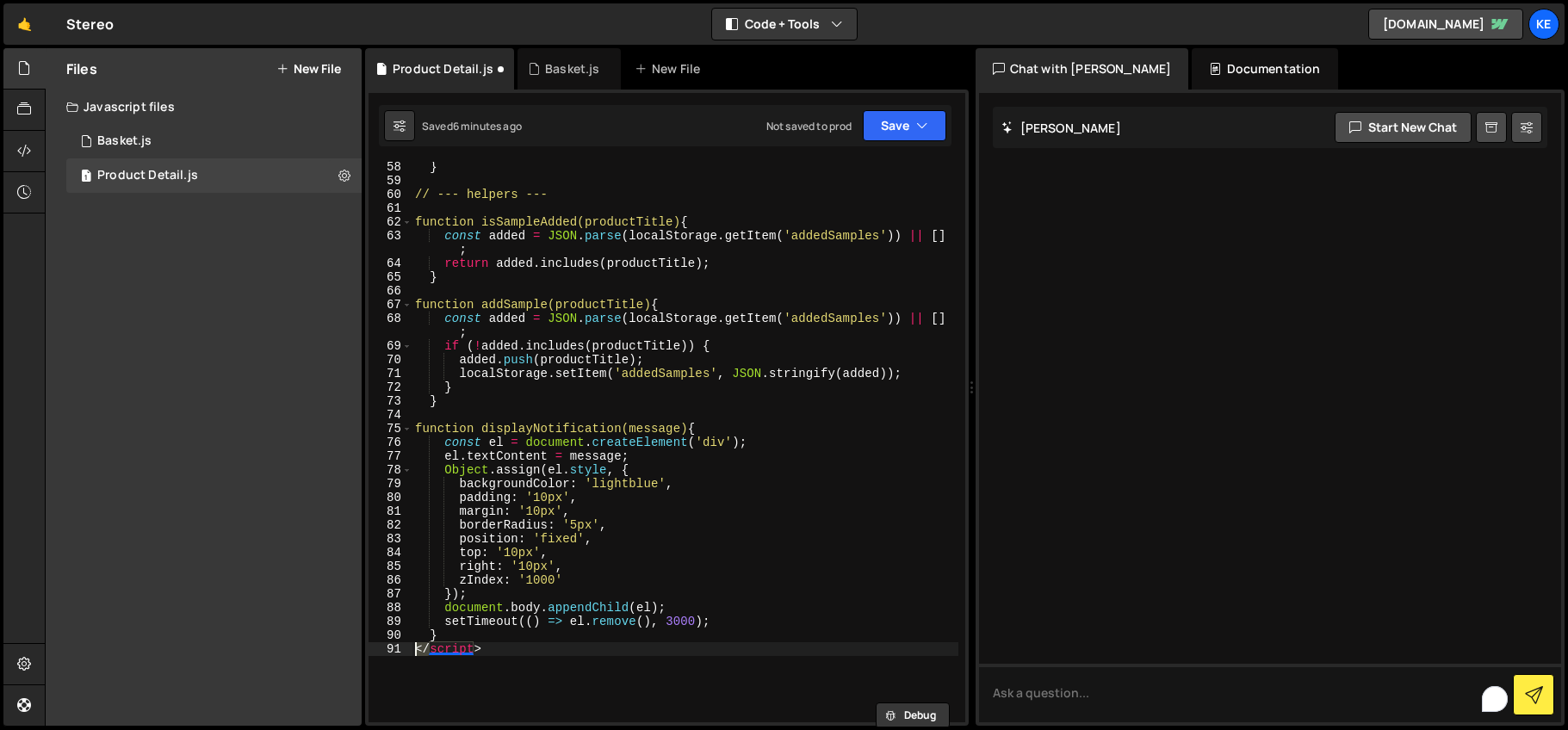
drag, startPoint x: 427, startPoint y: 652, endPoint x: 398, endPoint y: 648, distance: 29.3
click at [398, 648] on div "</script> 58 59 60 61 62 63 64 65 66 67 68 69 70 71 72 73 74 75 76 77 78 79 80 …" at bounding box center [667, 442] width 597 height 560
type textarea "script>"
drag, startPoint x: 490, startPoint y: 658, endPoint x: 381, endPoint y: 652, distance: 109.2
click at [381, 652] on div "script> 58 59 60 61 62 63 64 65 66 67 68 69 70 71 72 73 74 75 76 77 78 79 80 81…" at bounding box center [667, 442] width 597 height 560
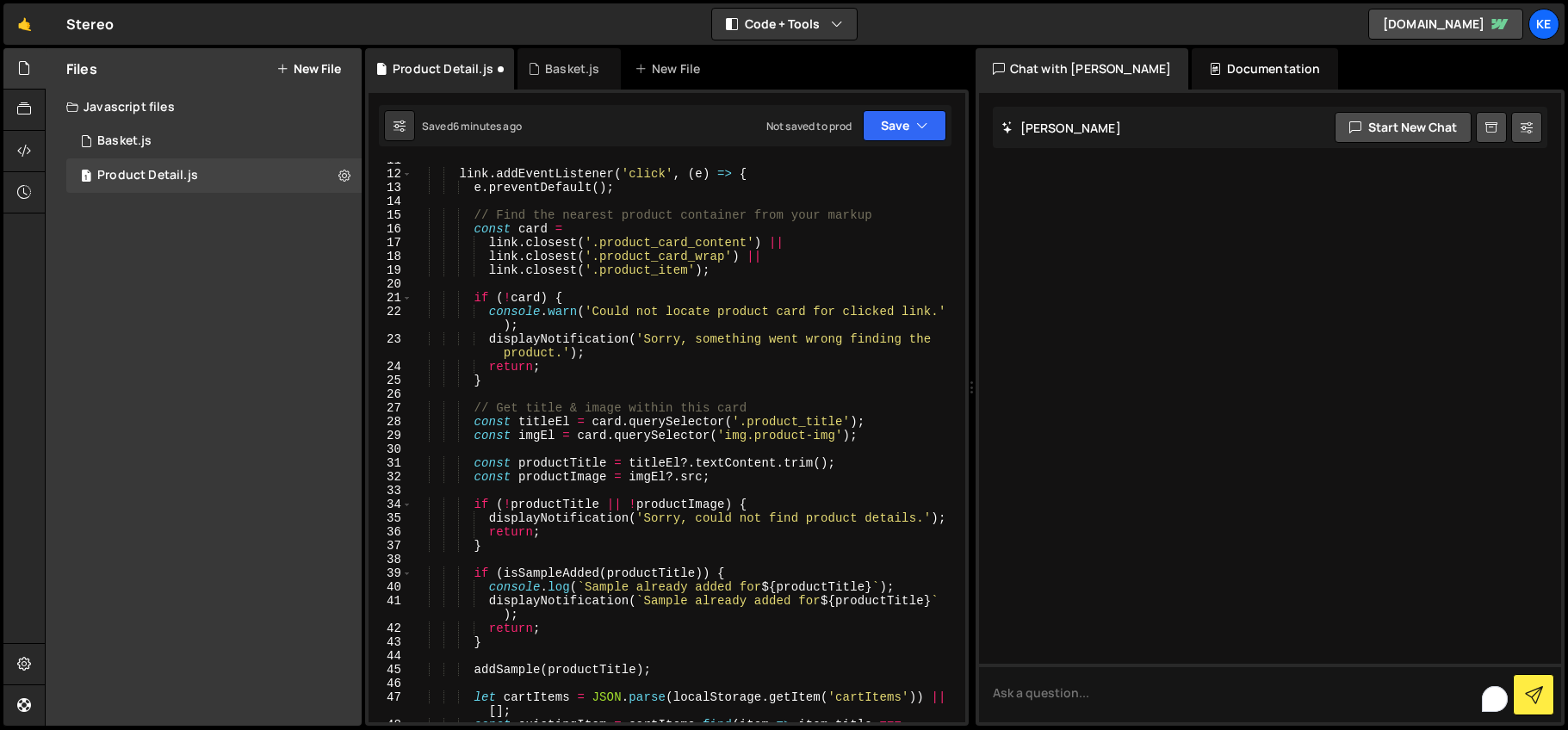
scroll to position [0, 0]
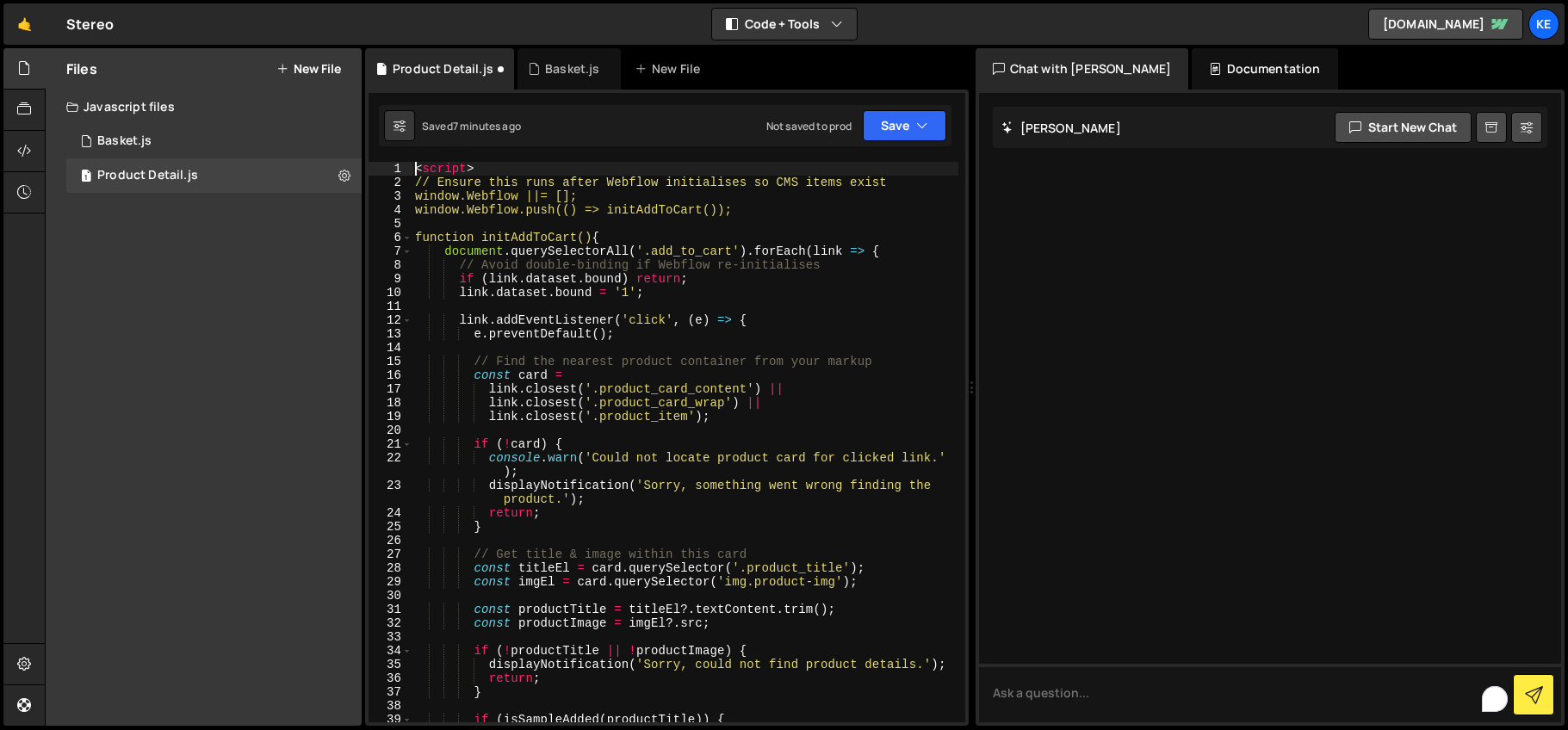
drag, startPoint x: 507, startPoint y: 161, endPoint x: 496, endPoint y: 170, distance: 14.2
click at [506, 162] on div "< script > // Ensure this runs after Webflow initialises so CMS items exist win…" at bounding box center [685, 456] width 547 height 588
type textarea "<script>"
drag, startPoint x: 494, startPoint y: 172, endPoint x: 400, endPoint y: 170, distance: 94.0
click at [400, 170] on div "<script> 1 2 3 4 5 6 7 8 9 10 11 12 13 14 15 16 17 18 19 20 21 22 23 24 25 26 2…" at bounding box center [667, 442] width 597 height 560
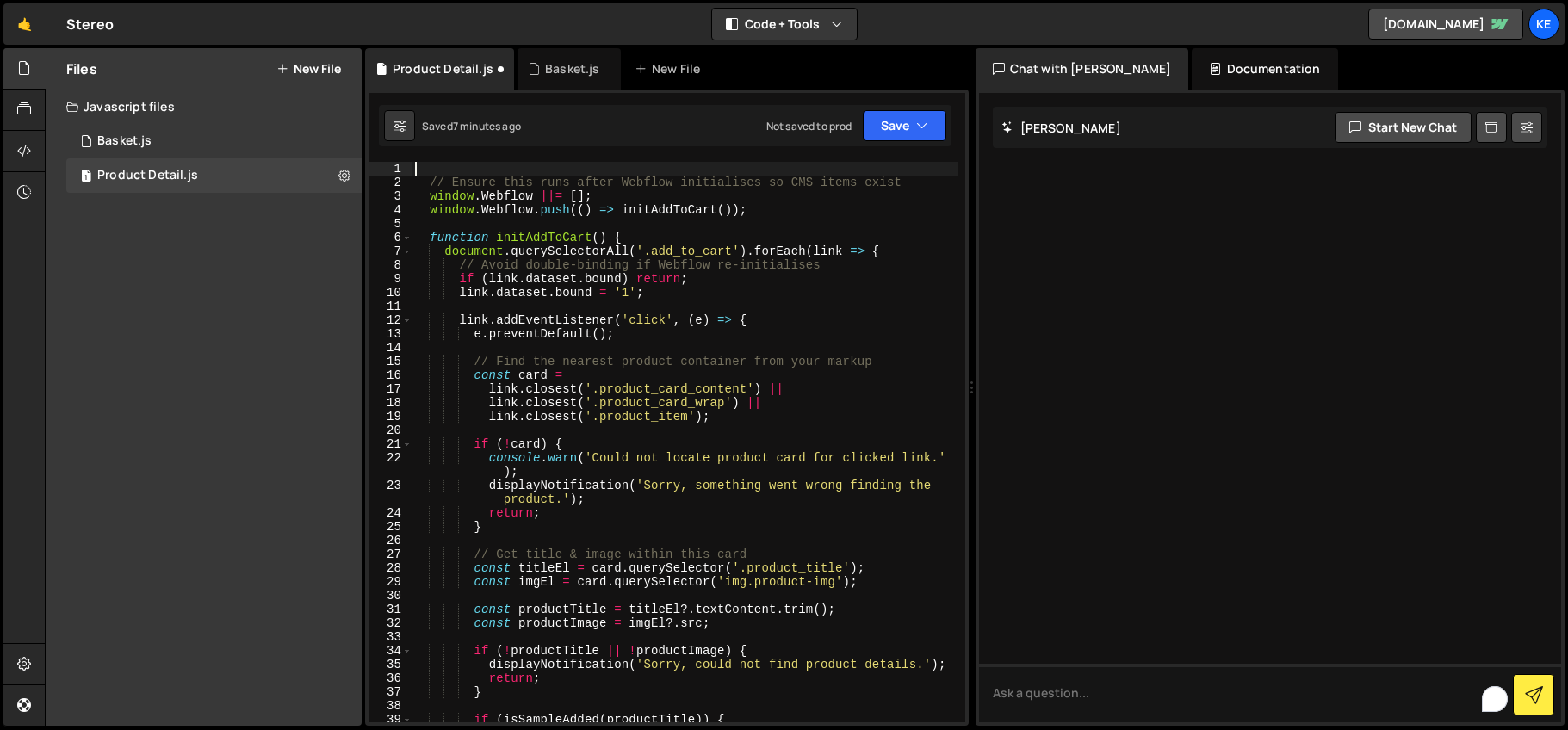
click at [476, 166] on div "// Ensure this runs after Webflow initialises so CMS items exist window . Webfl…" at bounding box center [685, 456] width 547 height 588
type textarea "// Ensure this runs after Webflow initialises so CMS items exist"
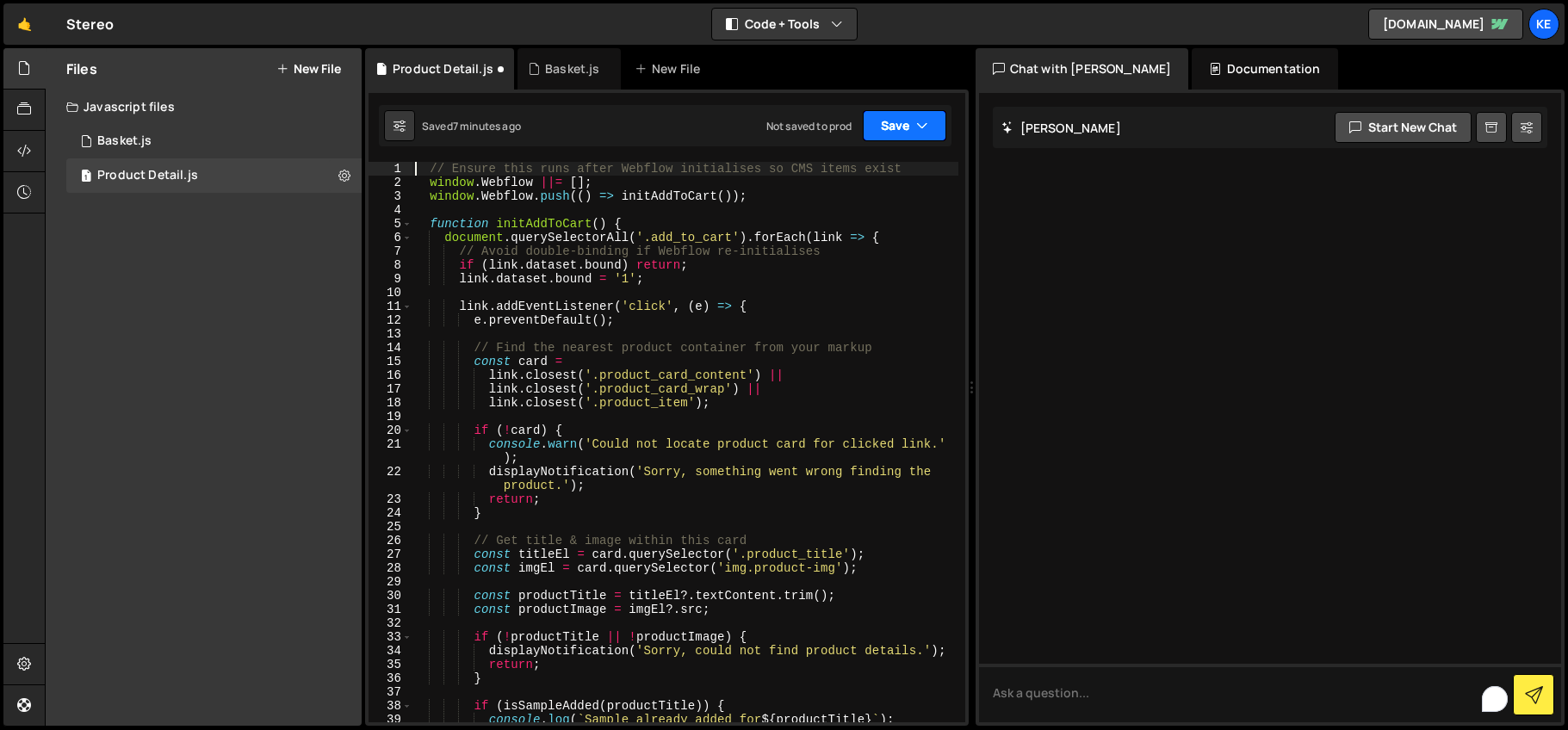
click at [898, 123] on button "Save" at bounding box center [905, 126] width 84 height 31
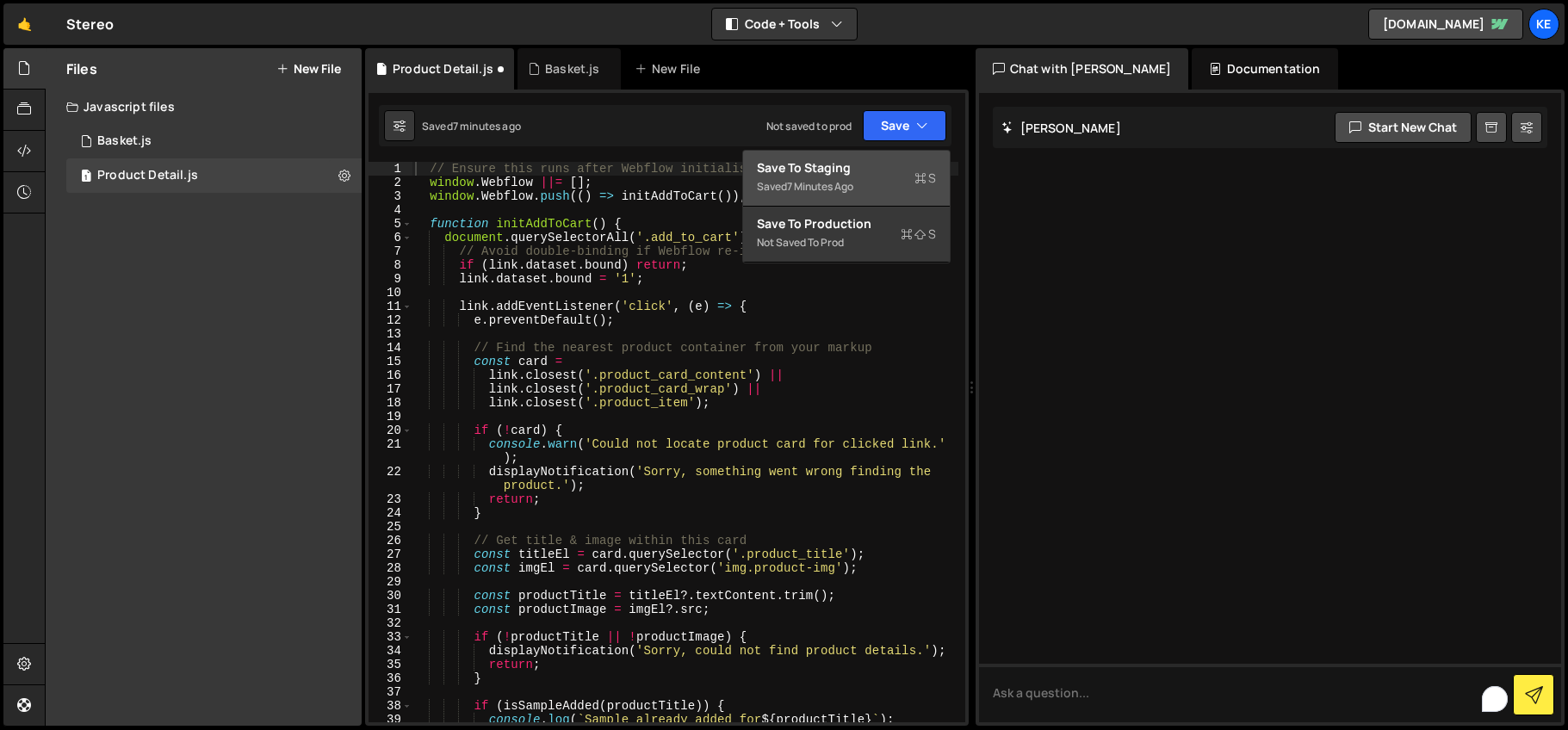
click at [849, 170] on div "Save to Staging S" at bounding box center [846, 168] width 179 height 17
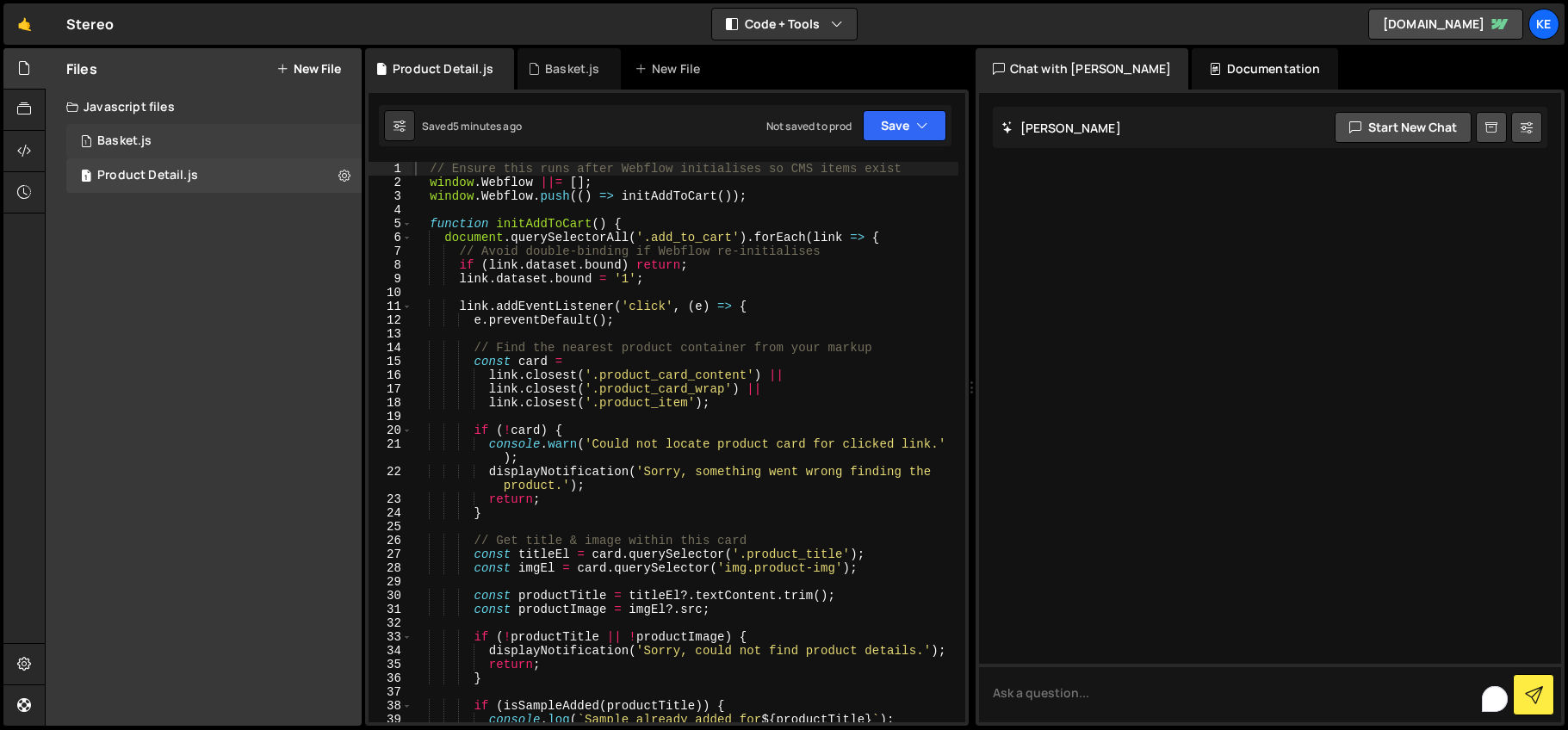
click at [116, 136] on div "Basket.js" at bounding box center [125, 141] width 54 height 16
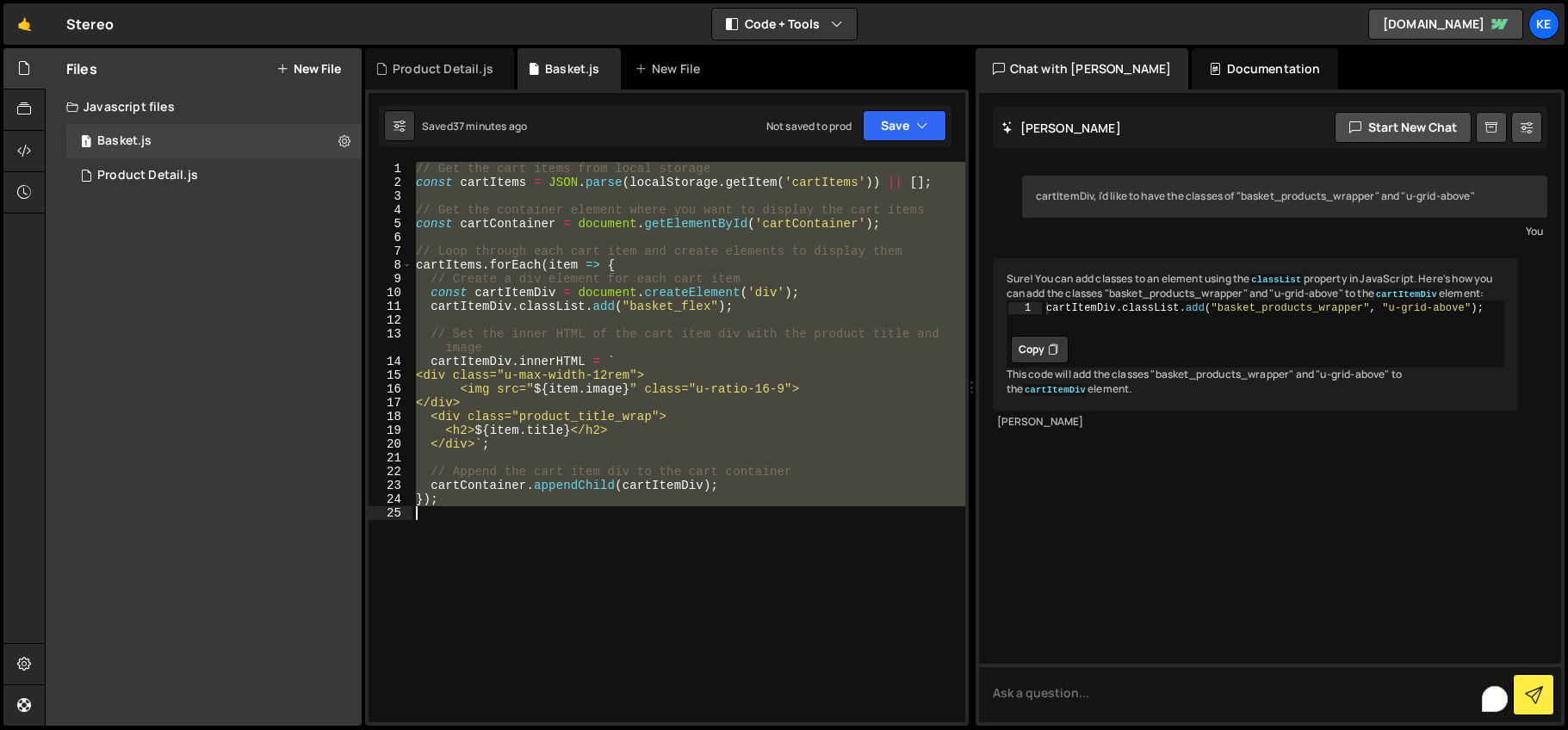
drag, startPoint x: 413, startPoint y: 168, endPoint x: 717, endPoint y: 514, distance: 460.6
click at [717, 514] on div "// Get the cart items from local storage const cartItems = JSON . parse ( local…" at bounding box center [689, 456] width 553 height 588
type textarea "});"
click at [901, 128] on button "Save" at bounding box center [905, 126] width 84 height 31
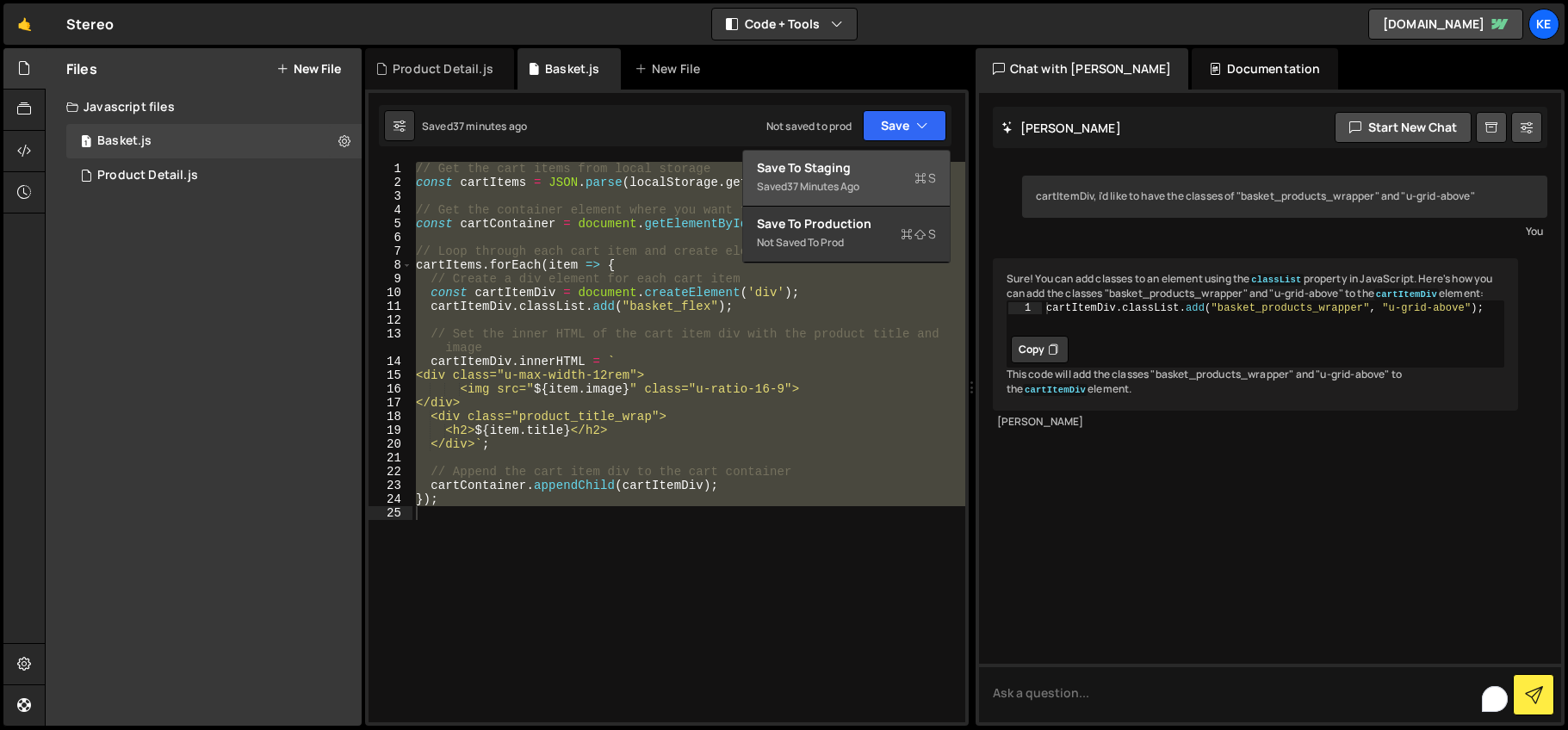
click at [839, 164] on div "Save to Staging S" at bounding box center [846, 168] width 179 height 17
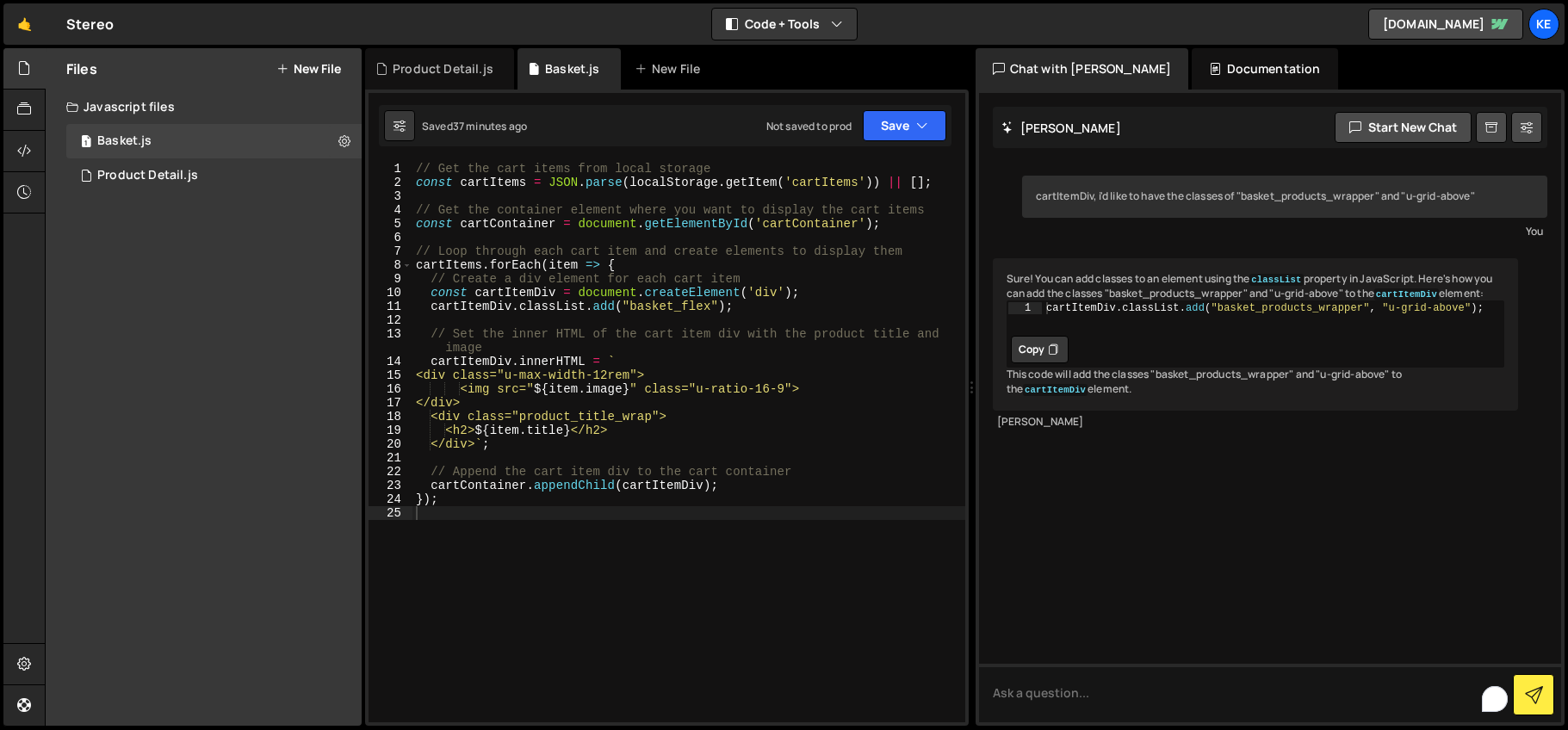
click at [299, 72] on button "New File" at bounding box center [309, 69] width 65 height 14
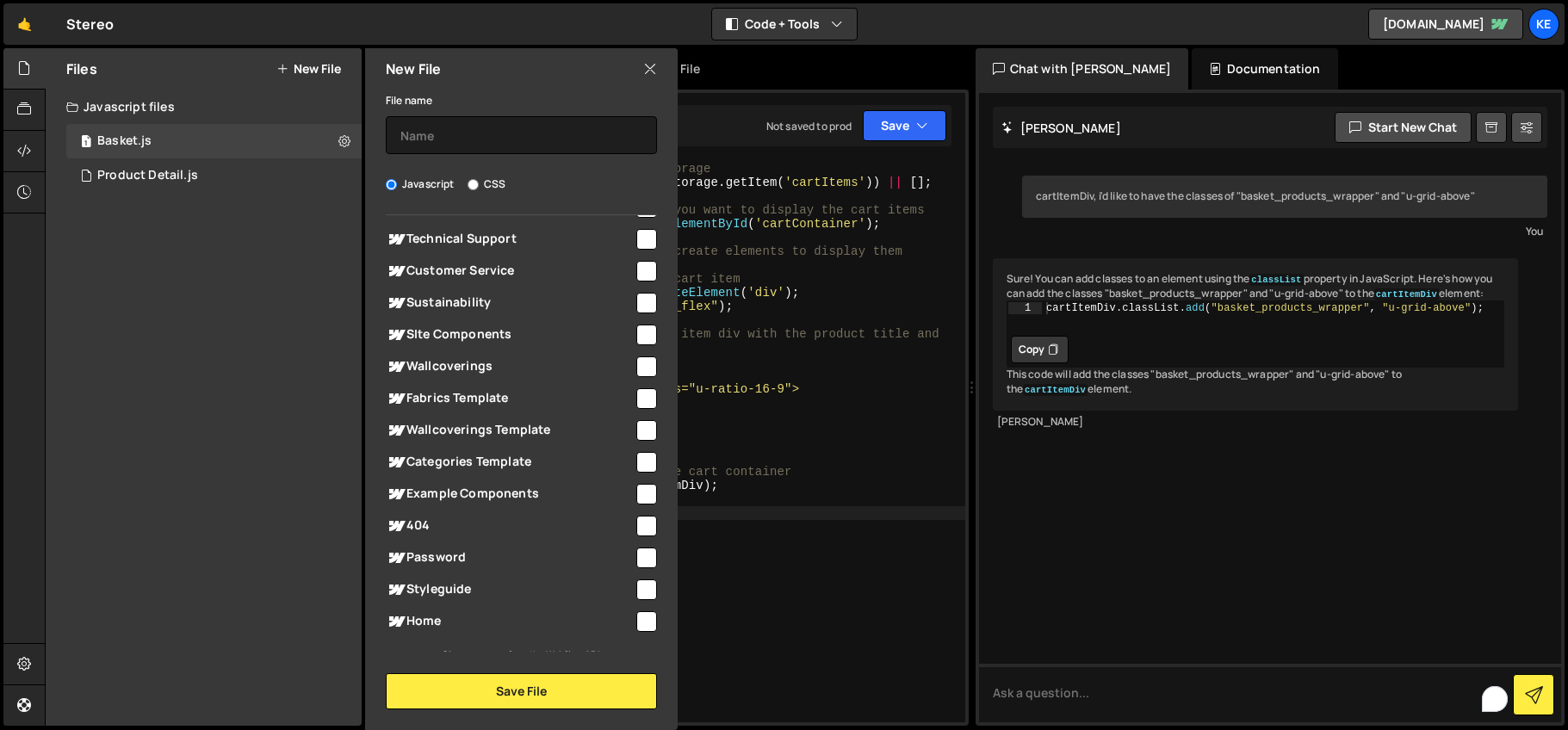
scroll to position [338, 0]
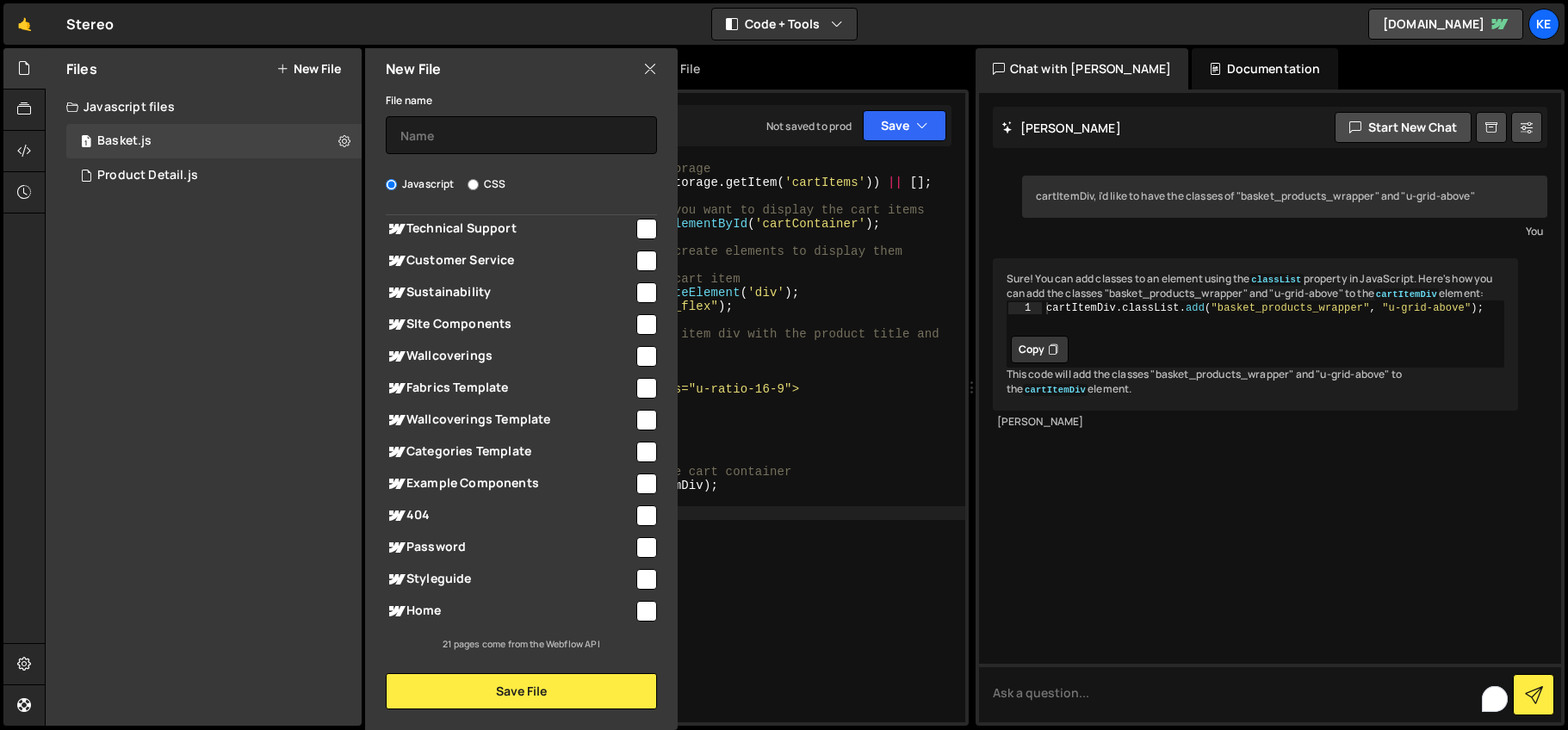
click at [654, 68] on icon at bounding box center [650, 69] width 14 height 19
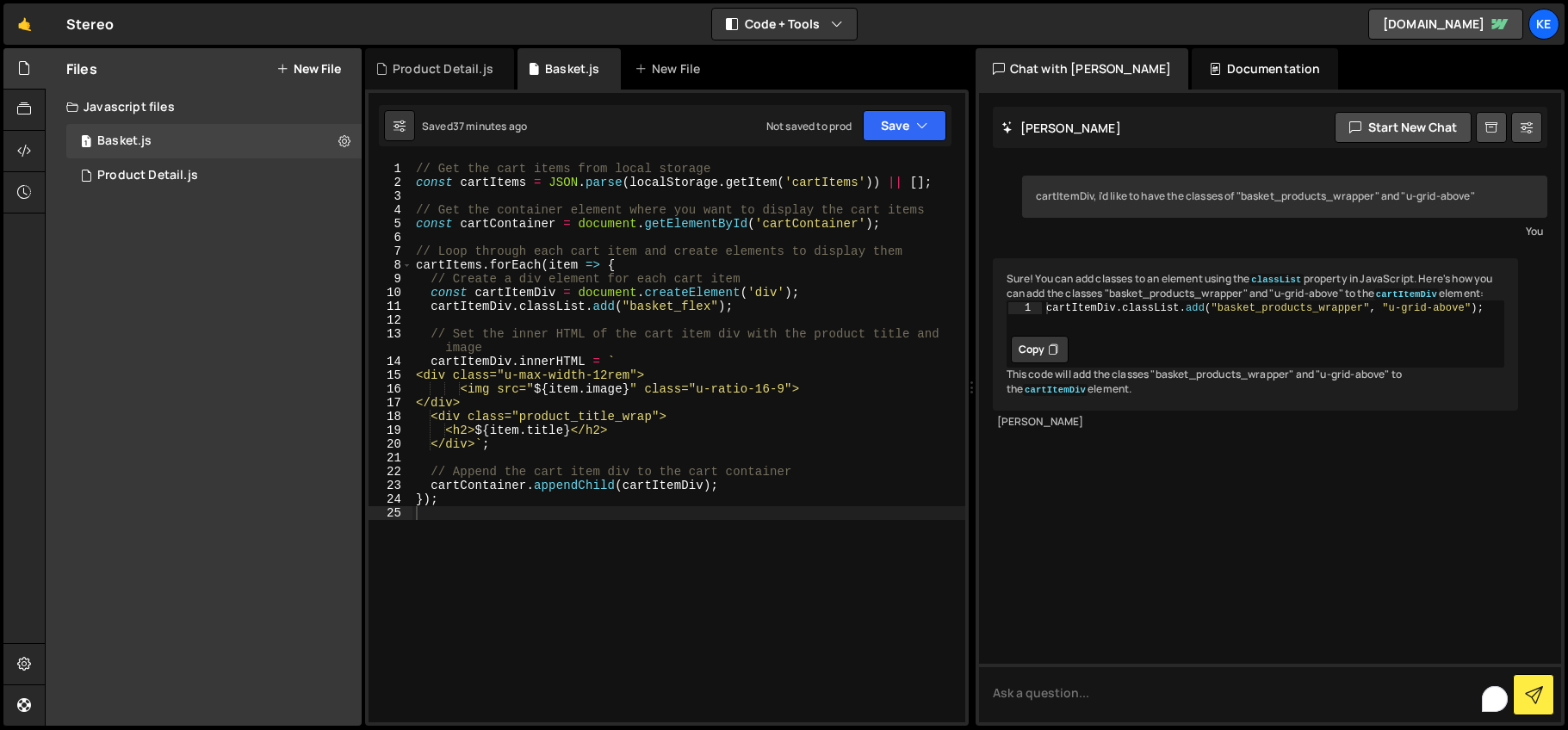
click at [320, 57] on div "Files New File" at bounding box center [203, 68] width 316 height 41
click at [319, 67] on button "New File" at bounding box center [309, 69] width 65 height 14
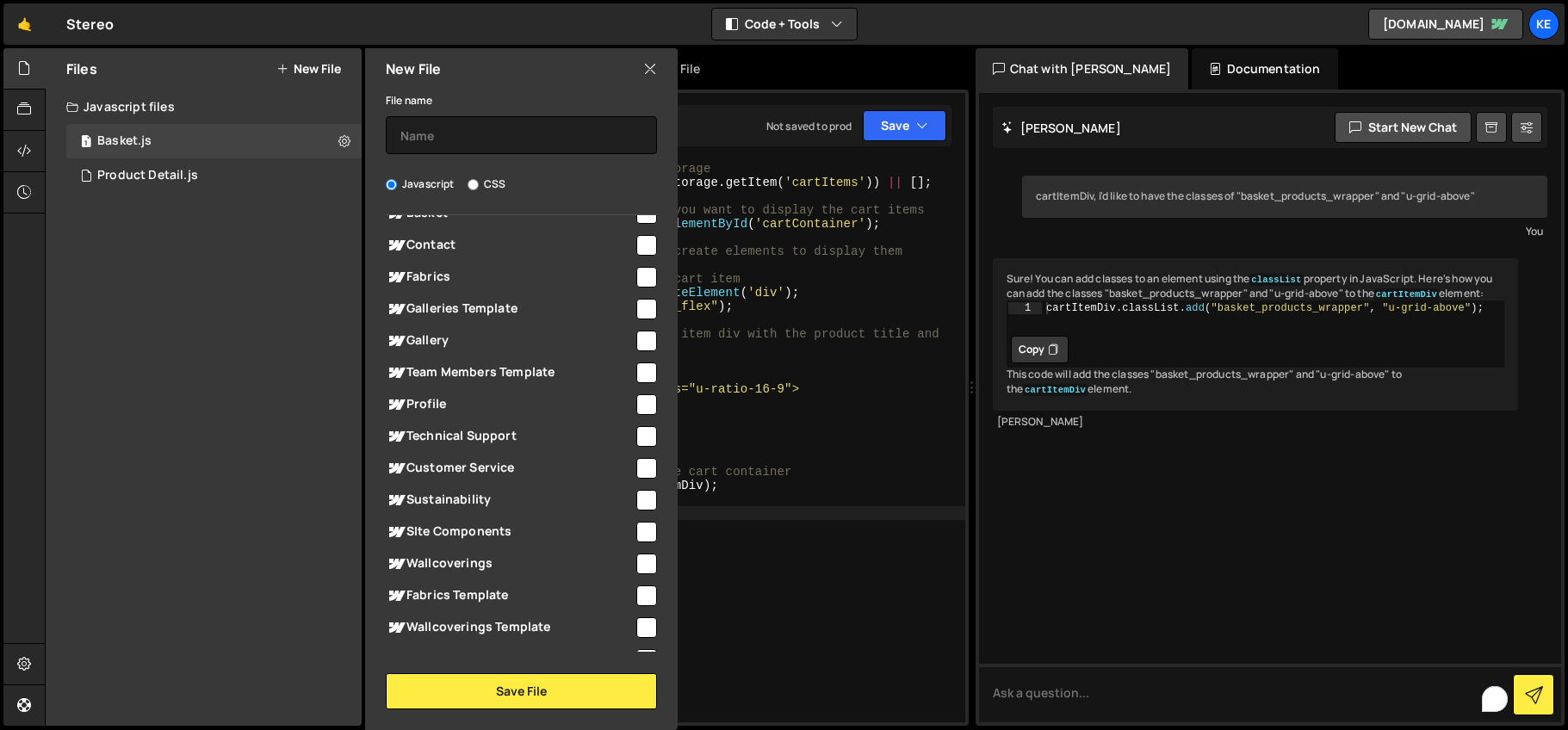
scroll to position [145, 0]
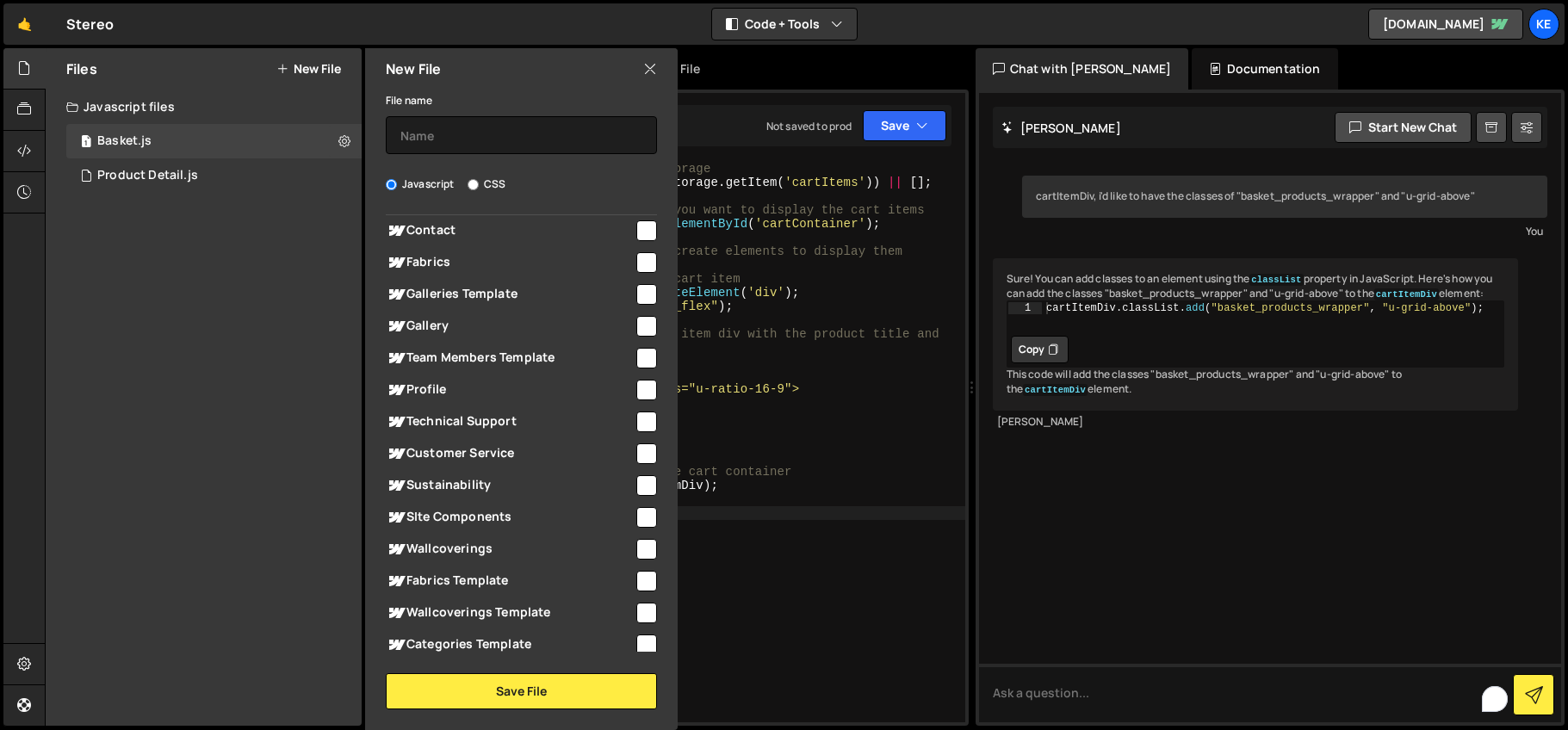
click at [660, 70] on div "New File" at bounding box center [521, 68] width 312 height 41
click at [654, 69] on icon at bounding box center [650, 69] width 14 height 19
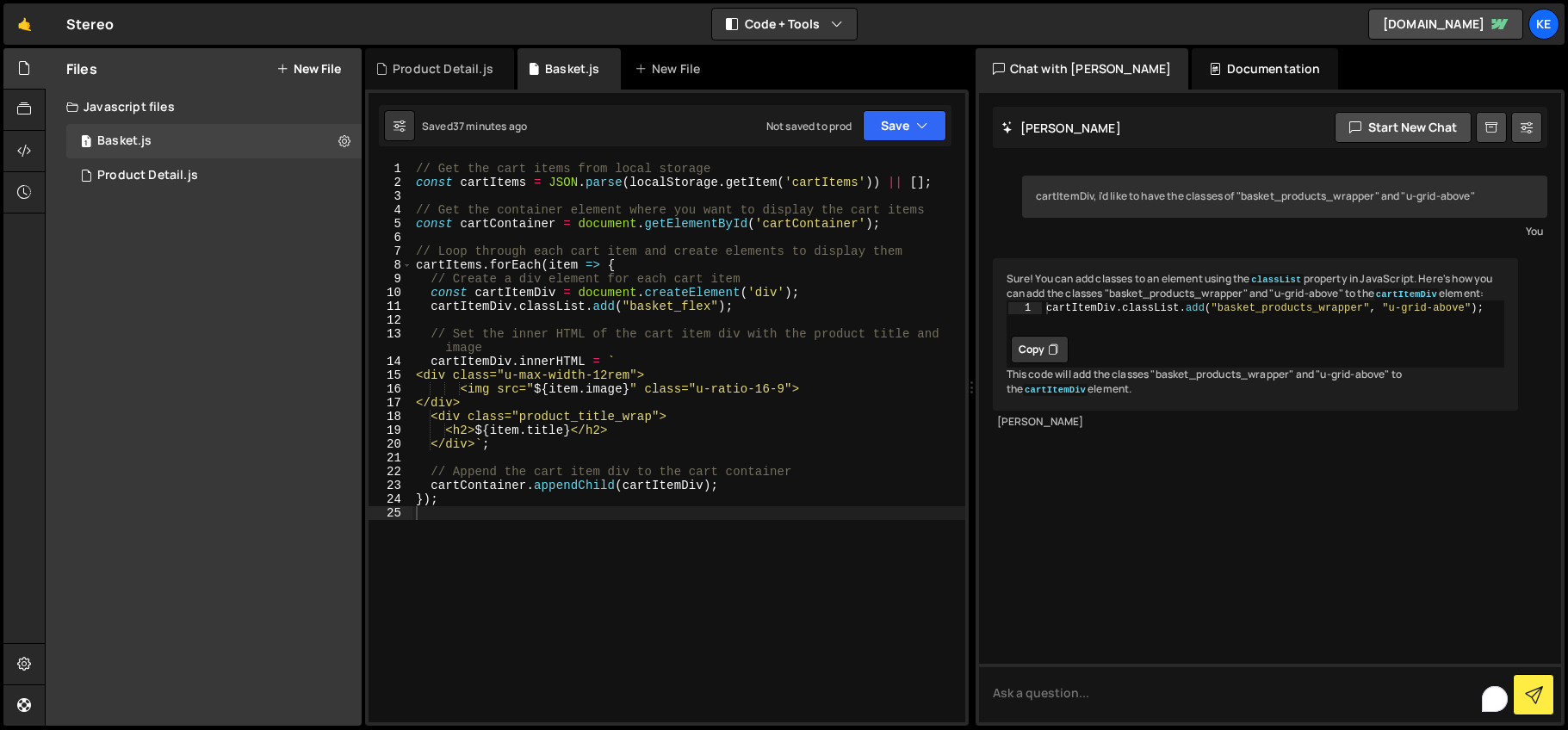
click at [288, 68] on button "New File" at bounding box center [309, 69] width 65 height 14
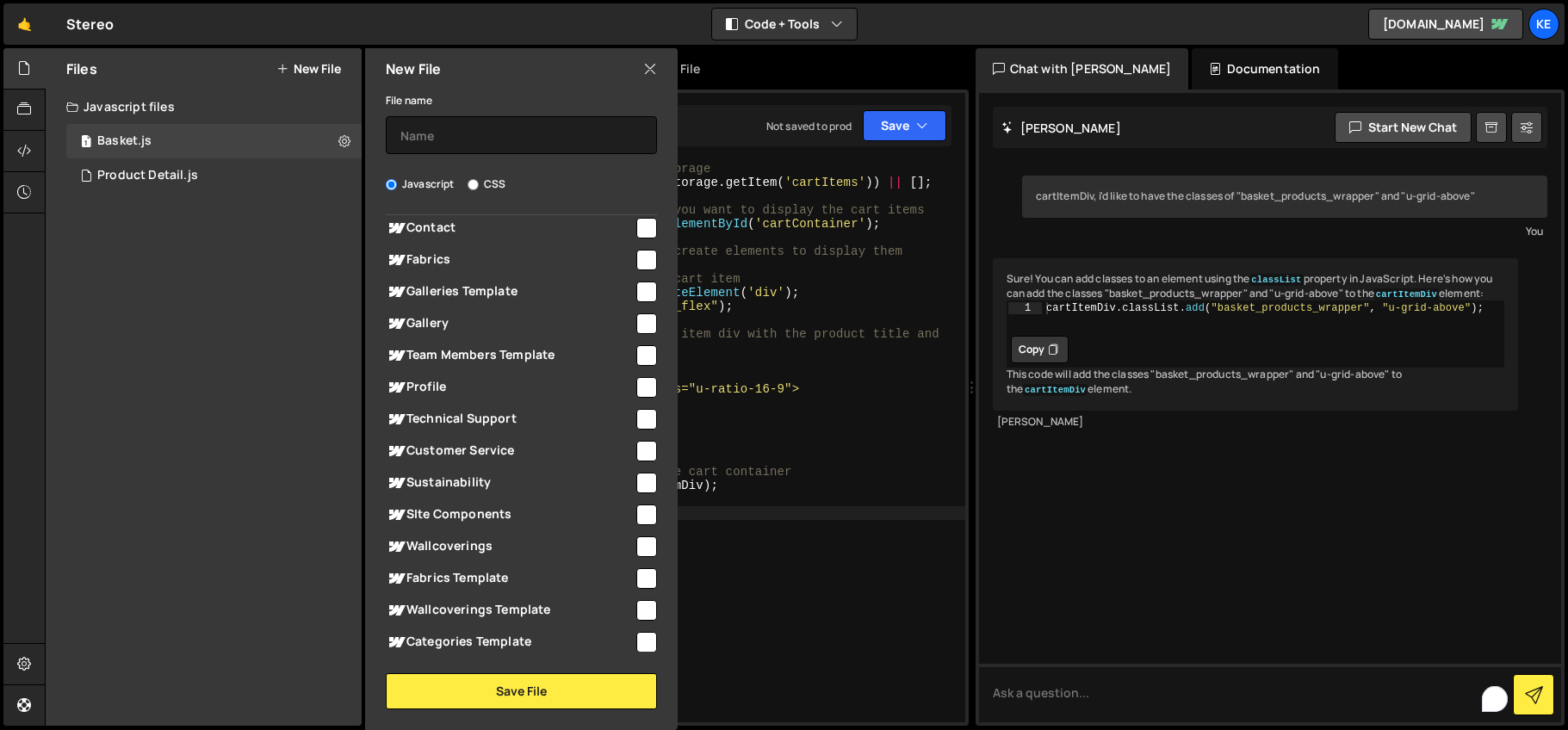
scroll to position [0, 0]
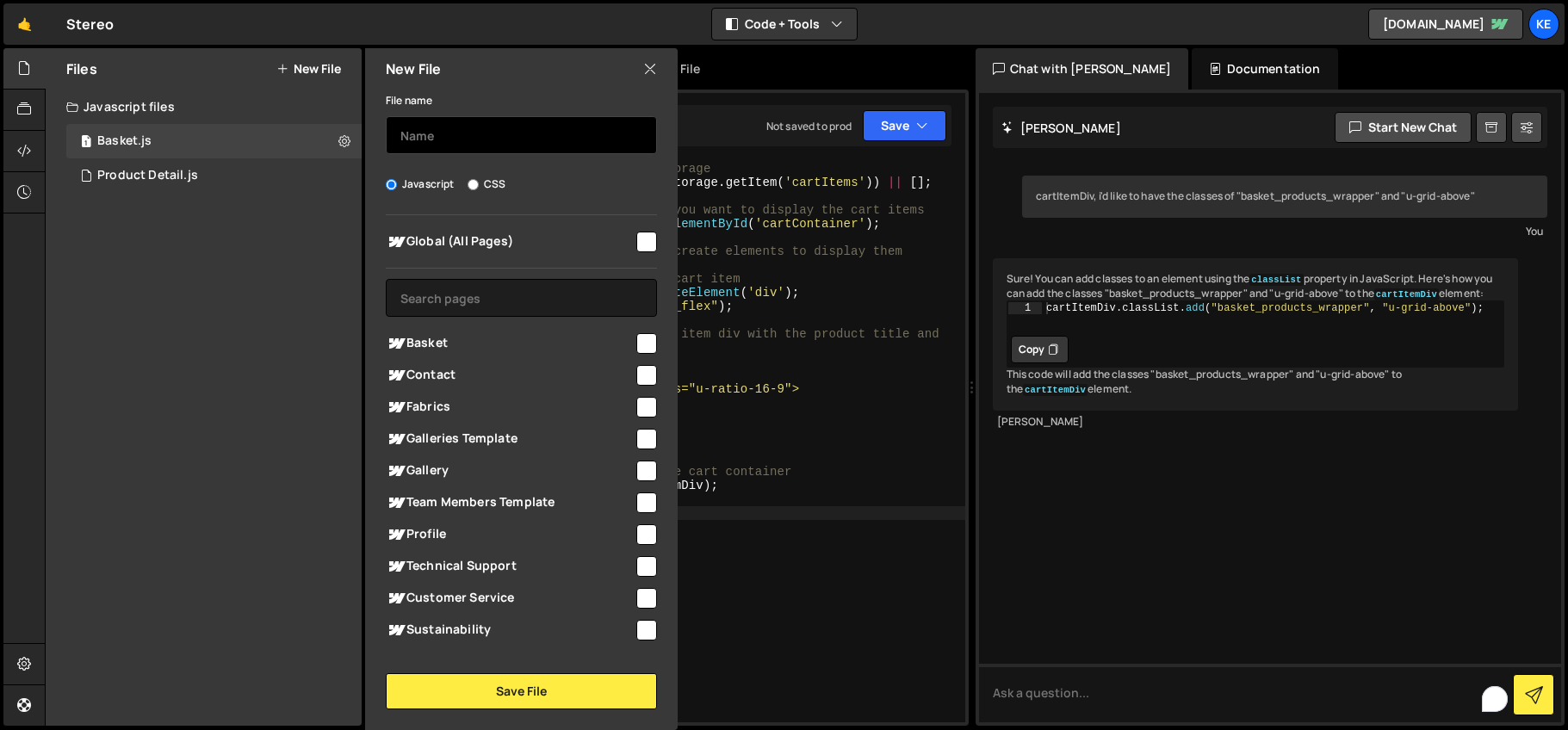
click at [452, 140] on input "text" at bounding box center [521, 134] width 271 height 38
type input "c"
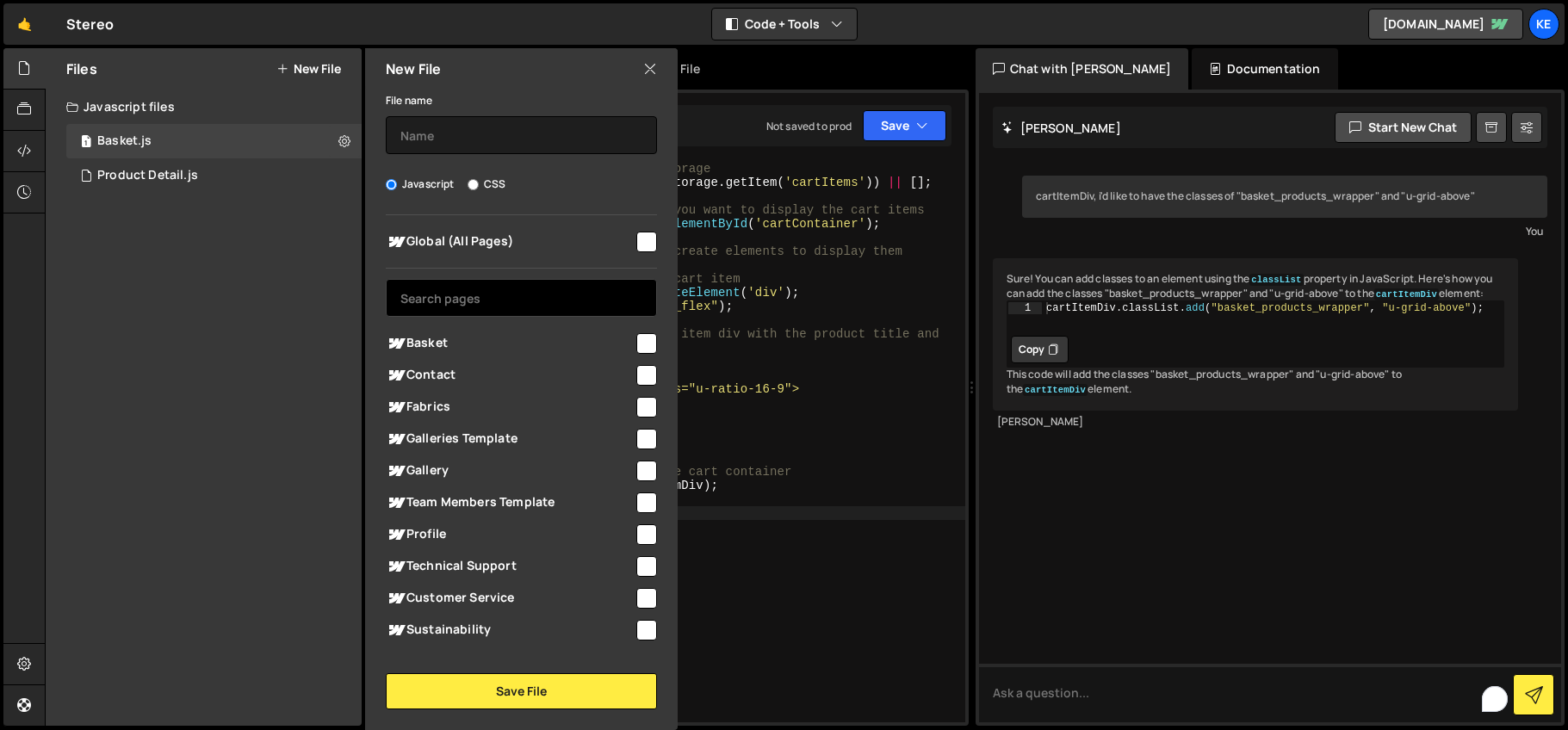
click at [517, 293] on input "text" at bounding box center [521, 297] width 271 height 38
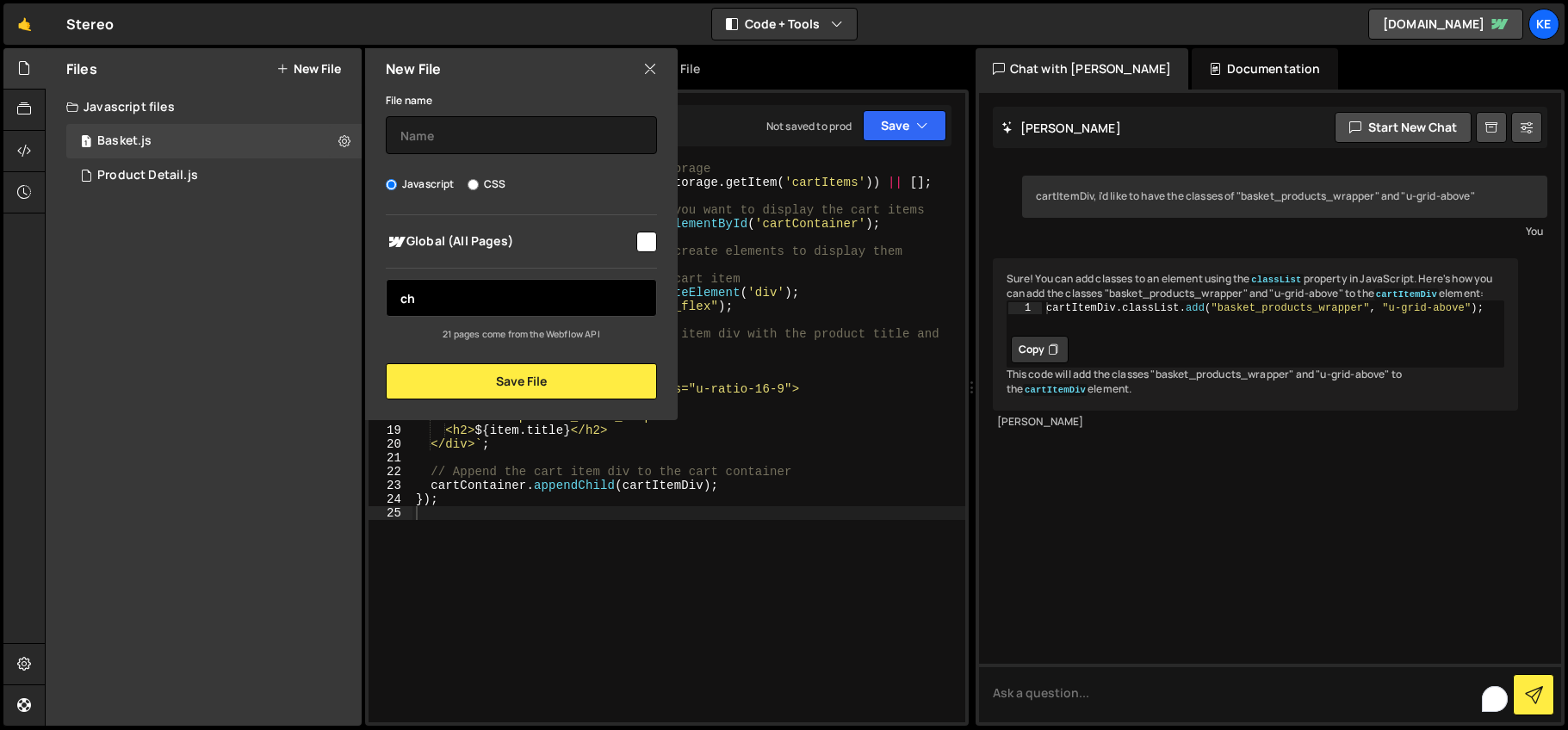
type input "c"
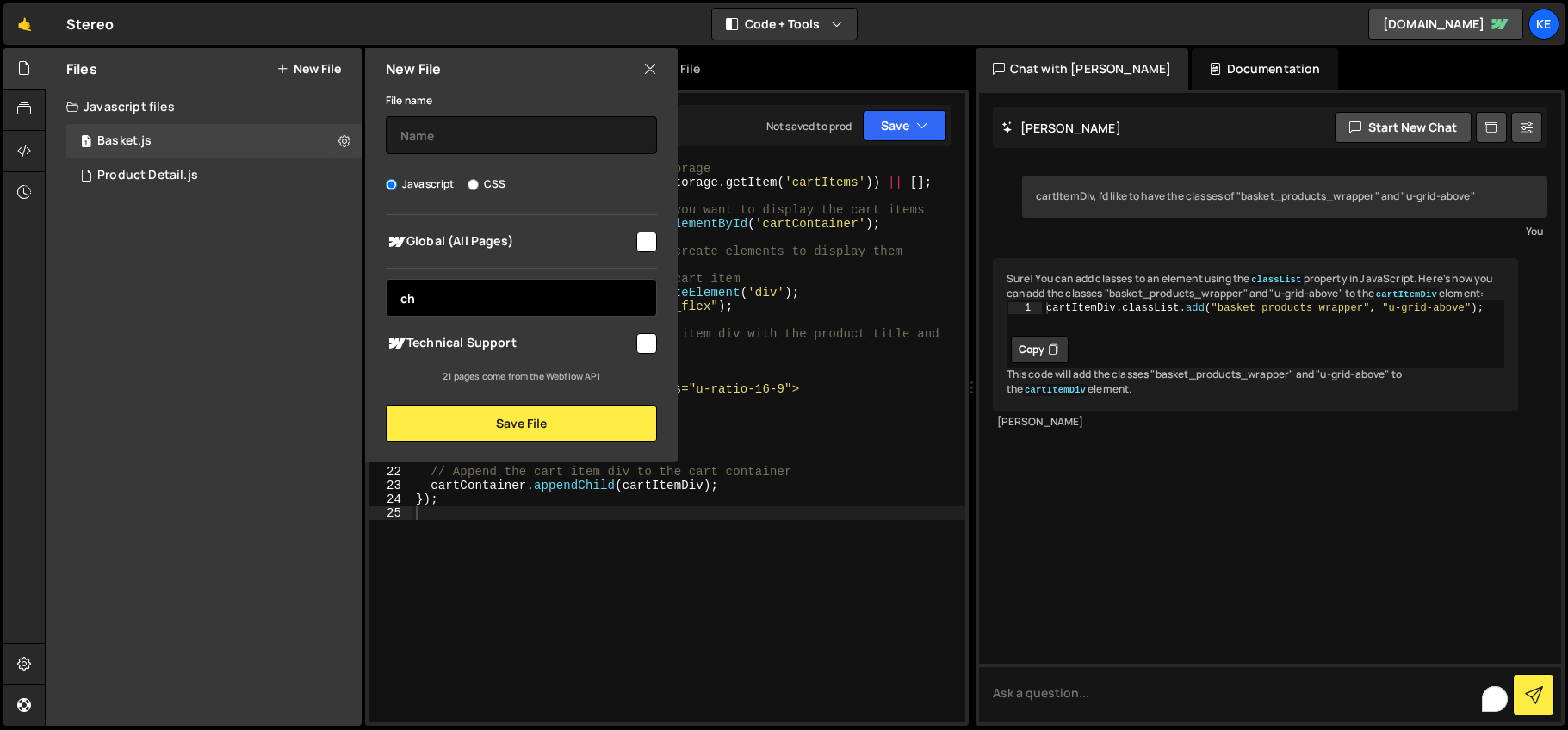
type input "c"
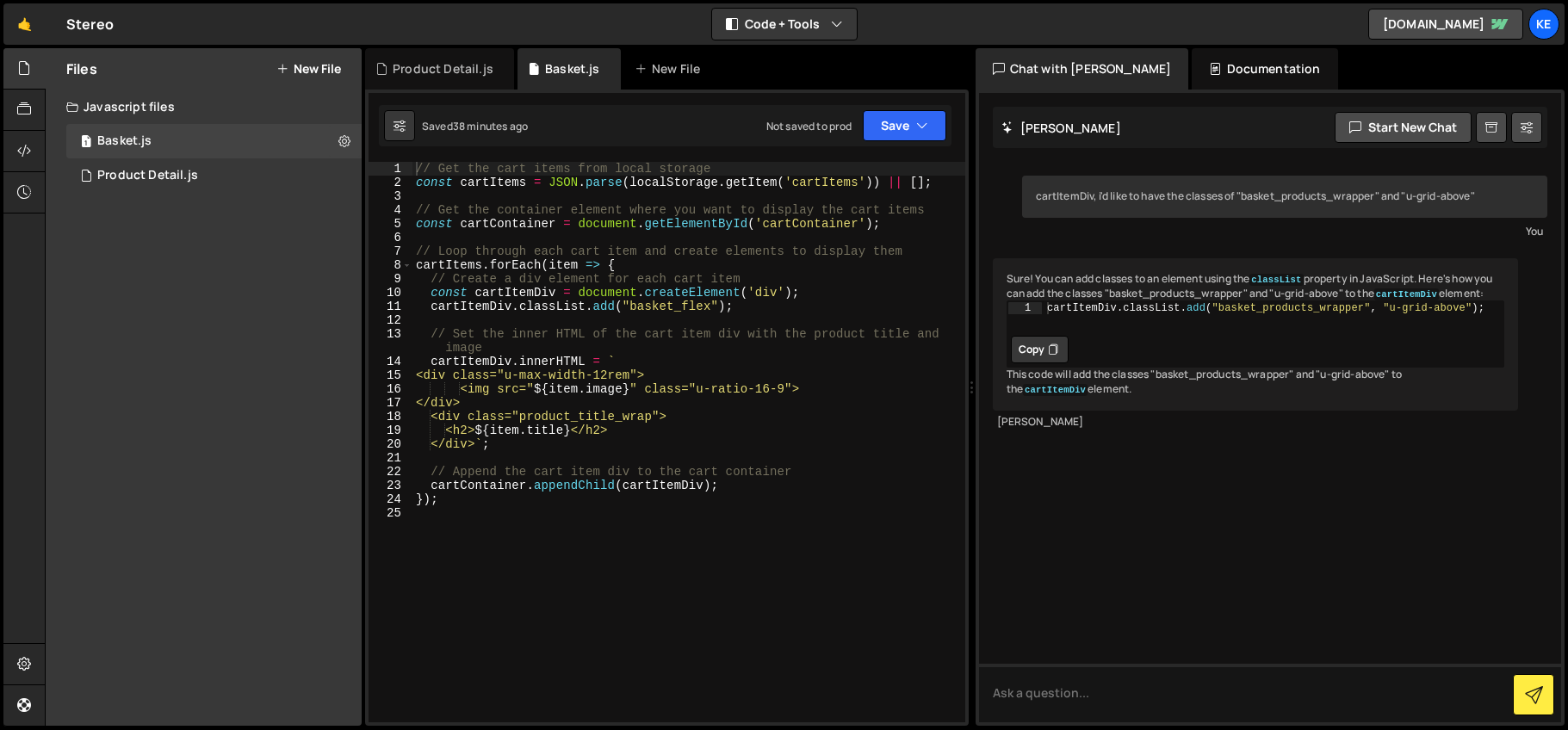
click at [309, 62] on button "New File" at bounding box center [309, 69] width 65 height 14
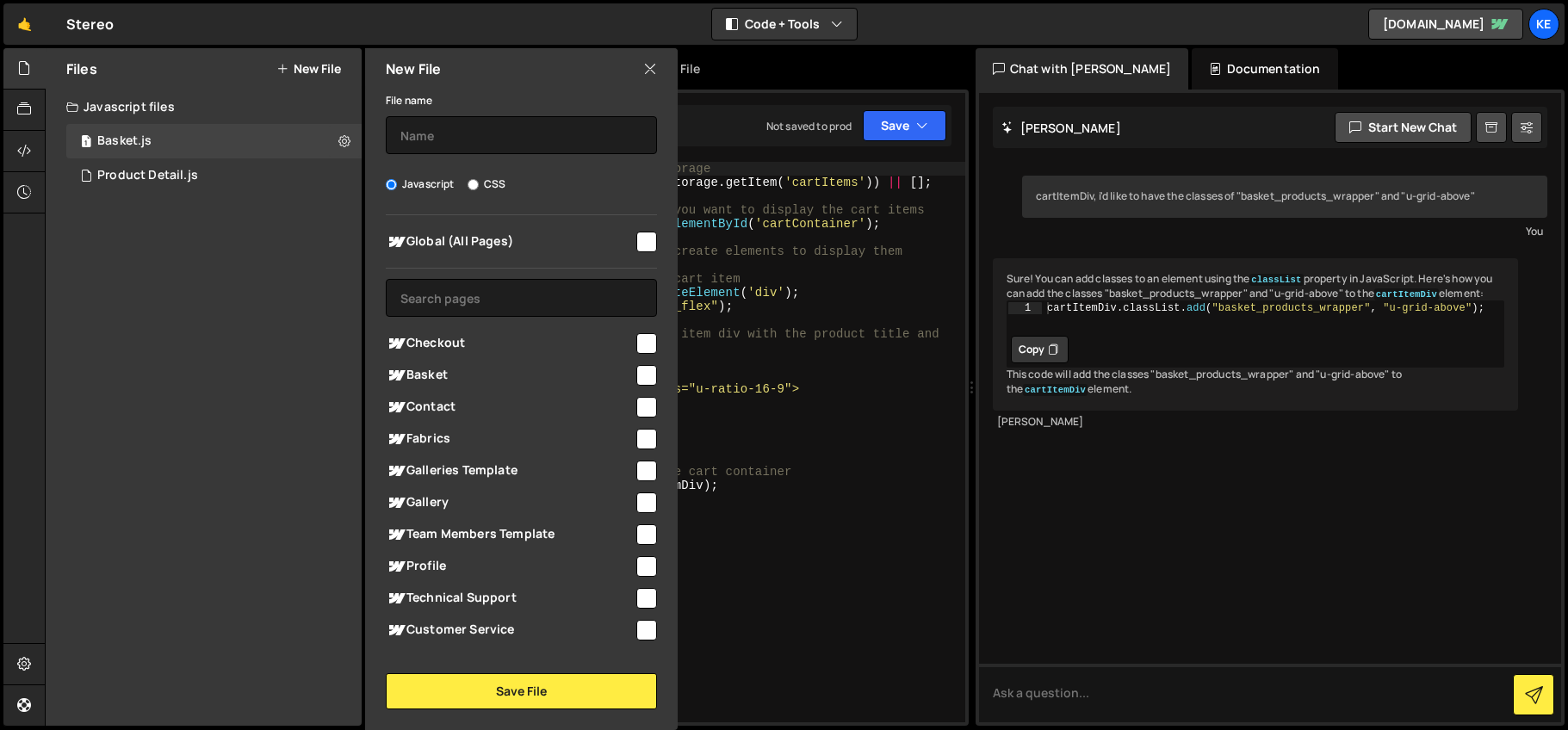
click at [639, 339] on input "checkbox" at bounding box center [647, 344] width 21 height 21
checkbox input "true"
click at [525, 695] on button "Save File" at bounding box center [521, 691] width 271 height 36
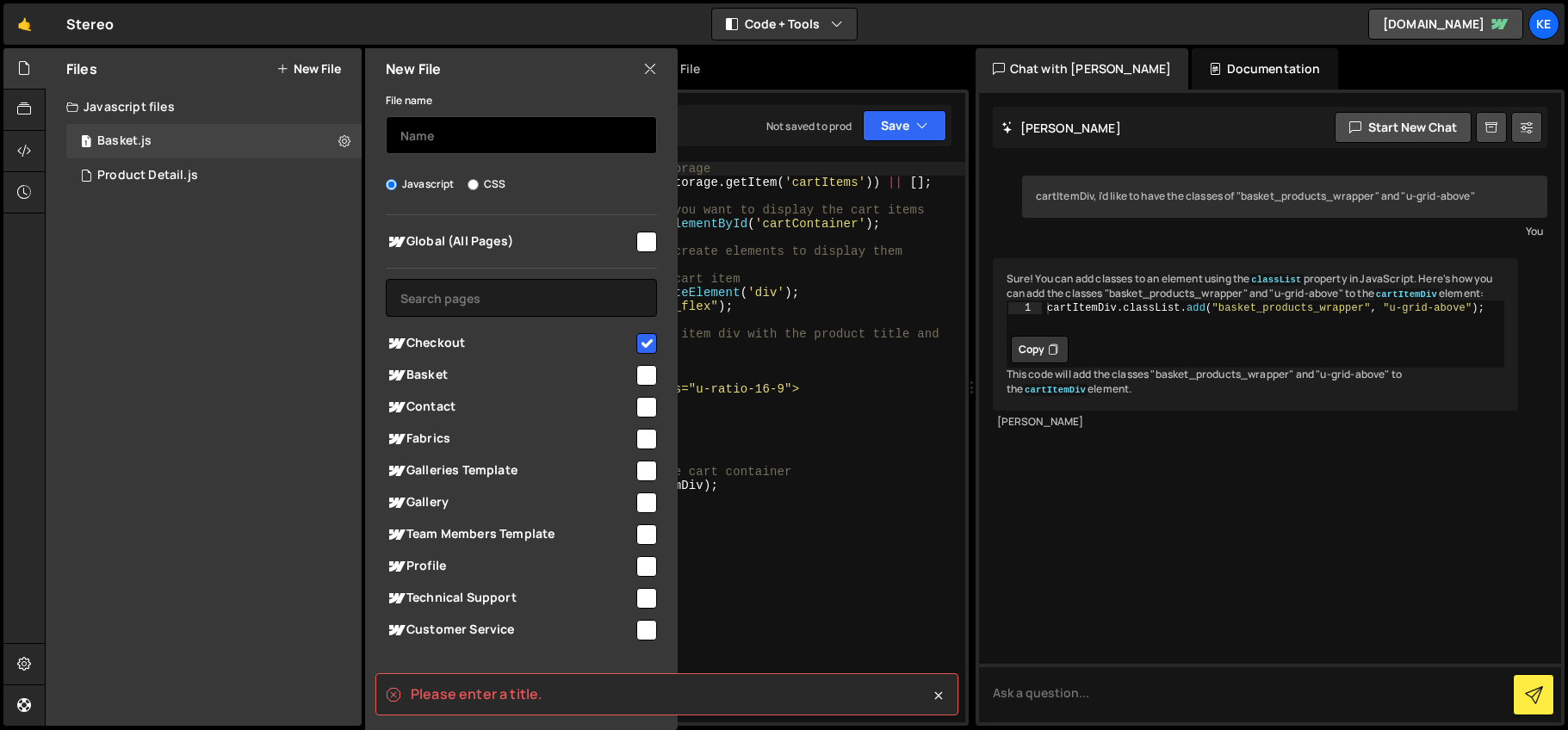
click at [476, 147] on input "text" at bounding box center [521, 134] width 271 height 38
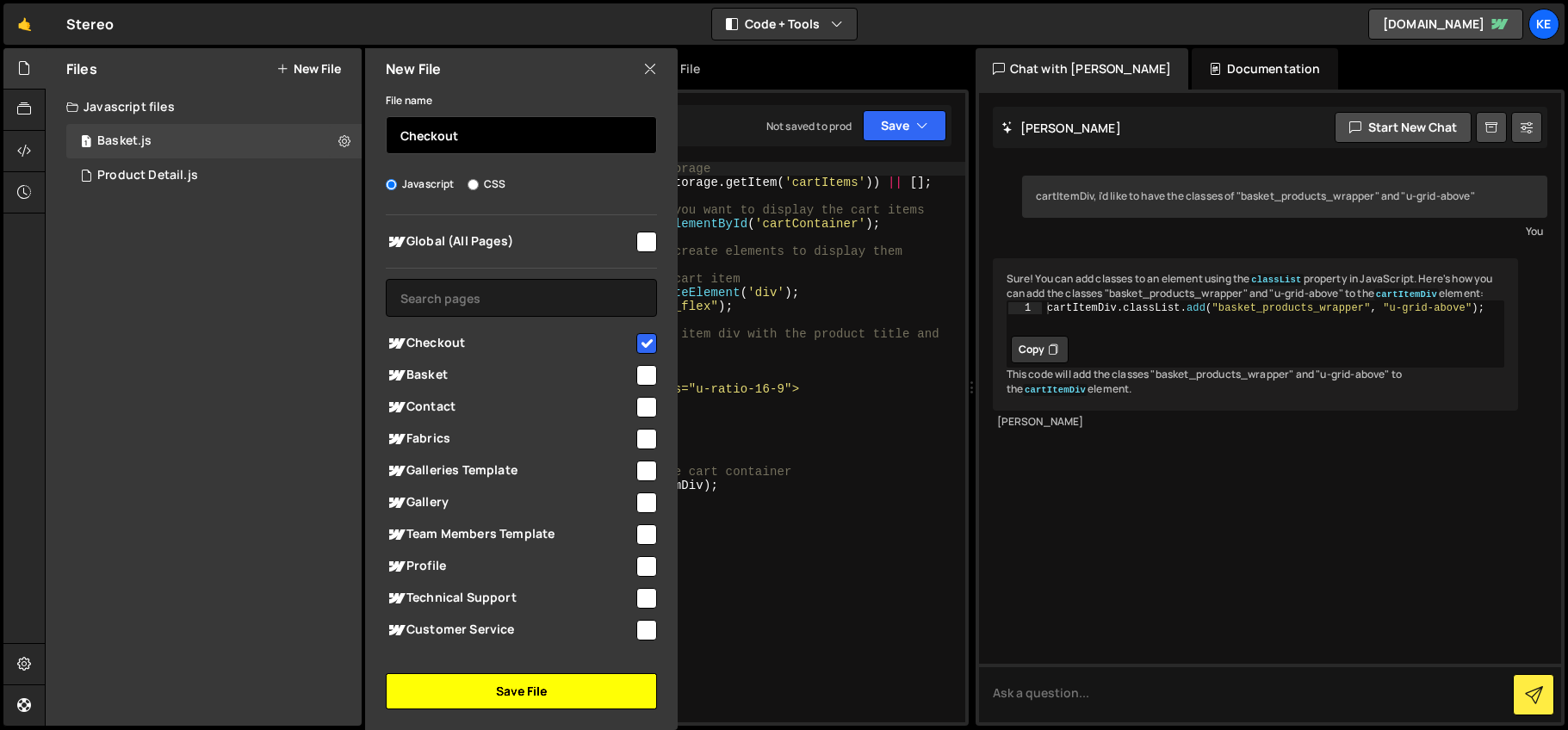
type input "Checkout"
click at [491, 693] on button "Save File" at bounding box center [521, 691] width 271 height 36
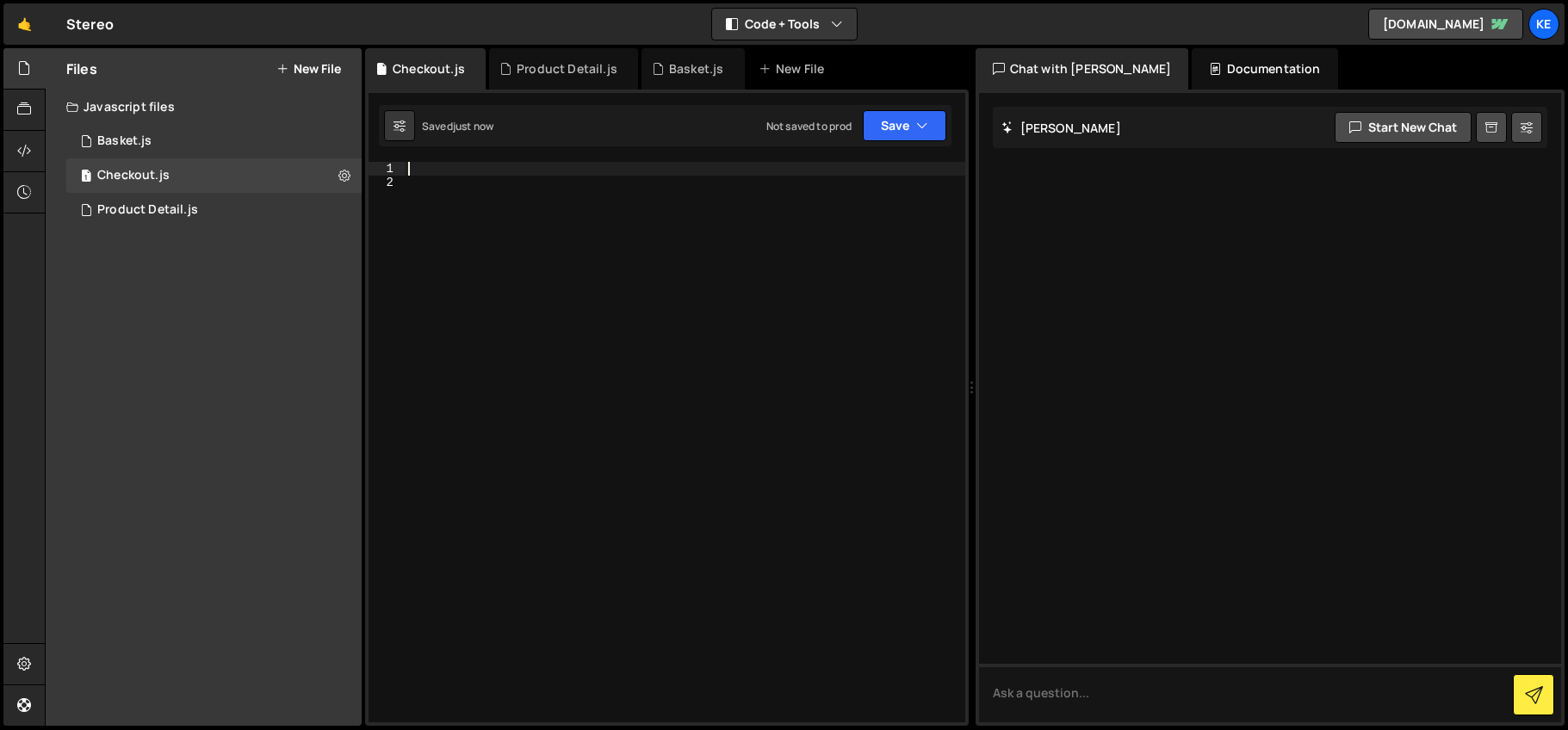
click at [449, 163] on div at bounding box center [685, 456] width 560 height 588
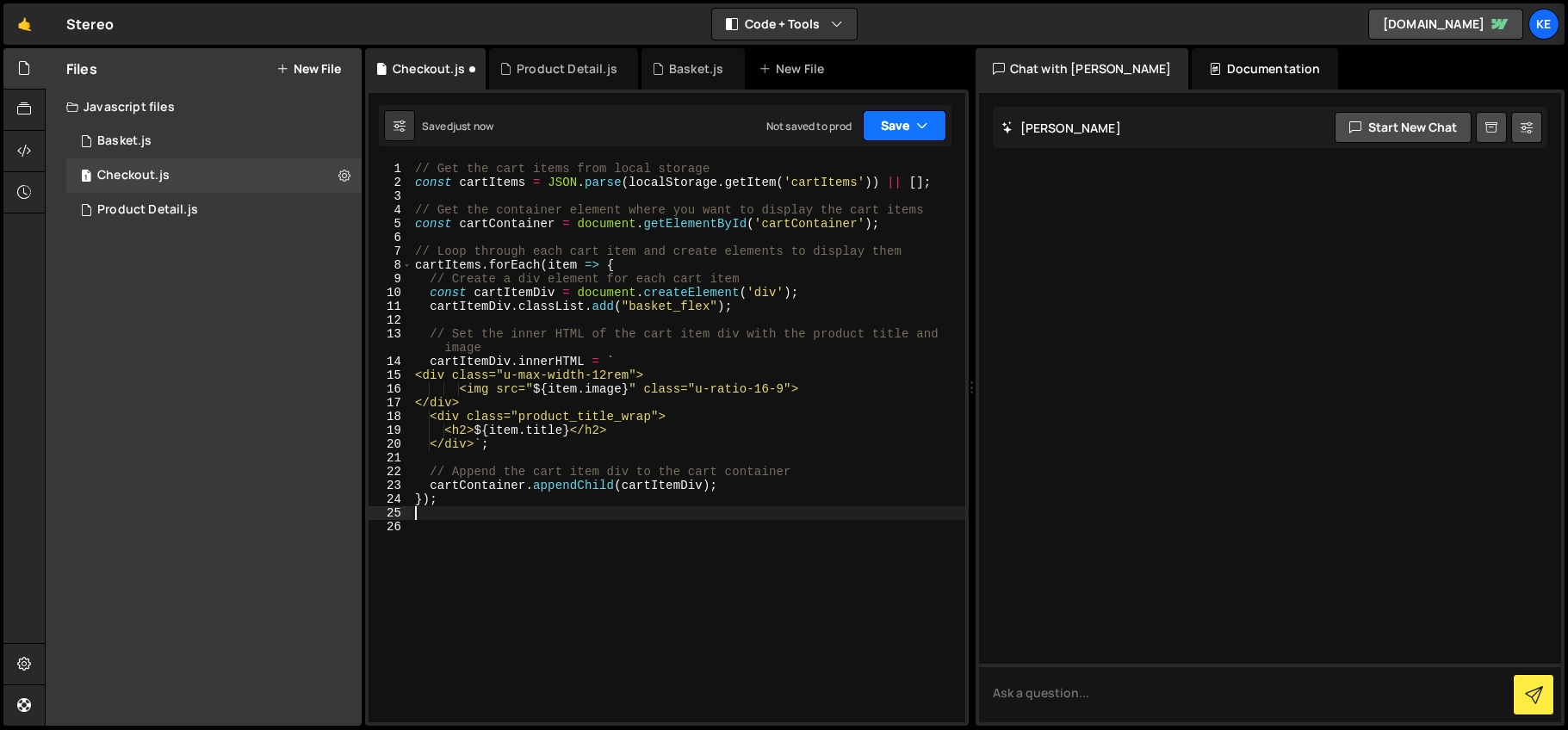
click at [900, 125] on button "Save" at bounding box center [905, 126] width 84 height 31
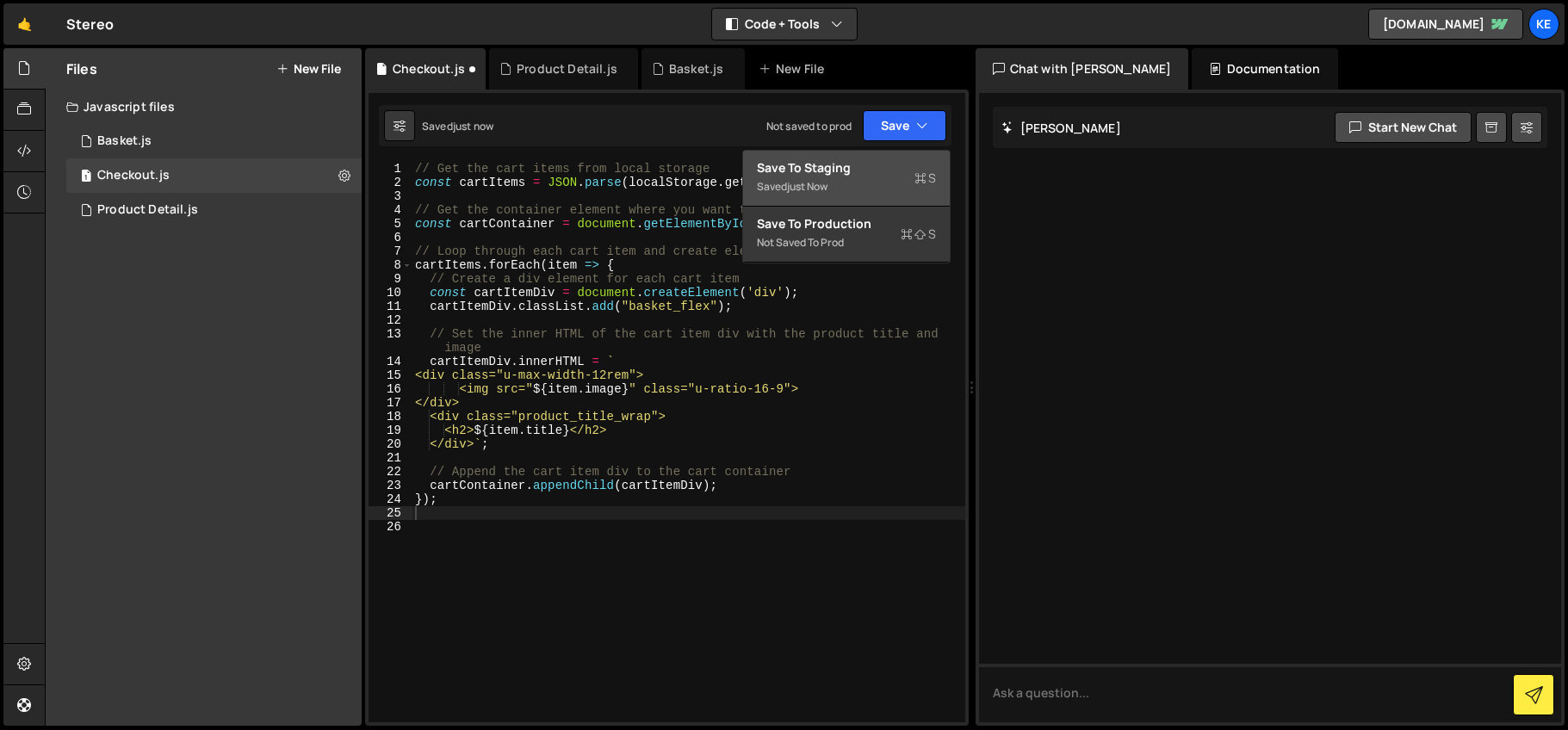
click at [836, 177] on div "Saved just now" at bounding box center [846, 187] width 179 height 21
